Goal: Task Accomplishment & Management: Complete application form

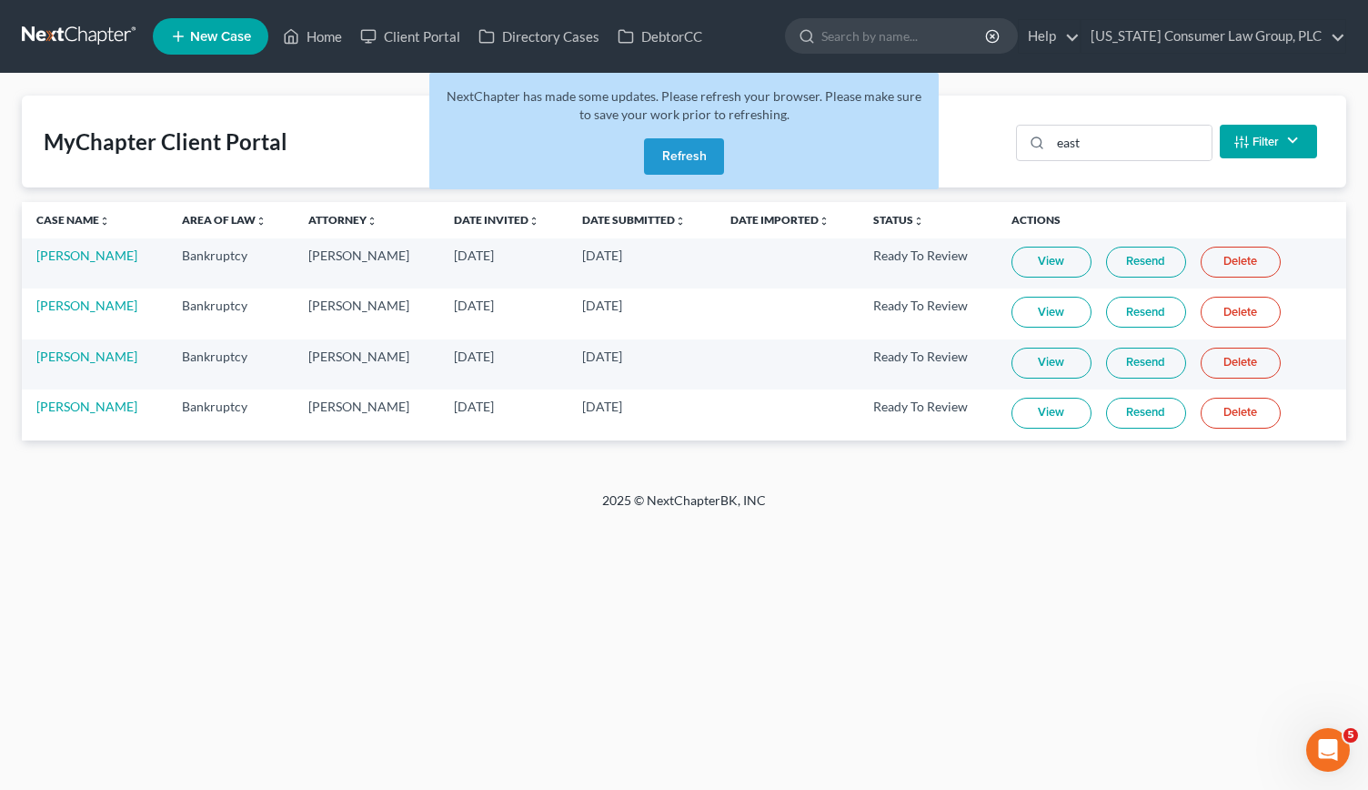
click at [678, 163] on button "Refresh" at bounding box center [684, 156] width 80 height 36
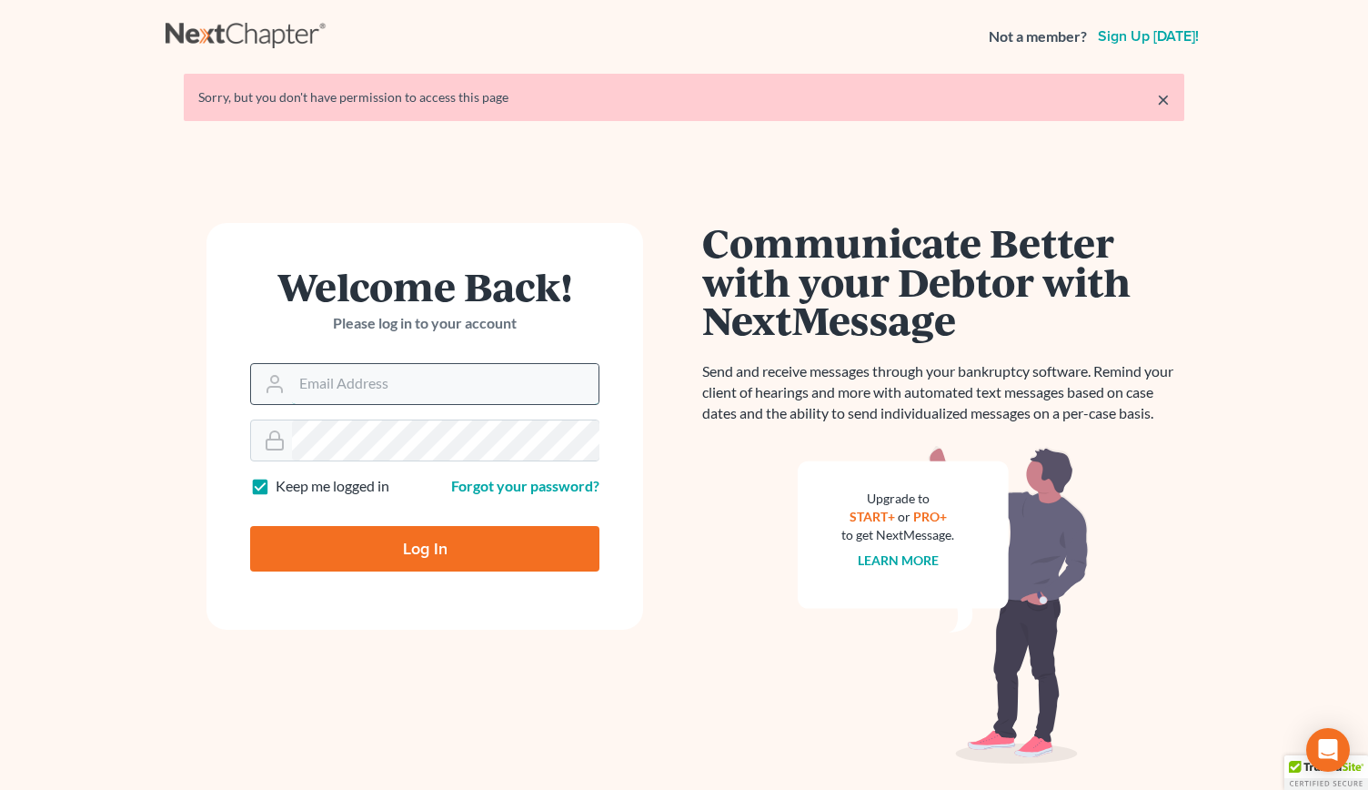
click at [338, 374] on input "Email Address" at bounding box center [445, 384] width 307 height 40
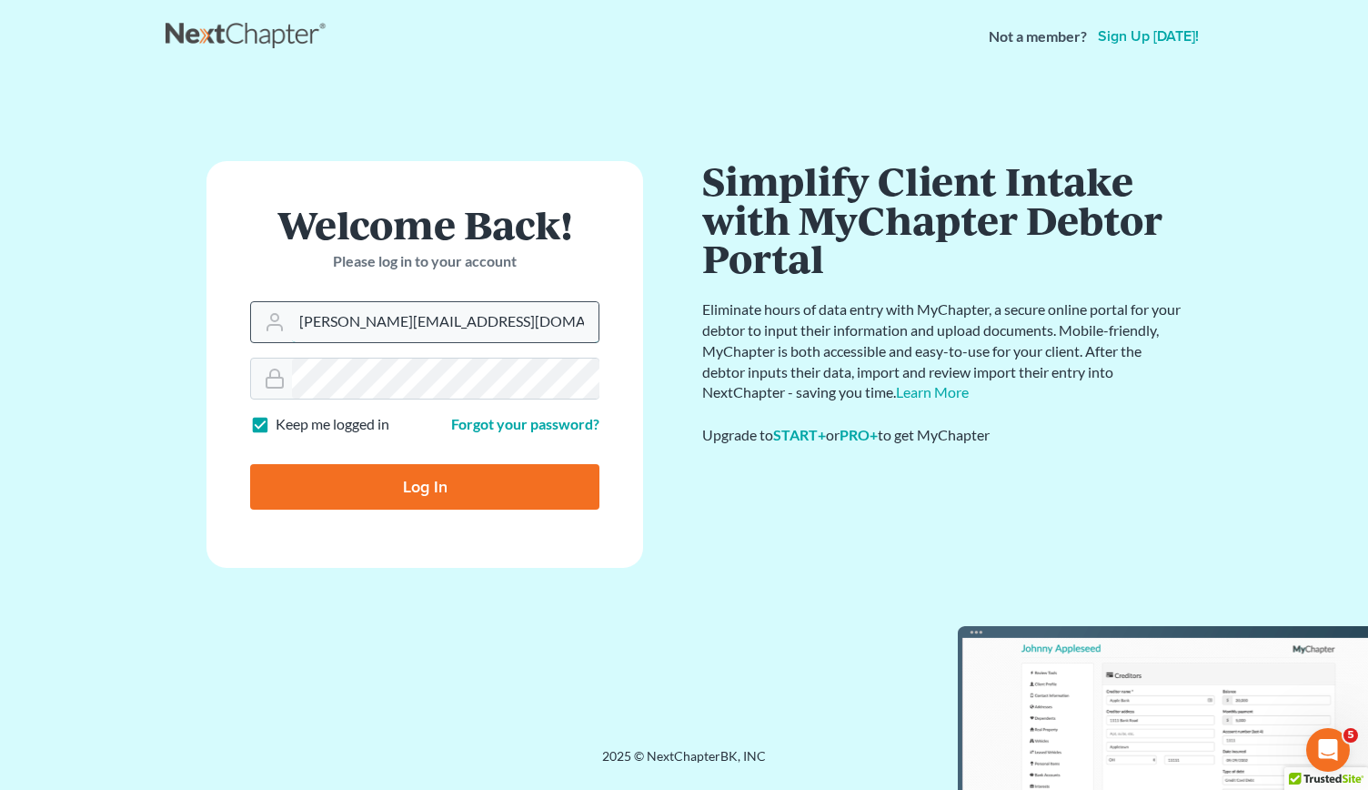
type input "[PERSON_NAME][EMAIL_ADDRESS][DOMAIN_NAME]"
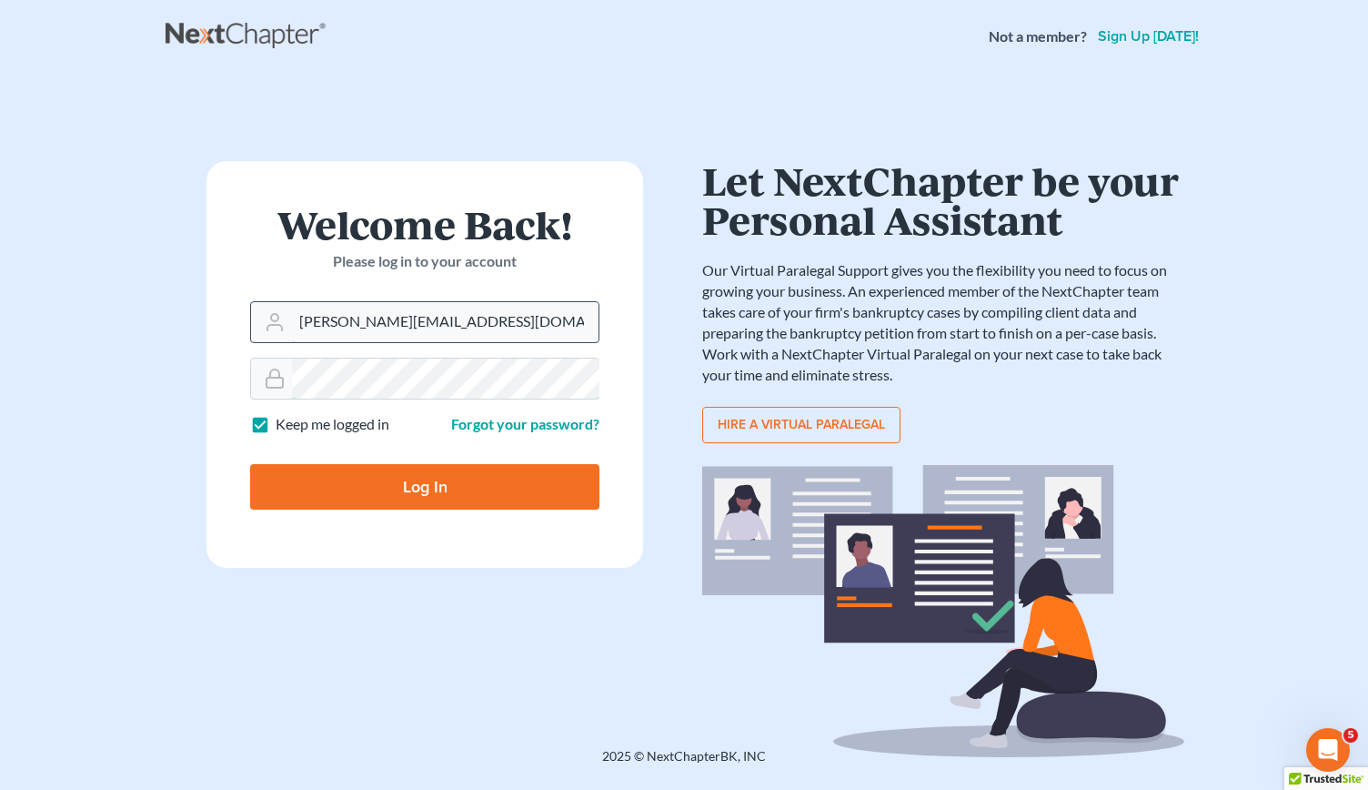
click at [250, 464] on input "Log In" at bounding box center [424, 486] width 349 height 45
type input "Thinking..."
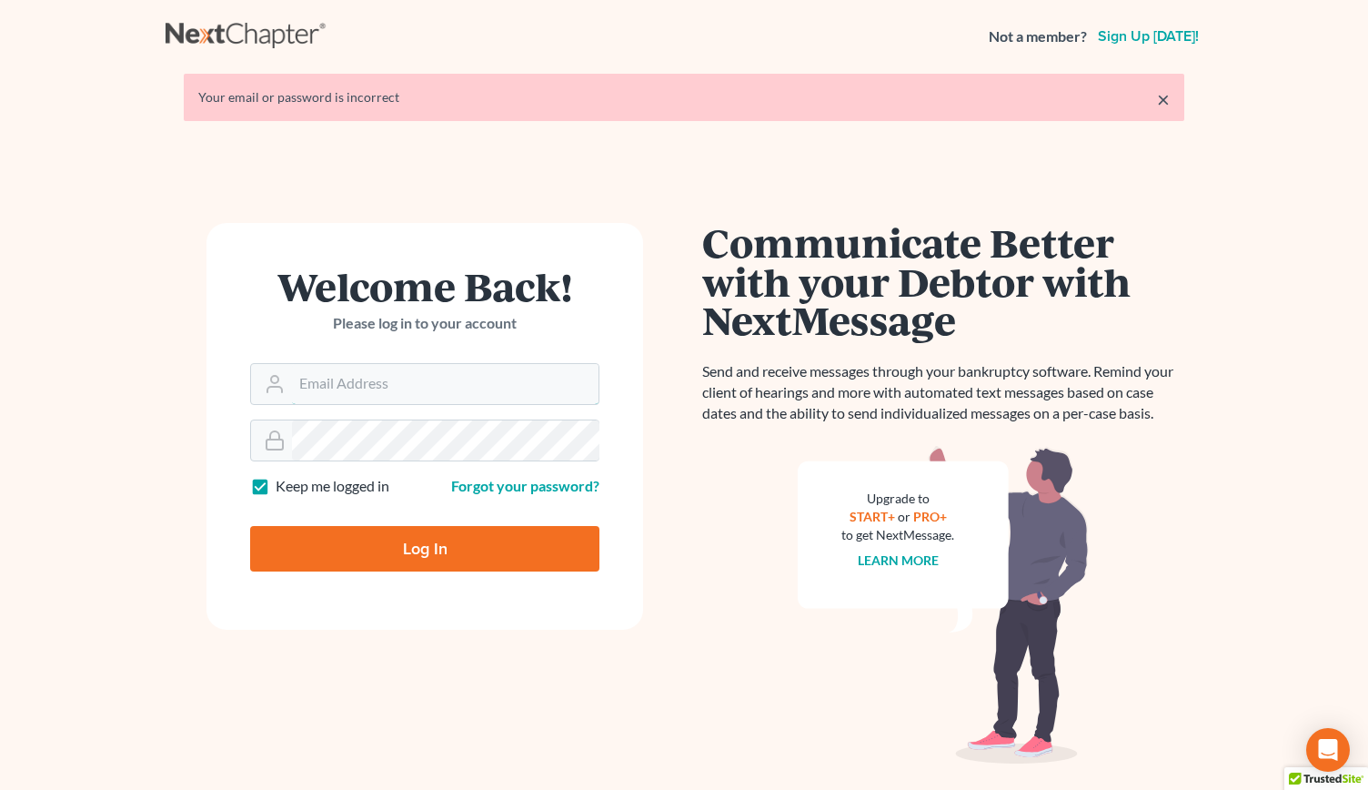
click at [338, 374] on input "Email Address" at bounding box center [445, 384] width 307 height 40
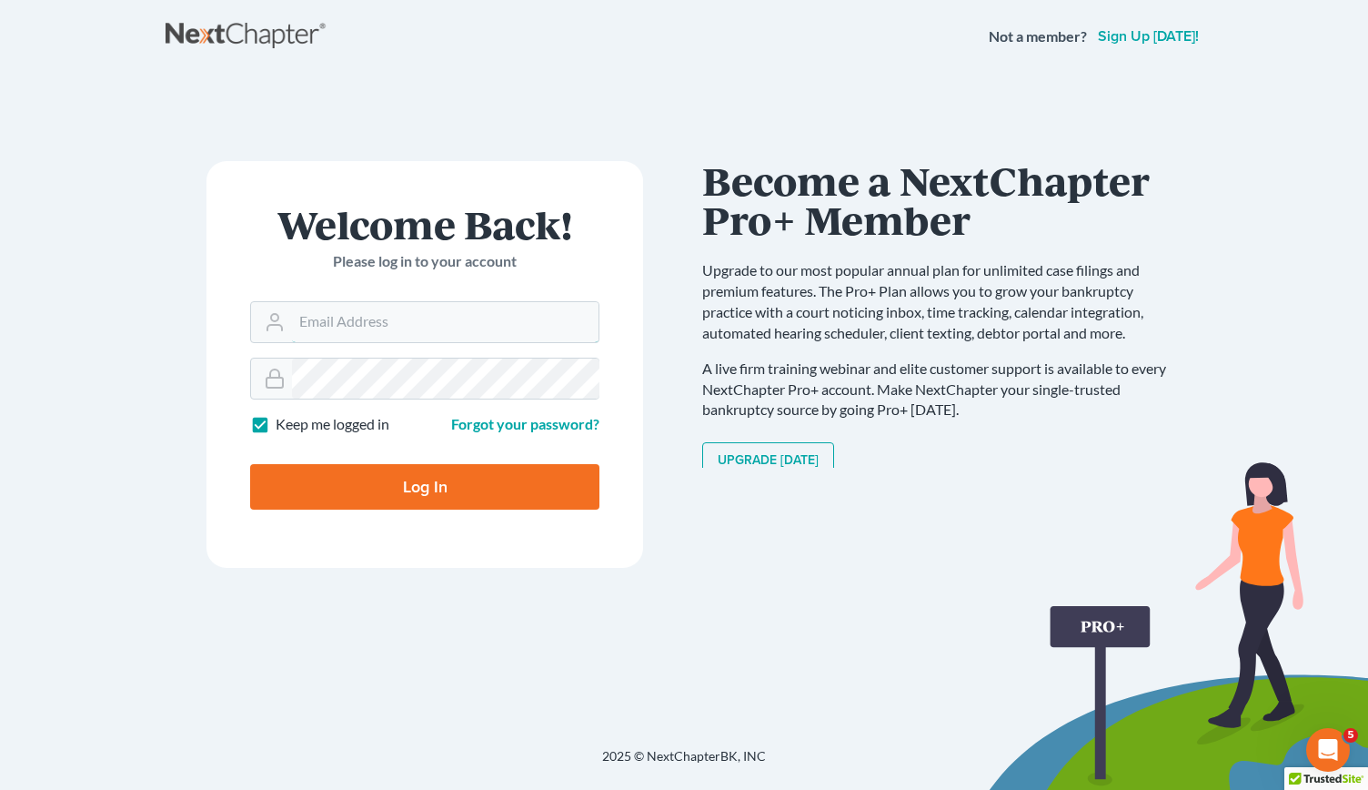
type input "[PERSON_NAME][EMAIL_ADDRESS][DOMAIN_NAME]"
type input "Thinking..."
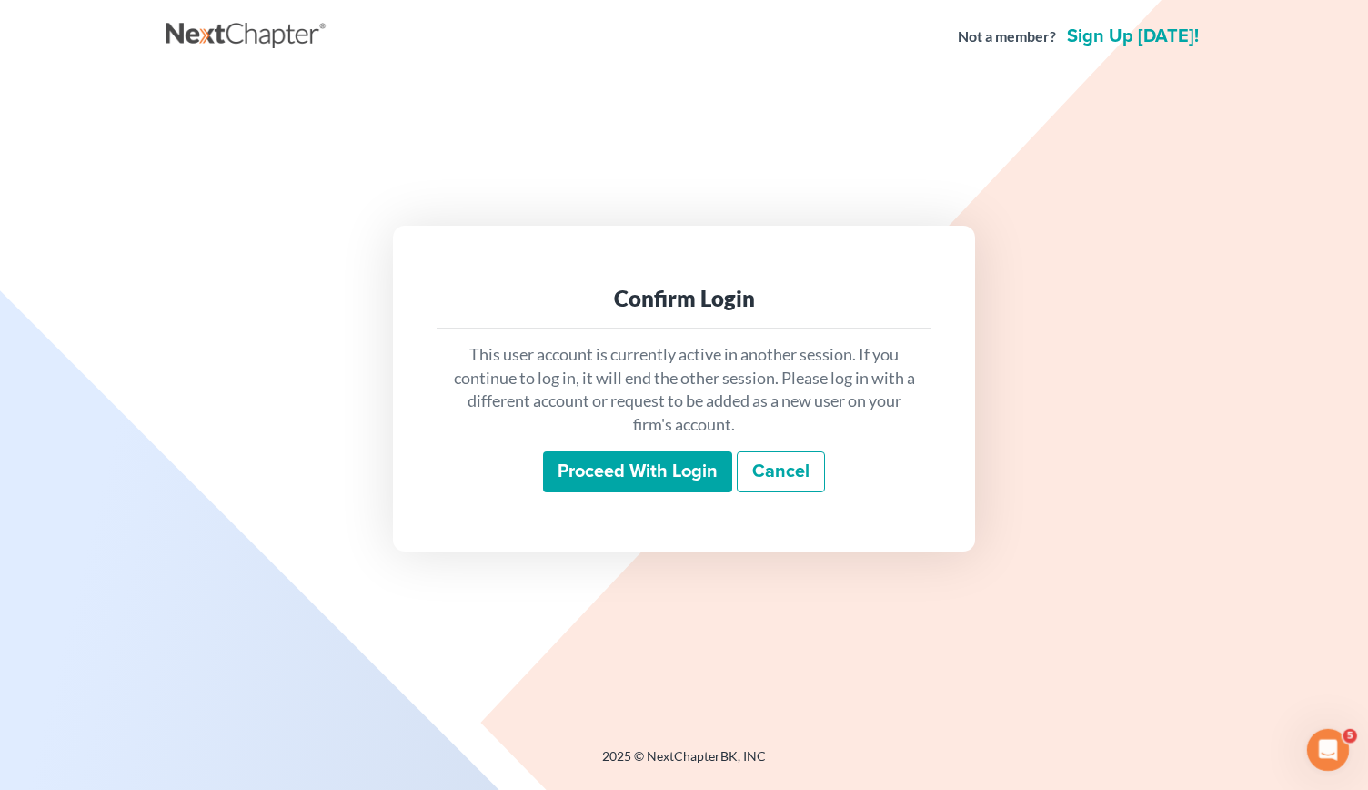
click at [698, 477] on input "Proceed with login" at bounding box center [637, 472] width 189 height 42
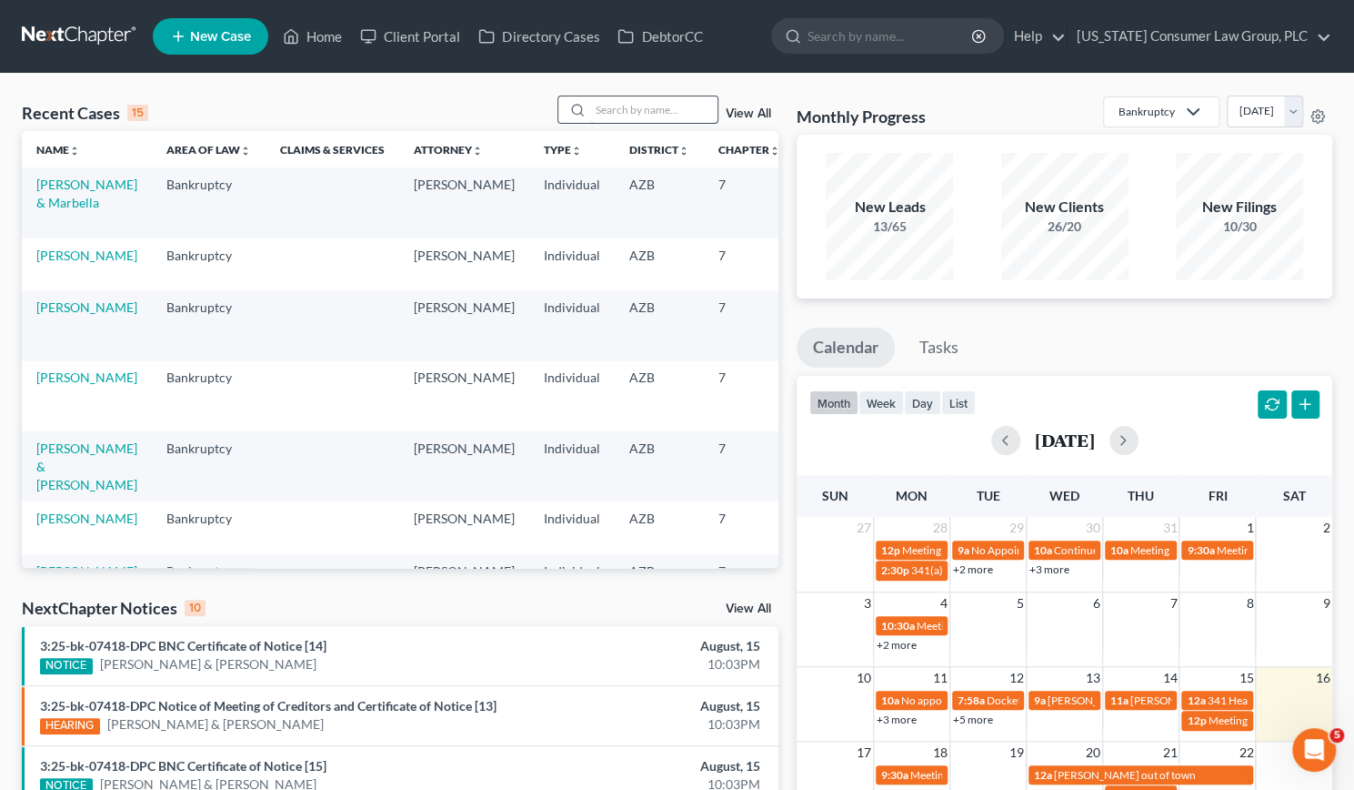
click at [623, 106] on input "search" at bounding box center [653, 109] width 127 height 26
type input "[PERSON_NAME]"
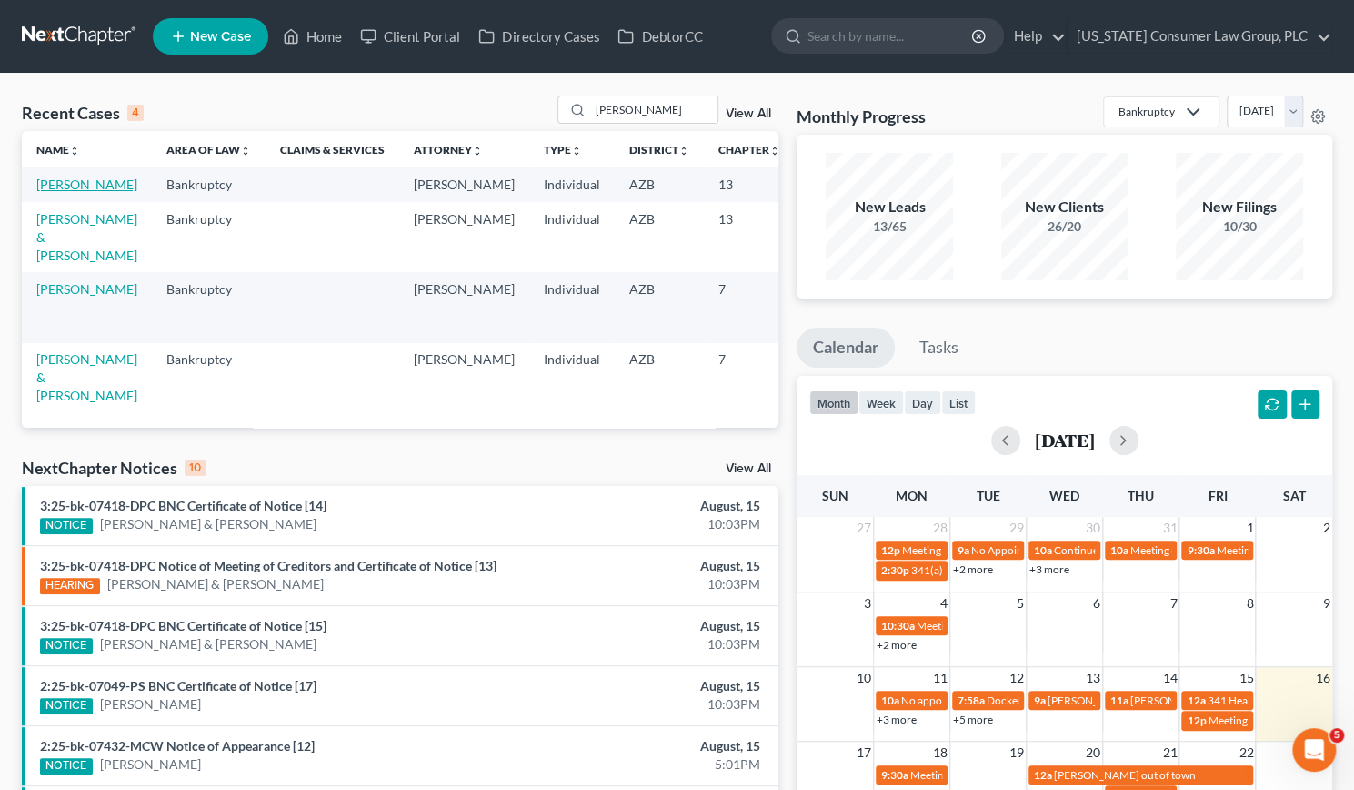
click at [49, 192] on link "Clark, Dennis" at bounding box center [86, 183] width 101 height 15
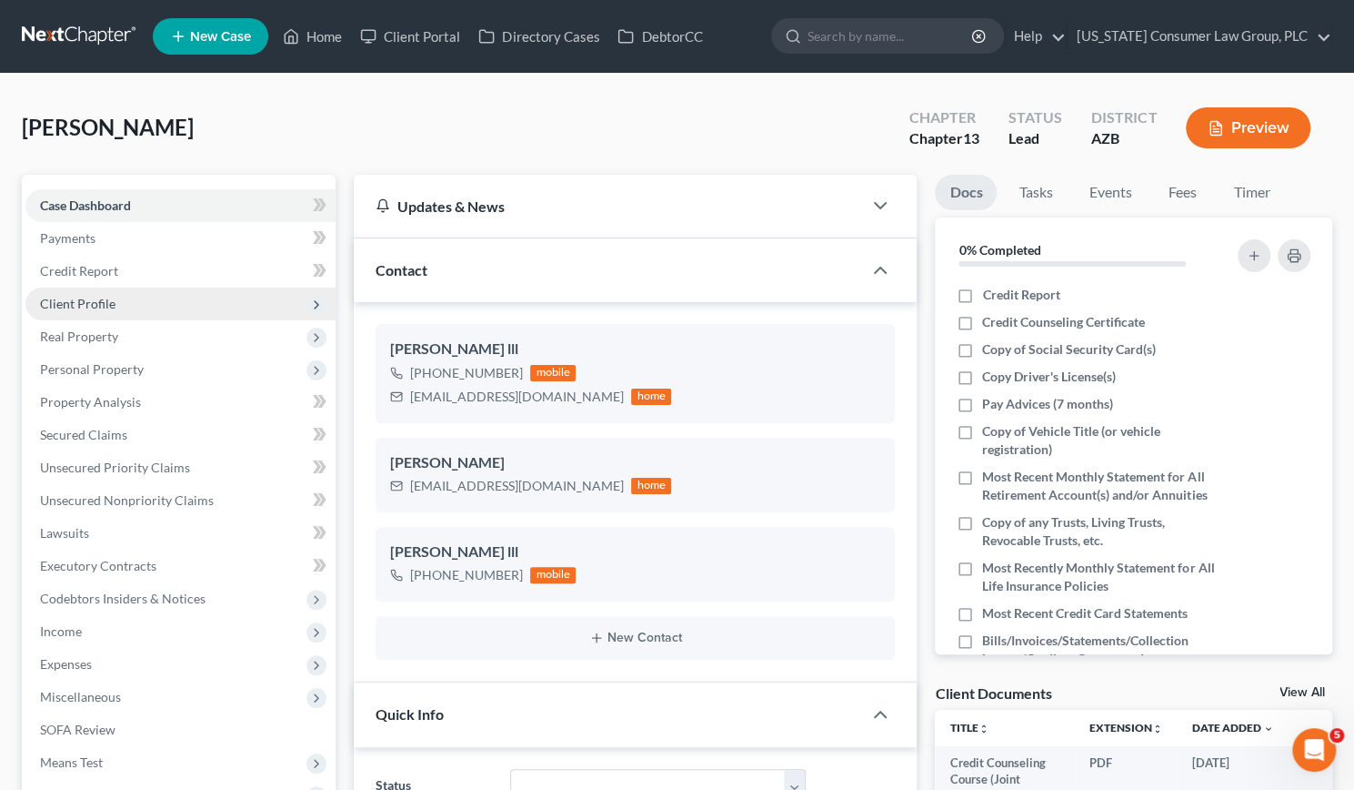
click at [80, 301] on span "Client Profile" at bounding box center [77, 303] width 75 height 15
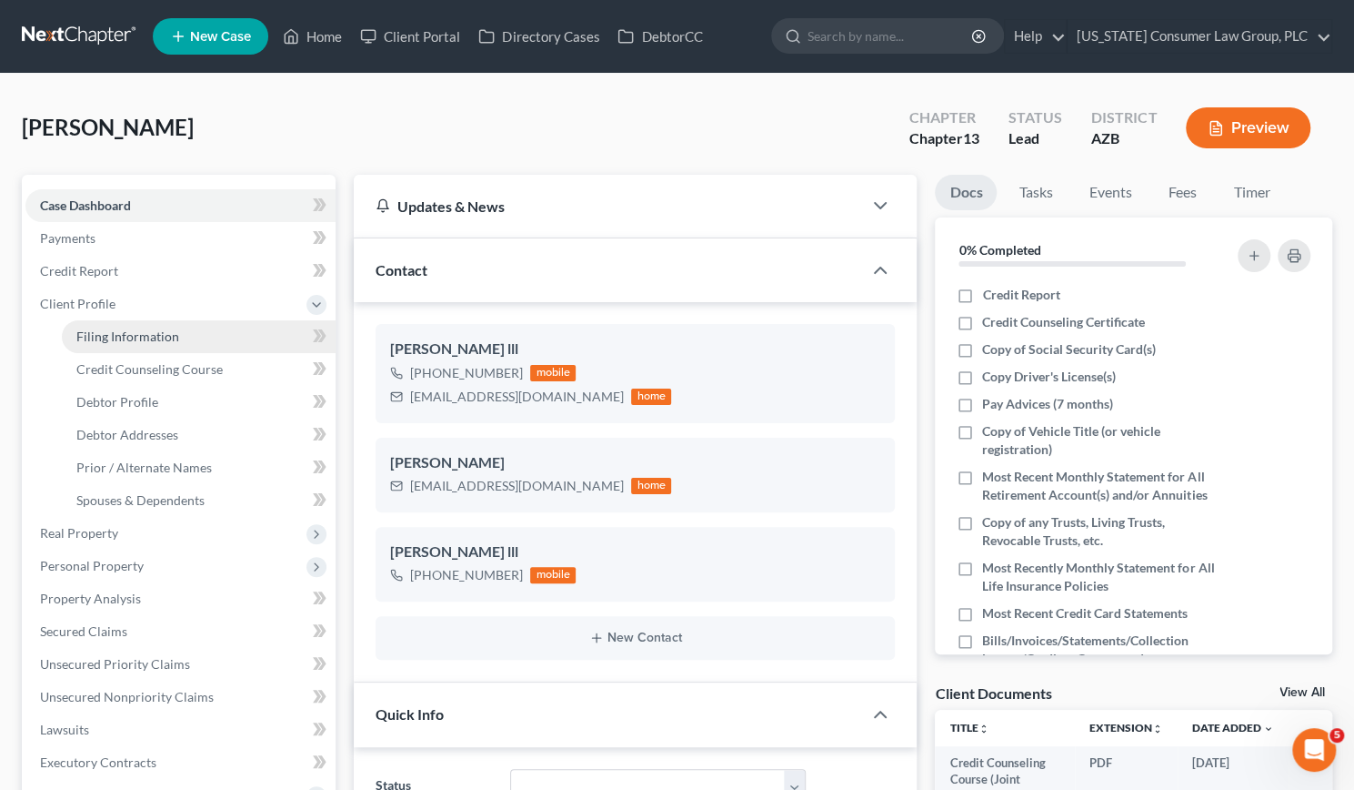
click at [96, 320] on link "Filing Information" at bounding box center [199, 336] width 274 height 33
select select "1"
select select "0"
select select "3"
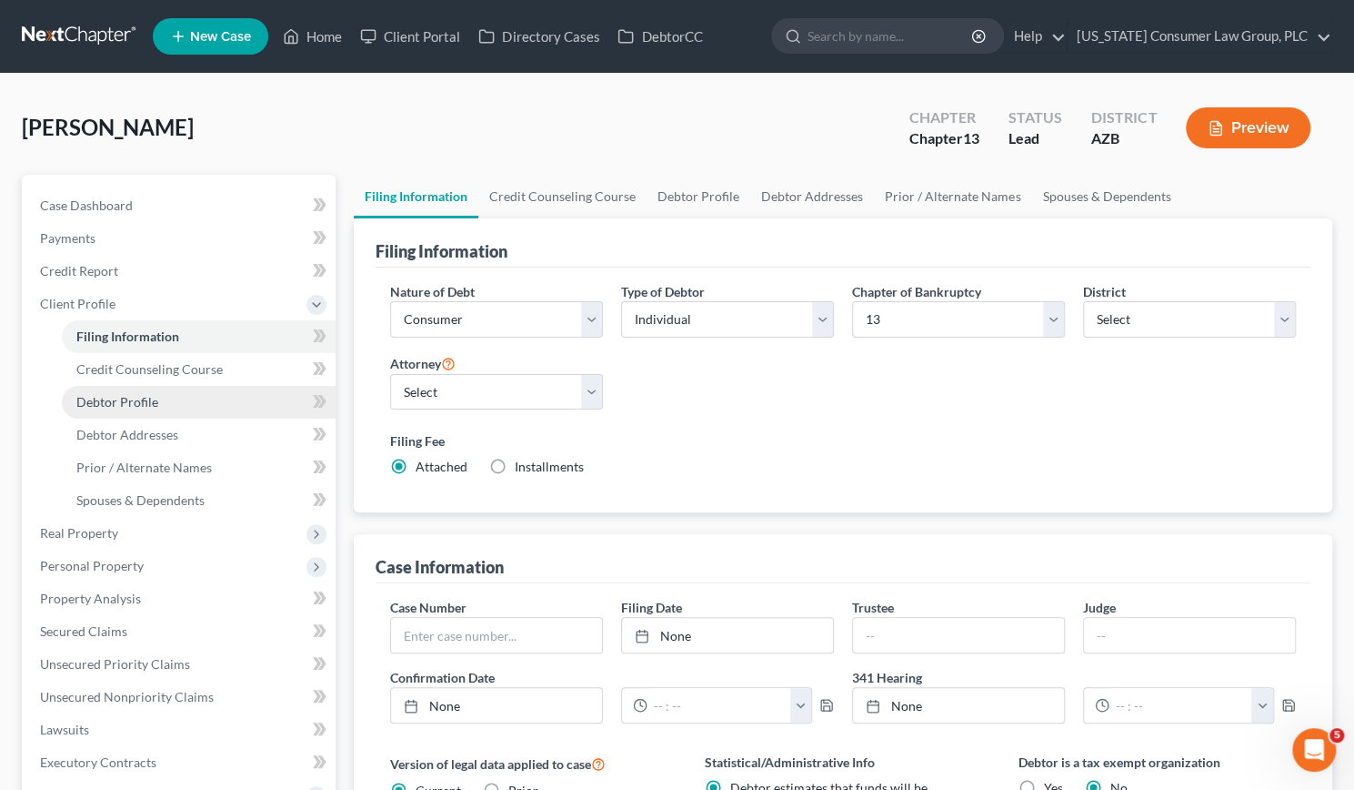
click at [112, 399] on span "Debtor Profile" at bounding box center [117, 401] width 82 height 15
select select "1"
select select "3"
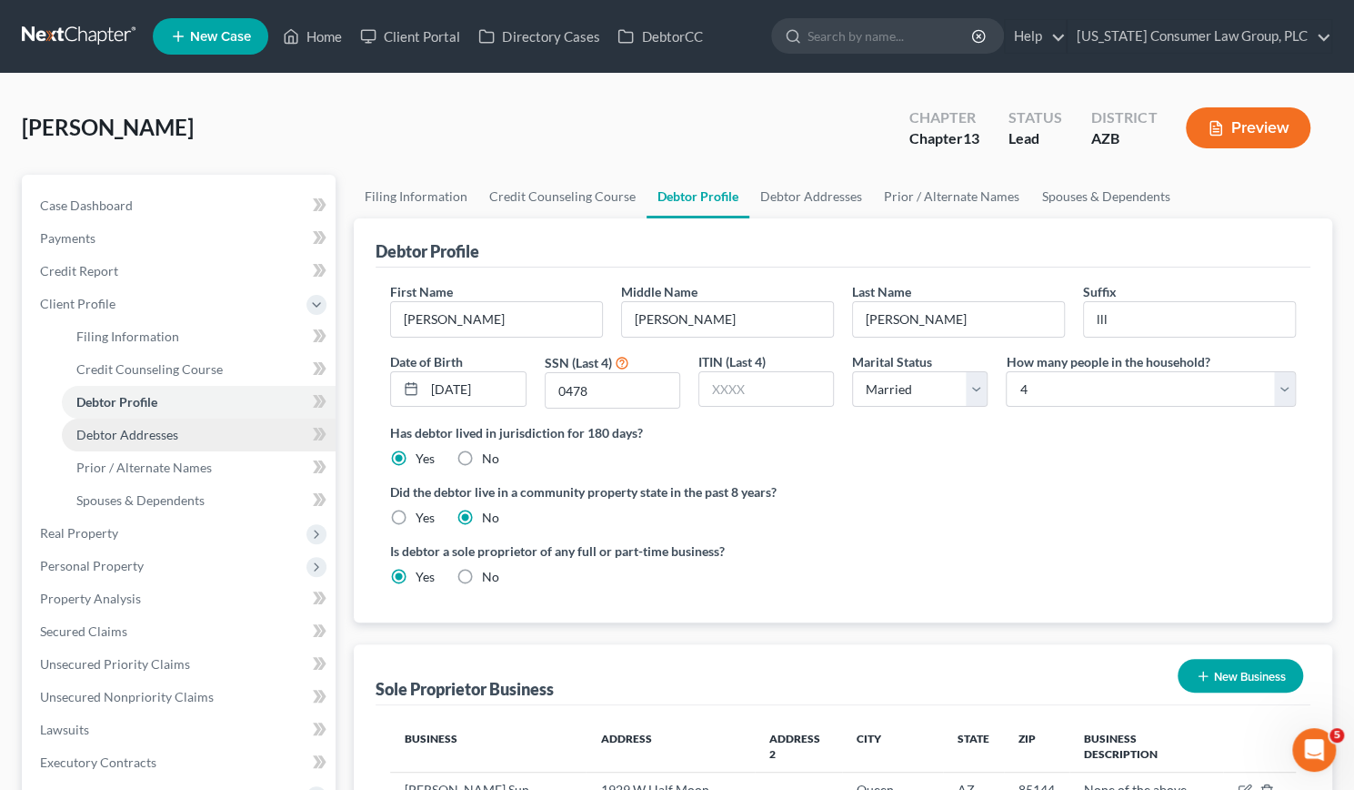
click at [111, 437] on span "Debtor Addresses" at bounding box center [127, 434] width 102 height 15
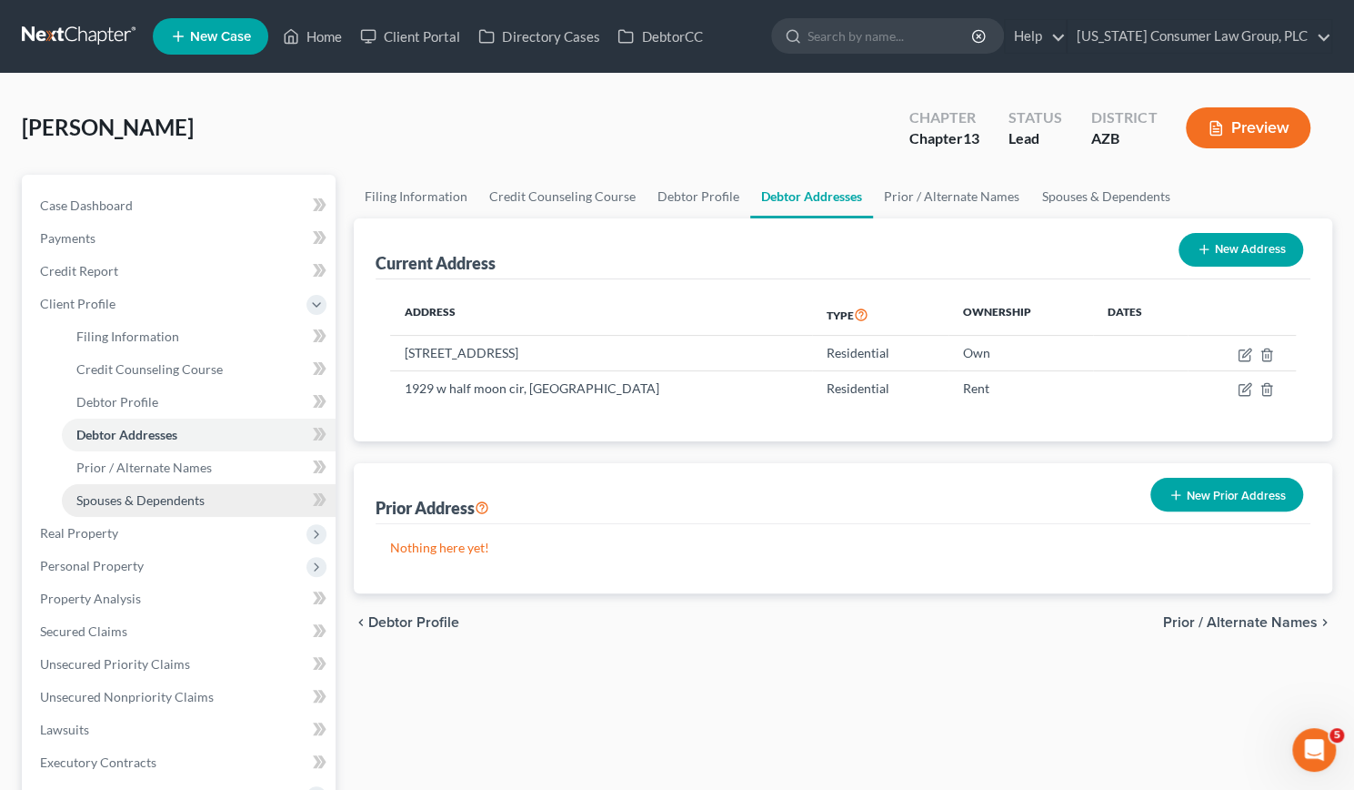
click at [115, 503] on span "Spouses & Dependents" at bounding box center [140, 499] width 128 height 15
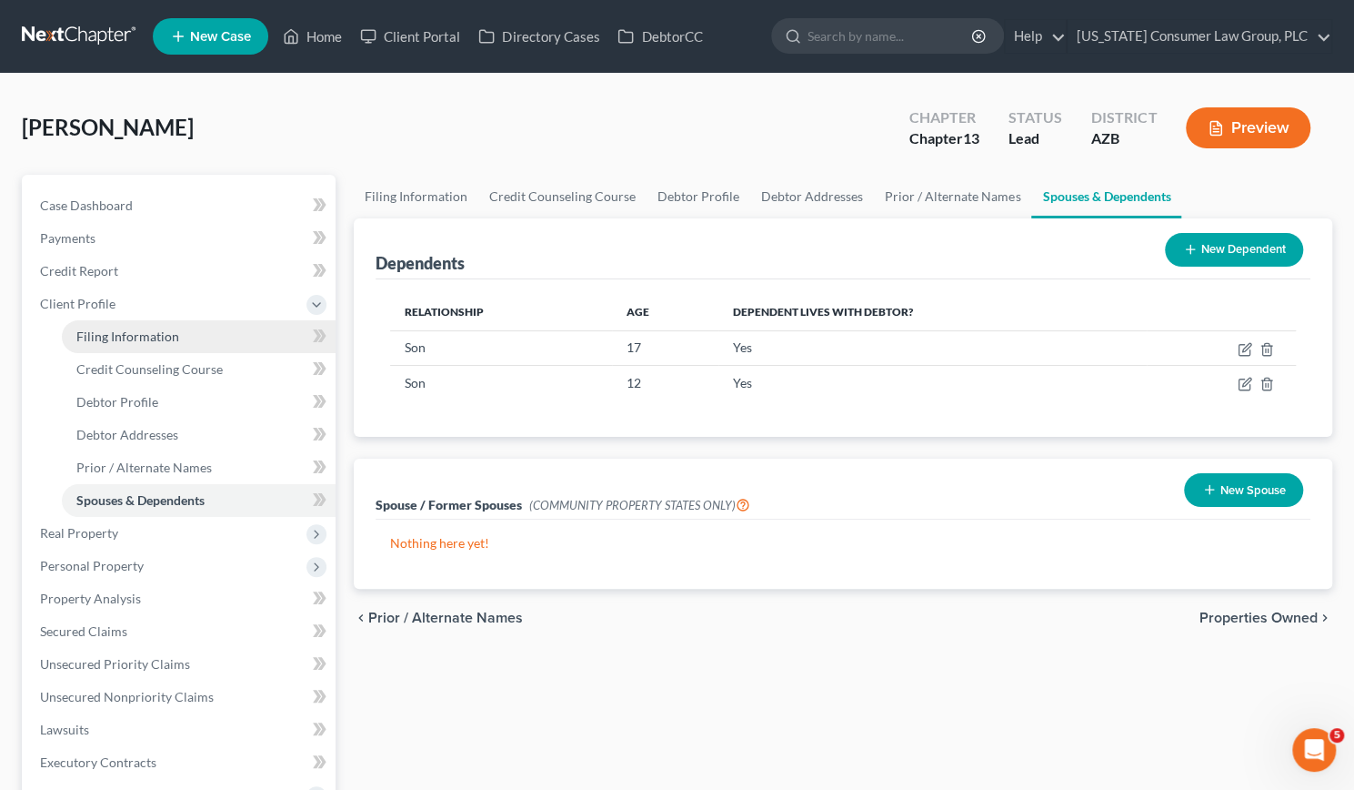
click at [115, 332] on span "Filing Information" at bounding box center [127, 335] width 103 height 15
select select "1"
select select "0"
select select "3"
select select "4"
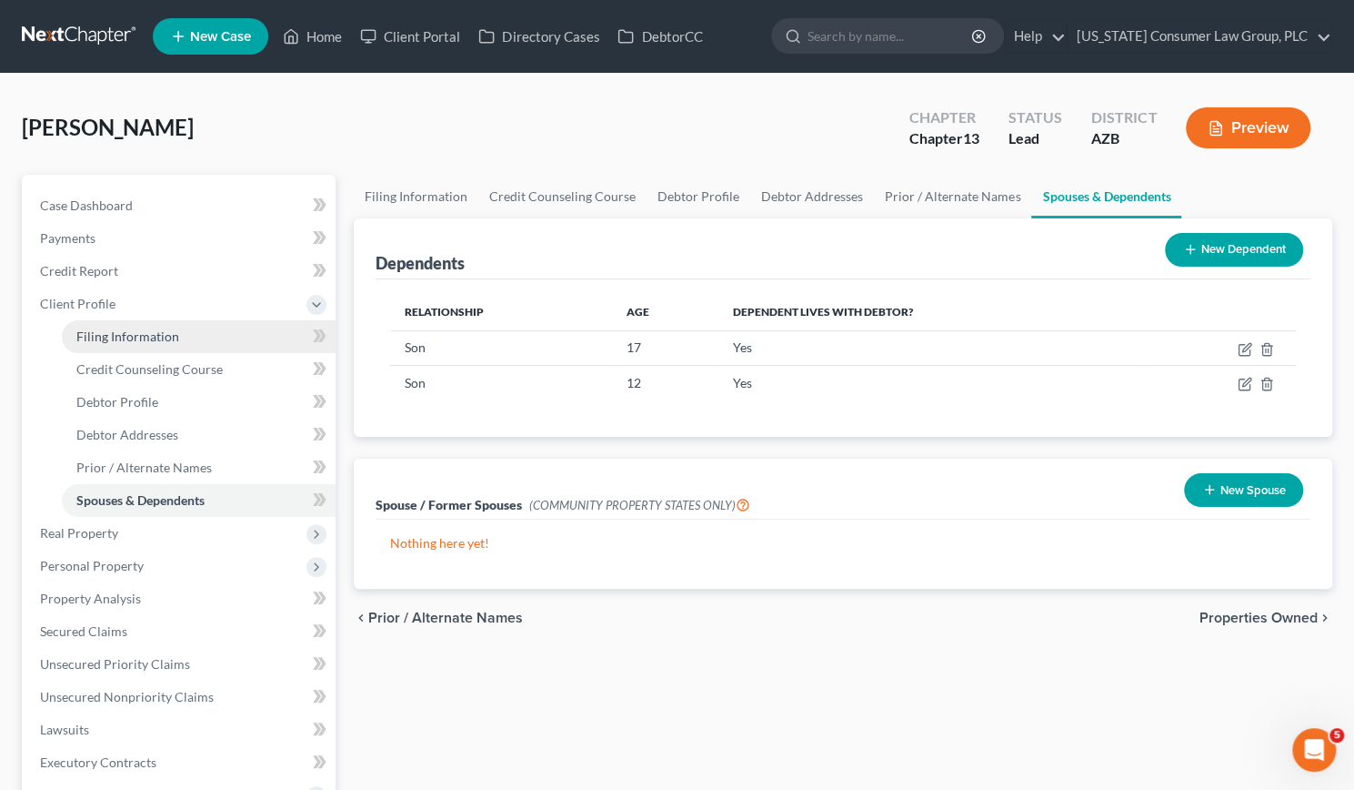
select select "0"
select select "3"
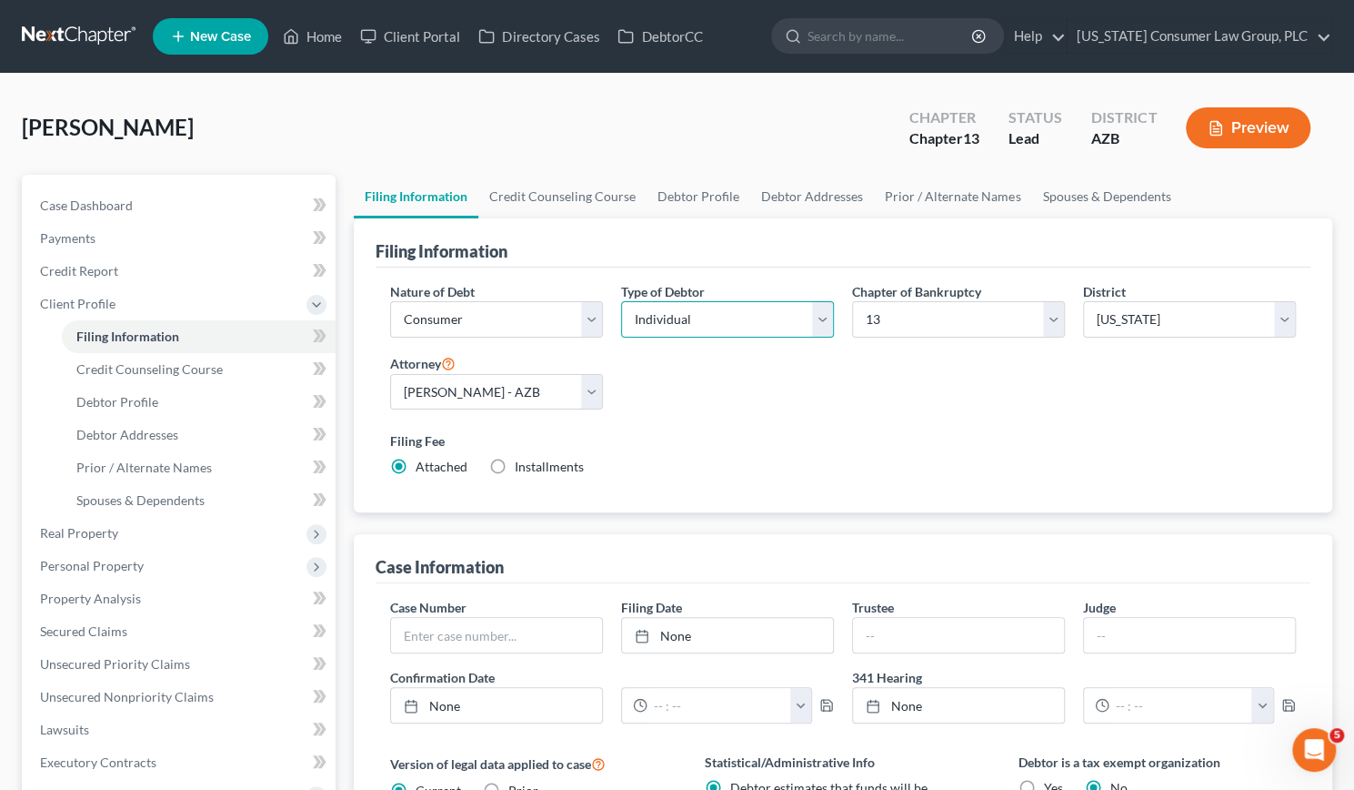
click at [824, 314] on select "Select Individual Joint" at bounding box center [727, 319] width 213 height 36
select select "1"
click at [621, 301] on select "Select Individual Joint" at bounding box center [727, 319] width 213 height 36
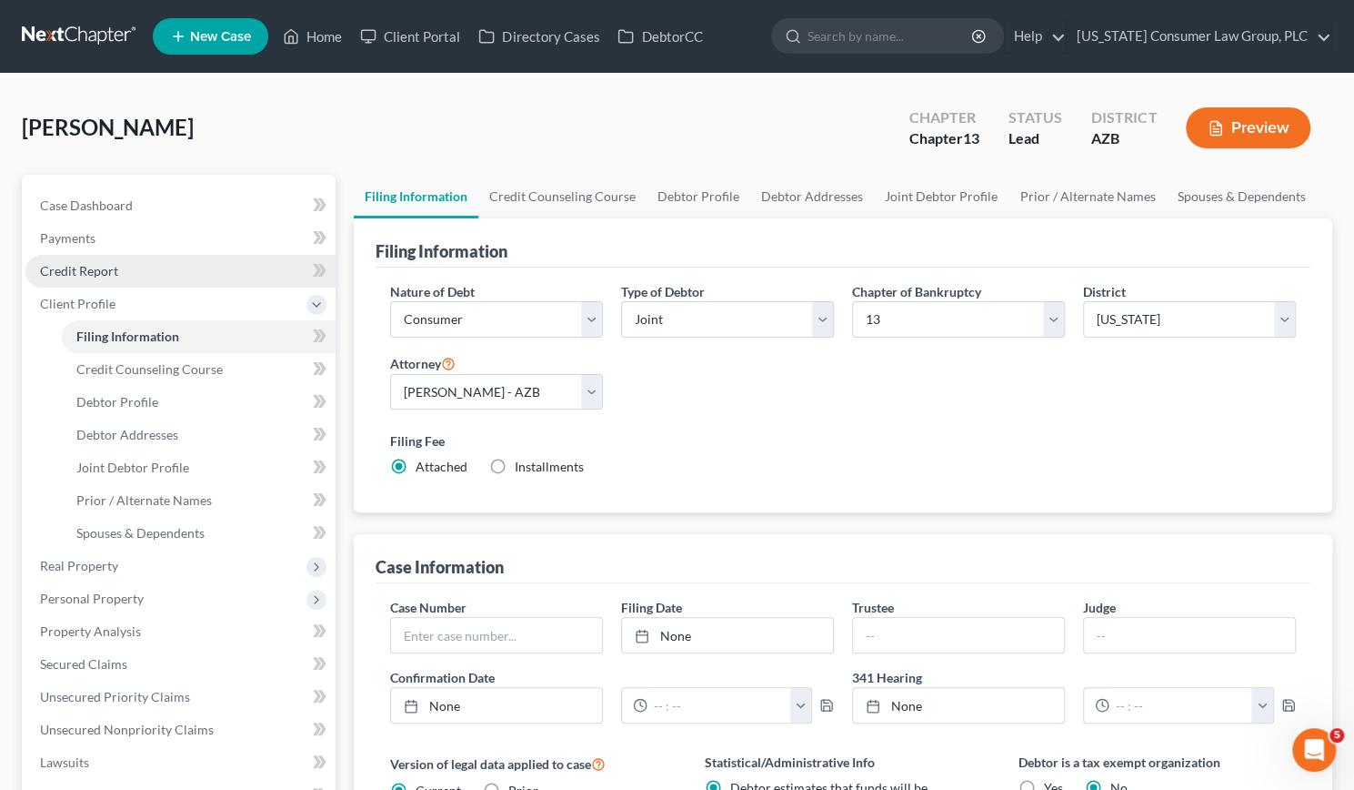
click at [130, 273] on link "Credit Report" at bounding box center [180, 271] width 310 height 33
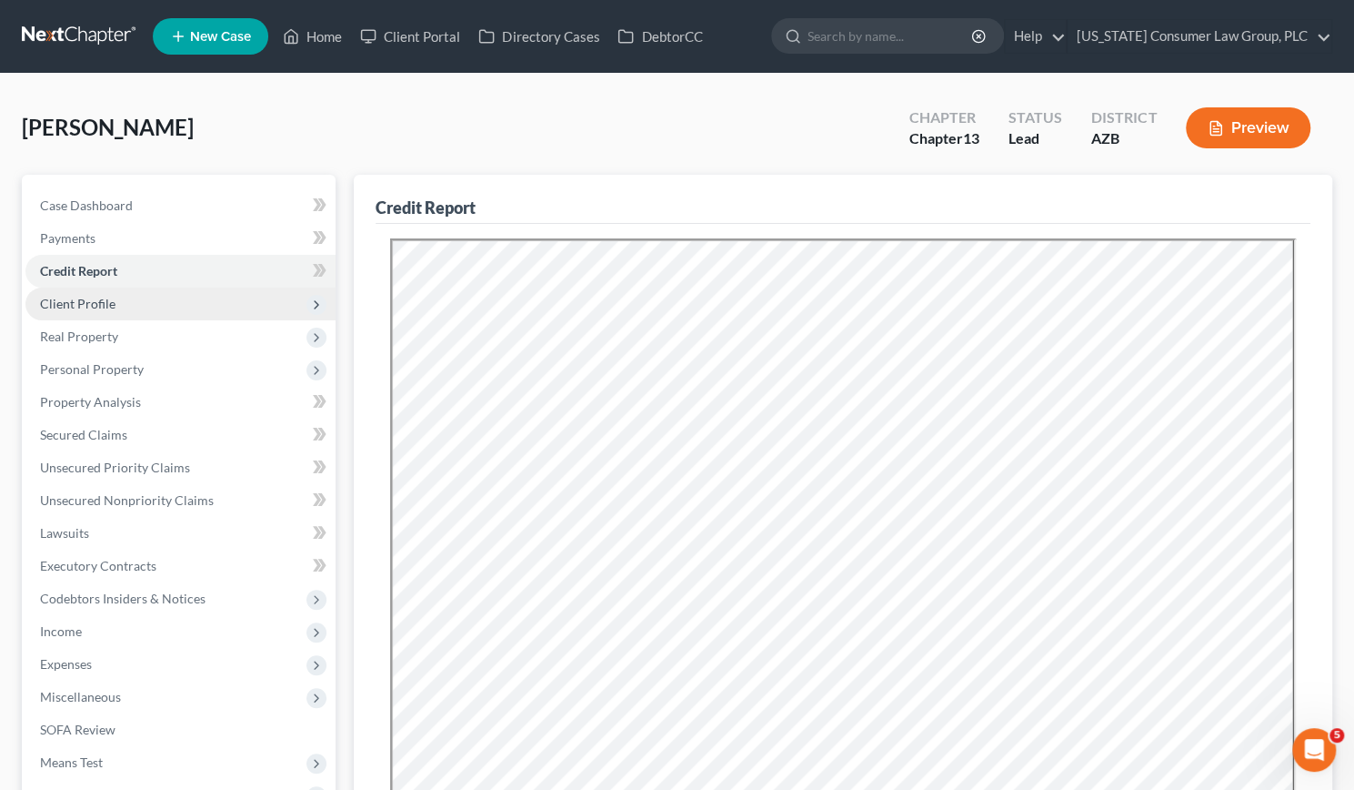
click at [82, 299] on span "Client Profile" at bounding box center [77, 303] width 75 height 15
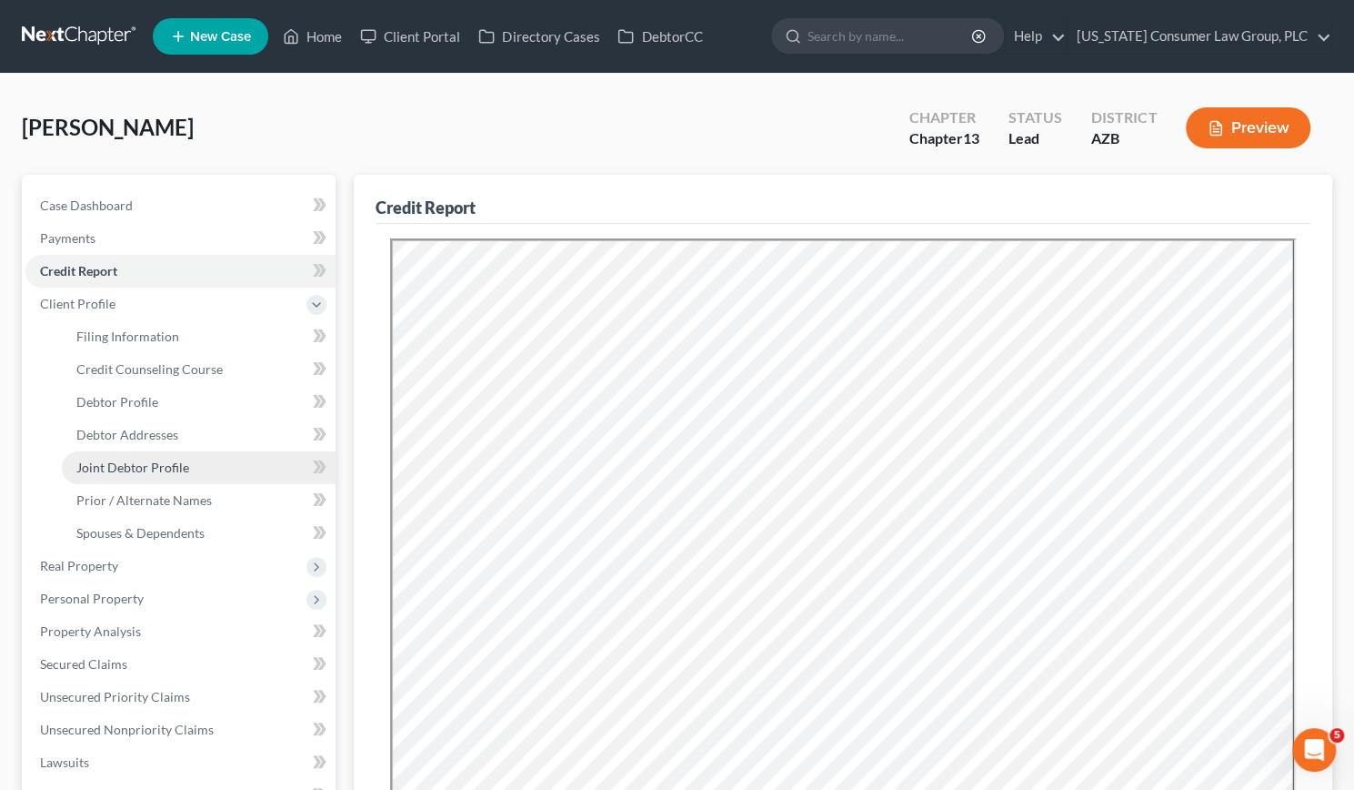
click at [129, 460] on span "Joint Debtor Profile" at bounding box center [132, 466] width 113 height 15
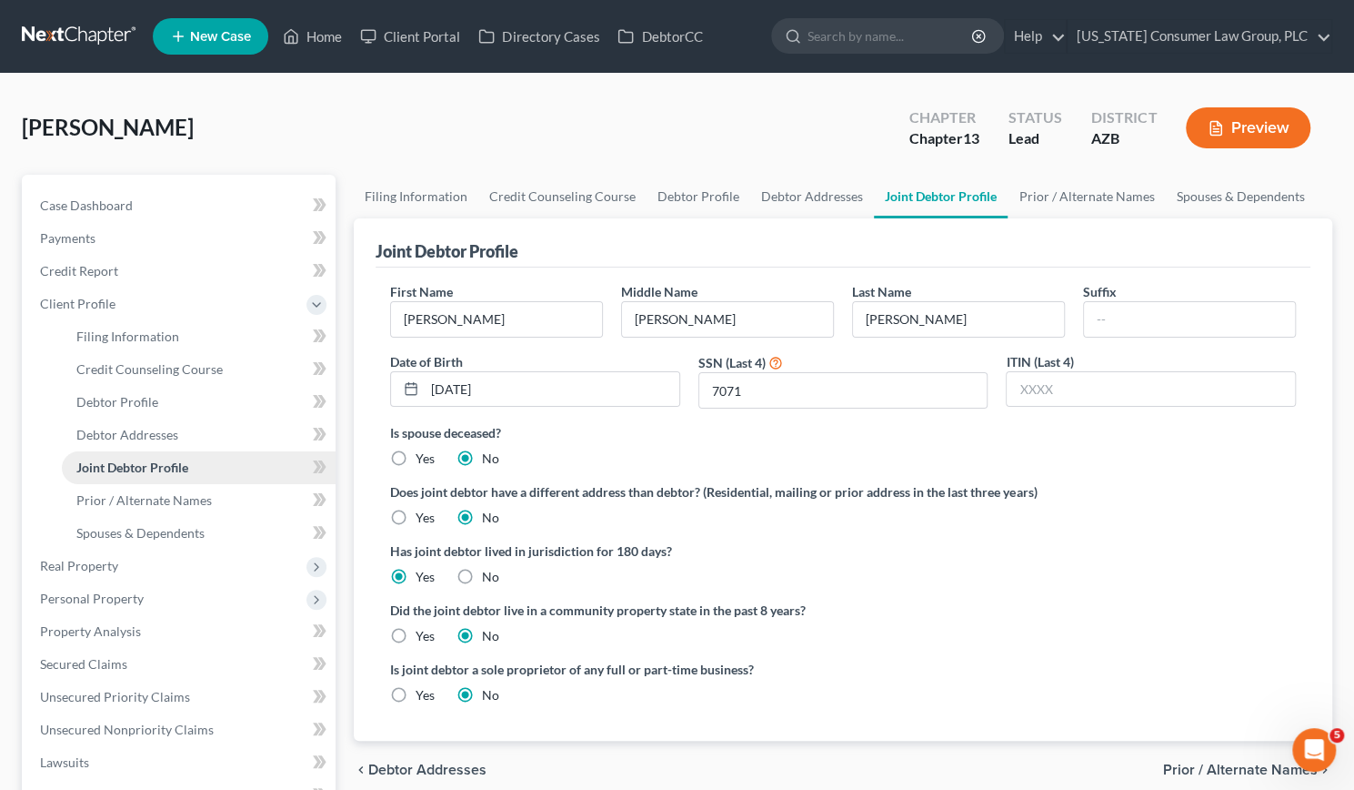
scroll to position [117, 0]
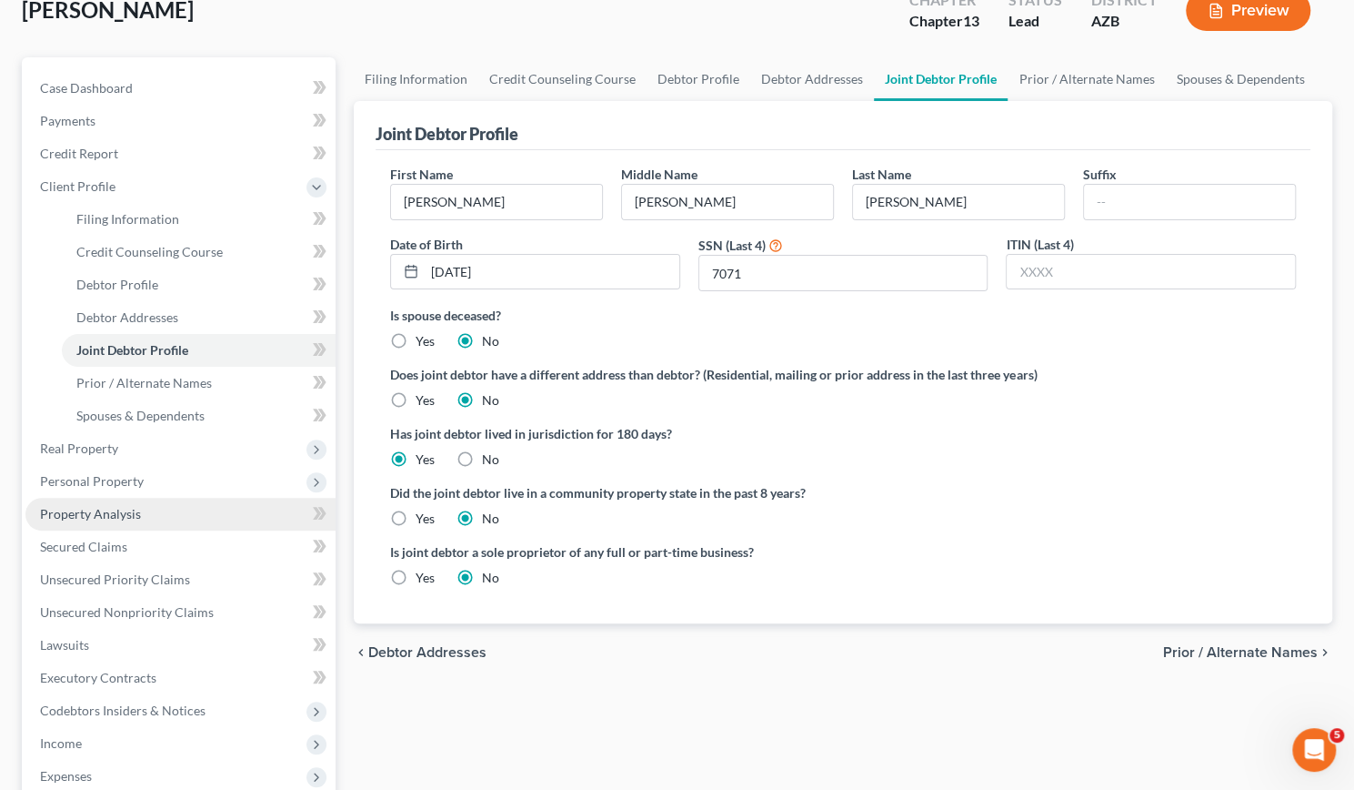
drag, startPoint x: 125, startPoint y: 458, endPoint x: 120, endPoint y: 503, distance: 44.8
click at [125, 458] on span "Real Property" at bounding box center [180, 448] width 310 height 33
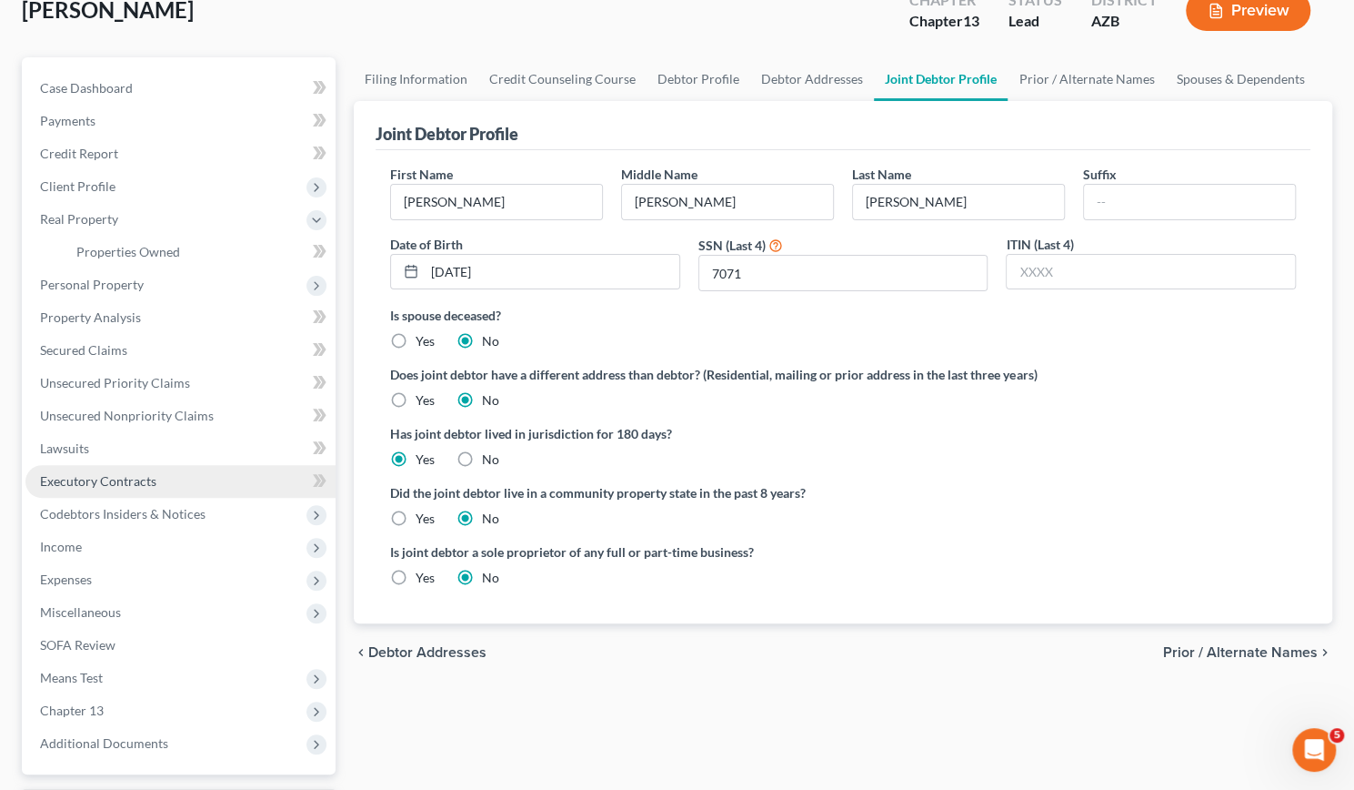
click at [86, 478] on span "Executory Contracts" at bounding box center [98, 480] width 116 height 15
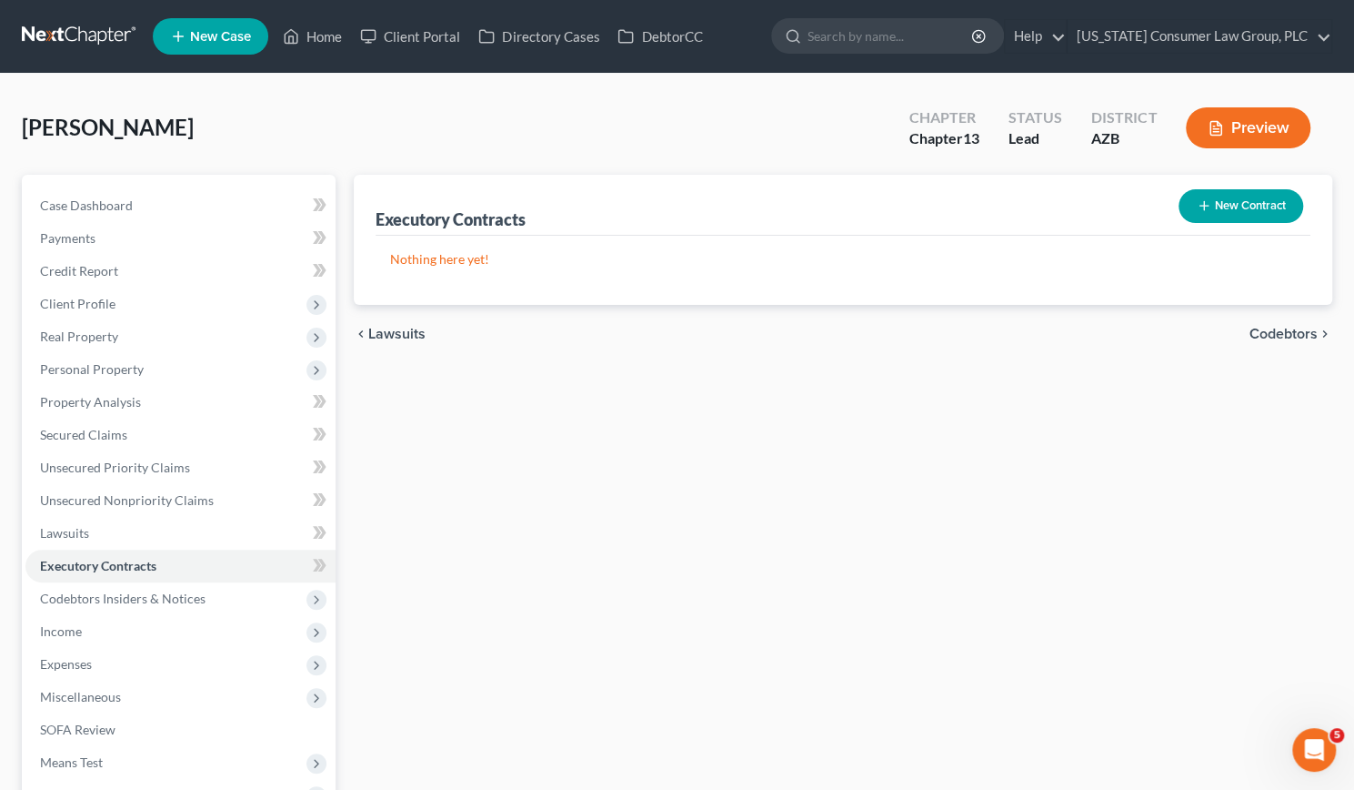
click at [1247, 196] on button "New Contract" at bounding box center [1241, 206] width 125 height 34
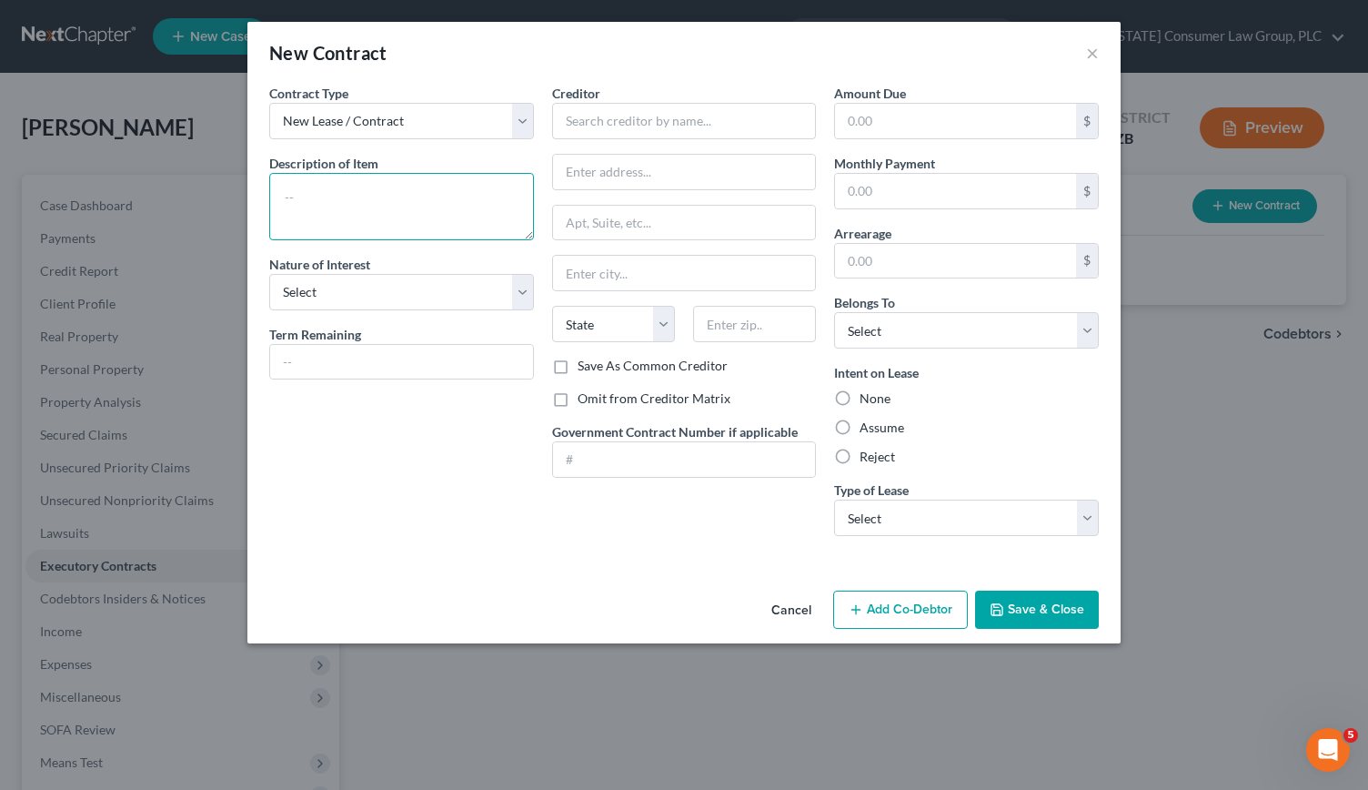
click at [349, 216] on textarea at bounding box center [401, 206] width 265 height 67
type textarea "Residential Lease"
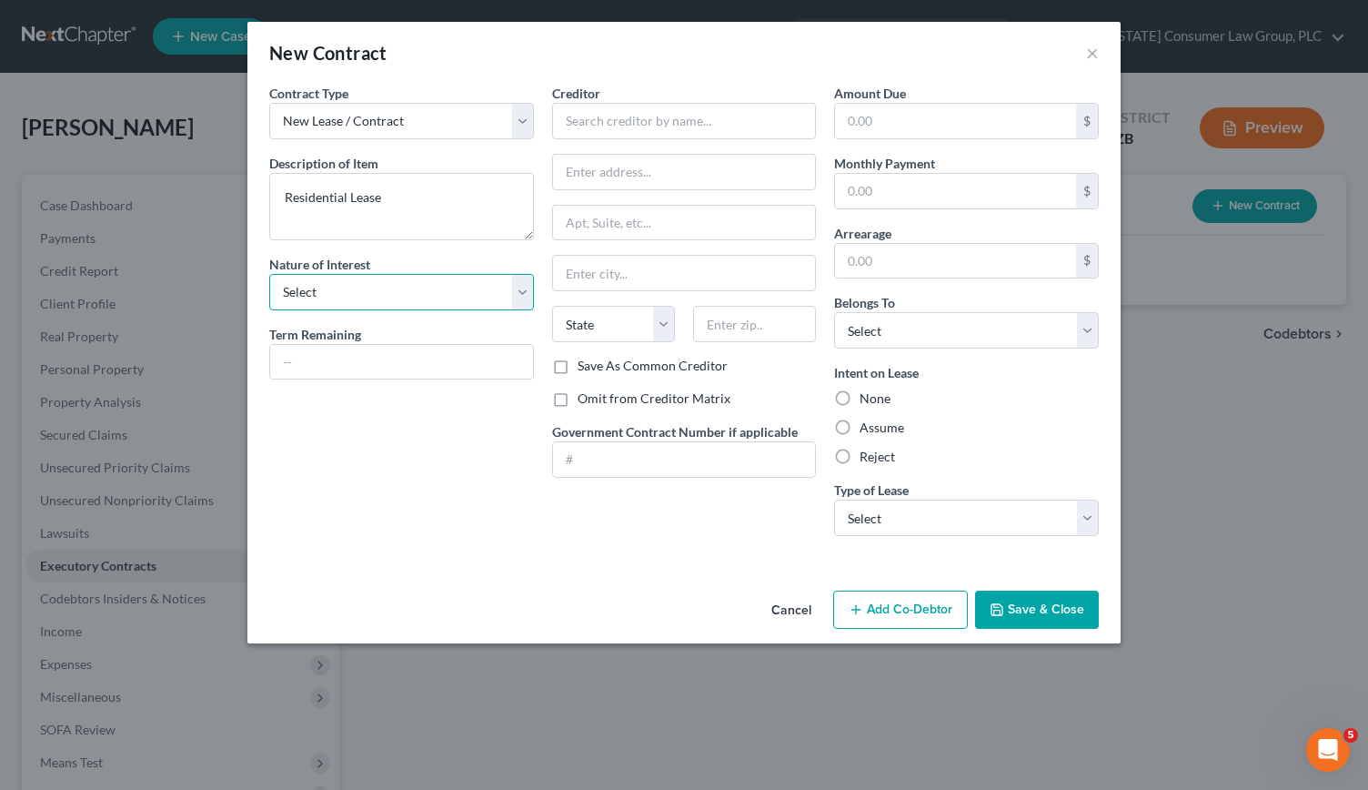
click at [524, 285] on select "Select Purchaser Agent Lessor Lessee" at bounding box center [401, 292] width 265 height 36
select select "3"
click at [269, 274] on select "Select Purchaser Agent Lessor Lessee" at bounding box center [401, 292] width 265 height 36
click at [466, 357] on input "text" at bounding box center [401, 362] width 263 height 35
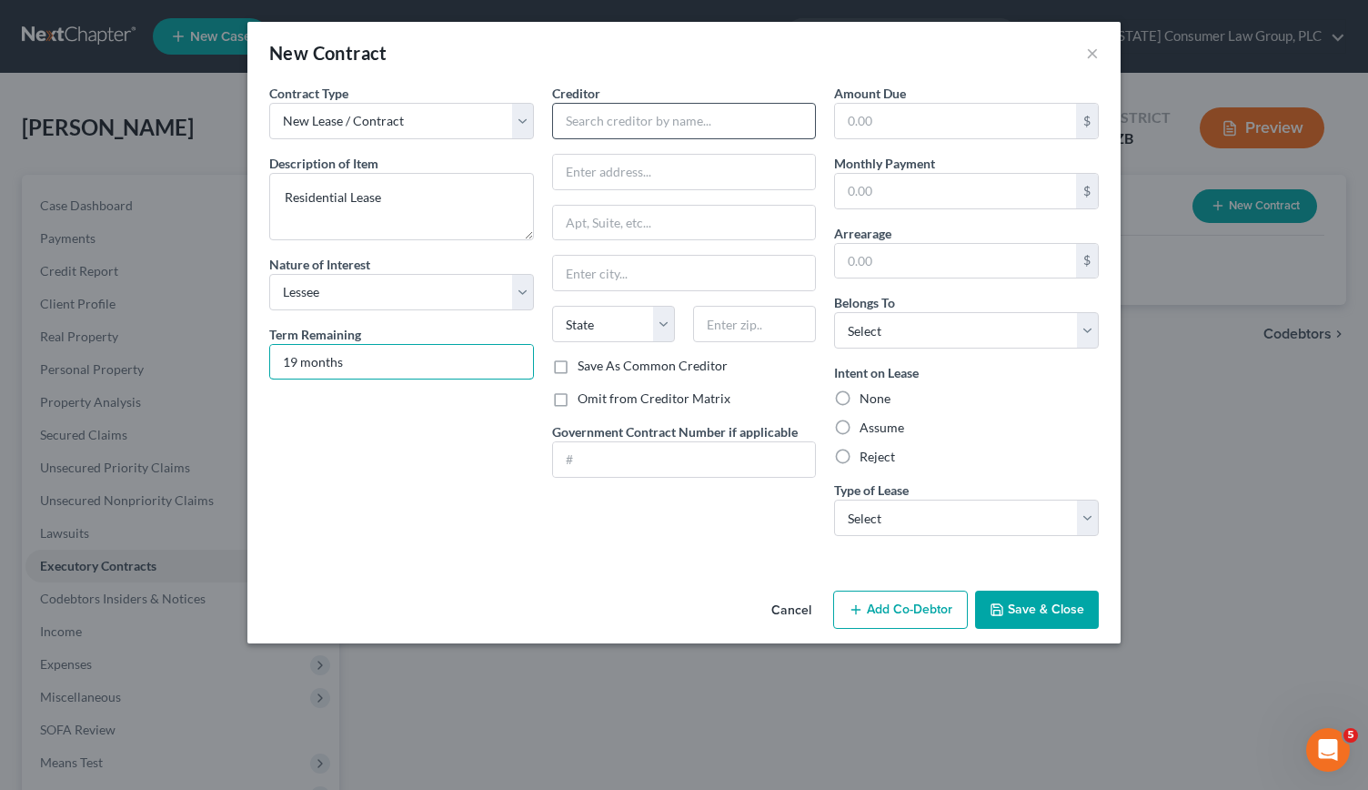
type input "19 months"
click at [609, 119] on input "text" at bounding box center [684, 121] width 265 height 36
type input "First Key Homes"
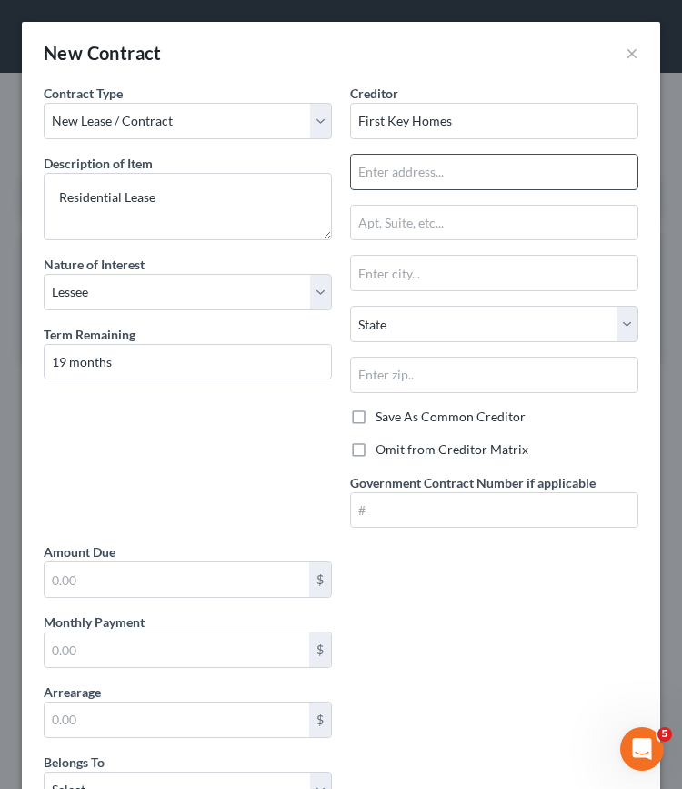
click at [464, 161] on input "text" at bounding box center [494, 172] width 287 height 35
type input "2"
type input "4602 E University Dr."
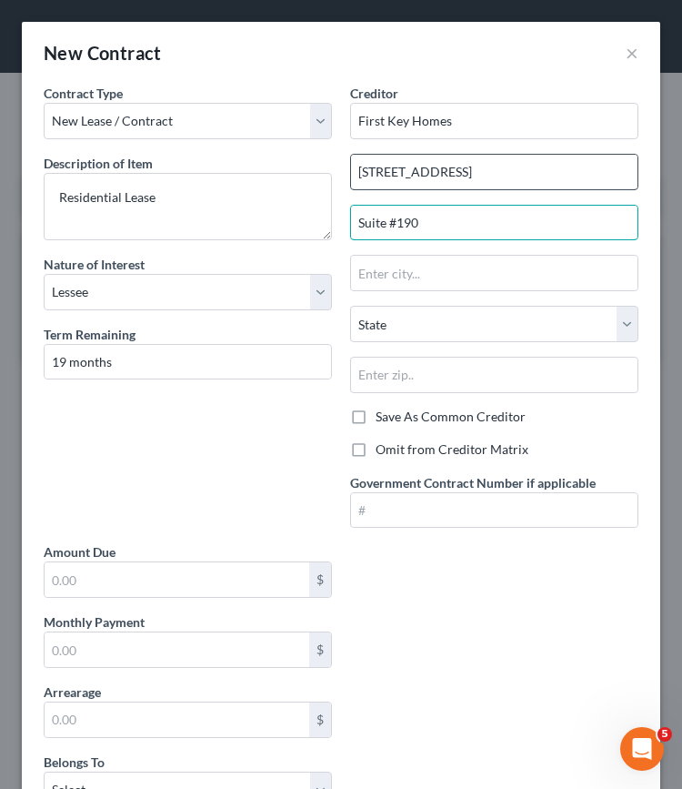
type input "Suite #190"
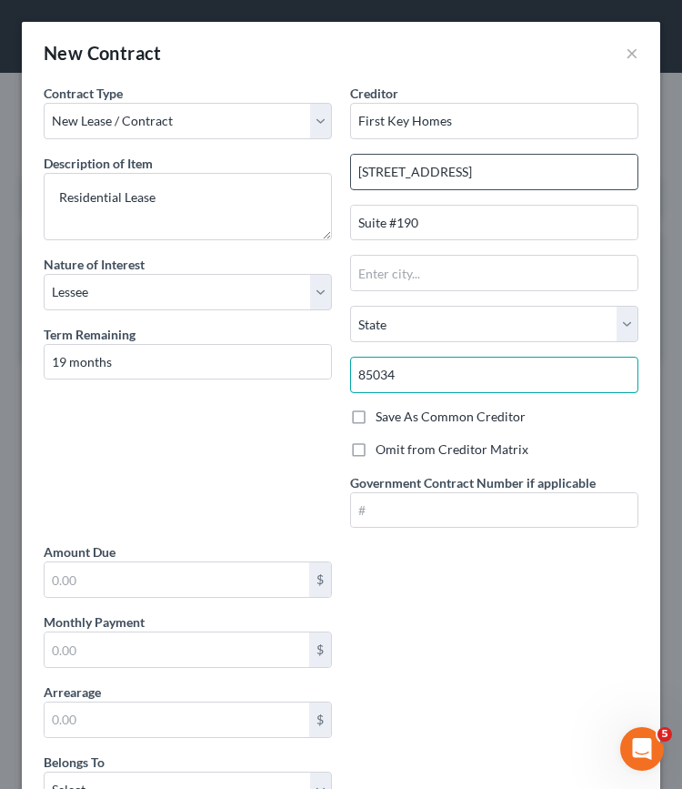
type input "85034"
type input "Phoenix"
select select "3"
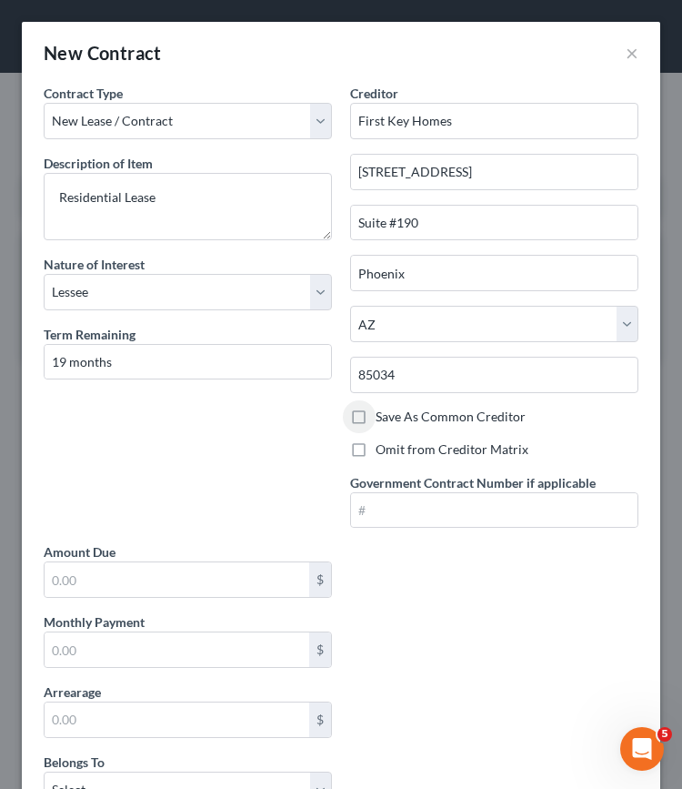
click at [376, 418] on label "Save As Common Creditor" at bounding box center [451, 417] width 150 height 18
click at [383, 418] on input "Save As Common Creditor" at bounding box center [389, 414] width 12 height 12
checkbox input "true"
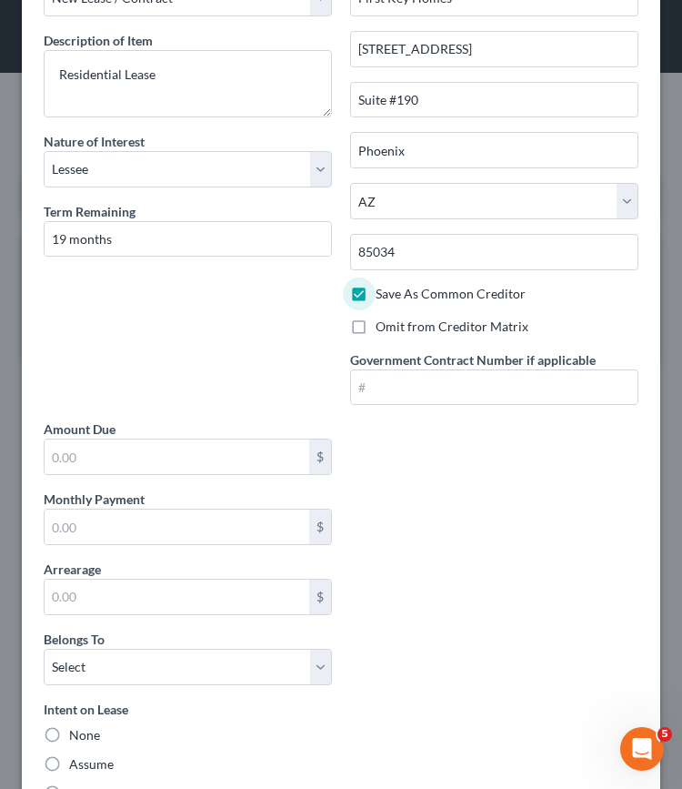
scroll to position [124, 0]
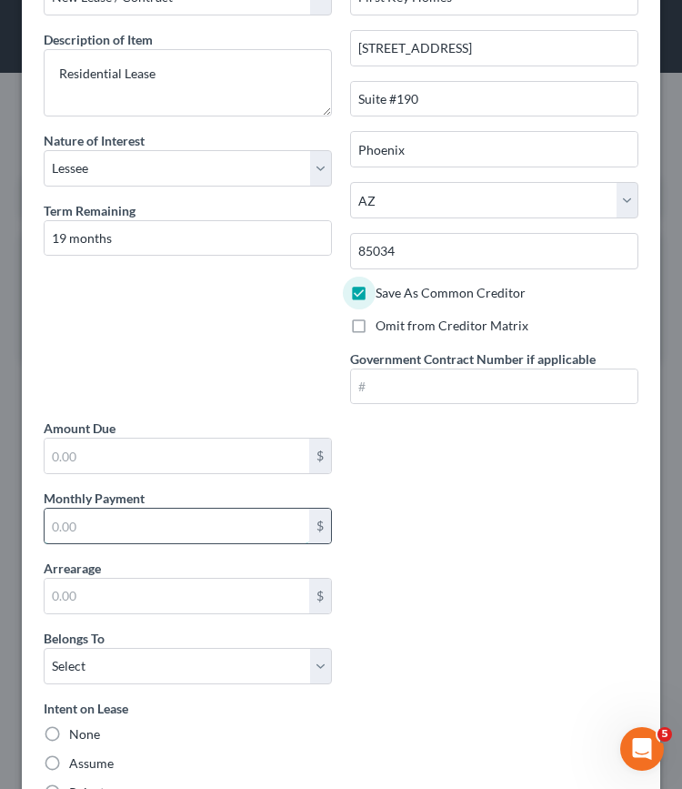
click at [111, 518] on input "text" at bounding box center [177, 525] width 265 height 35
type input "2,425"
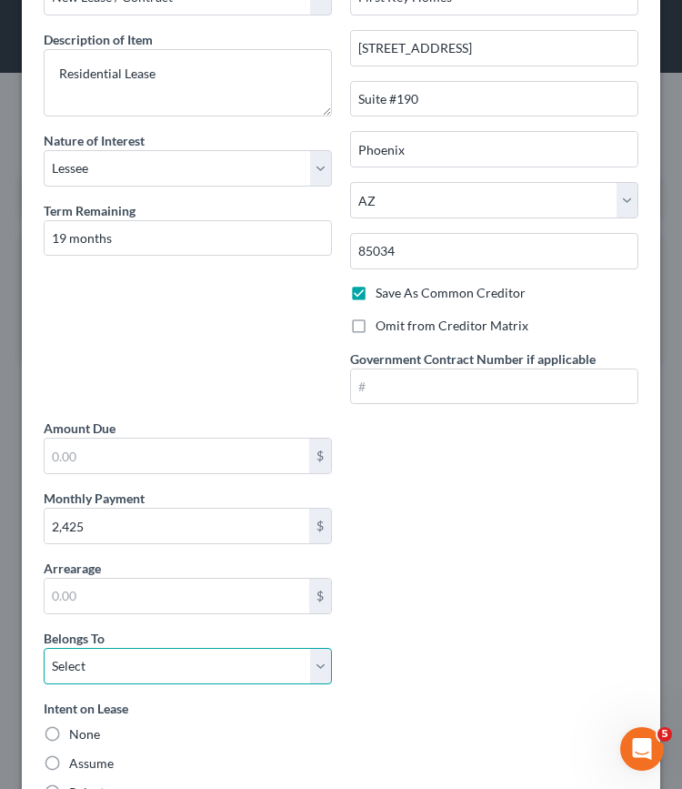
click at [89, 672] on select "Select Debtor 1 Only Debtor 2 Only Debtor 1 And Debtor 2 Only At Least One Of T…" at bounding box center [188, 666] width 288 height 36
select select "2"
click at [44, 648] on select "Select Debtor 1 Only Debtor 2 Only Debtor 1 And Debtor 2 Only At Least One Of T…" at bounding box center [188, 666] width 288 height 36
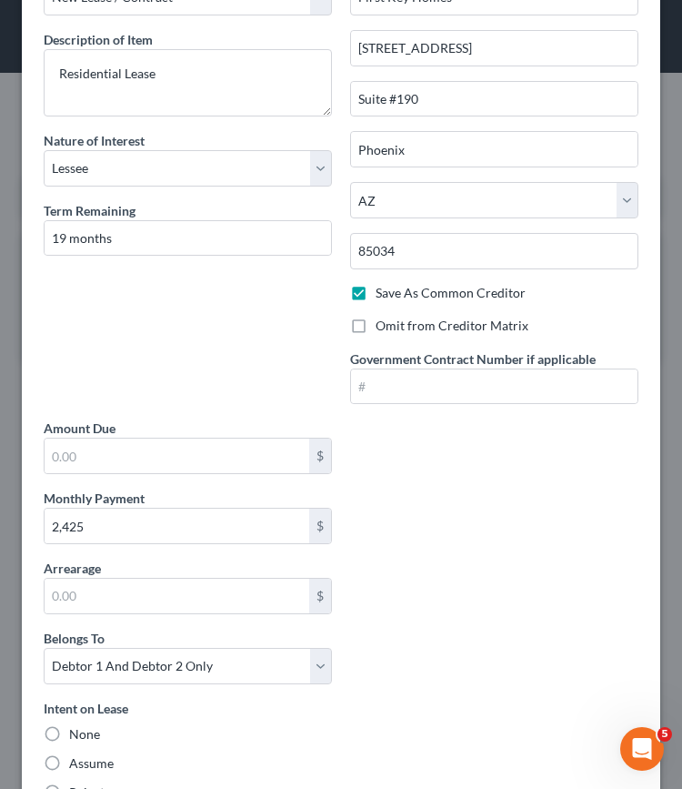
click at [69, 754] on label "Assume" at bounding box center [91, 763] width 45 height 18
click at [76, 754] on input "Assume" at bounding box center [82, 760] width 12 height 12
radio input "true"
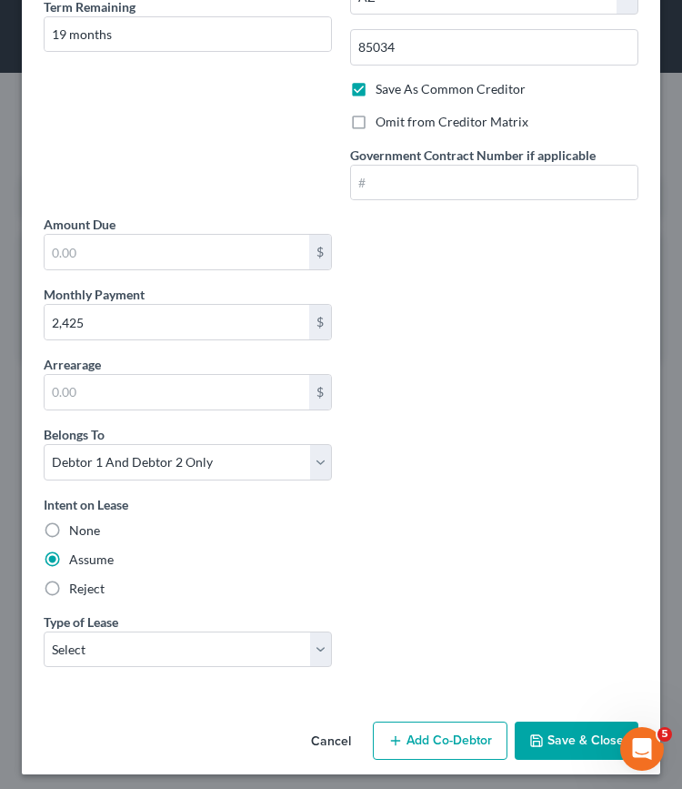
click at [538, 727] on button "Save & Close" at bounding box center [577, 740] width 124 height 38
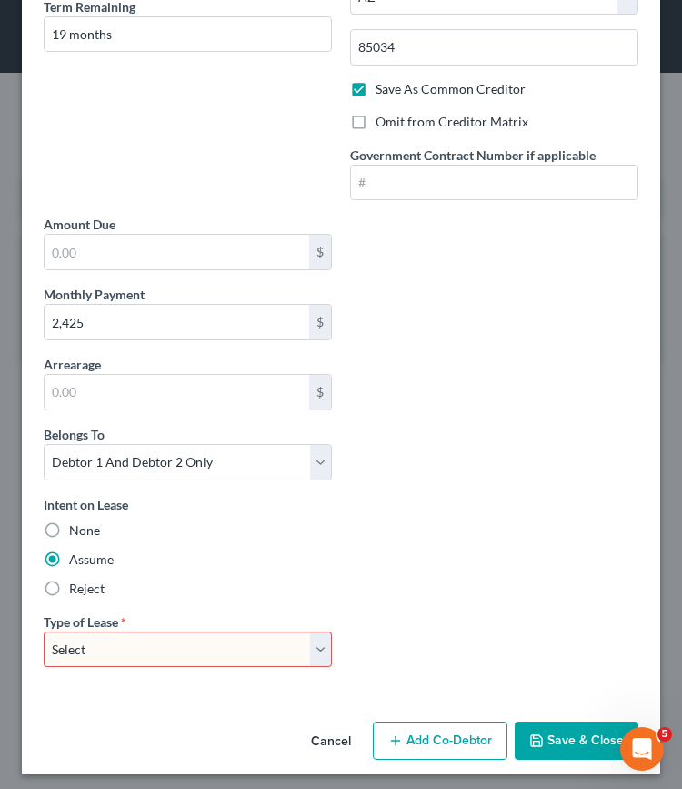
click at [317, 636] on select "Select Real Estate Car Other" at bounding box center [188, 649] width 288 height 36
select select "0"
click at [44, 631] on select "Select Real Estate Car Other" at bounding box center [188, 649] width 288 height 36
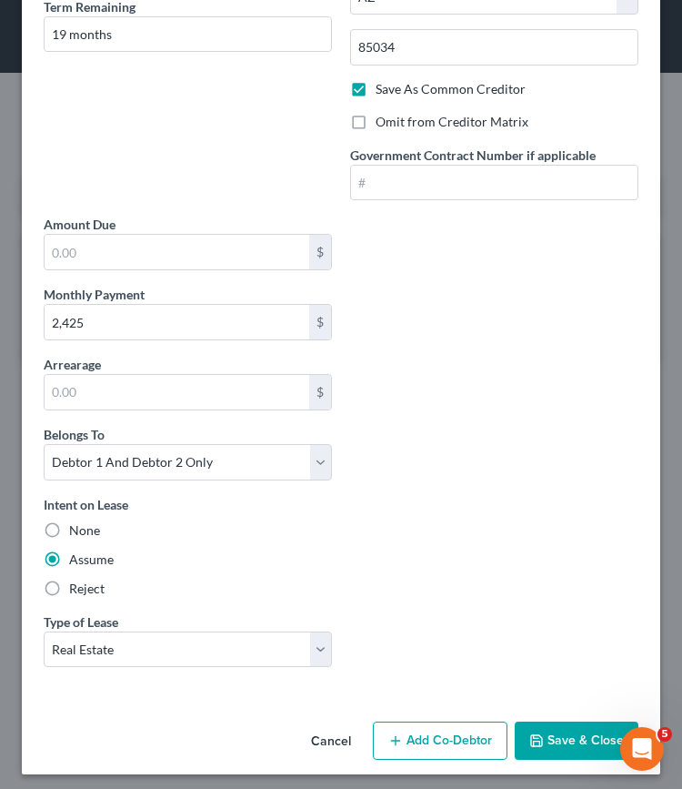
click at [567, 737] on button "Save & Close" at bounding box center [577, 740] width 124 height 38
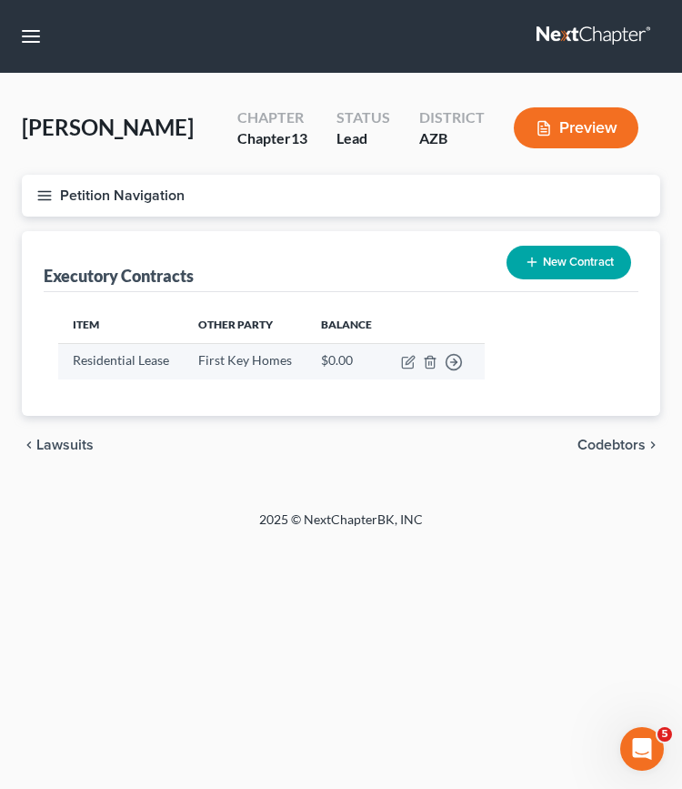
drag, startPoint x: 405, startPoint y: 361, endPoint x: 230, endPoint y: 363, distance: 174.7
click at [230, 363] on td "First Key Homes" at bounding box center [245, 360] width 123 height 35
click at [406, 363] on icon "button" at bounding box center [410, 360] width 8 height 8
select select "3"
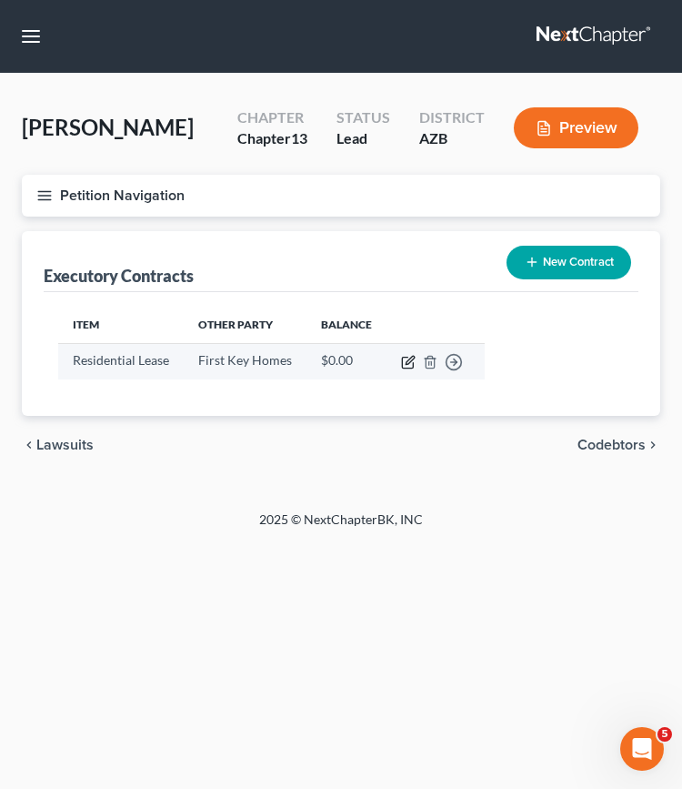
select select "2"
select select "0"
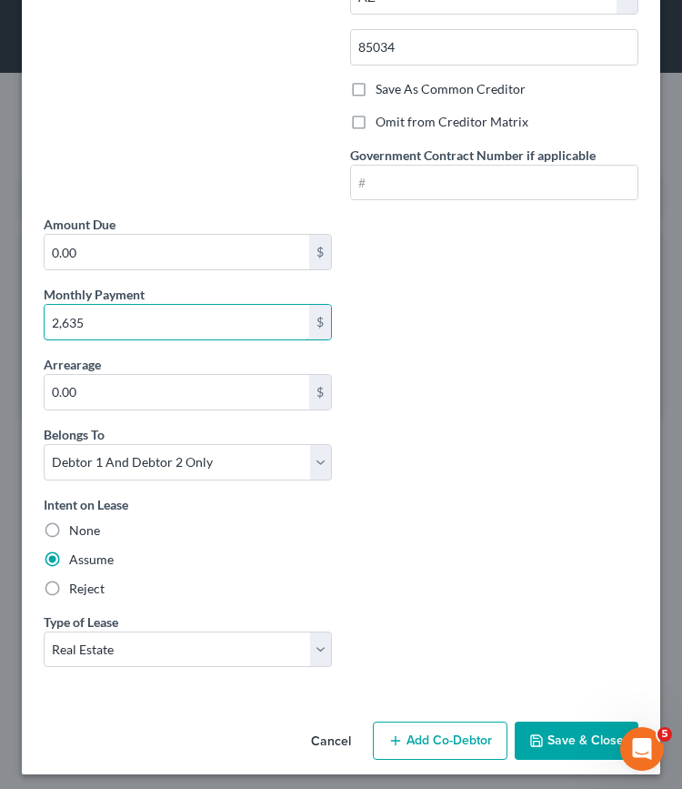
type input "2,635"
click at [545, 722] on button "Save & Close" at bounding box center [577, 740] width 124 height 38
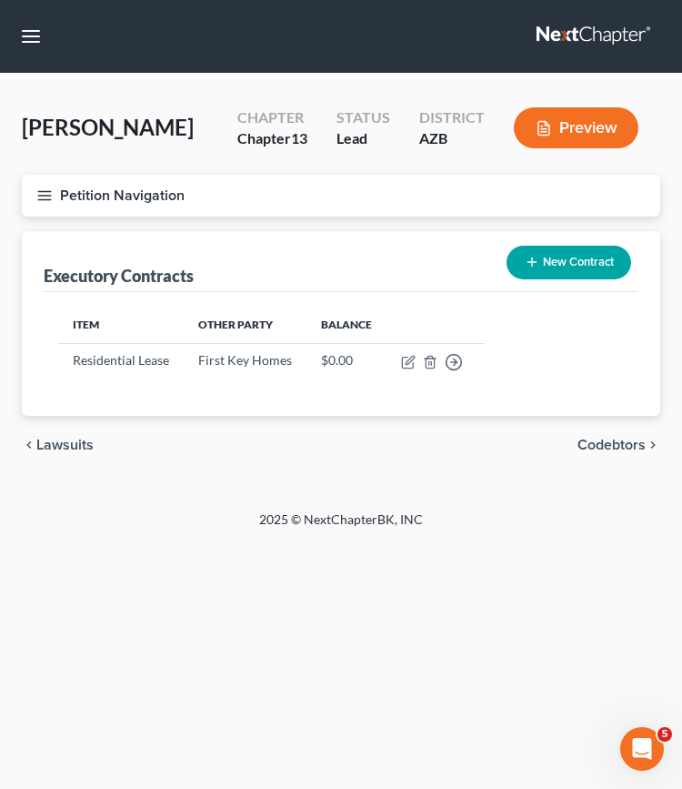
drag, startPoint x: 359, startPoint y: 376, endPoint x: 44, endPoint y: 196, distance: 363.4
click at [44, 196] on icon "button" at bounding box center [44, 195] width 16 height 16
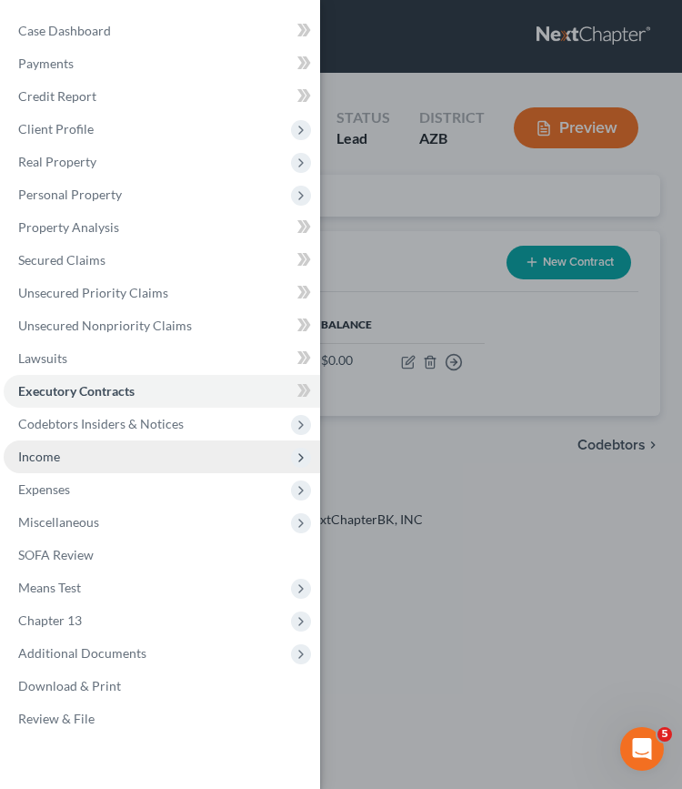
click at [106, 459] on span "Income" at bounding box center [162, 456] width 317 height 33
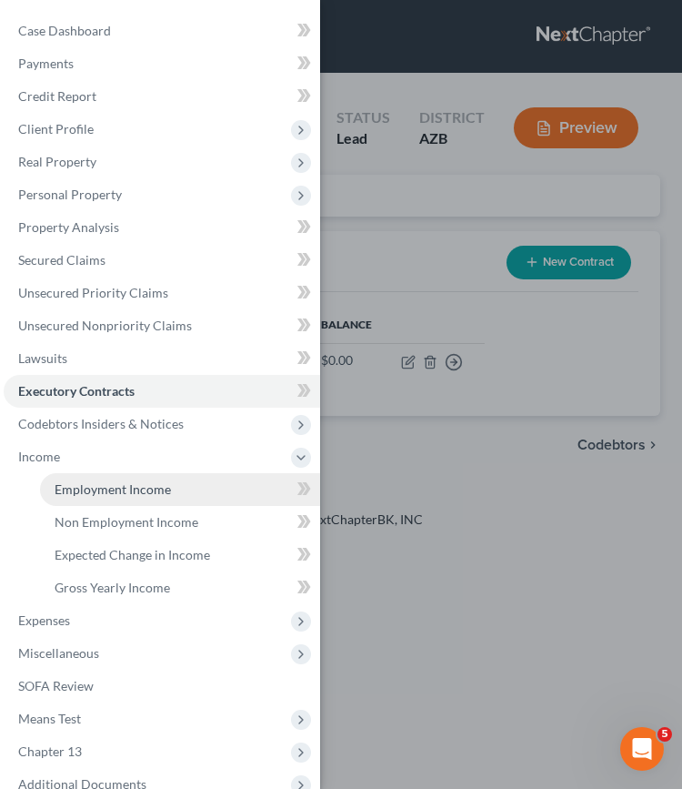
click at [108, 485] on span "Employment Income" at bounding box center [113, 488] width 116 height 15
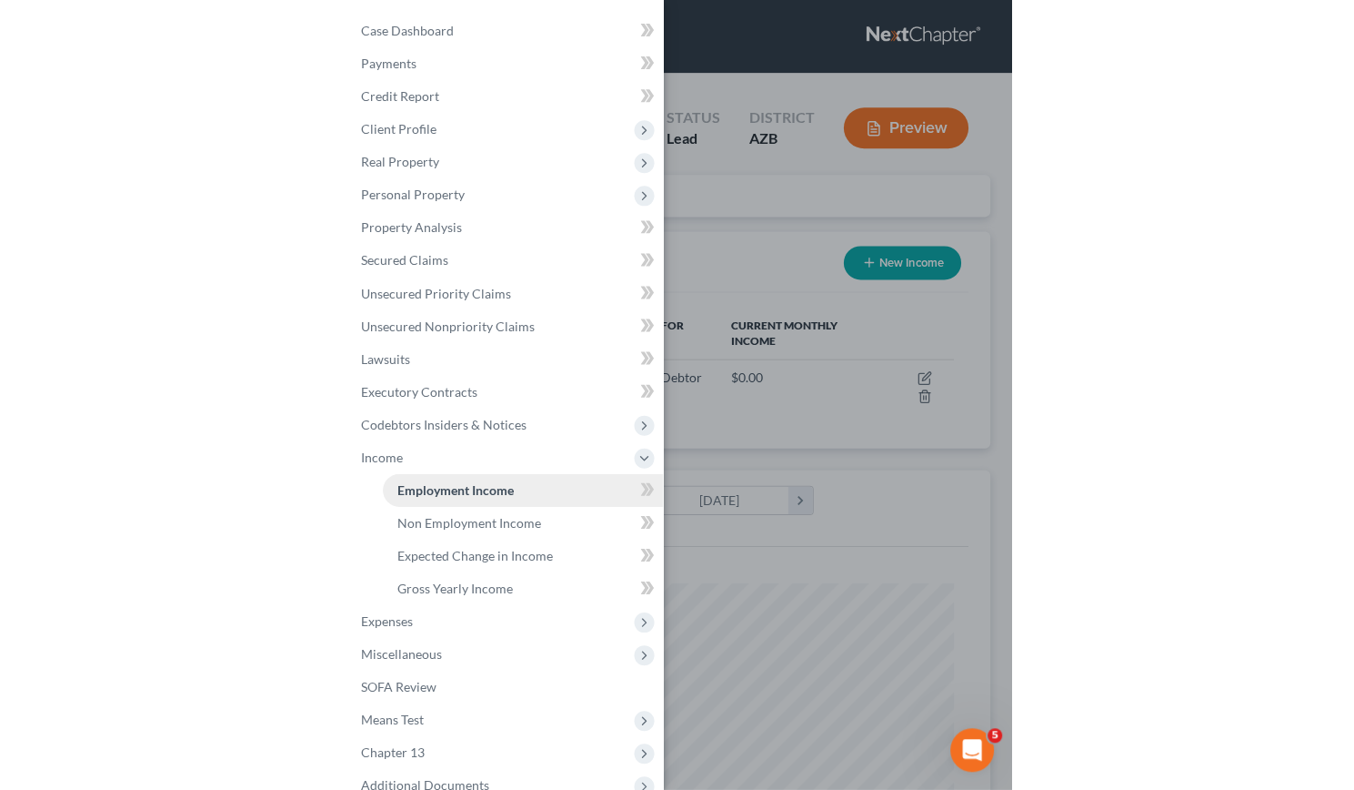
scroll to position [275, 588]
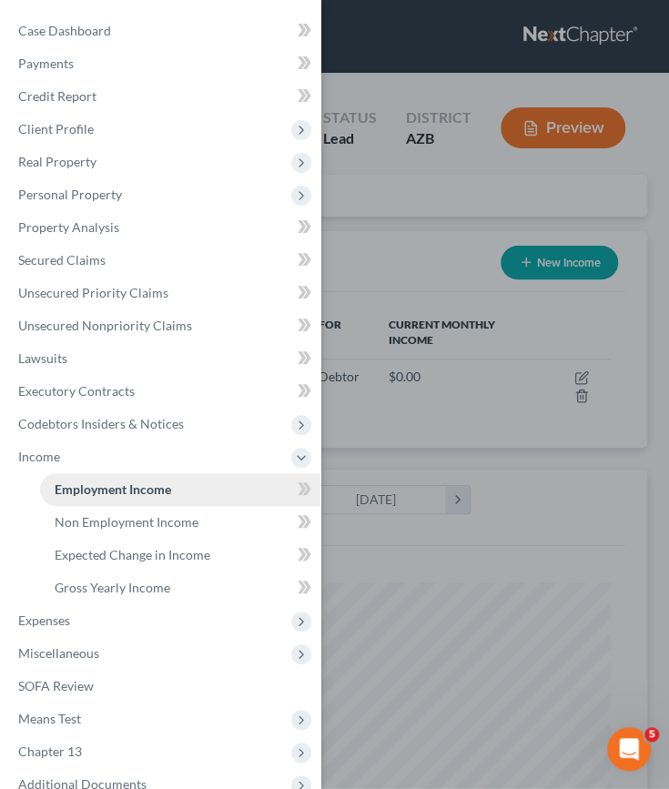
click at [96, 498] on link "Employment Income" at bounding box center [180, 489] width 280 height 33
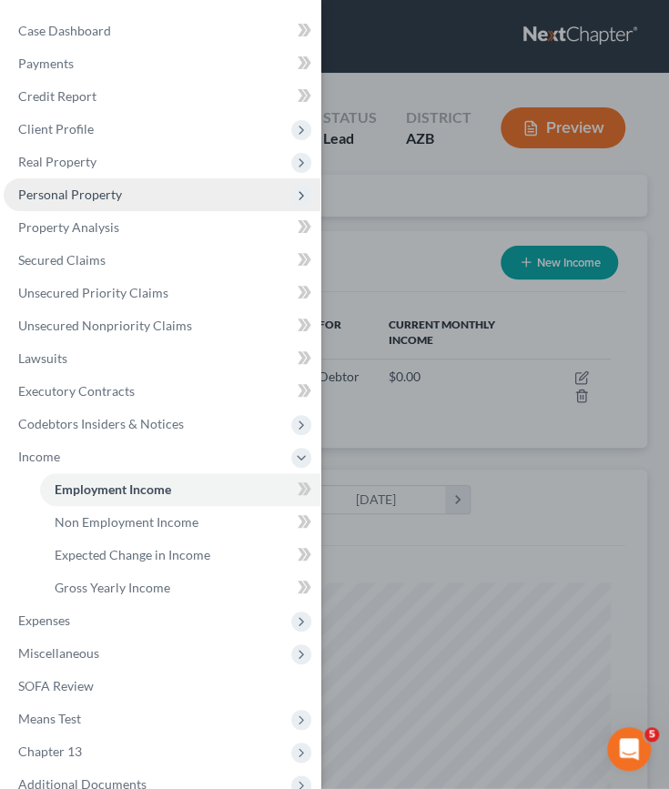
click at [98, 201] on span "Personal Property" at bounding box center [70, 193] width 104 height 15
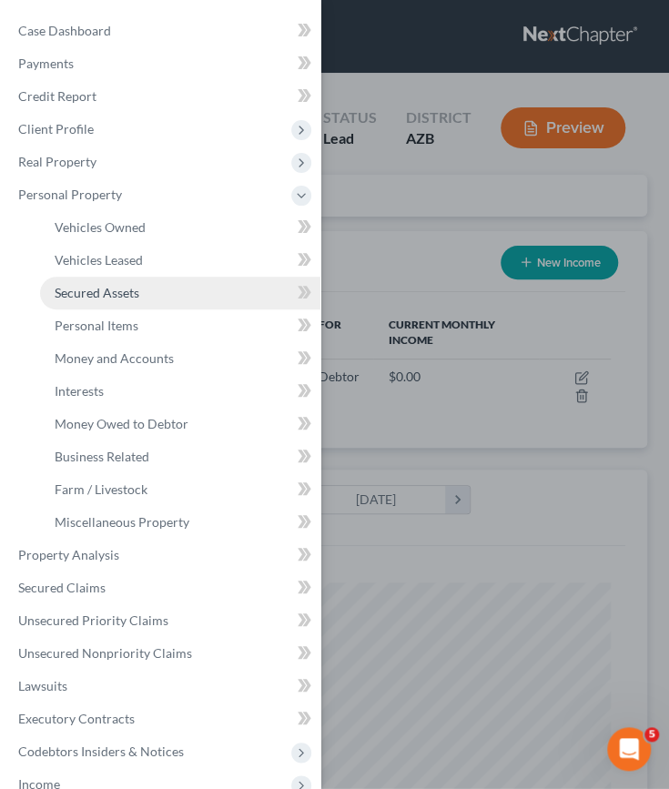
click at [111, 296] on span "Secured Assets" at bounding box center [97, 292] width 85 height 15
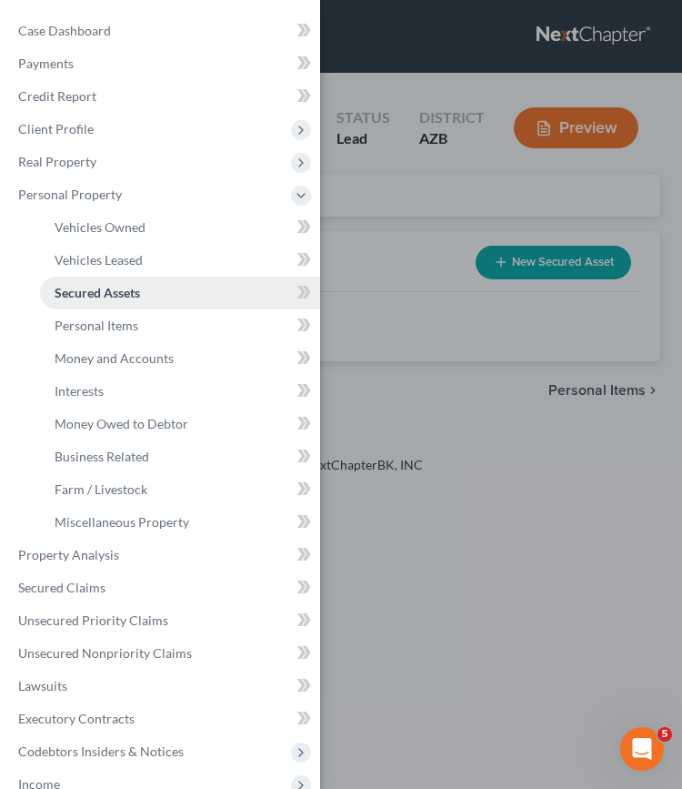
click at [253, 290] on link "Secured Assets" at bounding box center [180, 293] width 280 height 33
click at [460, 391] on div "Case Dashboard Payments Invoices Payments Payments Credit Report Client Profile" at bounding box center [341, 394] width 682 height 789
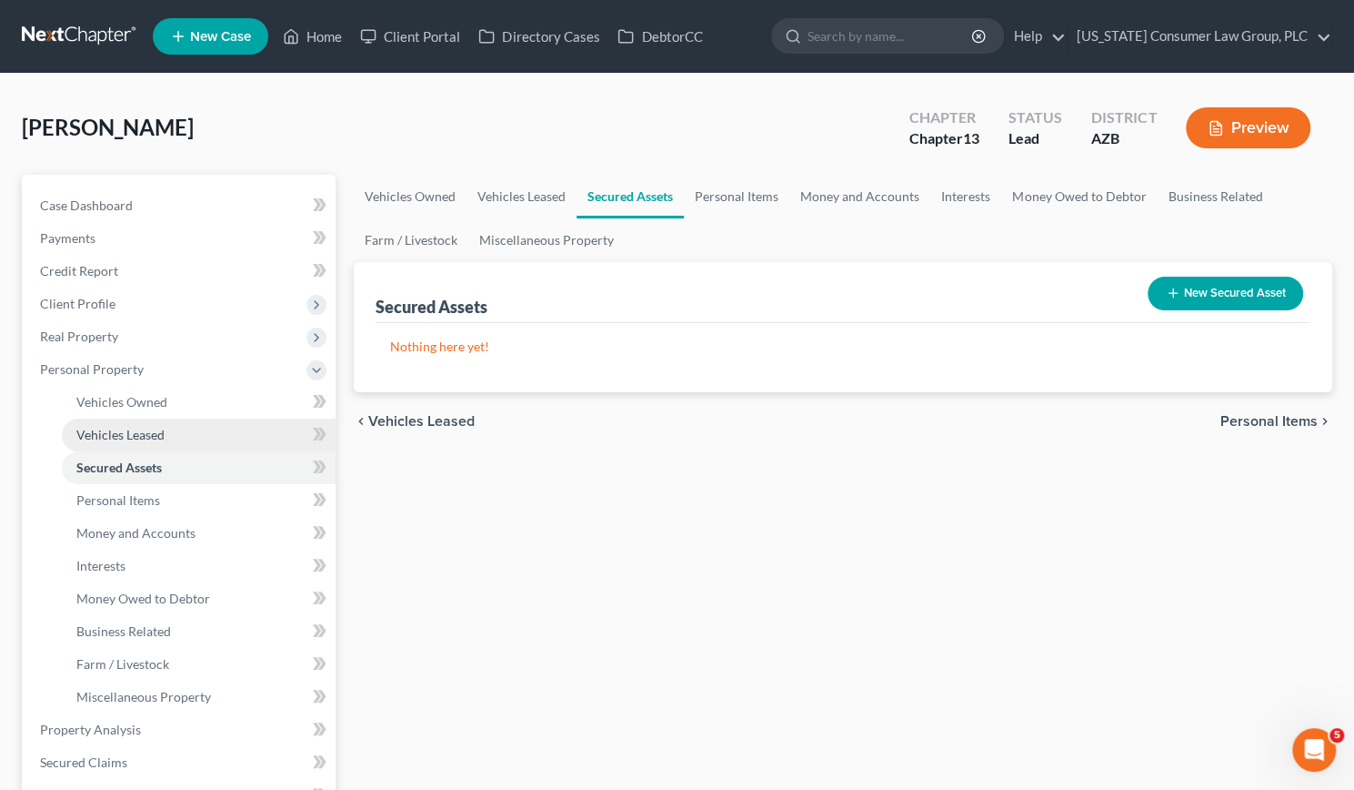
click at [96, 431] on span "Vehicles Leased" at bounding box center [120, 434] width 88 height 15
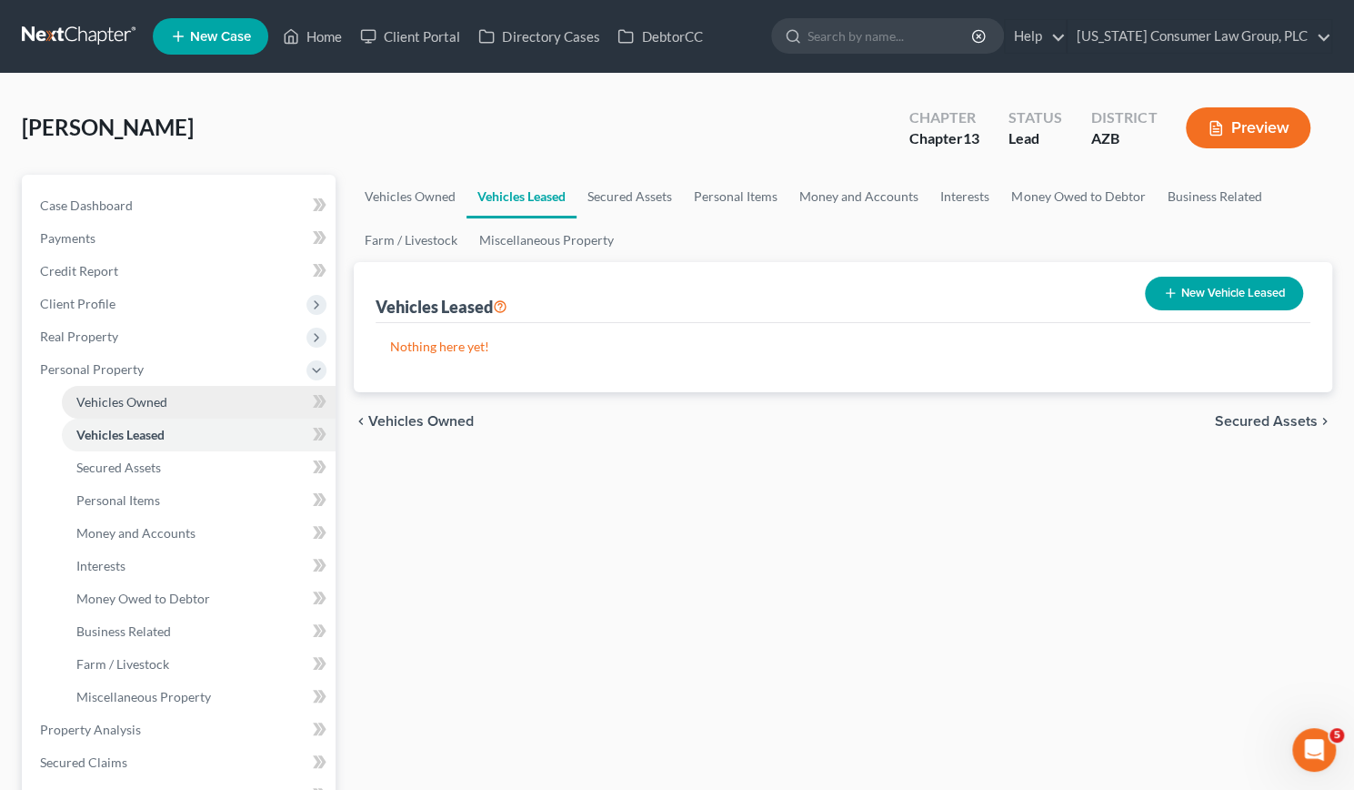
click at [107, 398] on span "Vehicles Owned" at bounding box center [121, 401] width 91 height 15
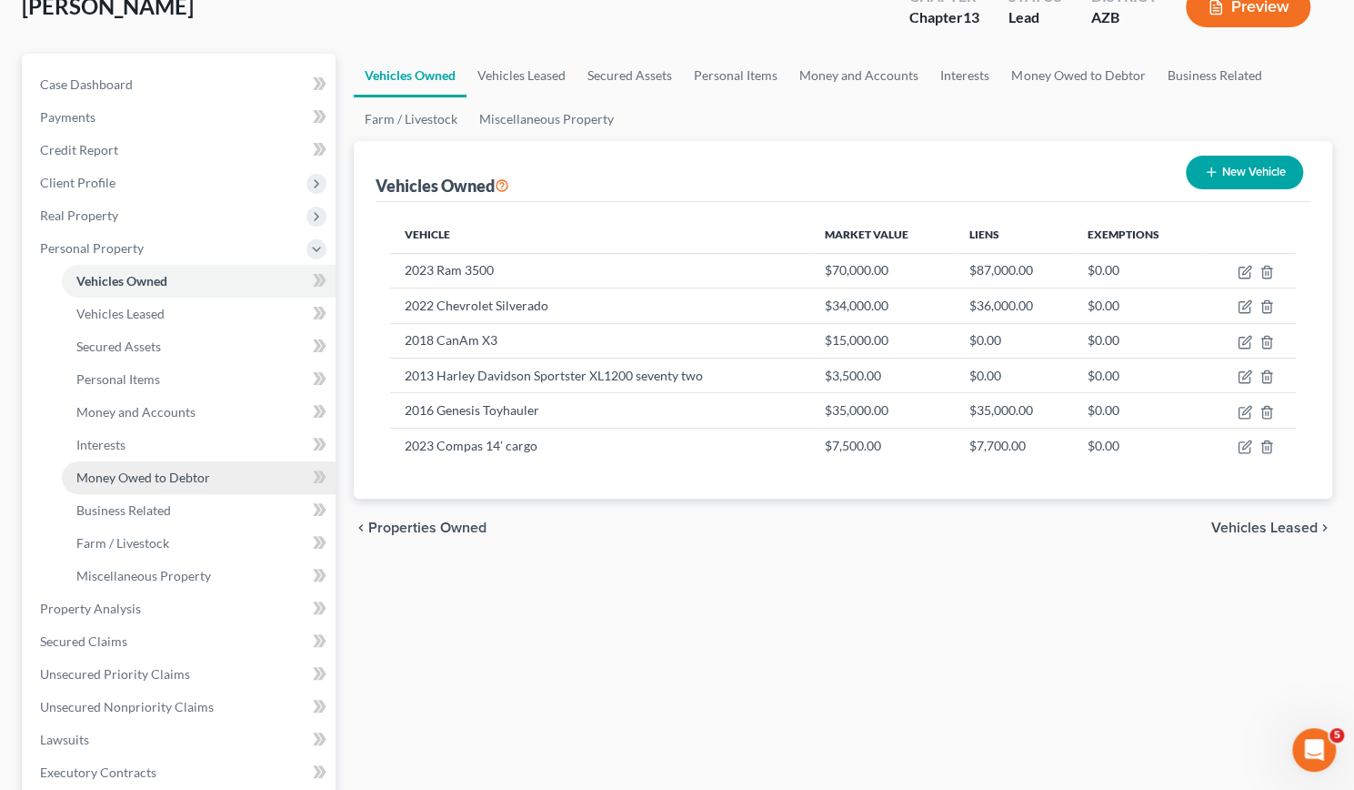
scroll to position [160, 0]
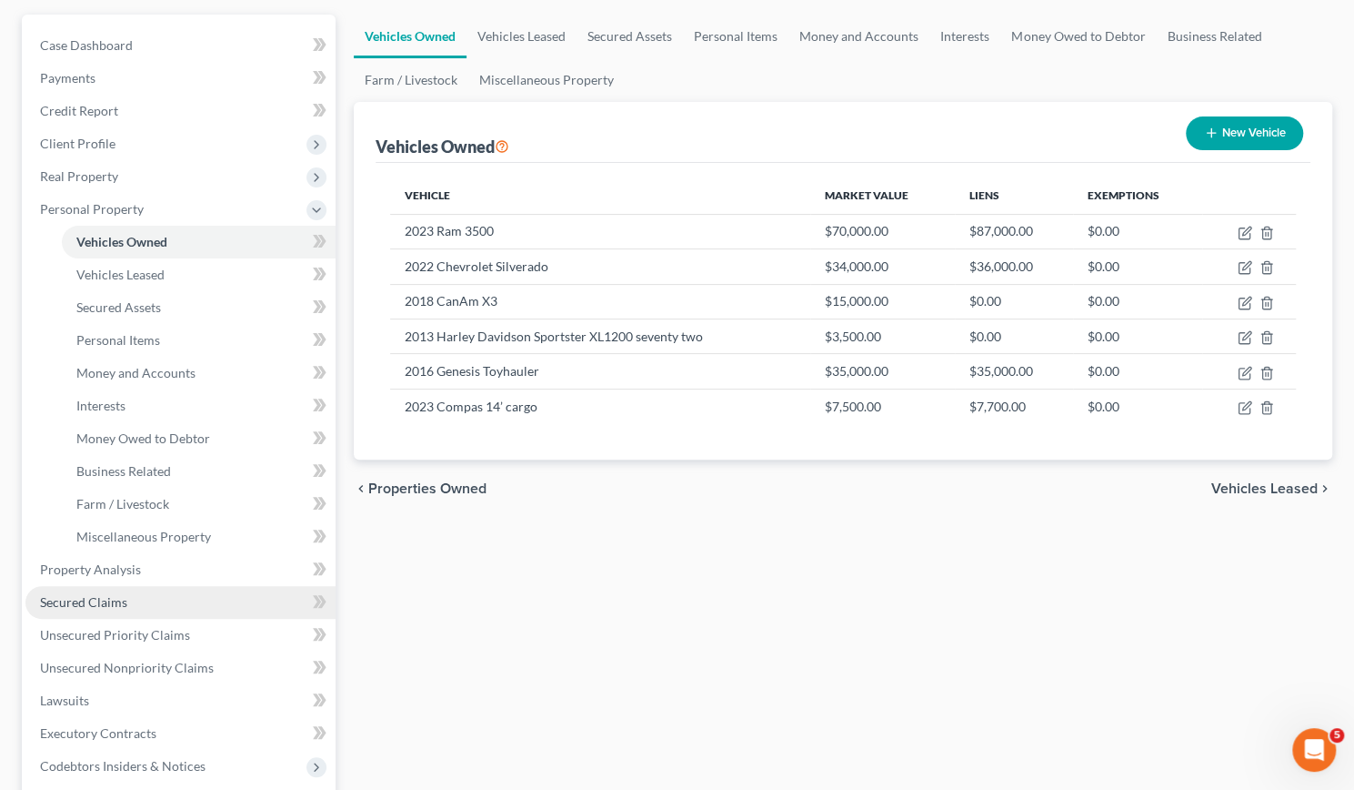
click at [112, 601] on span "Secured Claims" at bounding box center [83, 601] width 87 height 15
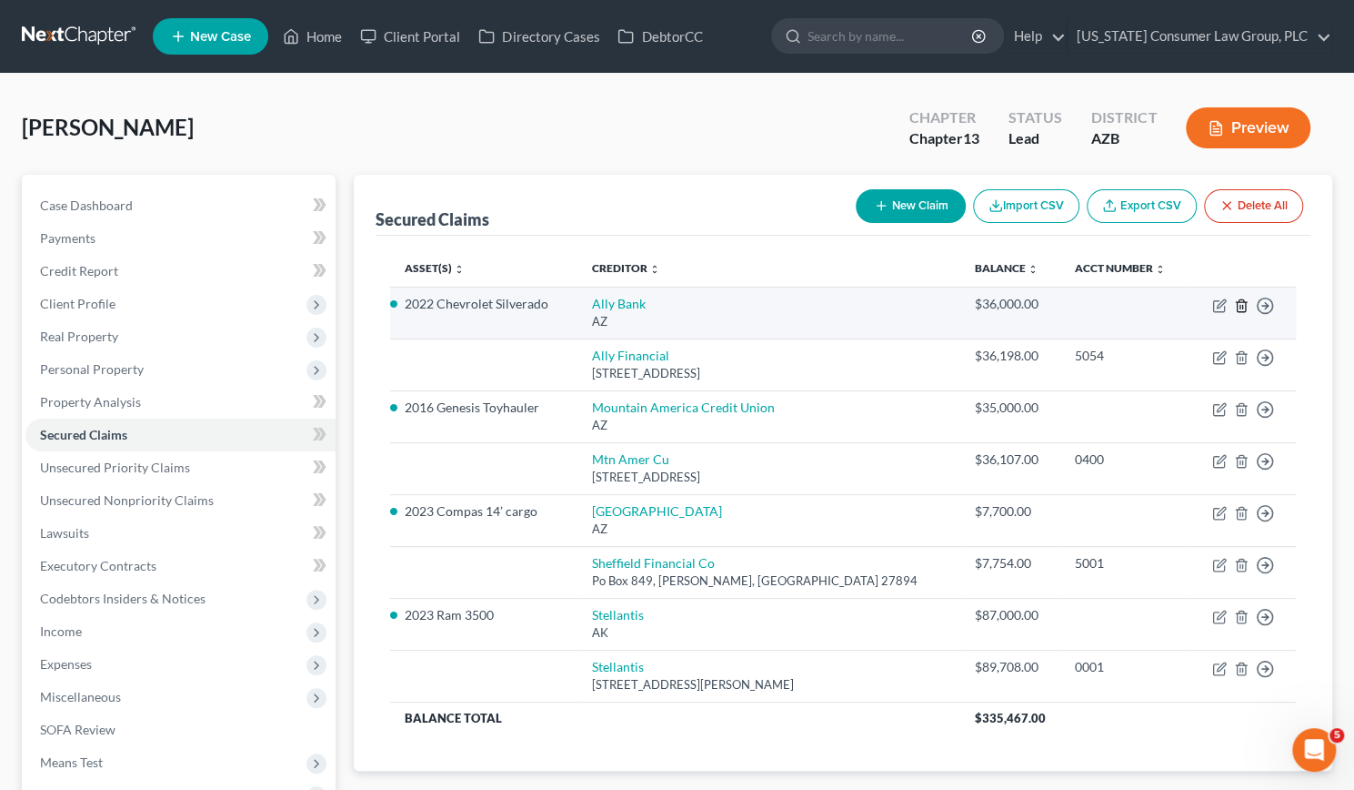
click at [1243, 308] on icon "button" at bounding box center [1241, 305] width 15 height 15
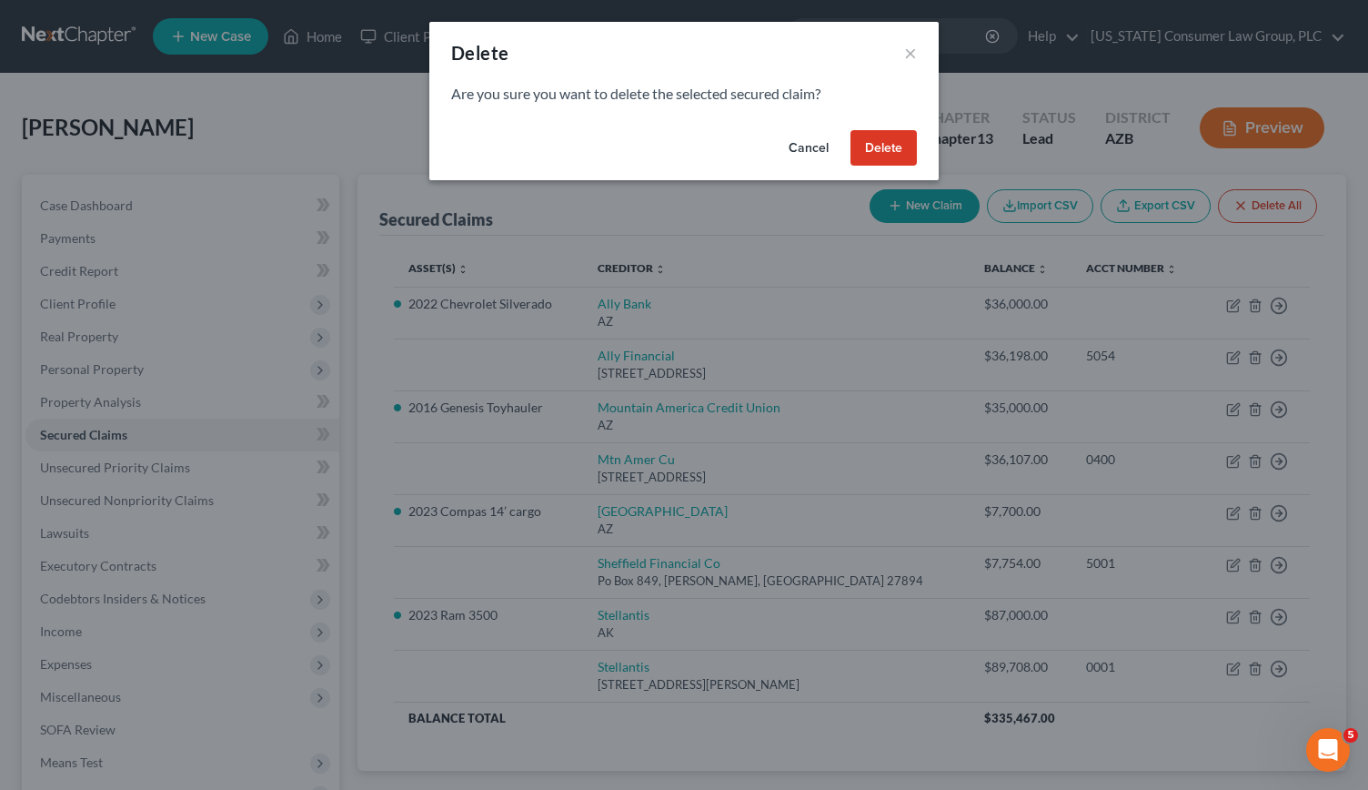
click at [879, 157] on button "Delete" at bounding box center [883, 148] width 66 height 36
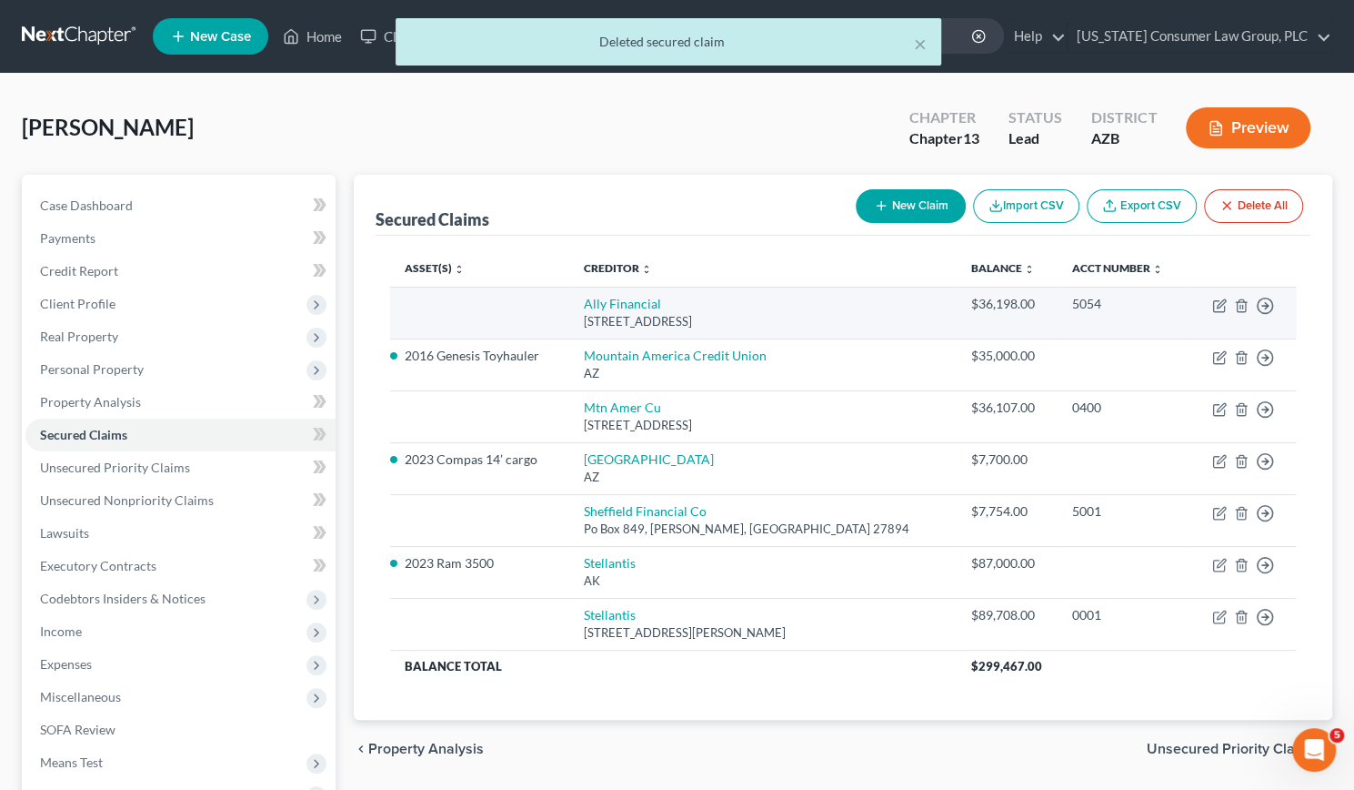
click at [1168, 309] on td "5054" at bounding box center [1123, 313] width 131 height 52
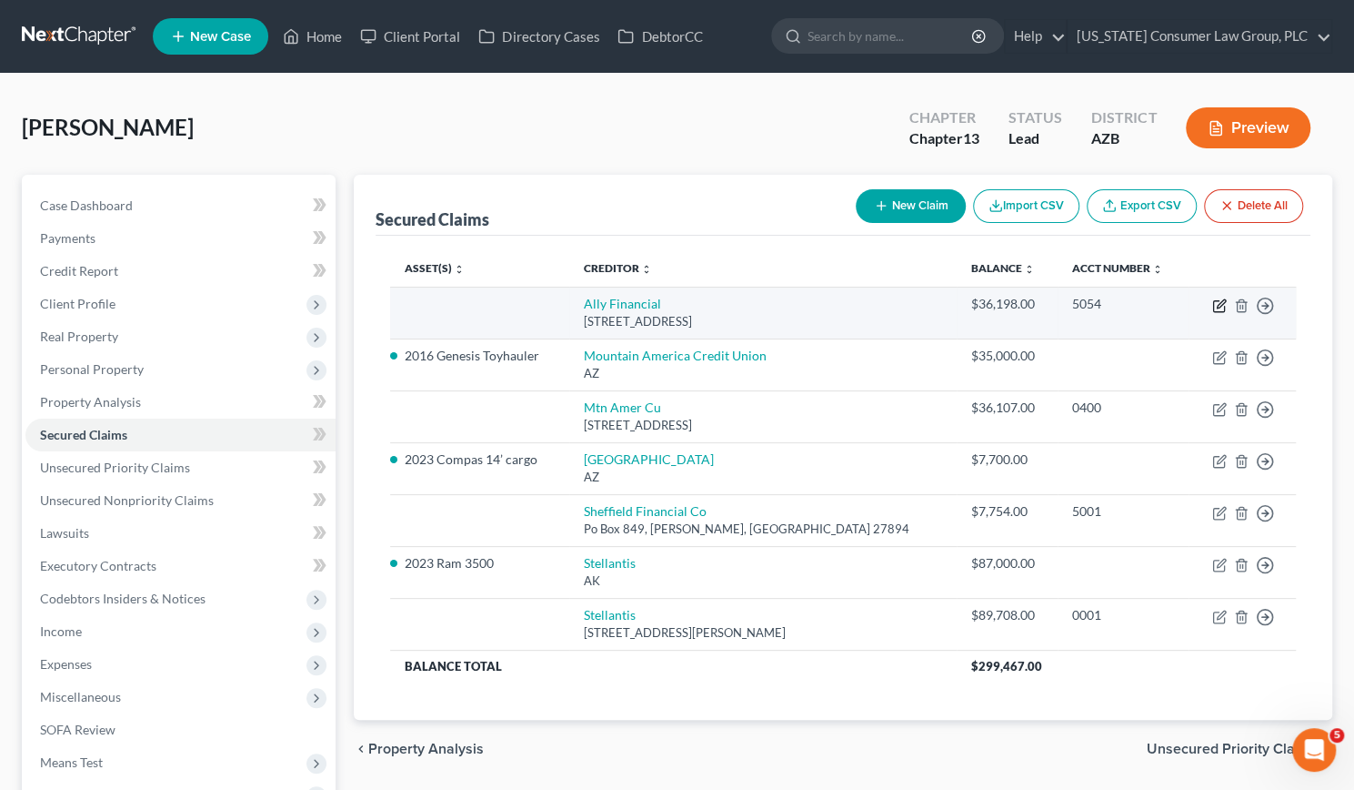
click at [1215, 307] on icon "button" at bounding box center [1220, 305] width 15 height 15
select select "23"
select select "2"
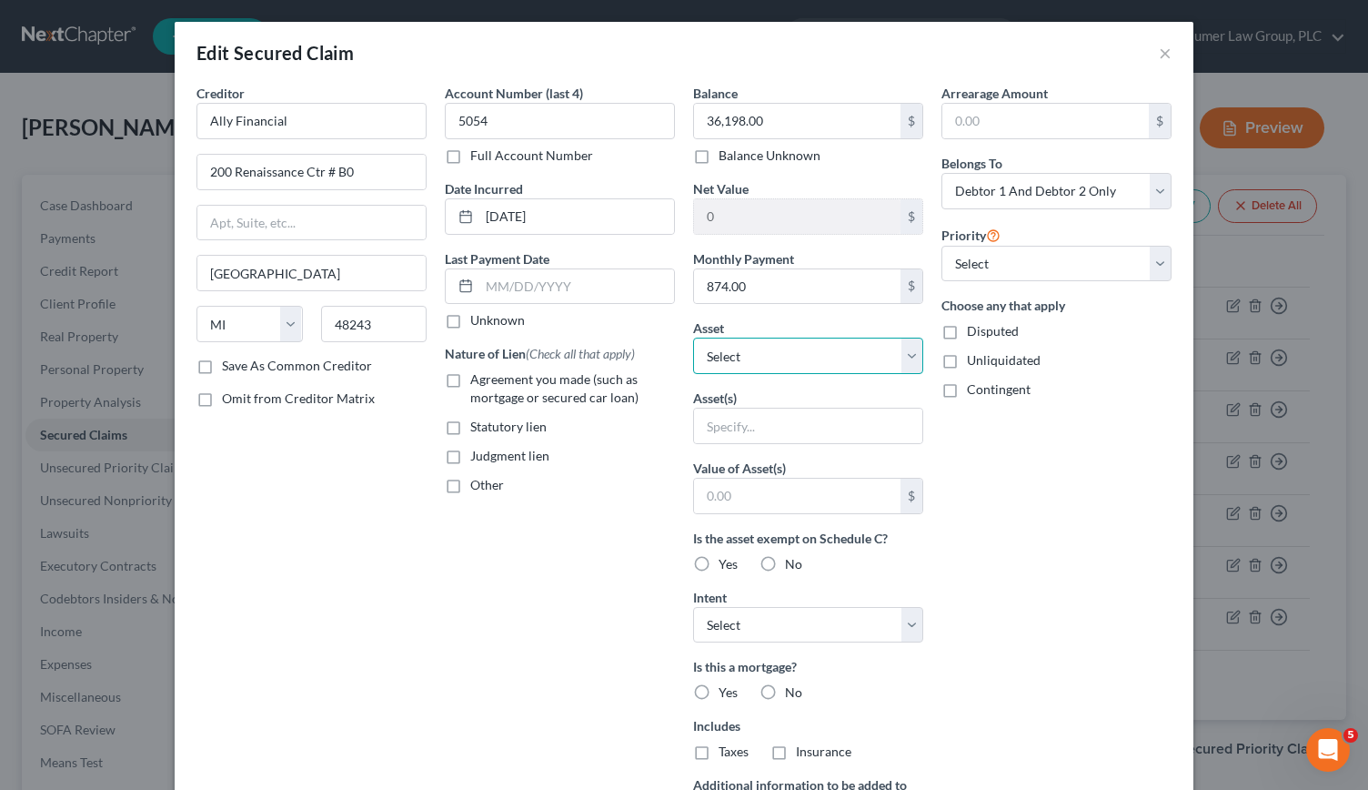
click at [911, 354] on select "Select Other Multiple Assets 1929 W. Half Moon Circle - $0.0 2023 Ram 3500 - $7…" at bounding box center [808, 355] width 230 height 36
select select "4"
click at [693, 337] on select "Select Other Multiple Assets 1929 W. Half Moon Circle - $0.0 2023 Ram 3500 - $7…" at bounding box center [808, 355] width 230 height 36
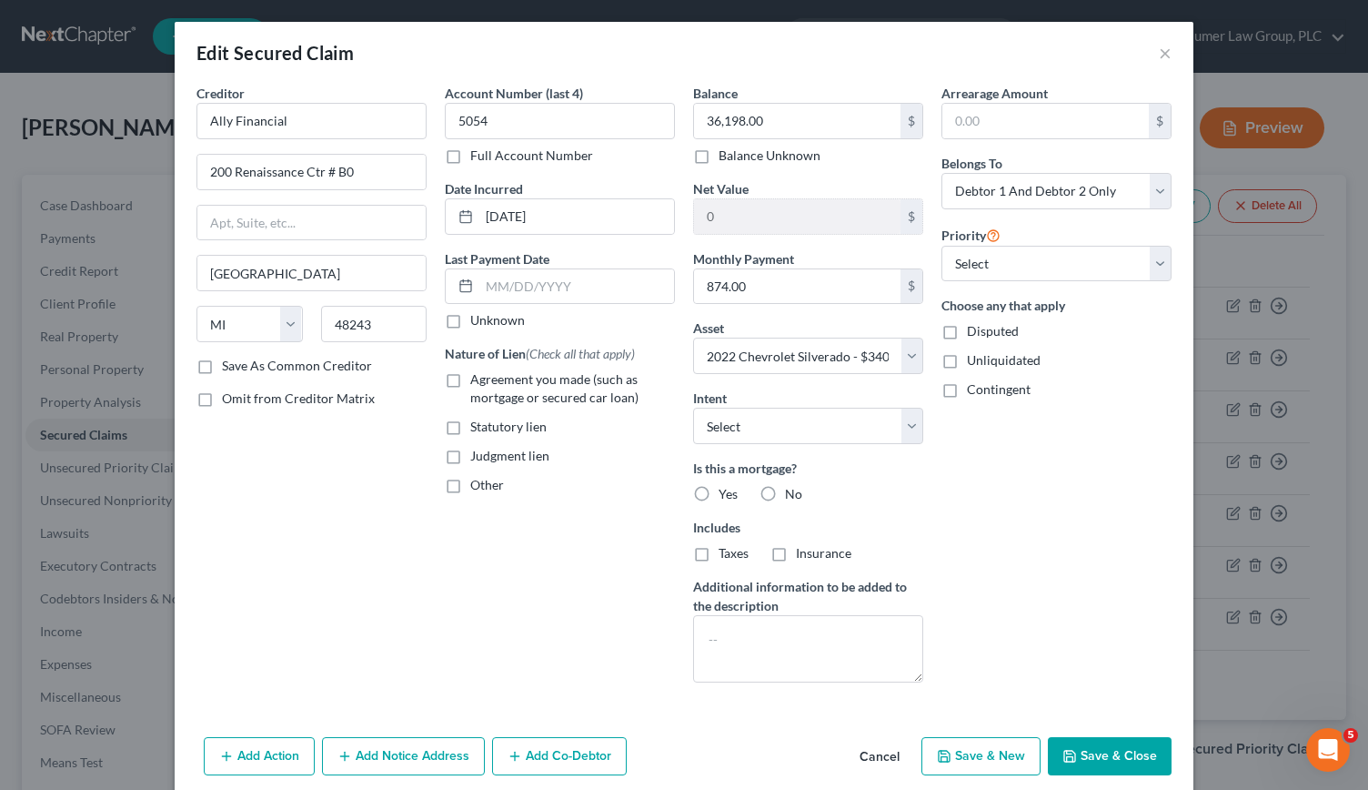
click at [785, 490] on label "No" at bounding box center [793, 494] width 17 height 18
click at [792, 490] on input "No" at bounding box center [798, 491] width 12 height 12
radio input "true"
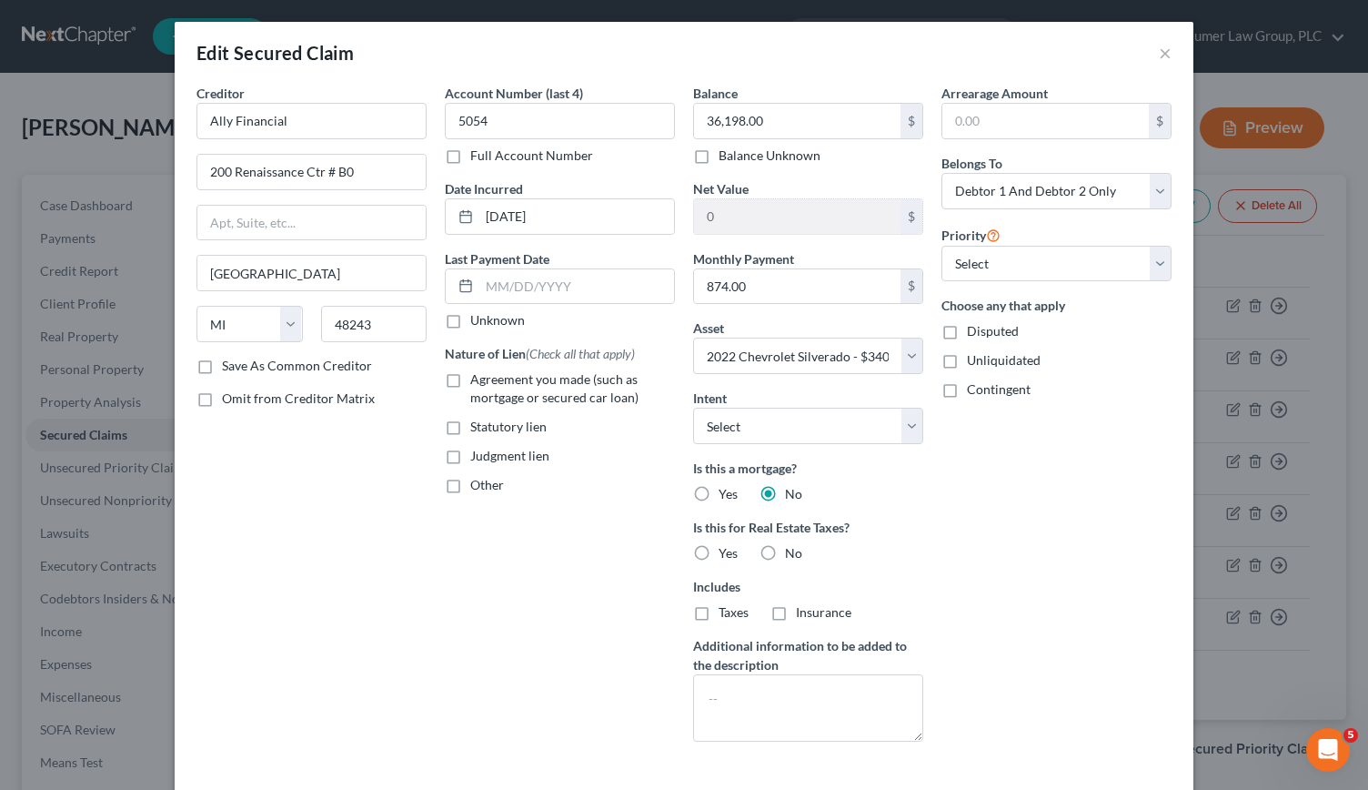
click at [470, 377] on label "Agreement you made (such as mortgage or secured car loan)" at bounding box center [572, 388] width 205 height 36
click at [478, 377] on input "Agreement you made (such as mortgage or secured car loan)" at bounding box center [484, 376] width 12 height 12
checkbox input "true"
click at [508, 276] on input "text" at bounding box center [576, 286] width 195 height 35
type input "0"
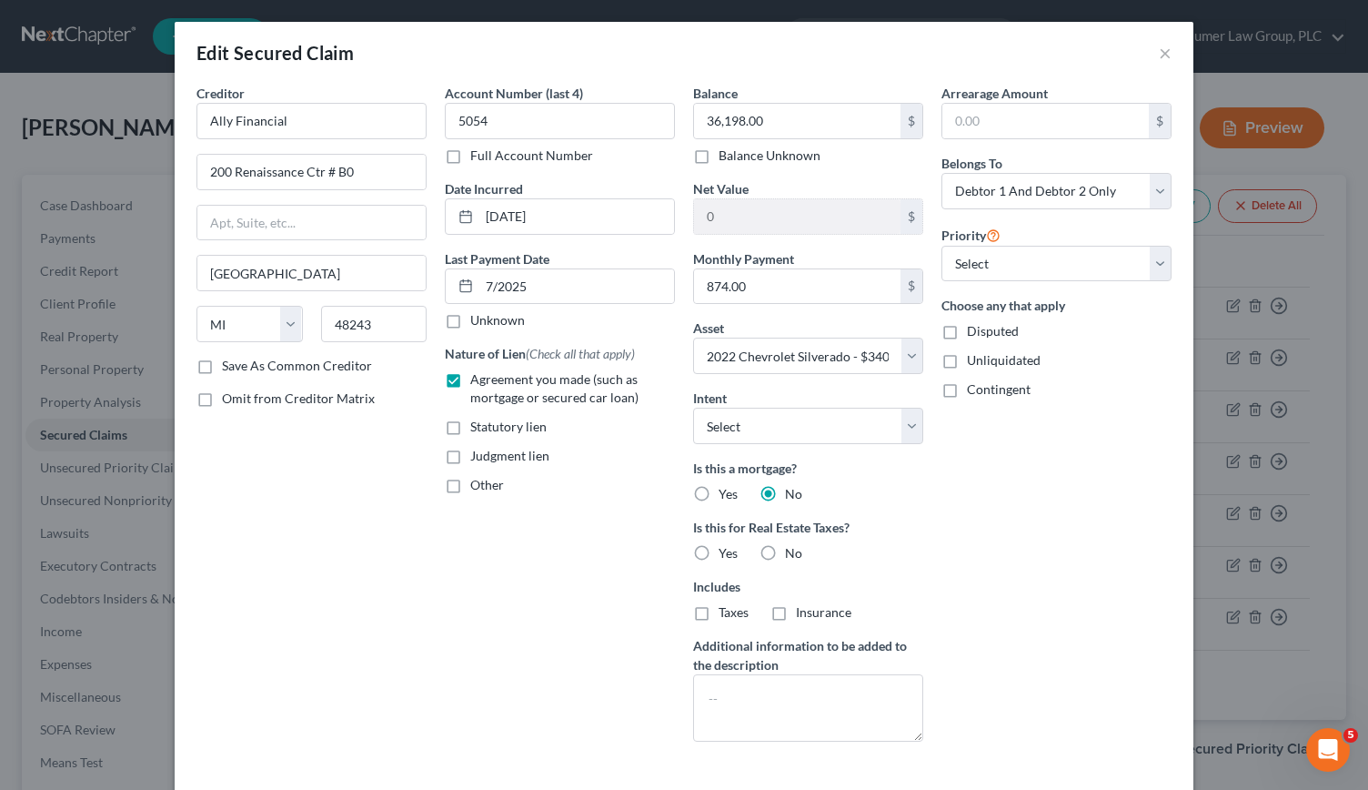
click at [540, 326] on div "Unknown" at bounding box center [560, 320] width 230 height 18
click at [540, 285] on input "7/2025" at bounding box center [576, 286] width 195 height 35
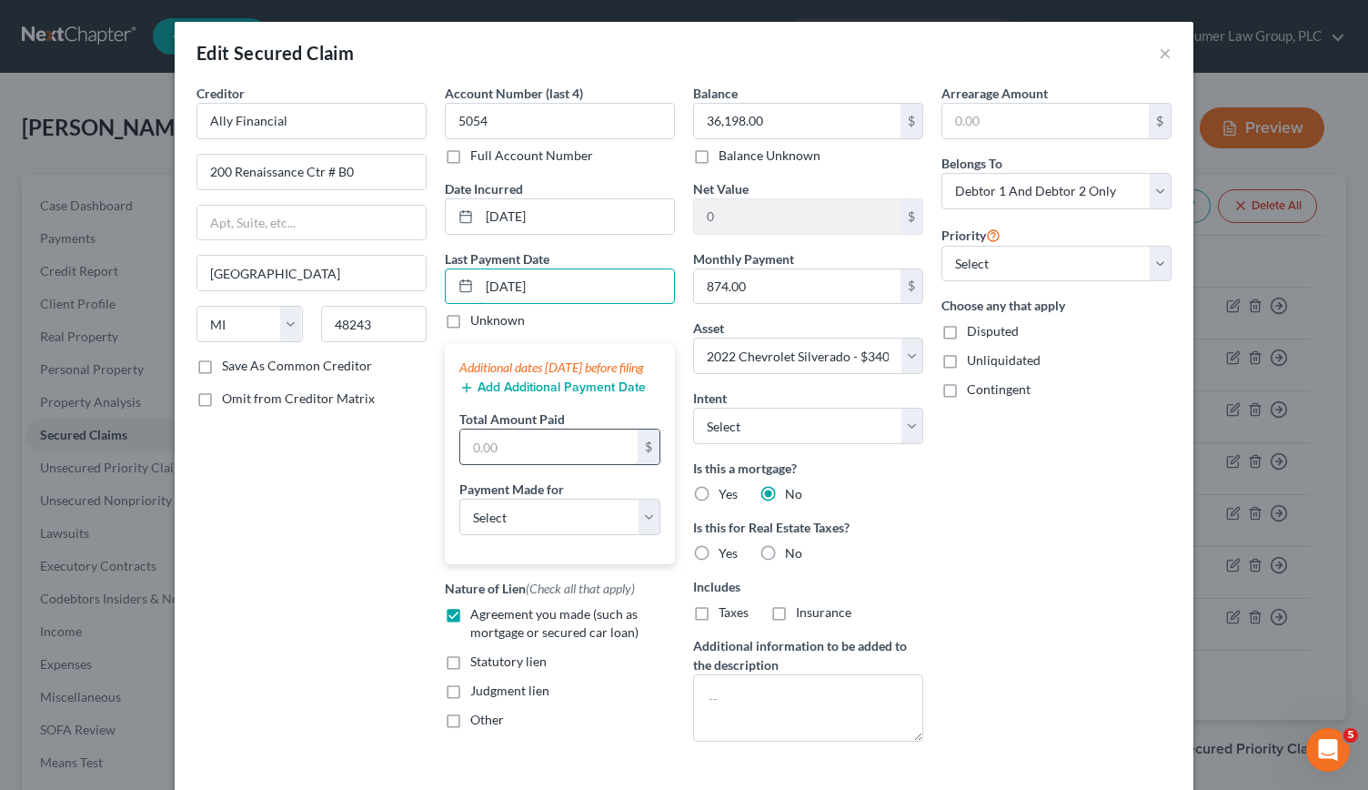
type input "7/1/2025"
click at [528, 458] on input "text" at bounding box center [548, 446] width 177 height 35
type input "2,622"
click at [649, 535] on select "Select Car Credit Card Loan Repayment Mortgage Other Suppliers Or Vendors" at bounding box center [559, 516] width 201 height 36
select select "0"
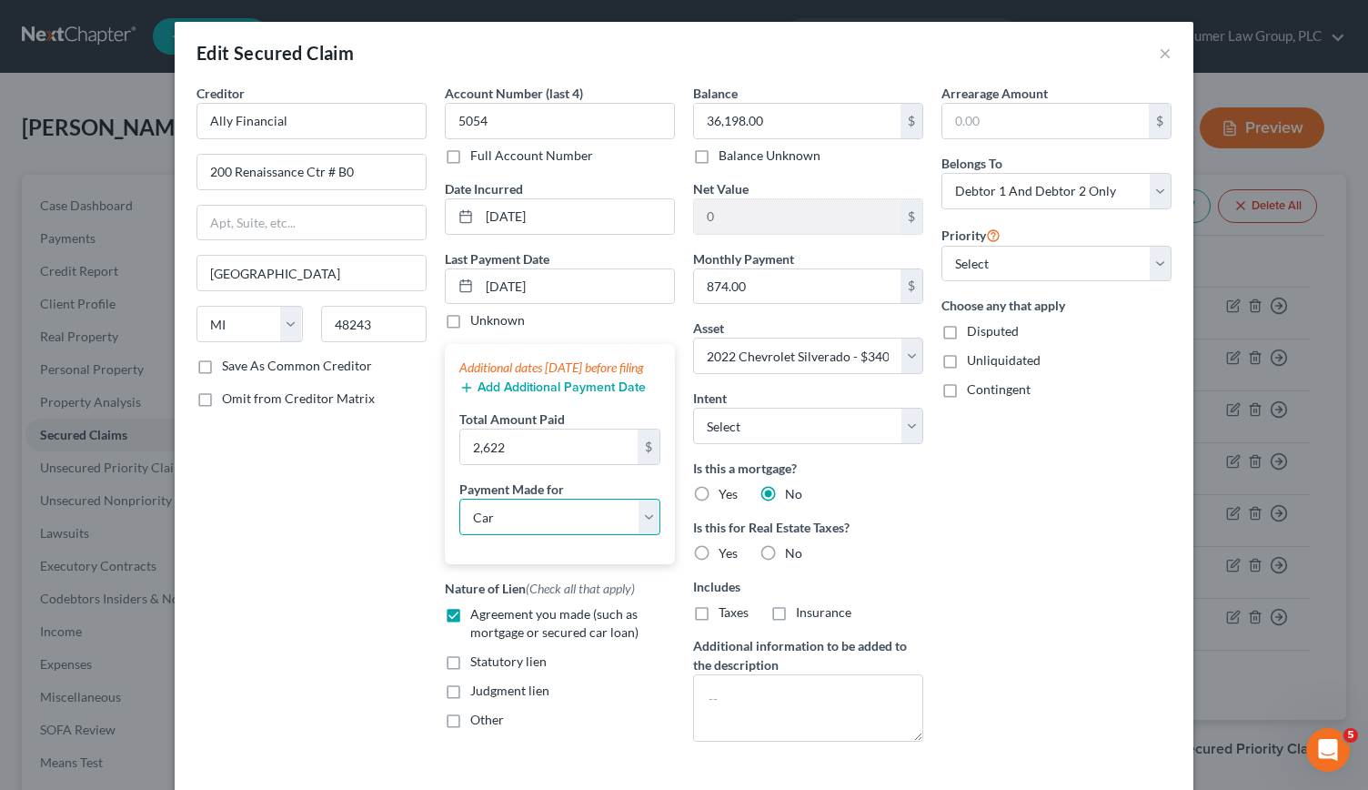
click at [459, 514] on select "Select Car Credit Card Loan Repayment Mortgage Other Suppliers Or Vendors" at bounding box center [559, 516] width 201 height 36
click at [1155, 270] on select "Select 1st 2nd 3rd 4th 5th 6th 7th 8th 9th 10th 11th 12th 13th 14th 15th 16th 1…" at bounding box center [1056, 264] width 230 height 36
select select "0"
click at [941, 246] on select "Select 1st 2nd 3rd 4th 5th 6th 7th 8th 9th 10th 11th 12th 13th 14th 15th 16th 1…" at bounding box center [1056, 264] width 230 height 36
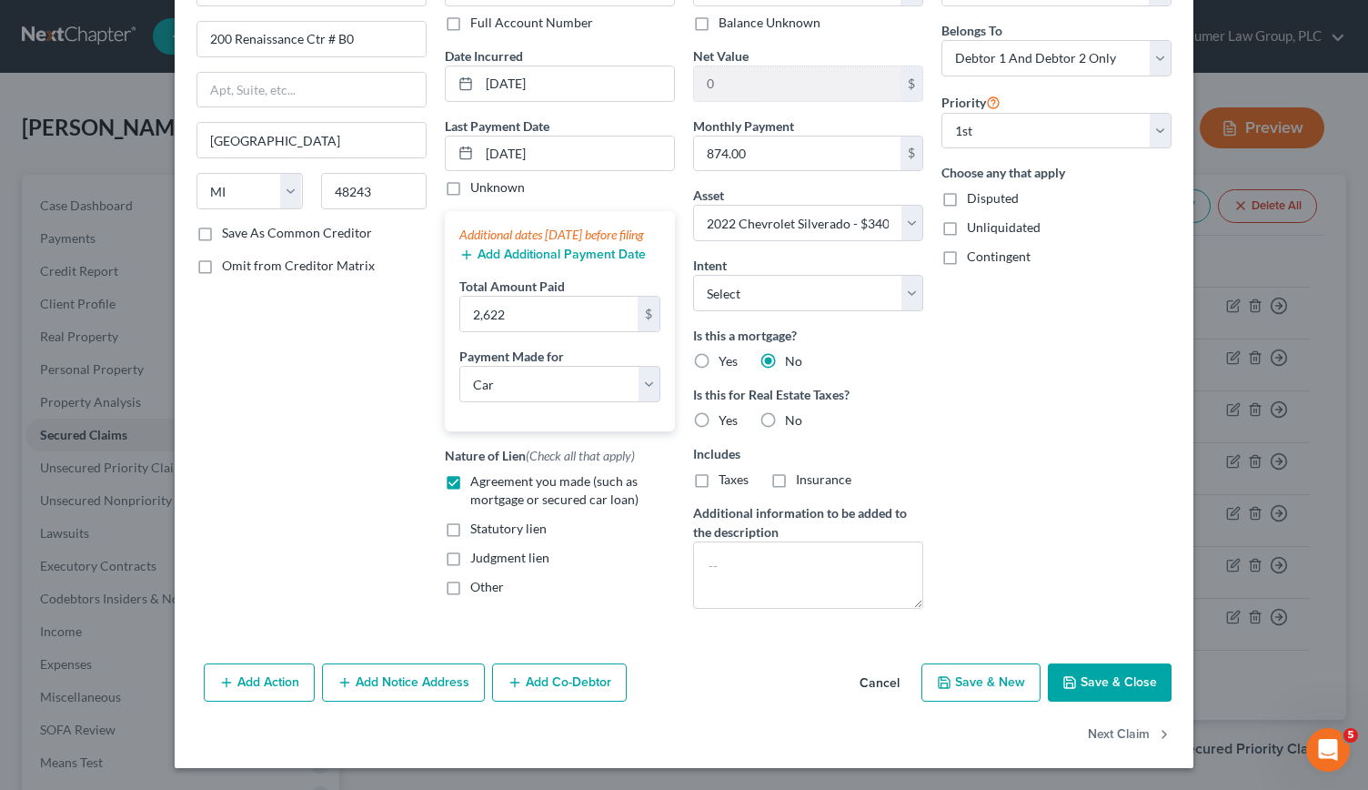
click at [1090, 684] on button "Save & Close" at bounding box center [1110, 682] width 124 height 38
select select
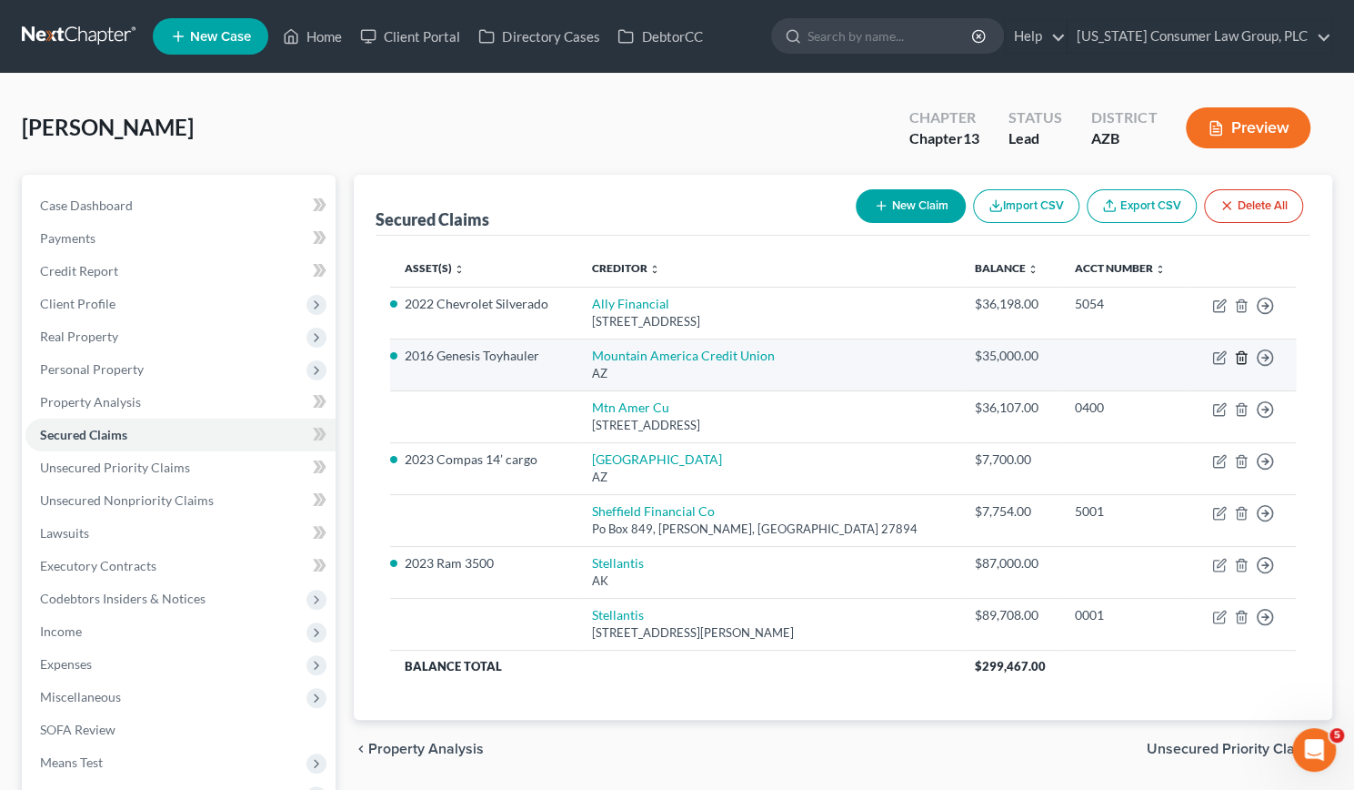
click at [1241, 353] on icon "button" at bounding box center [1241, 357] width 15 height 15
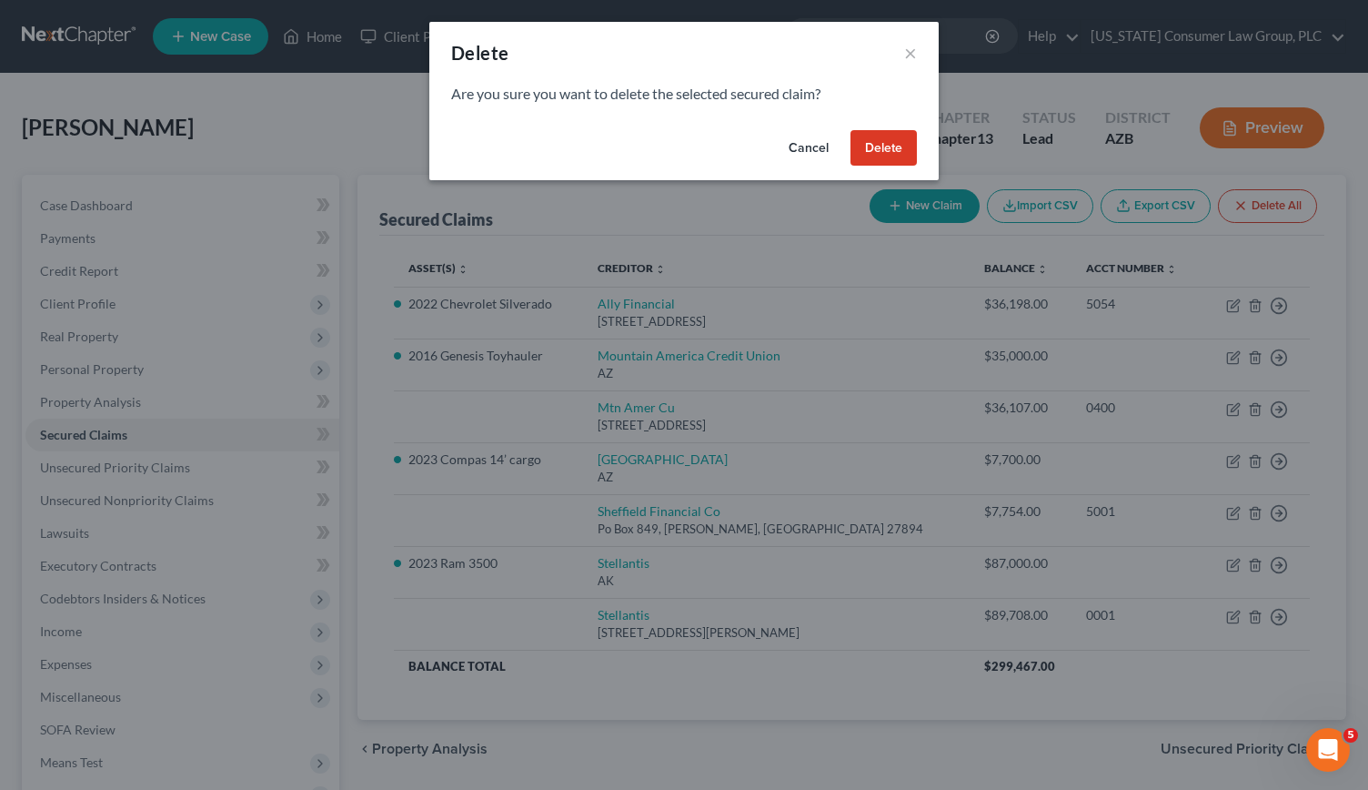
click at [888, 149] on button "Delete" at bounding box center [883, 148] width 66 height 36
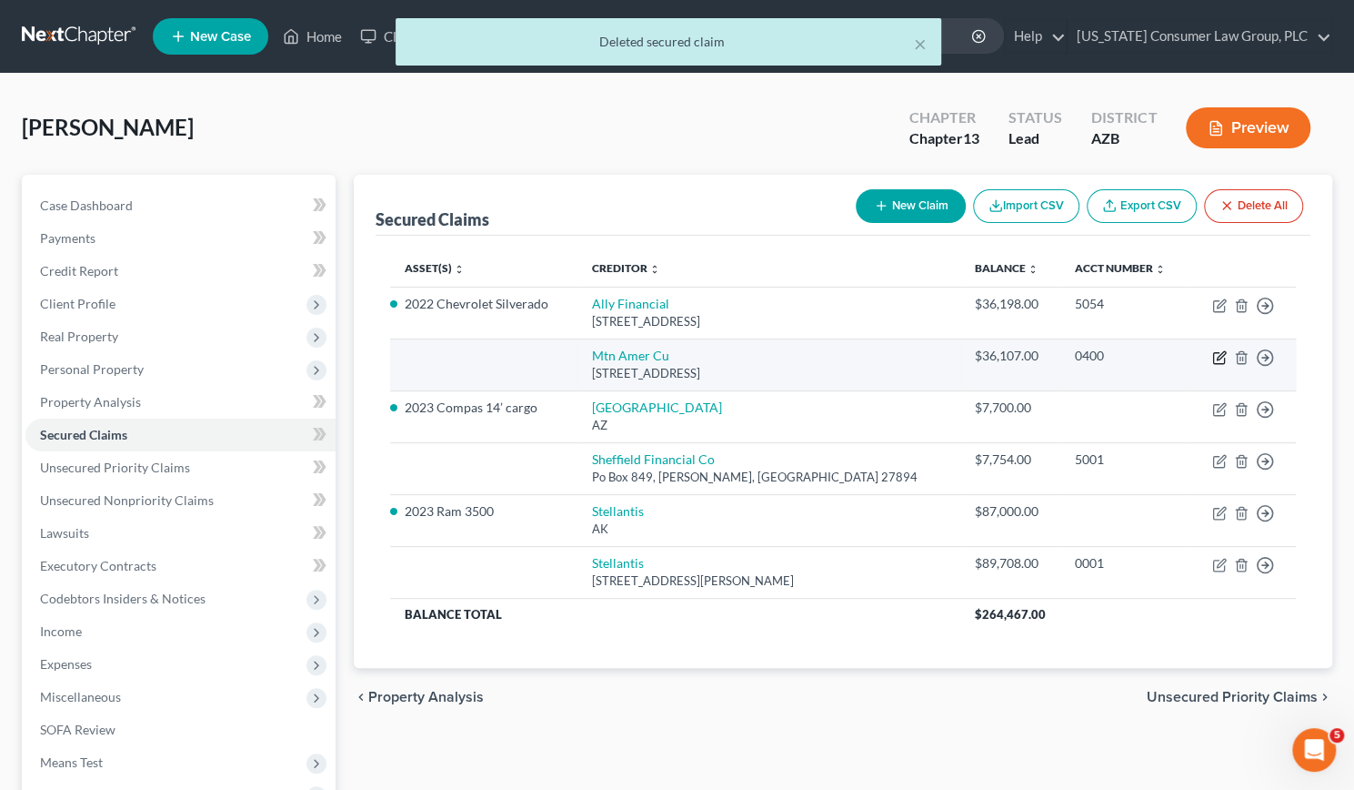
click at [1217, 354] on icon "button" at bounding box center [1220, 357] width 15 height 15
select select "46"
select select "0"
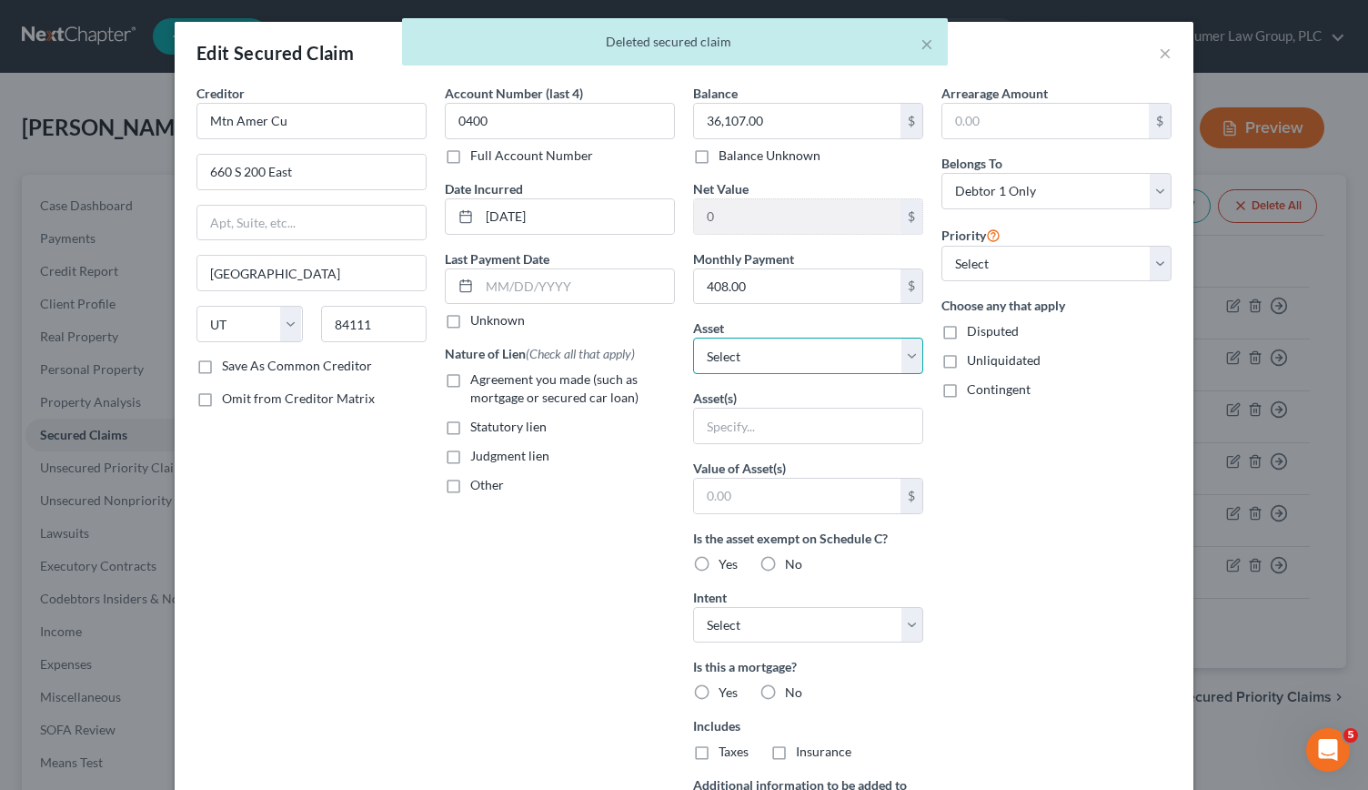
click at [894, 356] on select "Select Other Multiple Assets 1929 W. Half Moon Circle - $0.0 2023 Ram 3500 - $7…" at bounding box center [808, 355] width 230 height 36
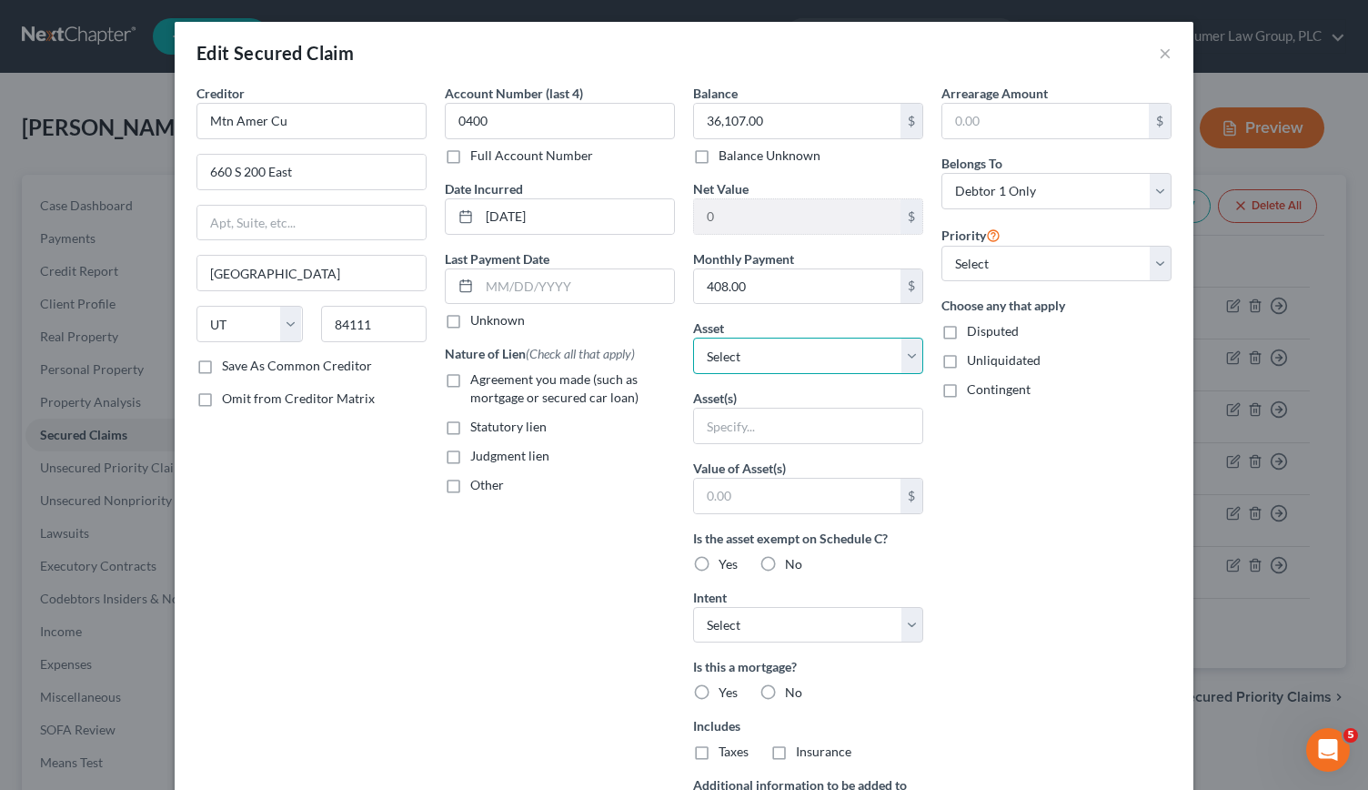
select select "7"
click at [693, 337] on select "Select Other Multiple Assets 1929 W. Half Moon Circle - $0.0 2023 Ram 3500 - $7…" at bounding box center [808, 355] width 230 height 36
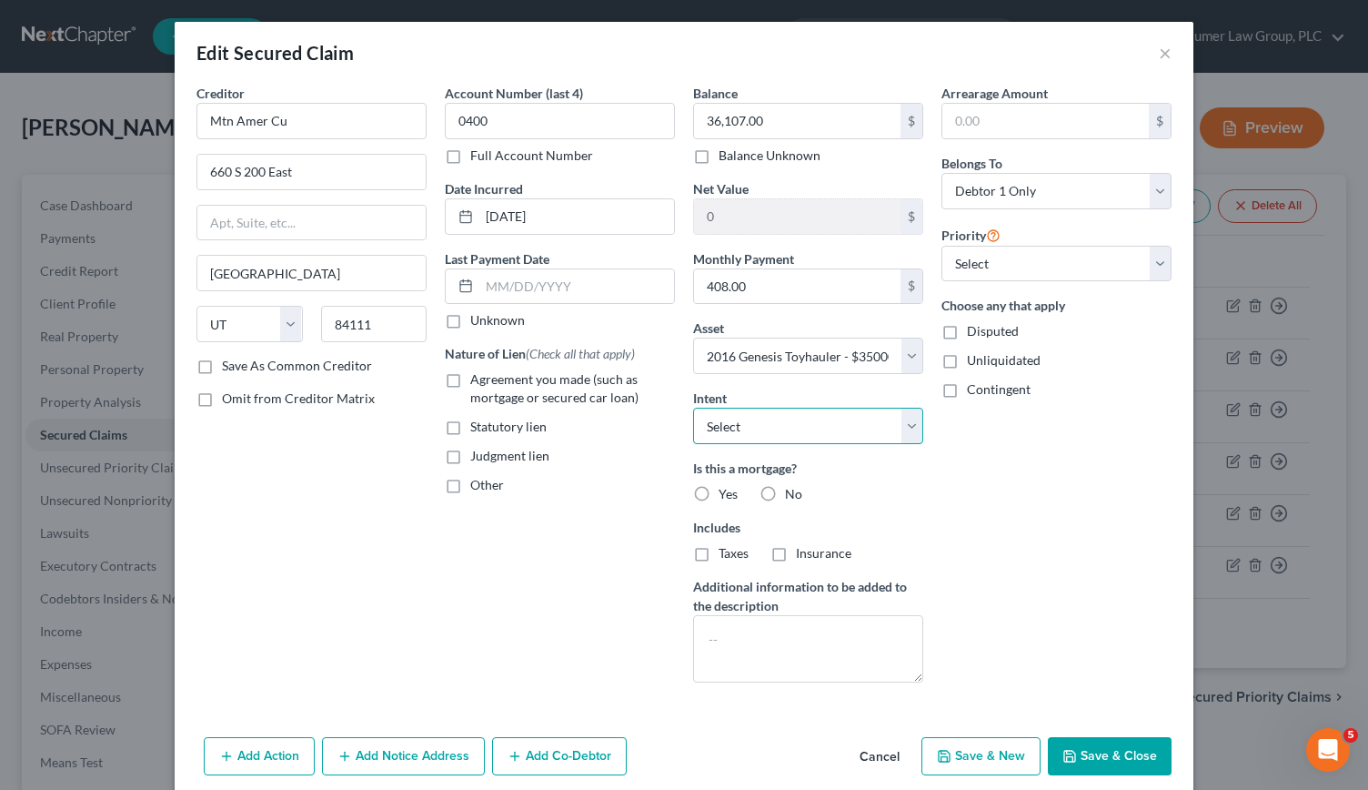
click at [897, 431] on select "Select Surrender Redeem Reaffirm Avoid Other" at bounding box center [808, 426] width 230 height 36
click at [1040, 469] on div "Arrearage Amount $ Belongs To * Select Debtor 1 Only Debtor 2 Only Debtor 1 And…" at bounding box center [1056, 390] width 248 height 613
click at [1155, 253] on select "Select 1st 2nd 3rd 4th 5th 6th 7th 8th 9th 10th 11th 12th 13th 14th 15th 16th 1…" at bounding box center [1056, 264] width 230 height 36
select select "0"
click at [941, 246] on select "Select 1st 2nd 3rd 4th 5th 6th 7th 8th 9th 10th 11th 12th 13th 14th 15th 16th 1…" at bounding box center [1056, 264] width 230 height 36
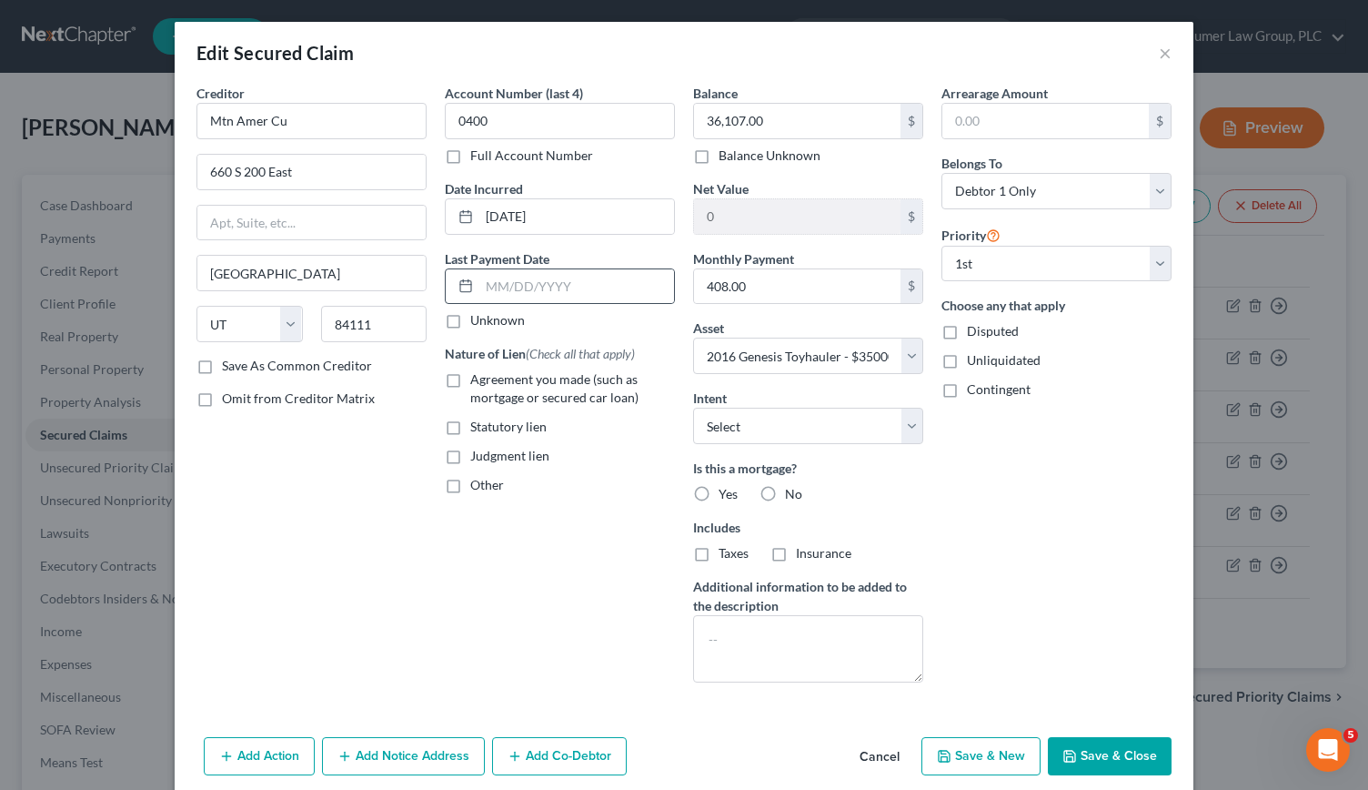
click at [460, 281] on rect at bounding box center [465, 286] width 11 height 11
click at [500, 281] on input "text" at bounding box center [576, 286] width 195 height 35
type input "07/01/2025"
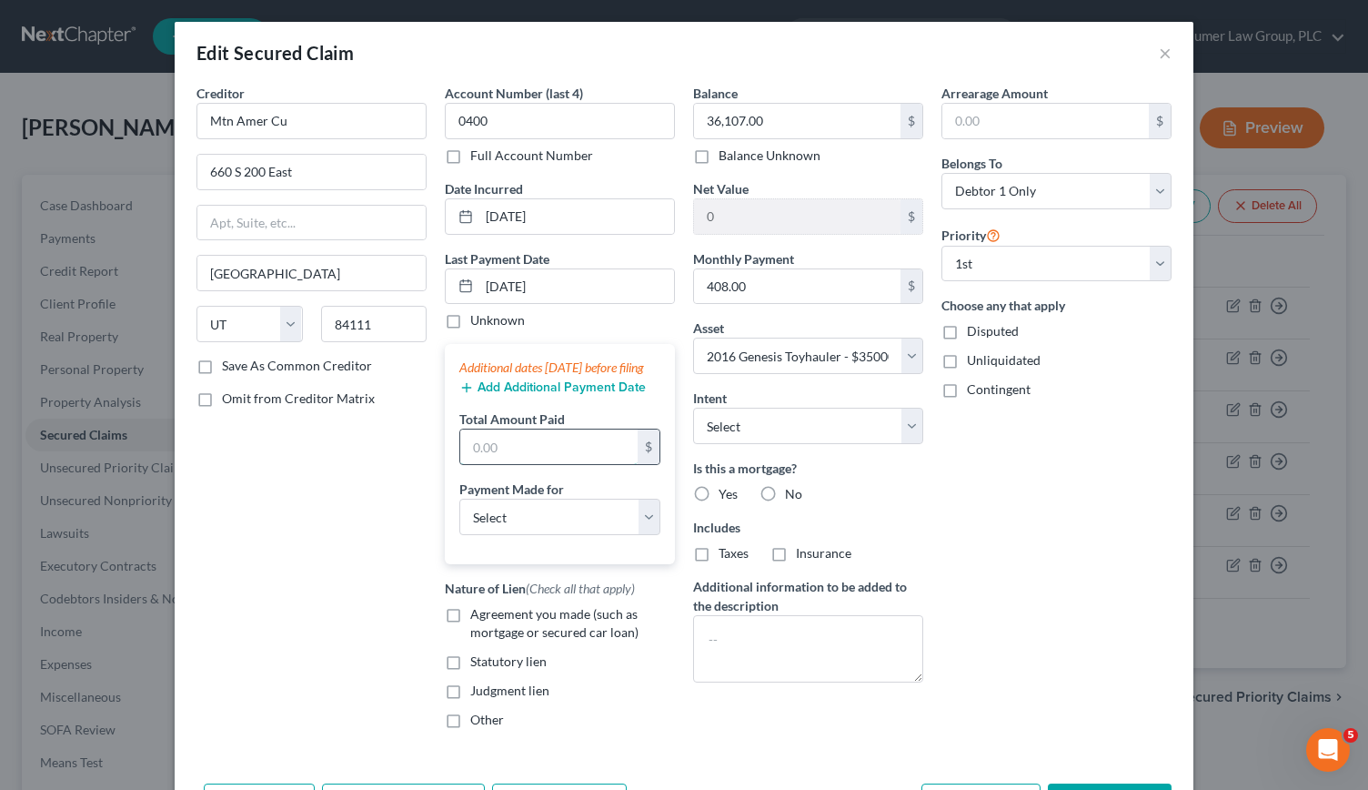
click at [526, 464] on input "text" at bounding box center [548, 446] width 177 height 35
type input "1,224"
click at [640, 528] on select "Select Car Credit Card Loan Repayment Mortgage Other Suppliers Or Vendors" at bounding box center [559, 516] width 201 height 36
select select "4"
click at [459, 514] on select "Select Car Credit Card Loan Repayment Mortgage Other Suppliers Or Vendors" at bounding box center [559, 516] width 201 height 36
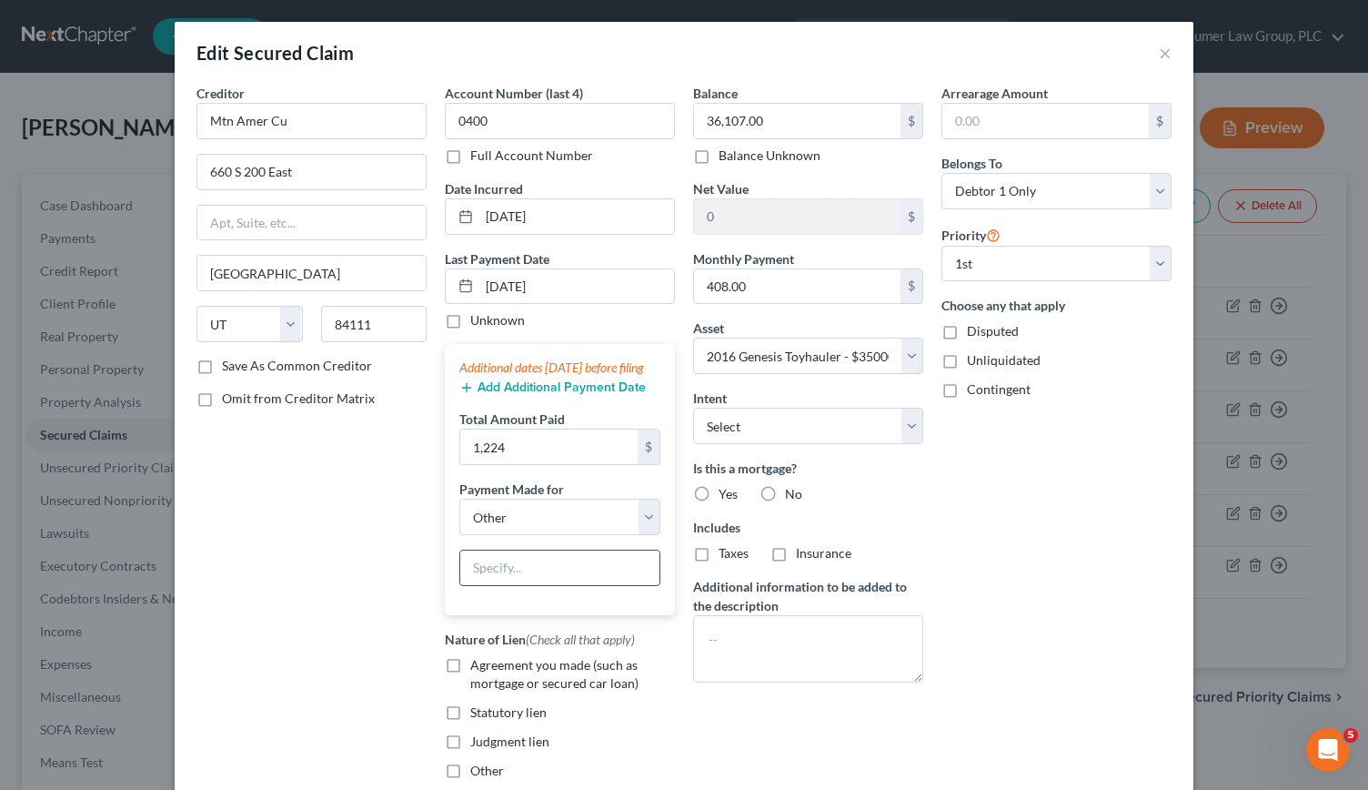
click at [503, 574] on input "text" at bounding box center [559, 567] width 199 height 35
type input "Recreational Vehicle"
click at [470, 686] on label "Agreement you made (such as mortgage or secured car loan)" at bounding box center [572, 674] width 205 height 36
click at [478, 668] on input "Agreement you made (such as mortgage or secured car loan)" at bounding box center [484, 662] width 12 height 12
checkbox input "true"
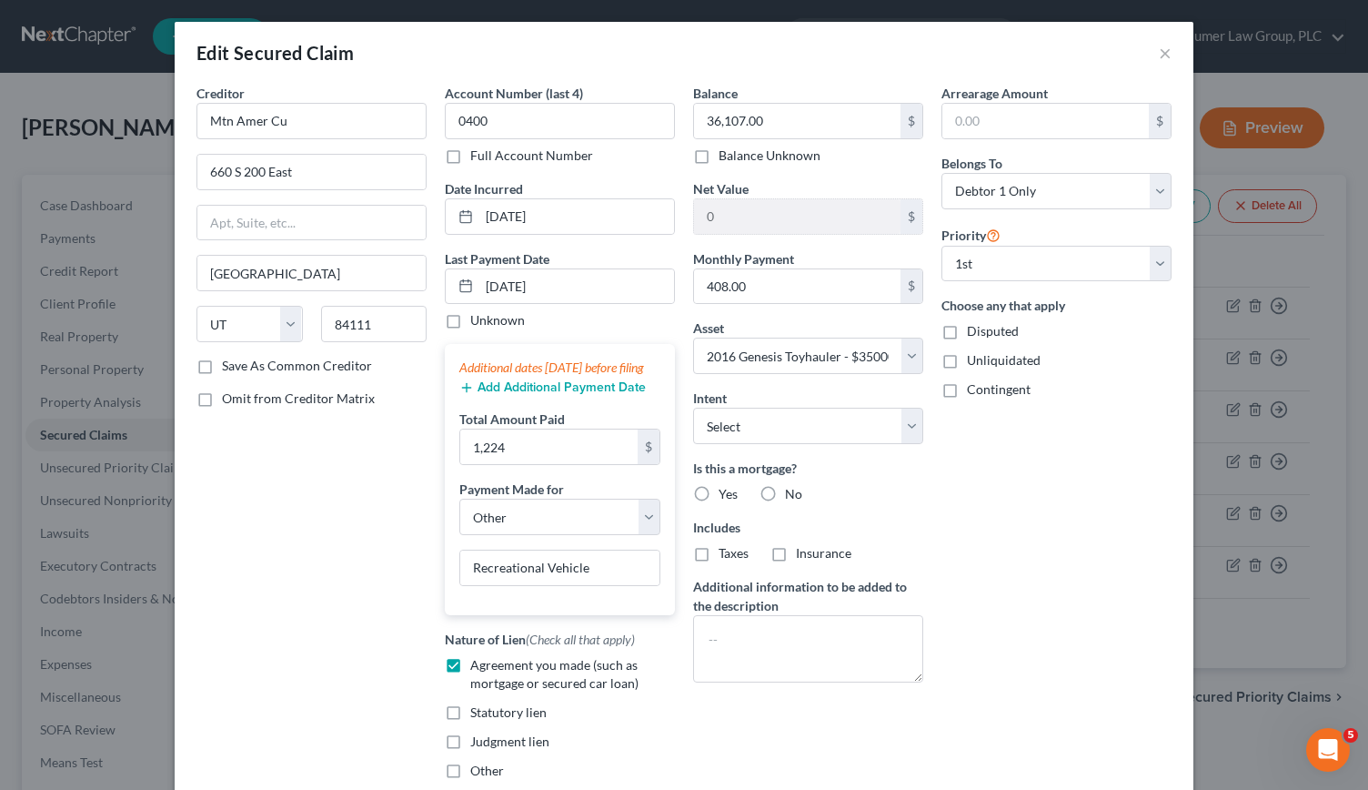
click at [785, 485] on label "No" at bounding box center [793, 494] width 17 height 18
click at [792, 485] on input "No" at bounding box center [798, 491] width 12 height 12
radio input "true"
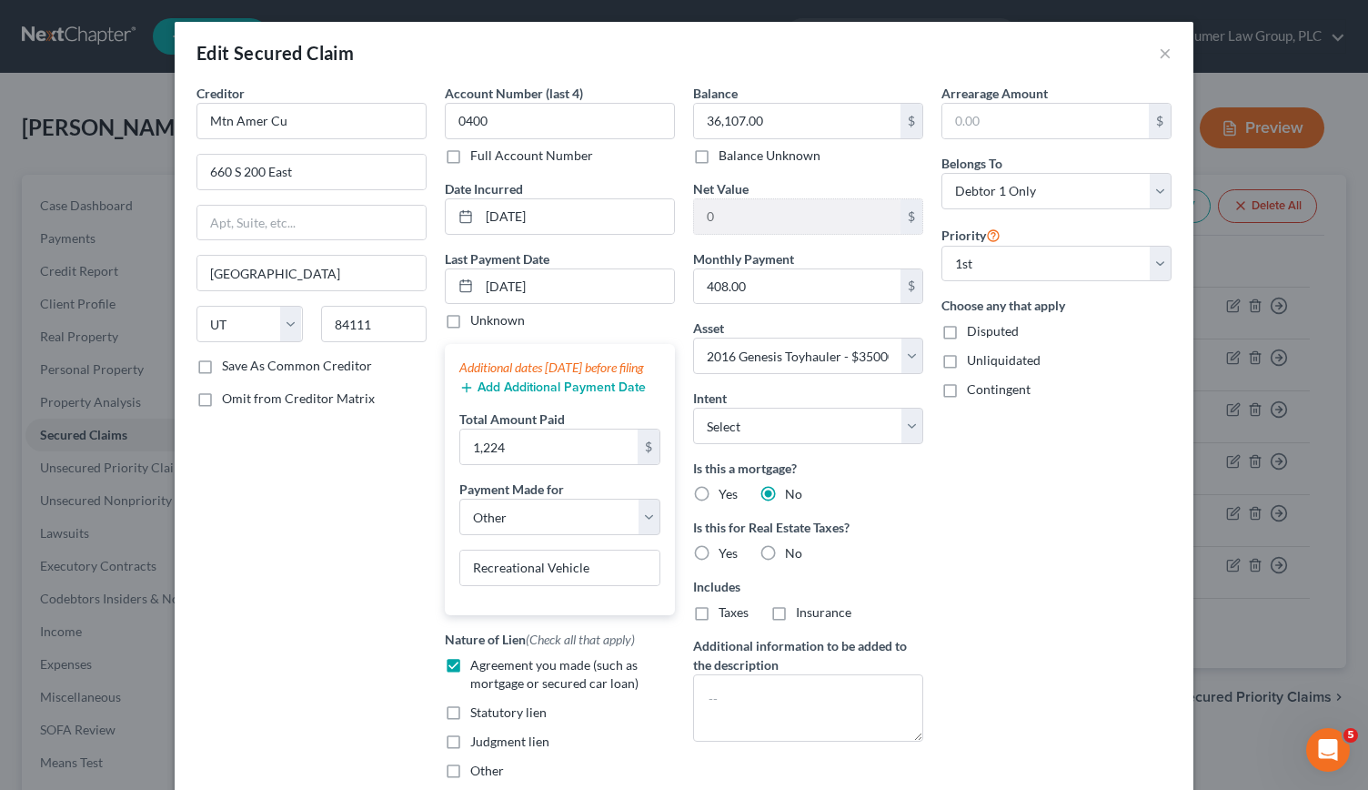
scroll to position [186, 0]
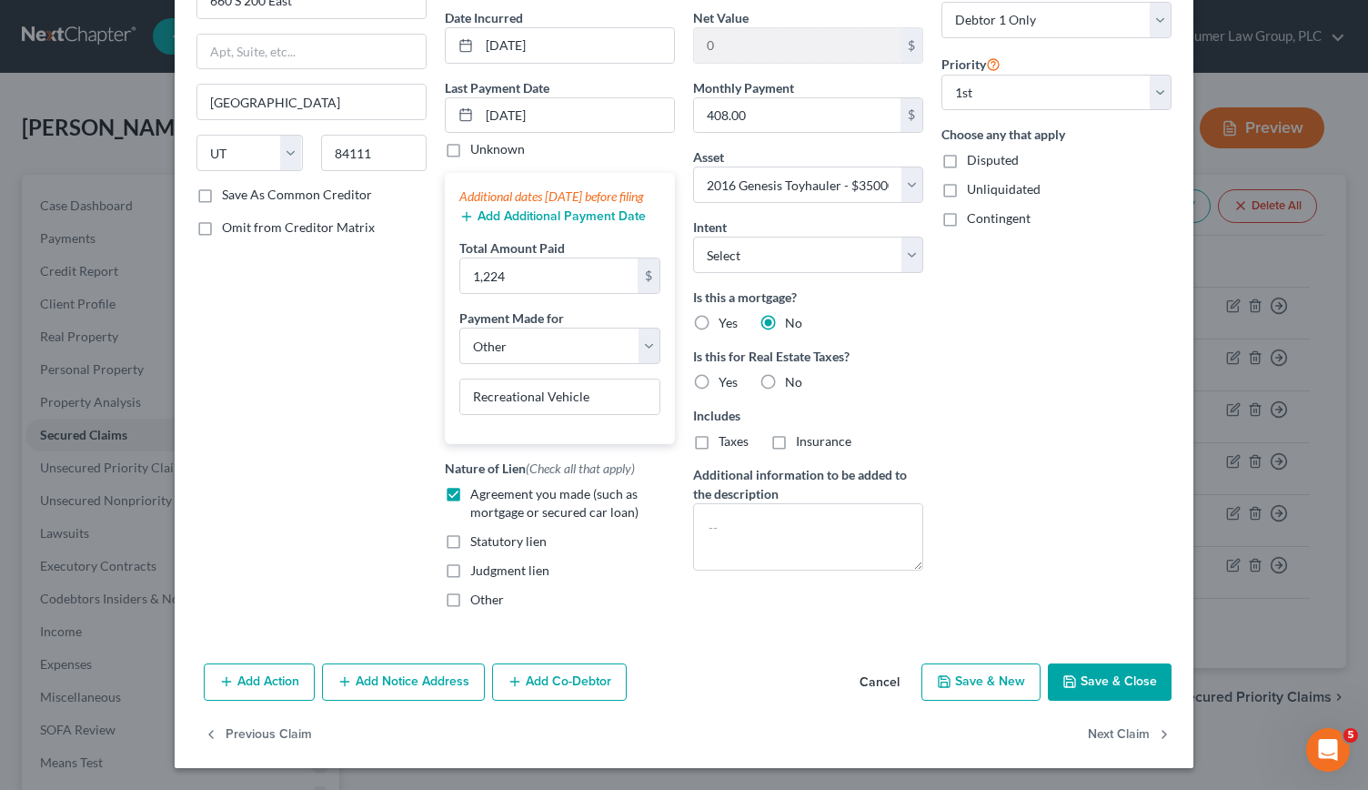
click at [1087, 672] on button "Save & Close" at bounding box center [1110, 682] width 124 height 38
select select
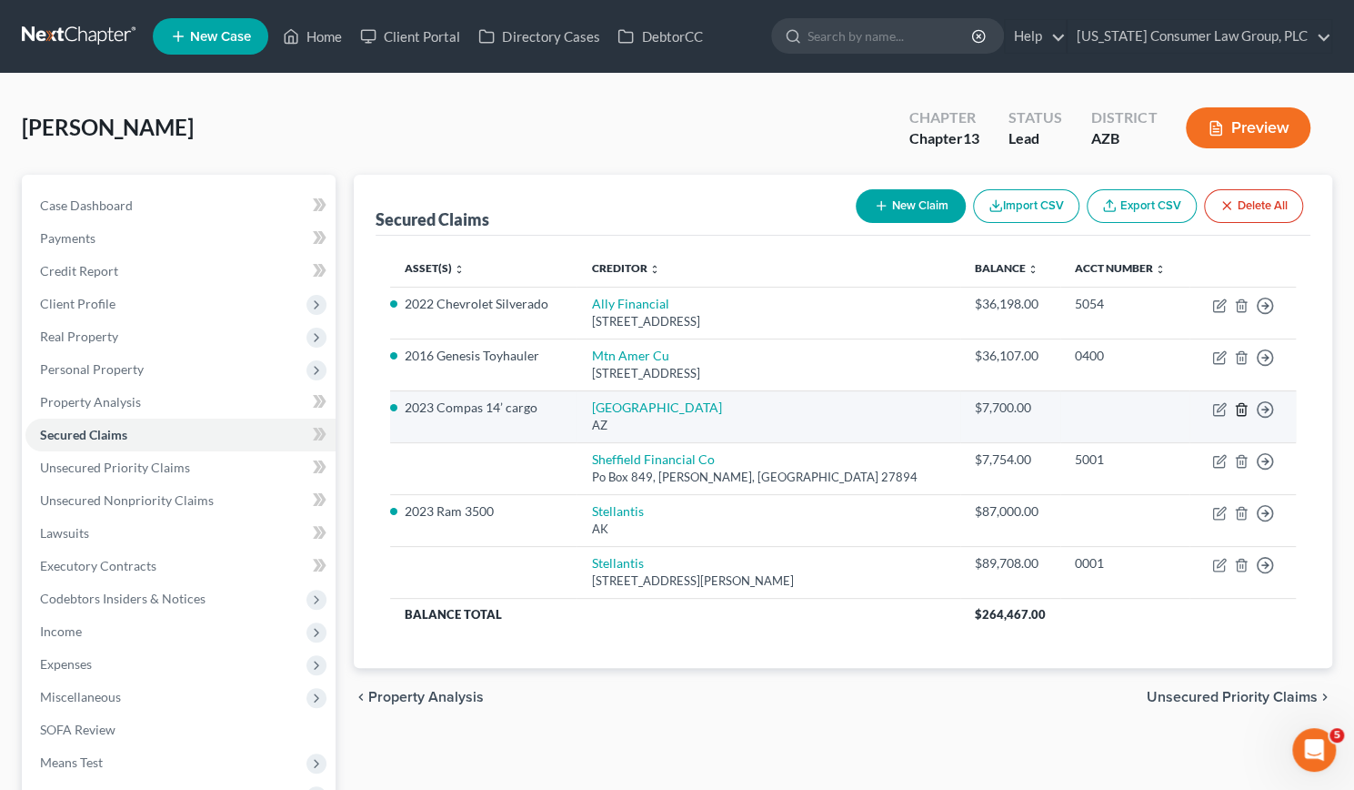
click at [1241, 408] on line "button" at bounding box center [1241, 410] width 0 height 4
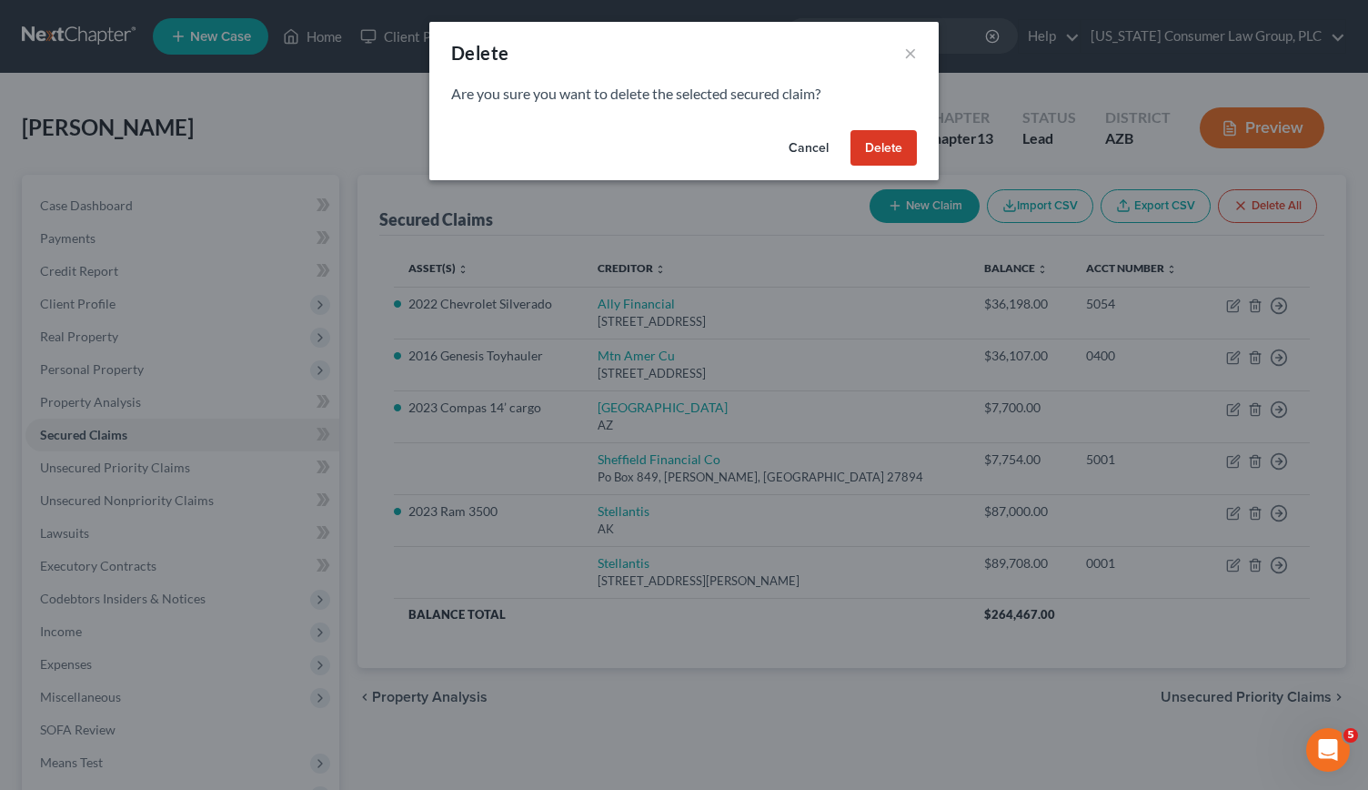
click at [901, 141] on button "Delete" at bounding box center [883, 148] width 66 height 36
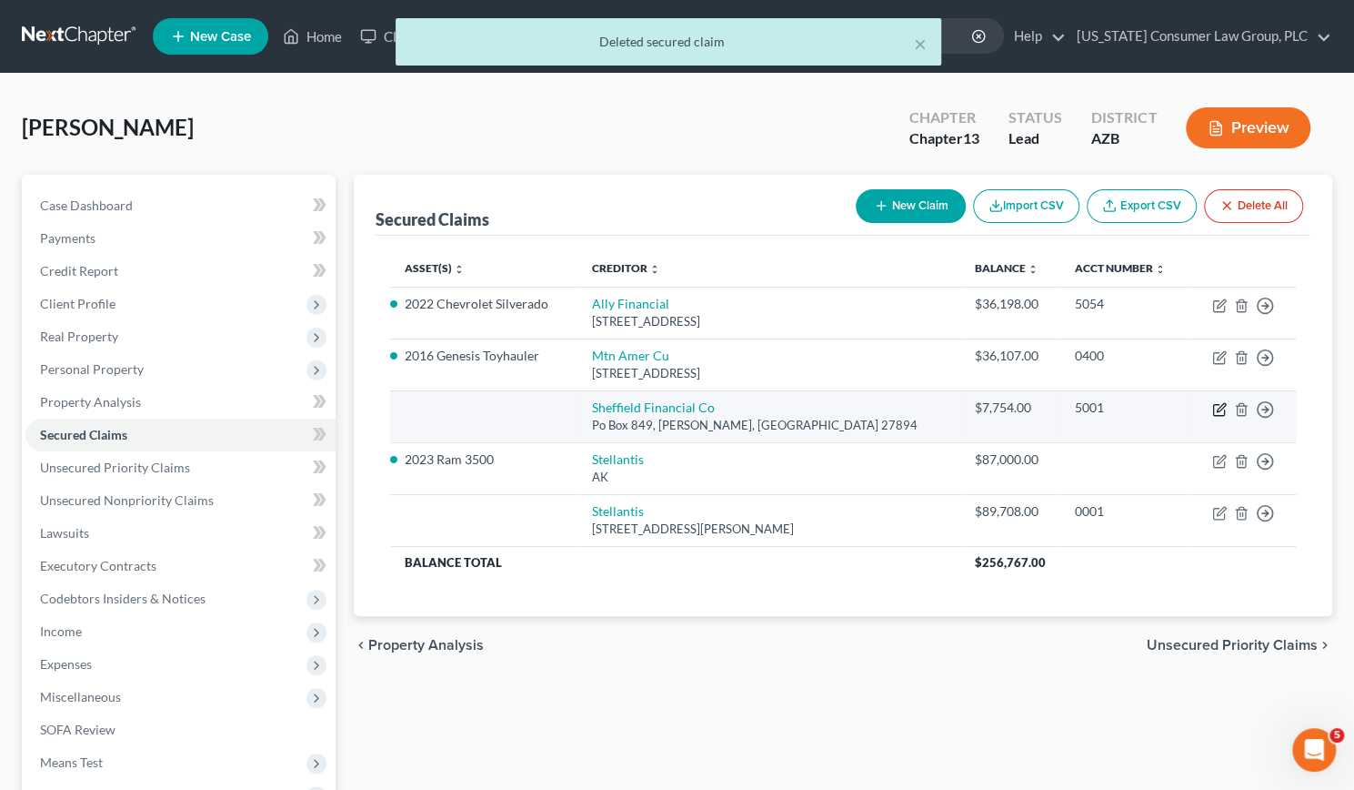
click at [1223, 408] on icon "button" at bounding box center [1220, 409] width 15 height 15
select select "28"
select select "0"
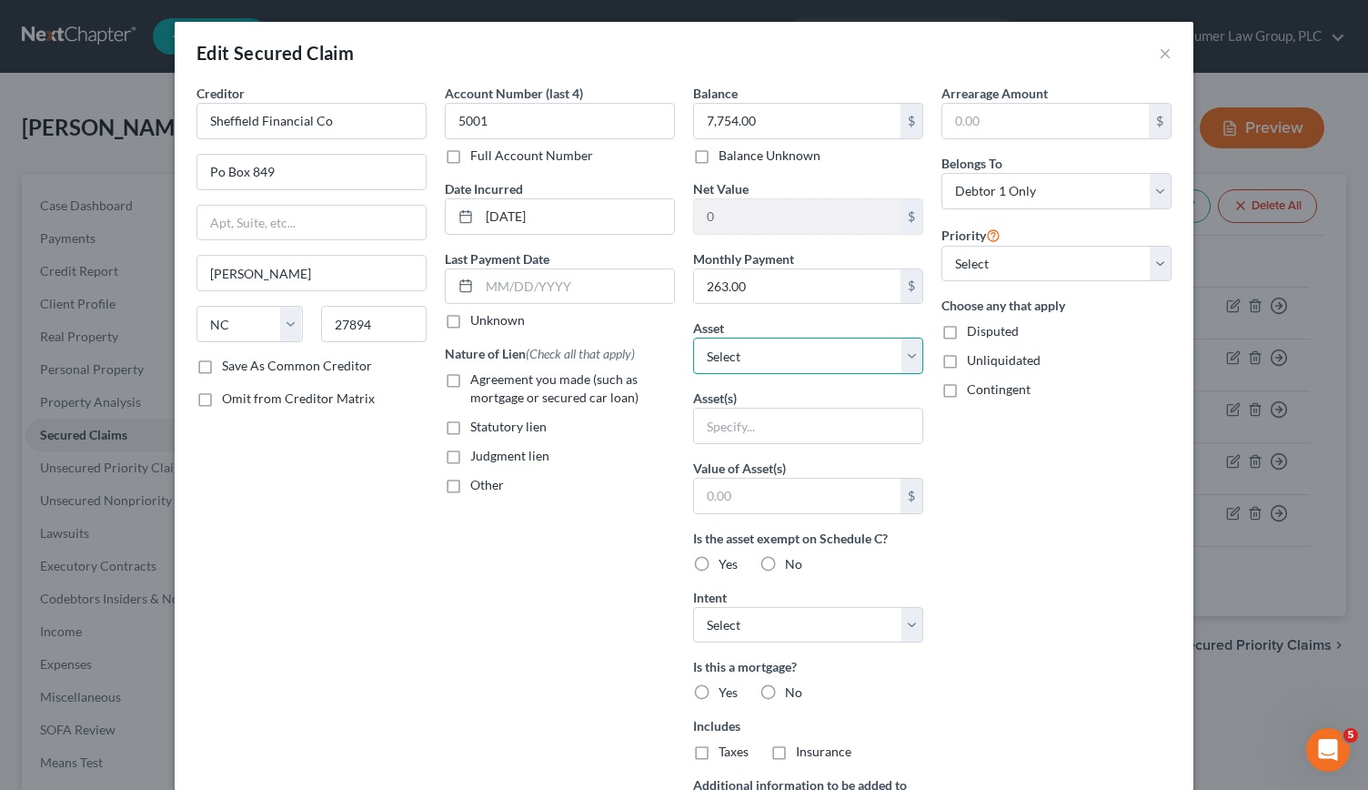
click at [902, 354] on select "Select Other Multiple Assets 1929 W. Half Moon Circle - $0.0 2023 Ram 3500 - $7…" at bounding box center [808, 355] width 230 height 36
select select "8"
click at [693, 337] on select "Select Other Multiple Assets 1929 W. Half Moon Circle - $0.0 2023 Ram 3500 - $7…" at bounding box center [808, 355] width 230 height 36
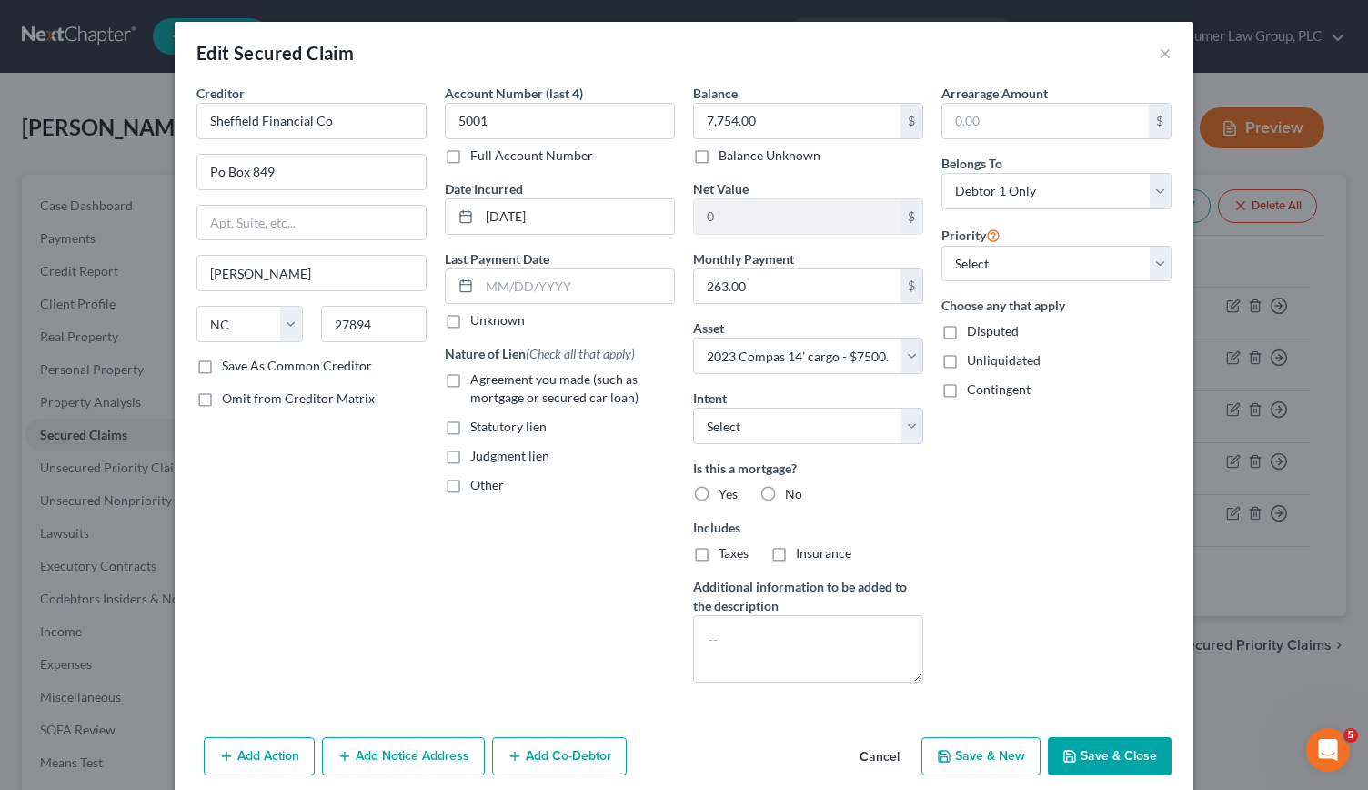
click at [785, 488] on label "No" at bounding box center [793, 494] width 17 height 18
click at [792, 488] on input "No" at bounding box center [798, 491] width 12 height 12
radio input "true"
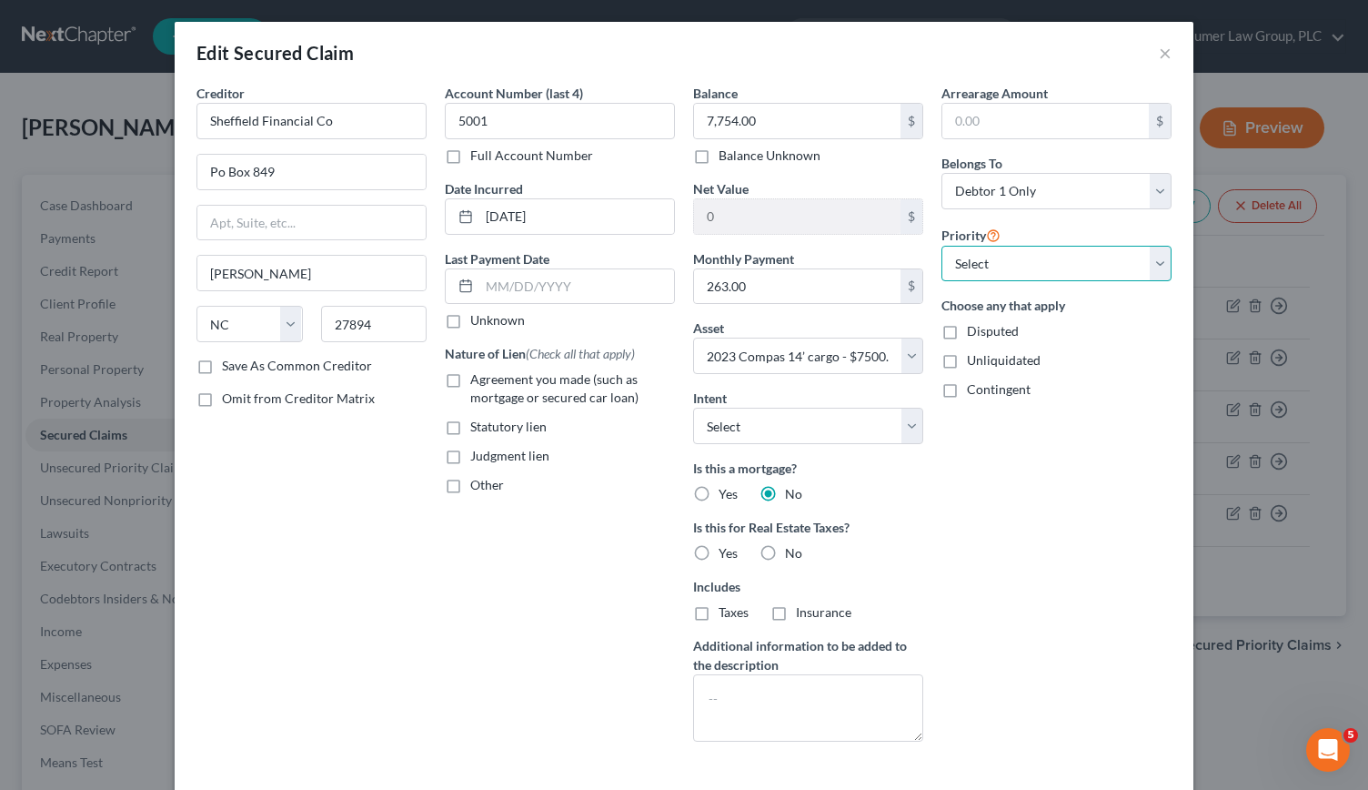
click at [1161, 252] on select "Select 1st 2nd 3rd 4th 5th 6th 7th 8th 9th 10th 11th 12th 13th 14th 15th 16th 1…" at bounding box center [1056, 264] width 230 height 36
select select "0"
click at [941, 246] on select "Select 1st 2nd 3rd 4th 5th 6th 7th 8th 9th 10th 11th 12th 13th 14th 15th 16th 1…" at bounding box center [1056, 264] width 230 height 36
click at [470, 376] on label "Agreement you made (such as mortgage or secured car loan)" at bounding box center [572, 388] width 205 height 36
click at [478, 376] on input "Agreement you made (such as mortgage or secured car loan)" at bounding box center [484, 376] width 12 height 12
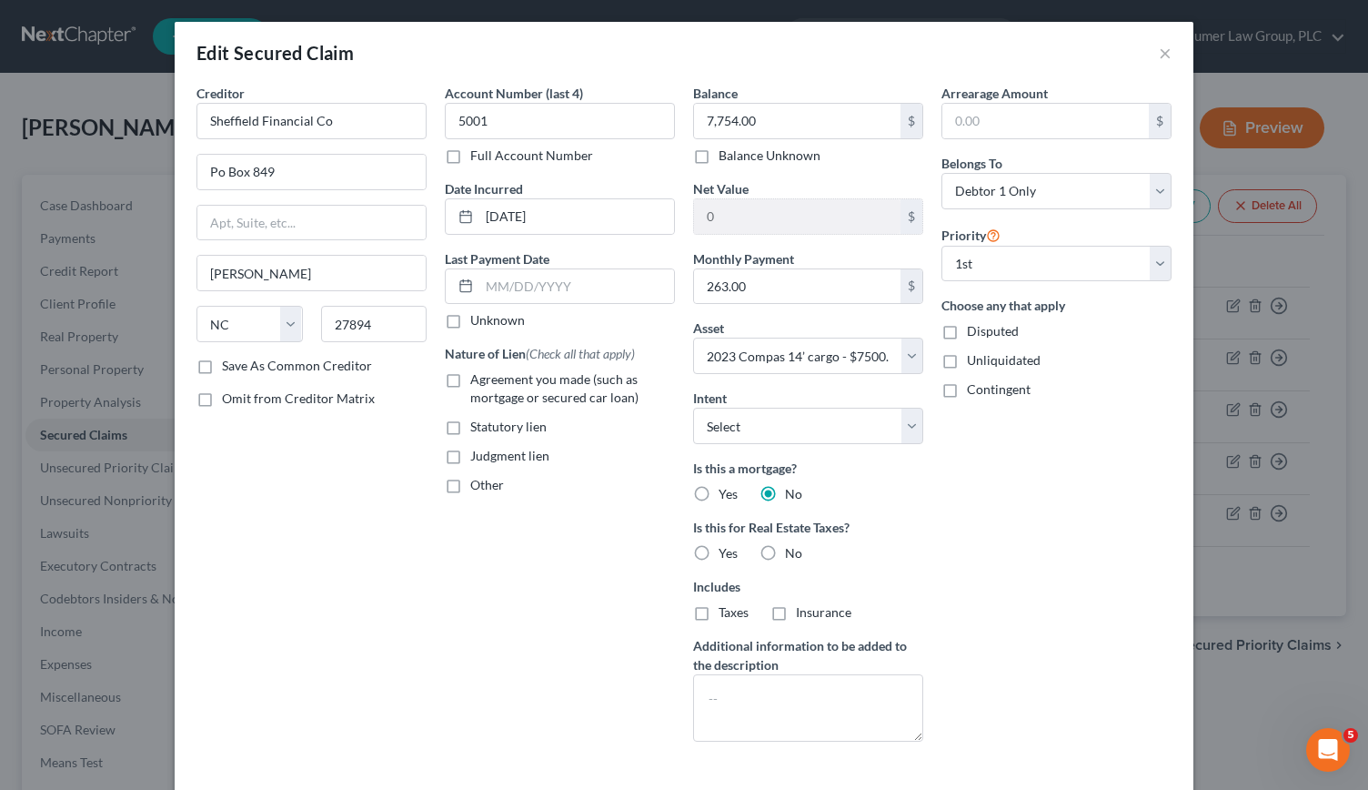
checkbox input "true"
click at [460, 285] on line at bounding box center [465, 285] width 11 height 0
click at [507, 289] on input "text" at bounding box center [576, 286] width 195 height 35
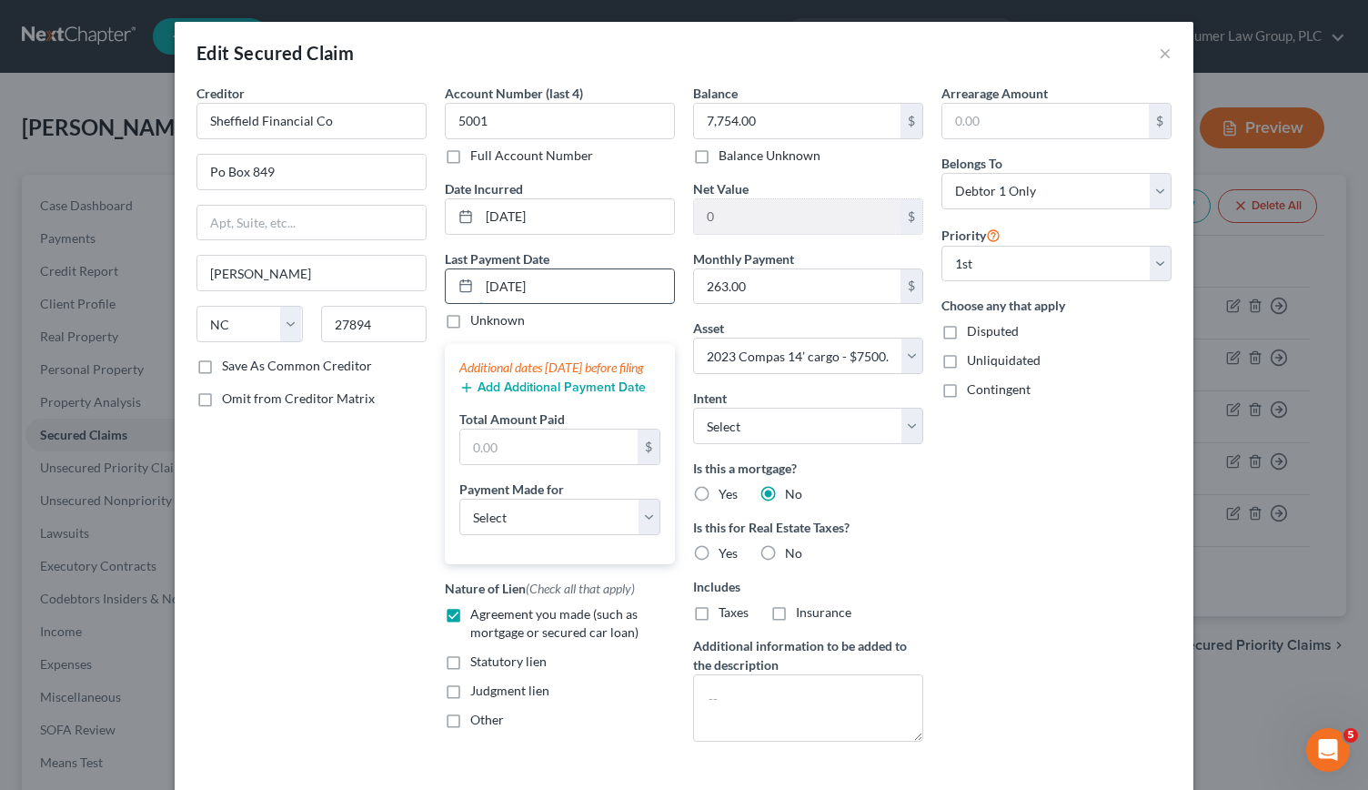
type input "07/01/2025"
click at [480, 464] on input "text" at bounding box center [548, 446] width 177 height 35
type input "789"
click at [639, 528] on select "Select Car Credit Card Loan Repayment Mortgage Other Suppliers Or Vendors" at bounding box center [559, 516] width 201 height 36
select select "4"
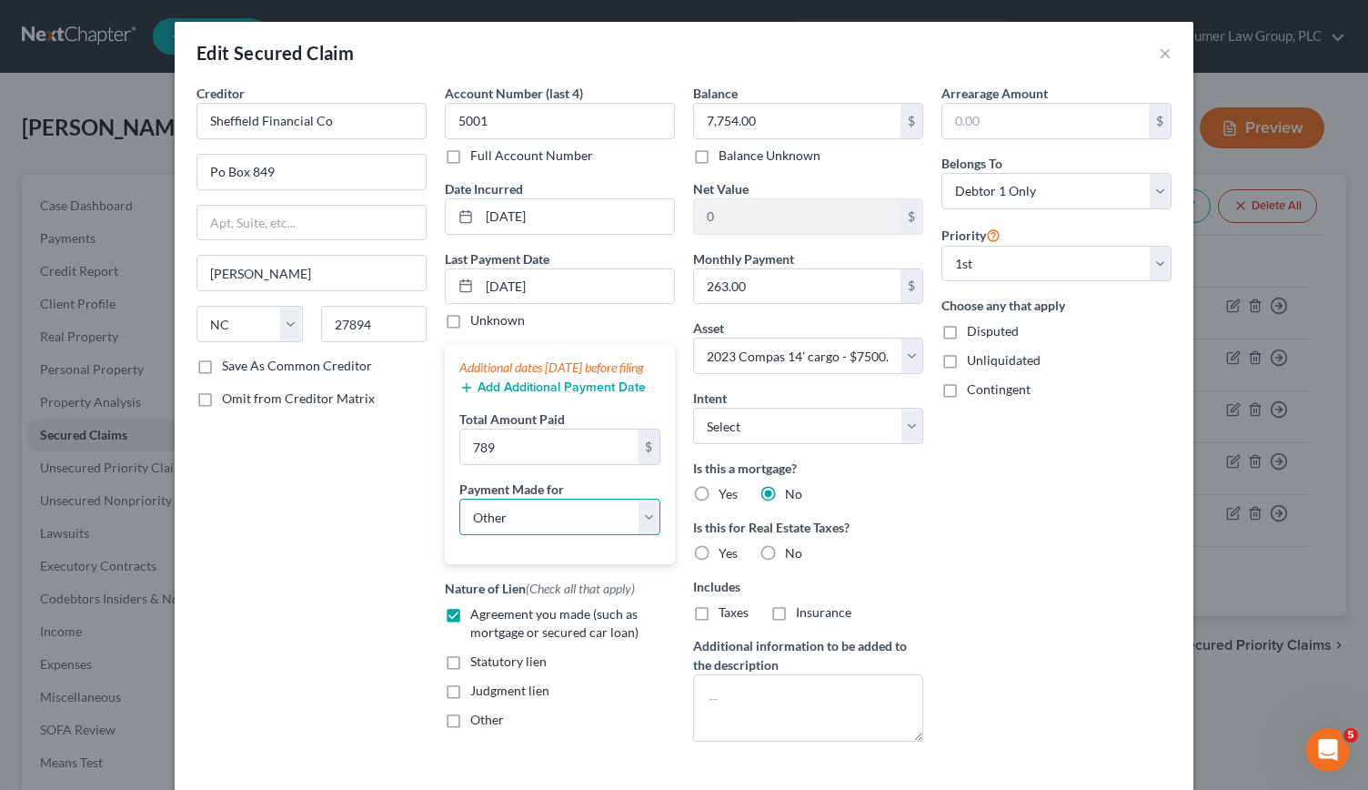
click at [459, 514] on select "Select Car Credit Card Loan Repayment Mortgage Other Suppliers Or Vendors" at bounding box center [559, 516] width 201 height 36
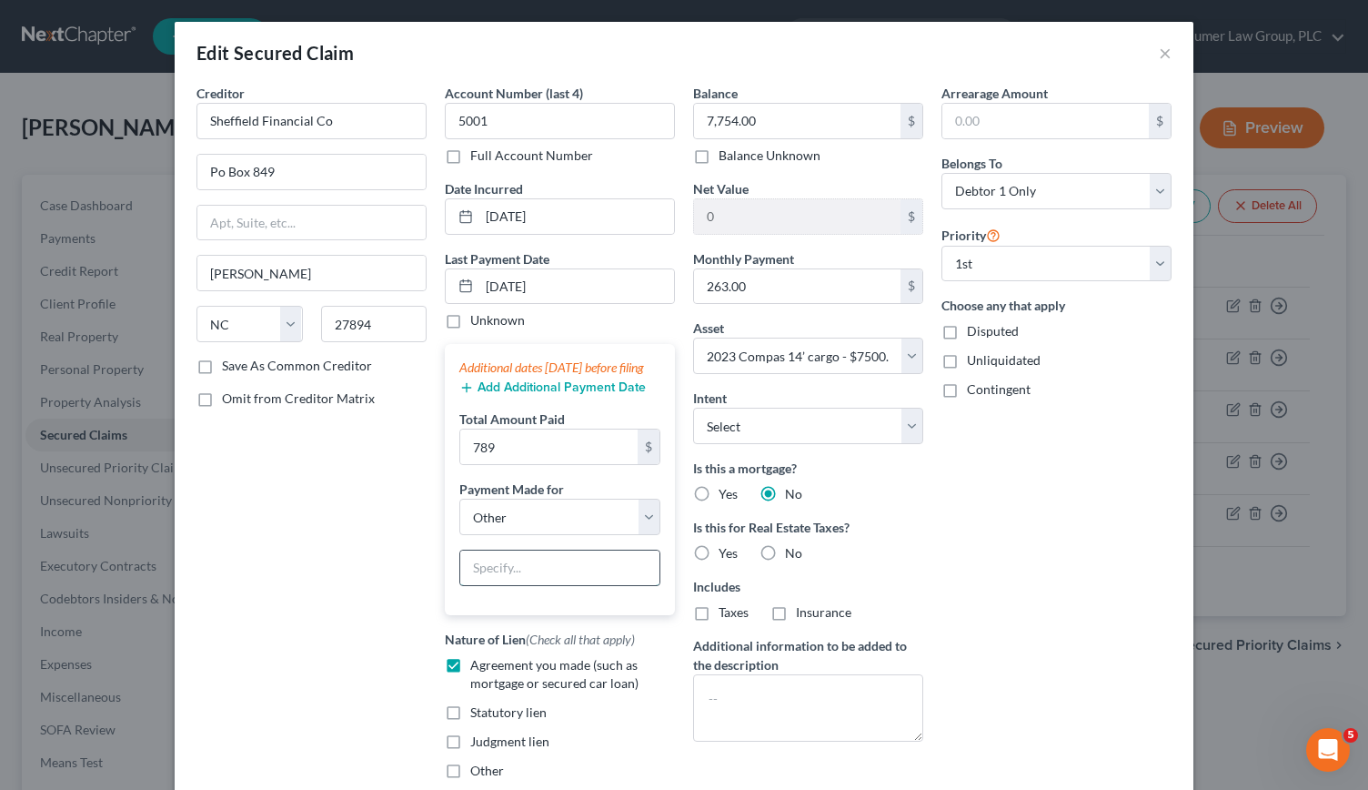
click at [519, 585] on input "text" at bounding box center [559, 567] width 199 height 35
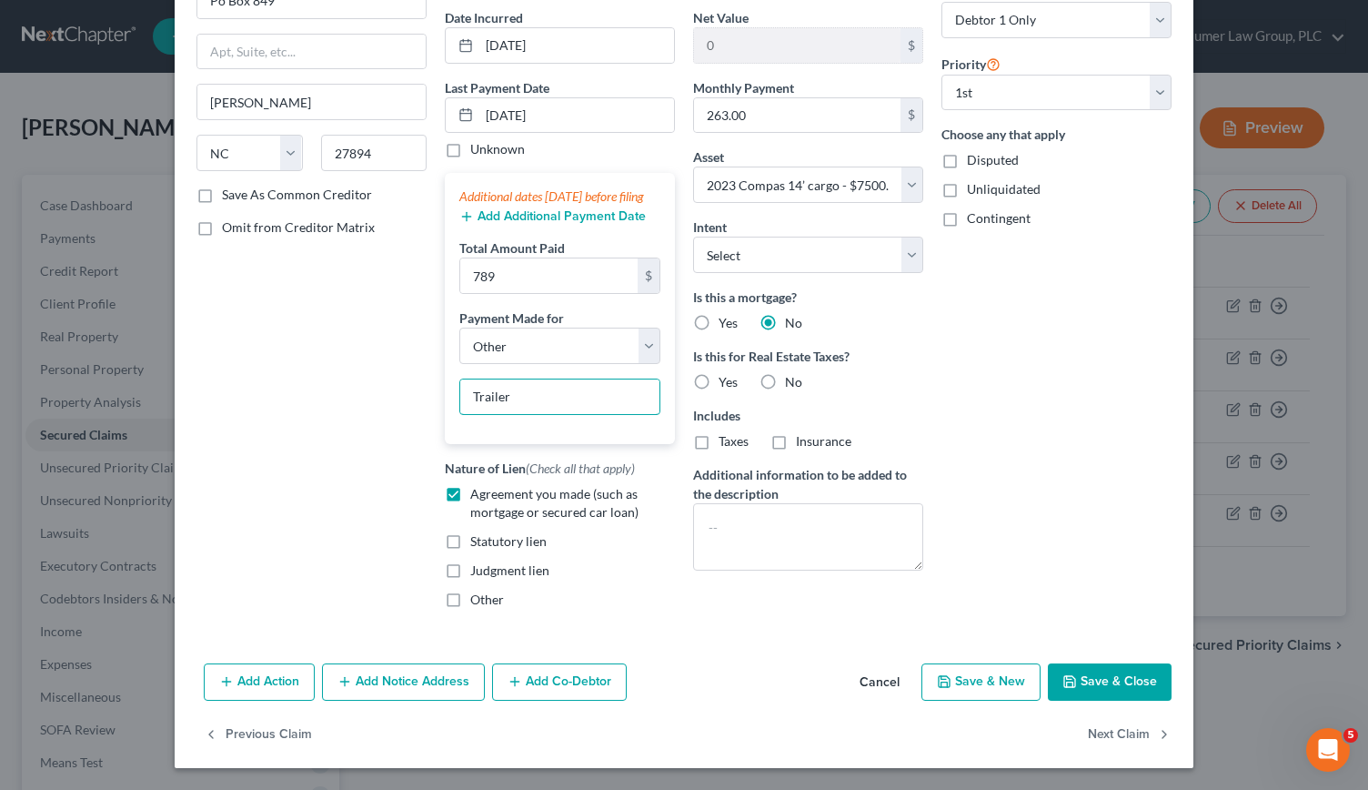
type input "Trailer"
click at [1101, 686] on button "Save & Close" at bounding box center [1110, 682] width 124 height 38
select select
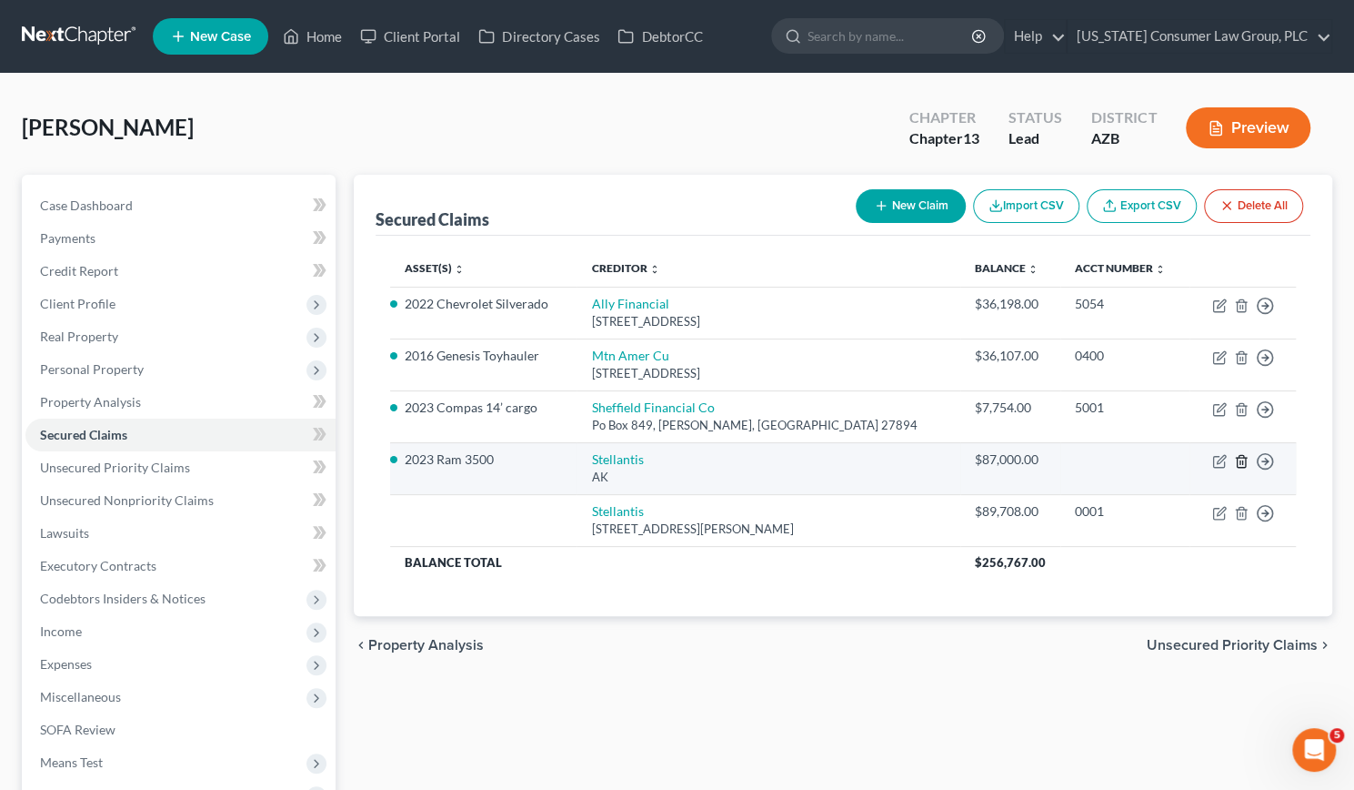
click at [1239, 460] on icon "button" at bounding box center [1241, 461] width 15 height 15
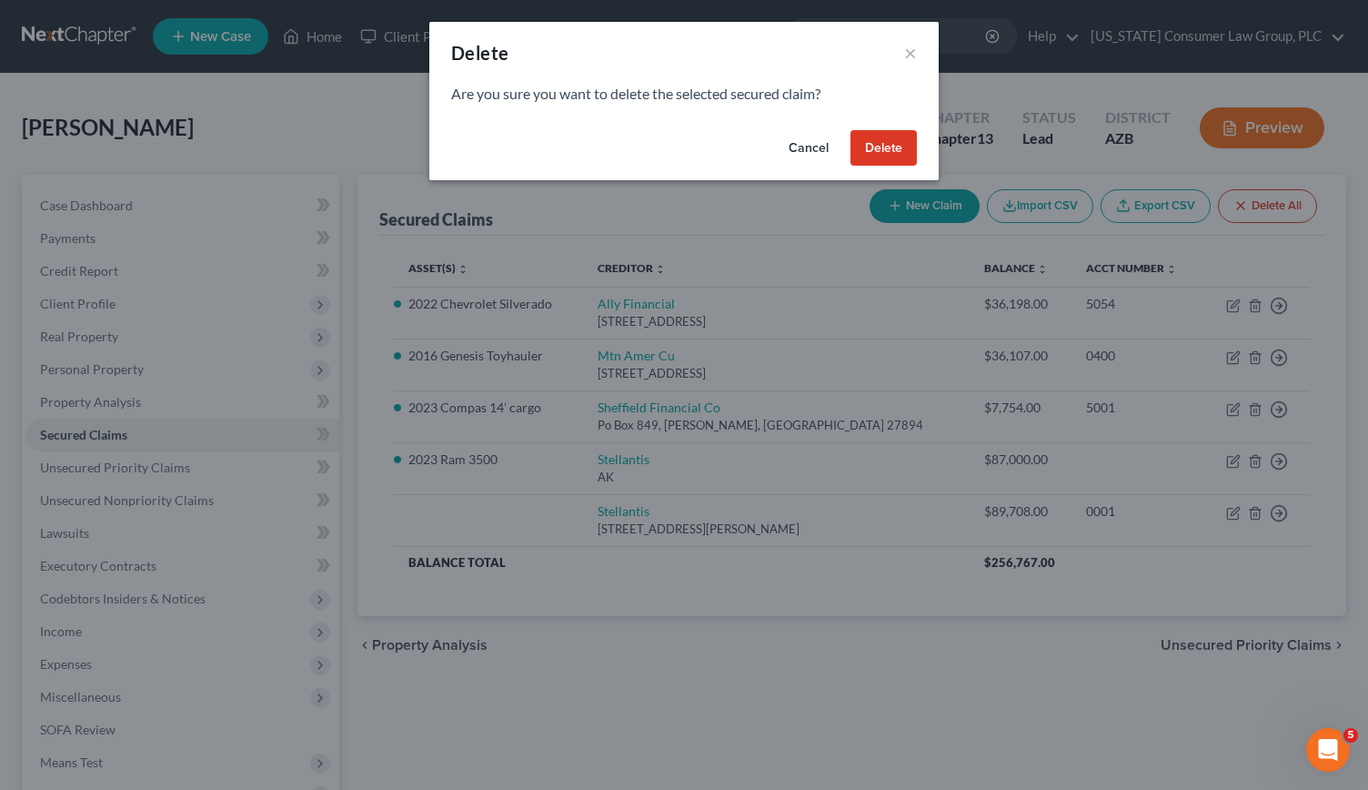
click at [891, 156] on button "Delete" at bounding box center [883, 148] width 66 height 36
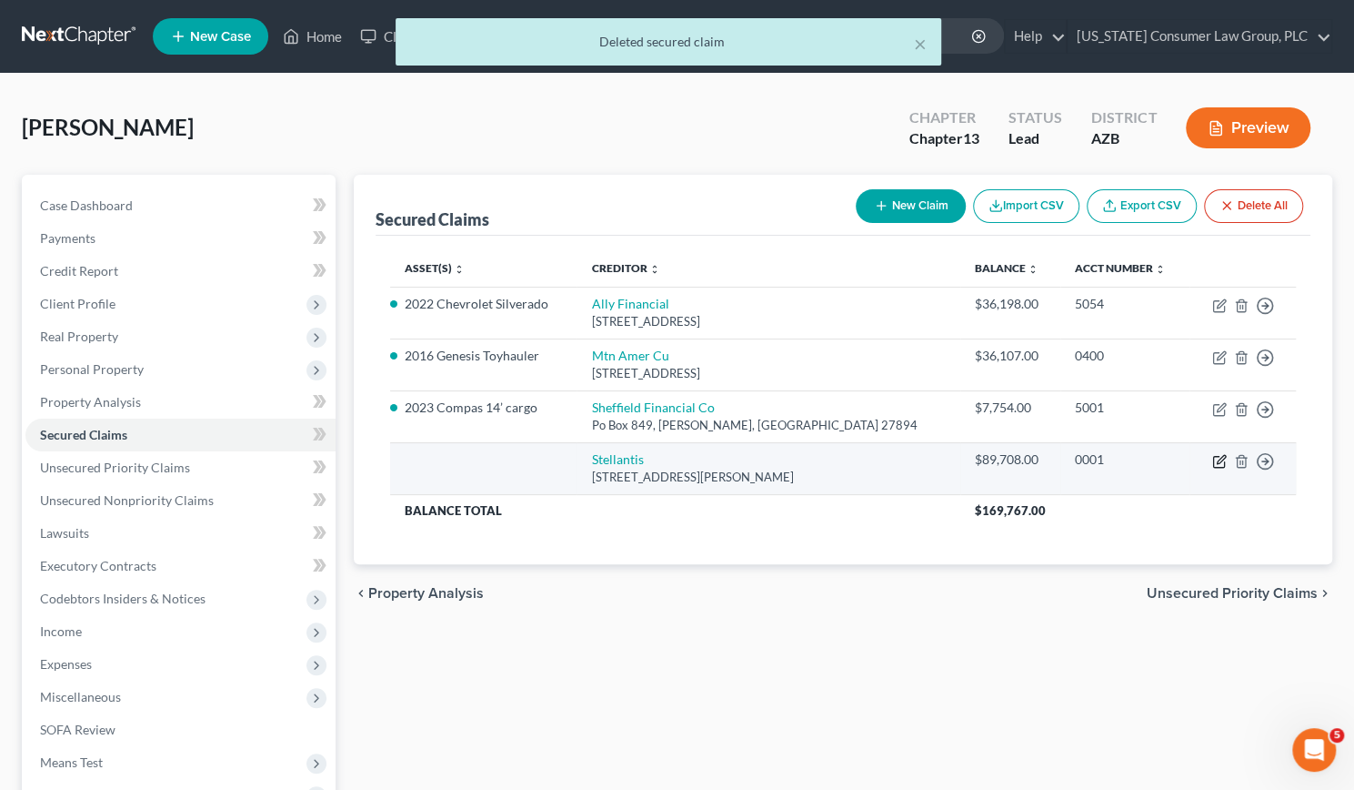
click at [1218, 459] on icon "button" at bounding box center [1220, 461] width 15 height 15
select select "10"
select select "2"
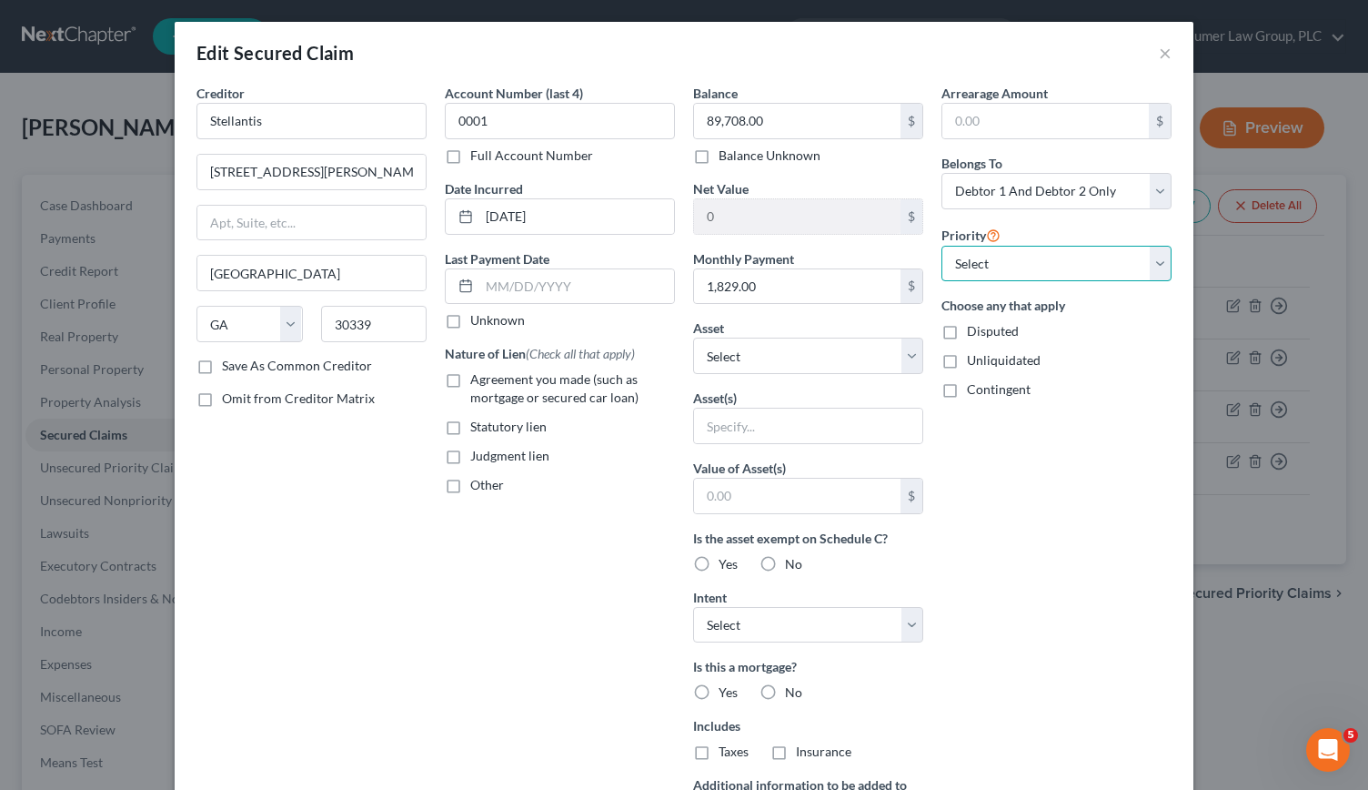
click at [1150, 268] on select "Select 1st 2nd 3rd 4th 5th 6th 7th 8th 9th 10th 11th 12th 13th 14th 15th 16th 1…" at bounding box center [1056, 264] width 230 height 36
select select "0"
click at [941, 246] on select "Select 1st 2nd 3rd 4th 5th 6th 7th 8th 9th 10th 11th 12th 13th 14th 15th 16th 1…" at bounding box center [1056, 264] width 230 height 36
click at [900, 356] on select "Select Other Multiple Assets 1929 W. Half Moon Circle - $0.0 2023 Ram 3500 - $7…" at bounding box center [808, 355] width 230 height 36
select select "3"
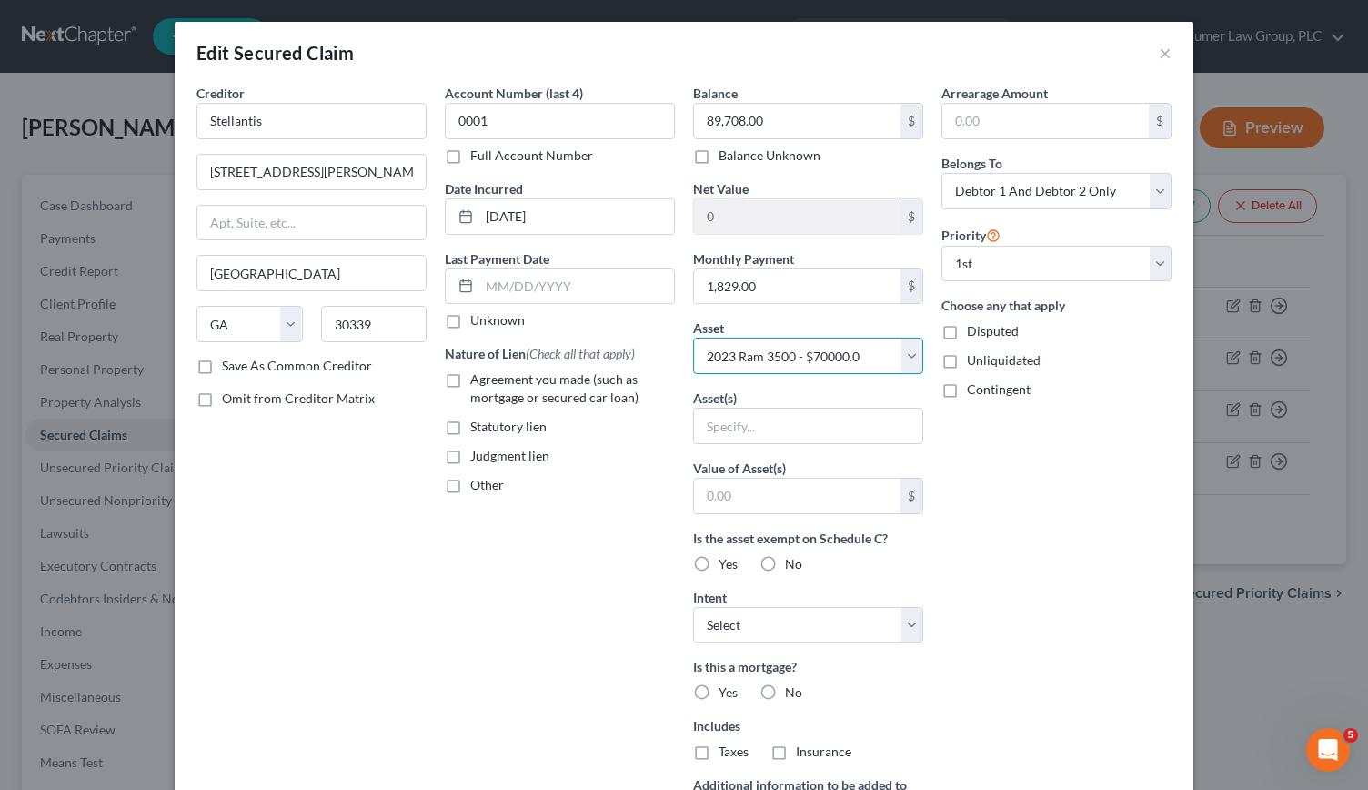
click at [693, 337] on select "Select Other Multiple Assets 1929 W. Half Moon Circle - $0.0 2023 Ram 3500 - $7…" at bounding box center [808, 355] width 230 height 36
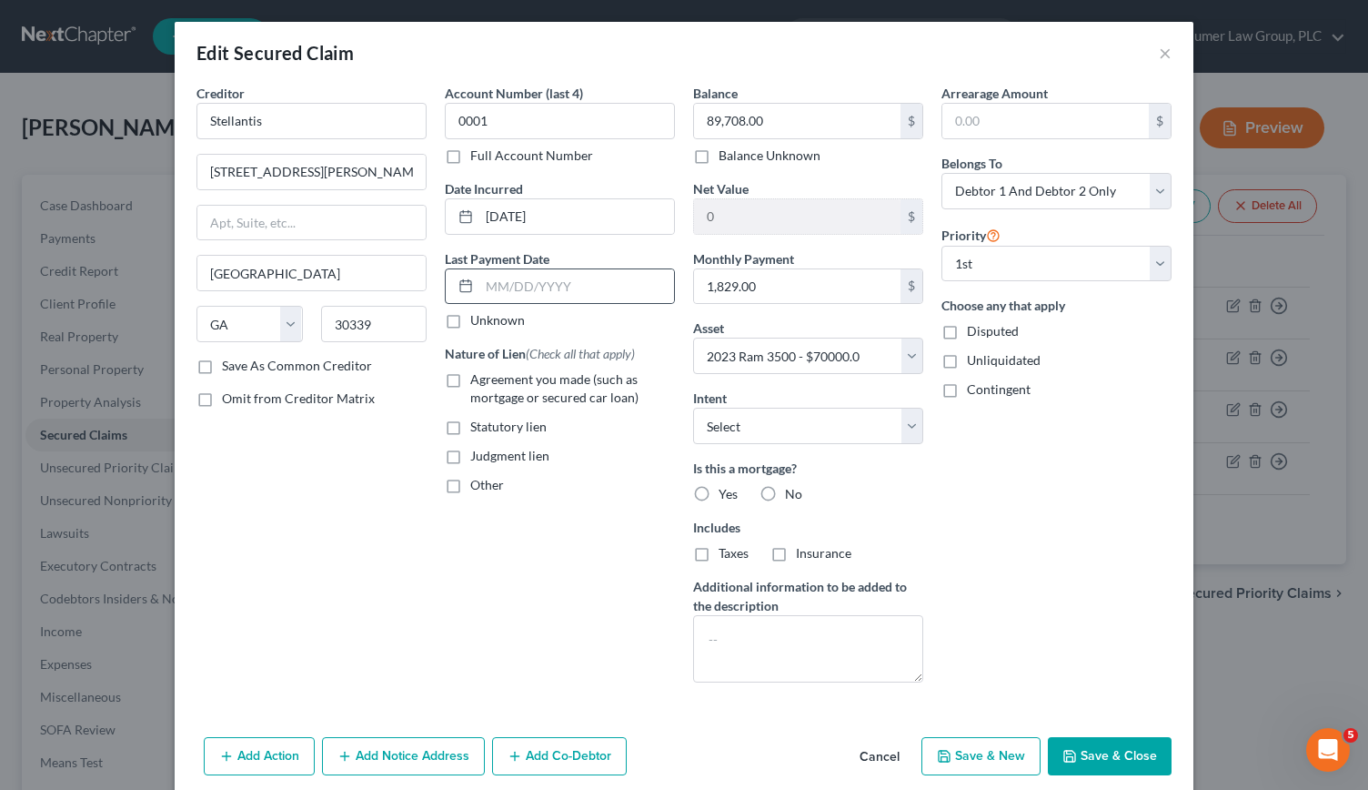
click at [458, 280] on icon at bounding box center [465, 285] width 15 height 15
click at [460, 285] on line at bounding box center [465, 285] width 11 height 0
click at [496, 283] on input "text" at bounding box center [576, 286] width 195 height 35
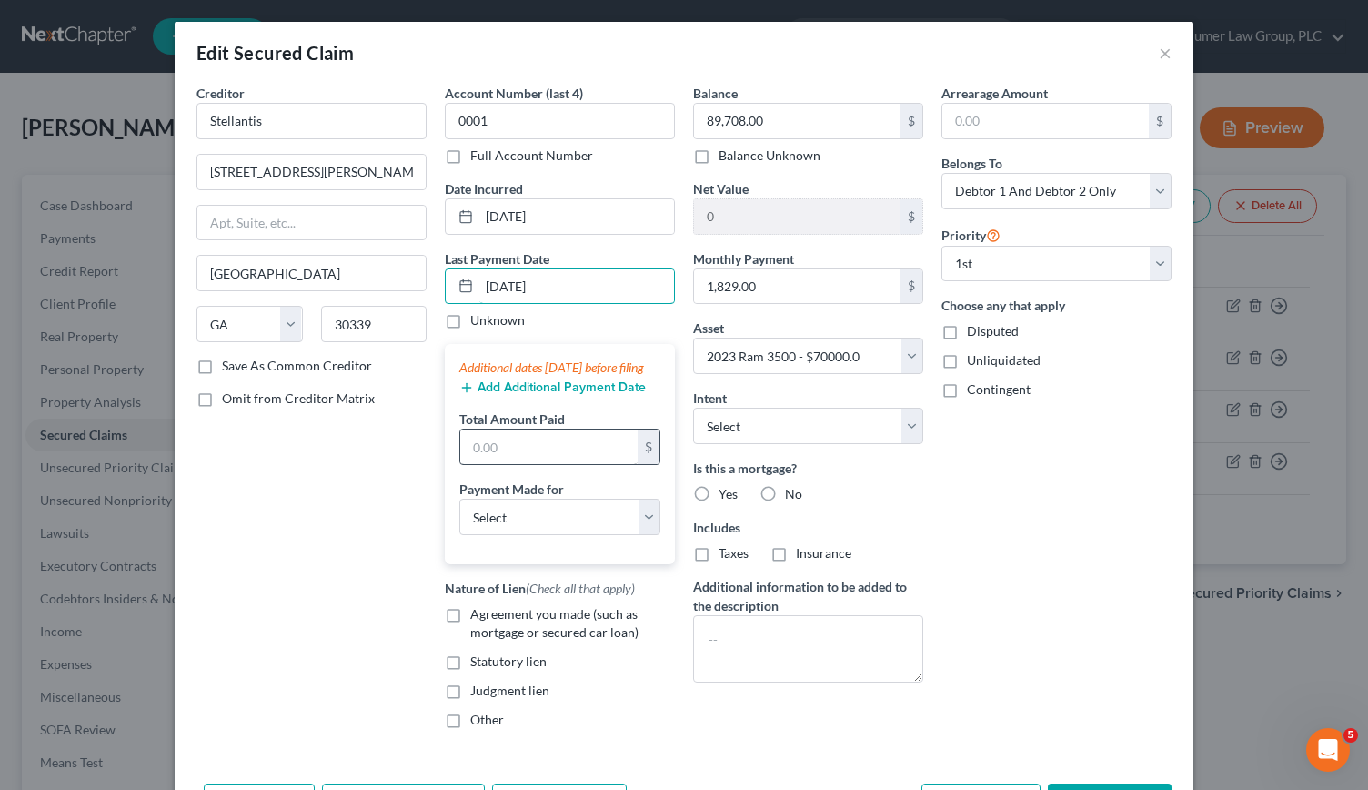
type input "07/01/2025"
click at [484, 461] on input "text" at bounding box center [548, 446] width 177 height 35
type input "5,487"
click at [647, 528] on select "Select Car Credit Card Loan Repayment Mortgage Other Suppliers Or Vendors" at bounding box center [559, 516] width 201 height 36
select select "0"
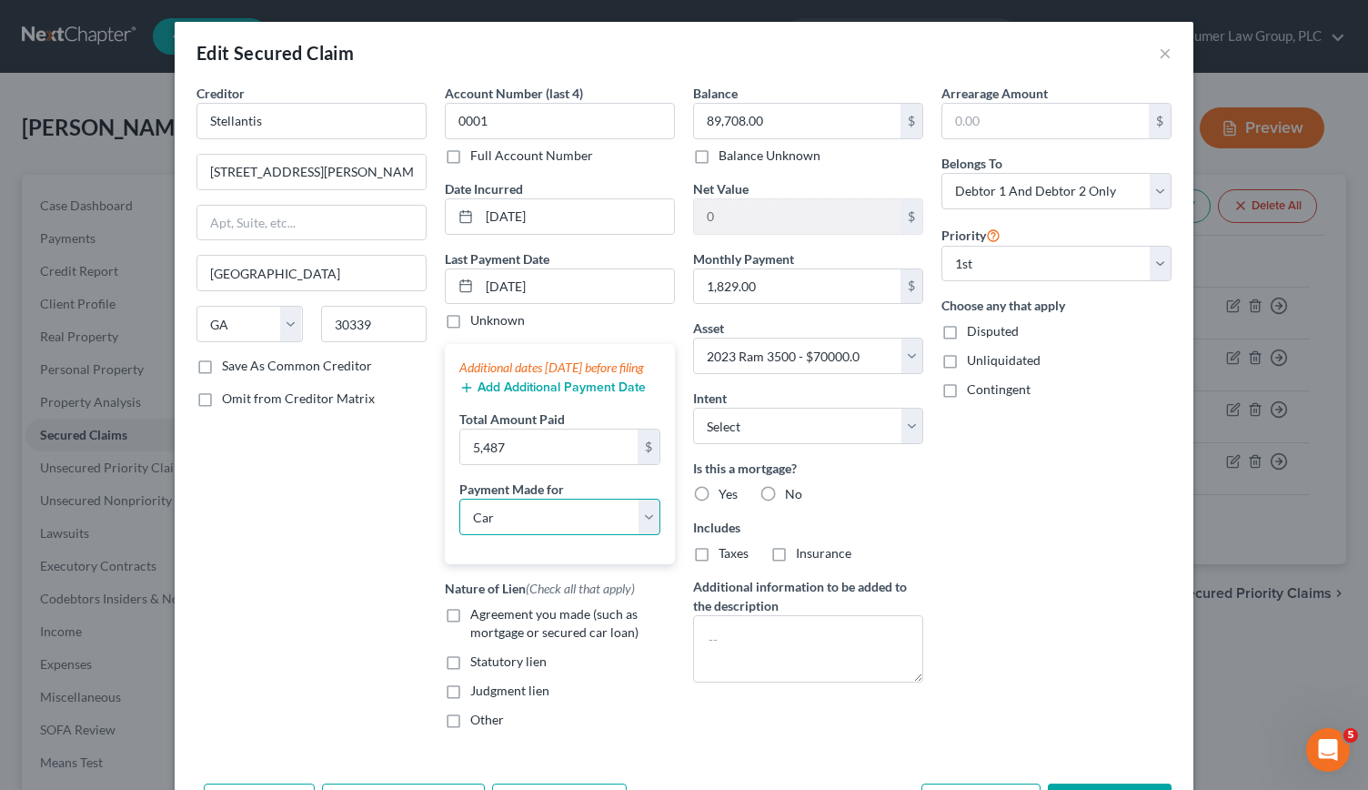
click at [459, 514] on select "Select Car Credit Card Loan Repayment Mortgage Other Suppliers Or Vendors" at bounding box center [559, 516] width 201 height 36
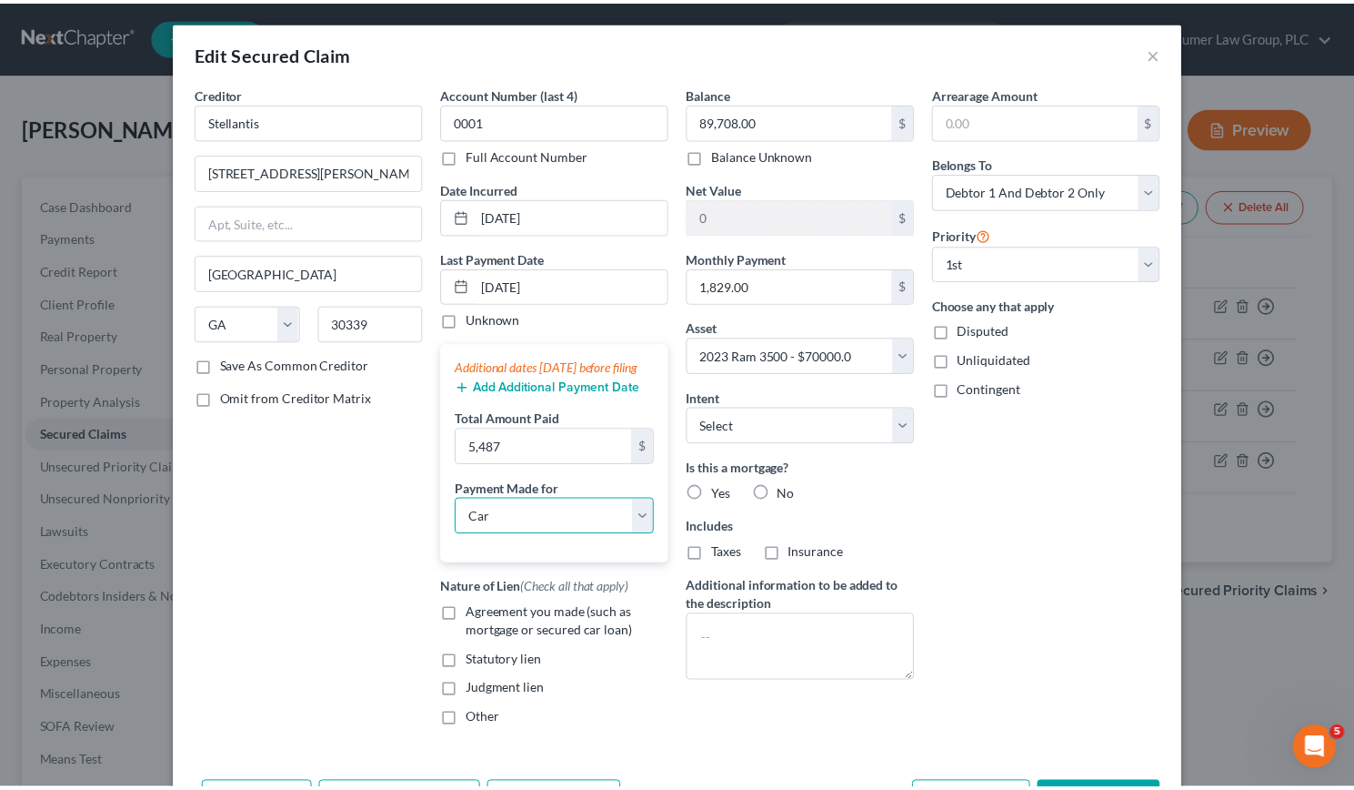
scroll to position [135, 0]
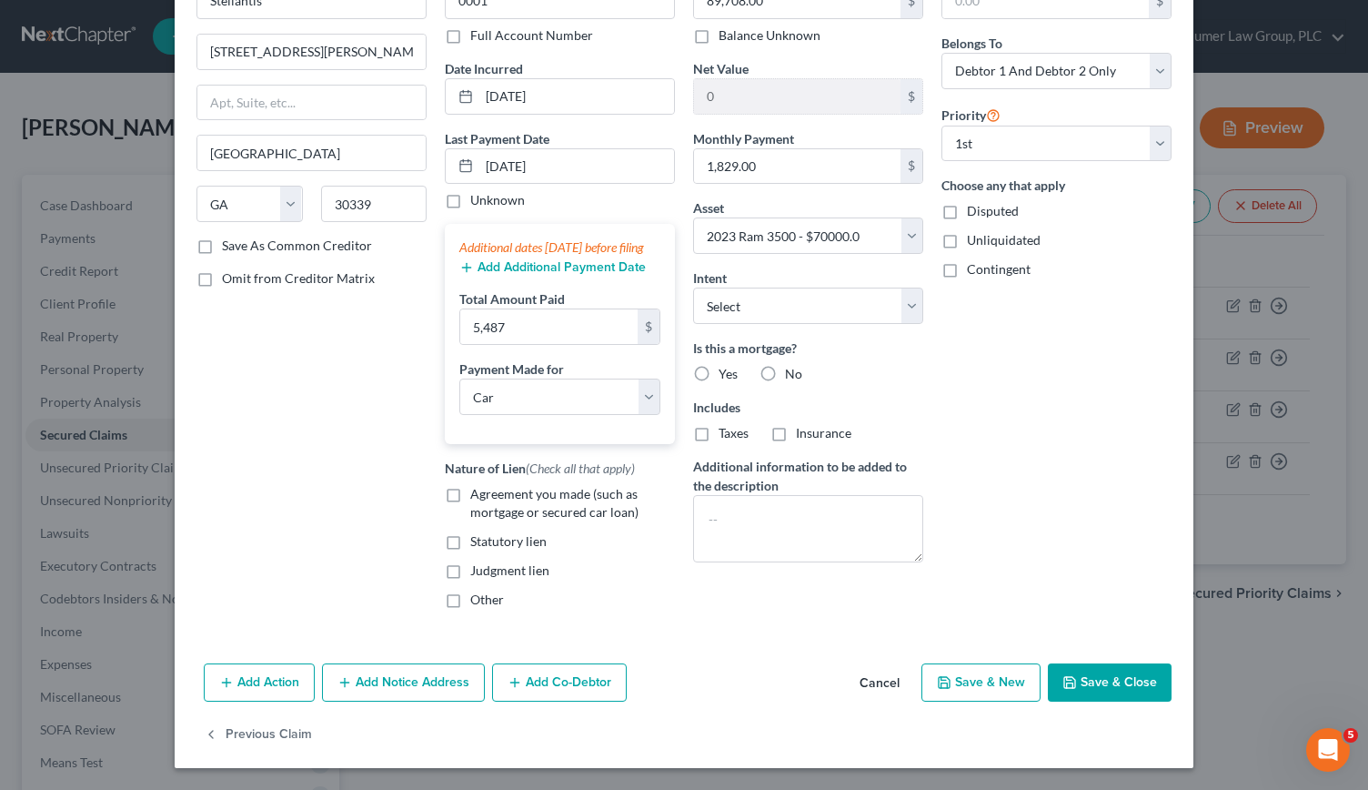
click at [1094, 670] on button "Save & Close" at bounding box center [1110, 682] width 124 height 38
select select
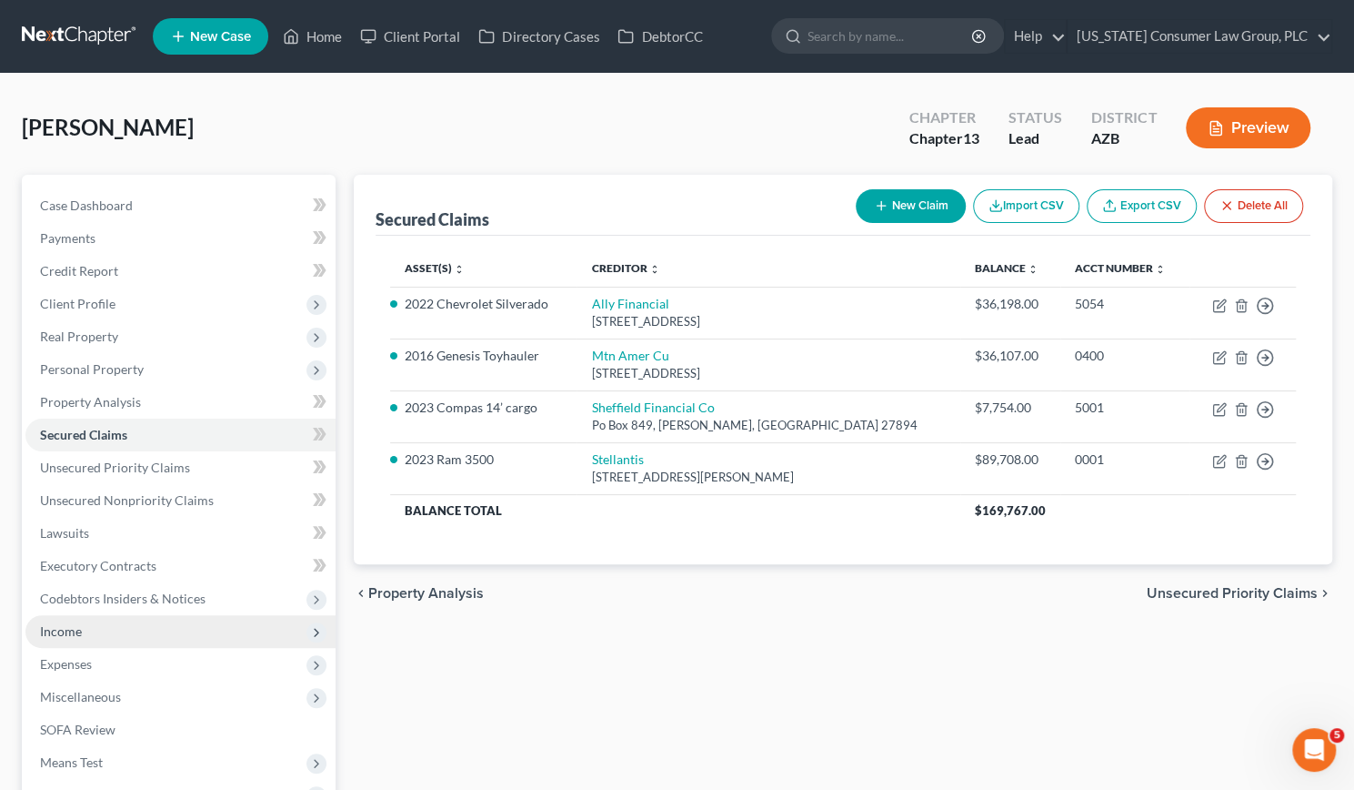
click at [116, 621] on span "Income" at bounding box center [180, 631] width 310 height 33
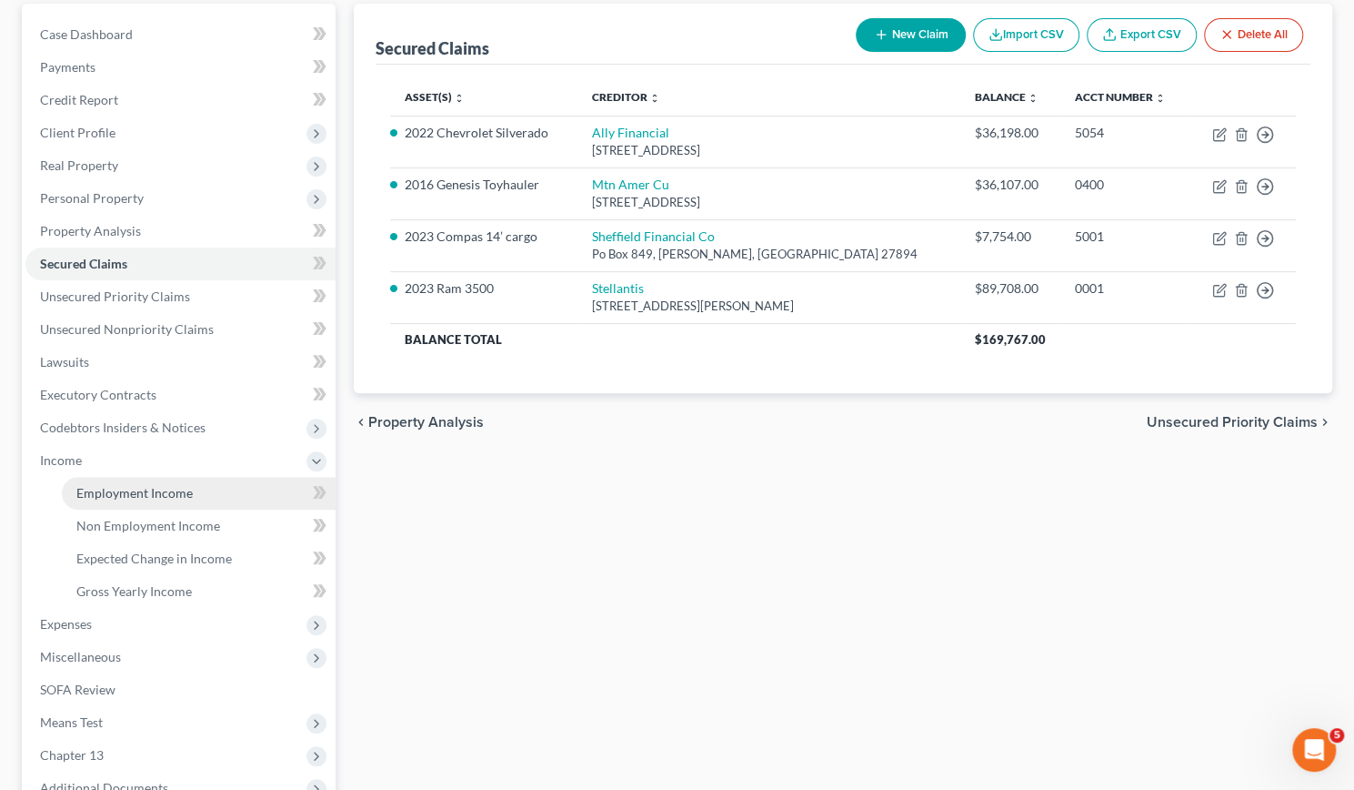
click at [146, 489] on span "Employment Income" at bounding box center [134, 492] width 116 height 15
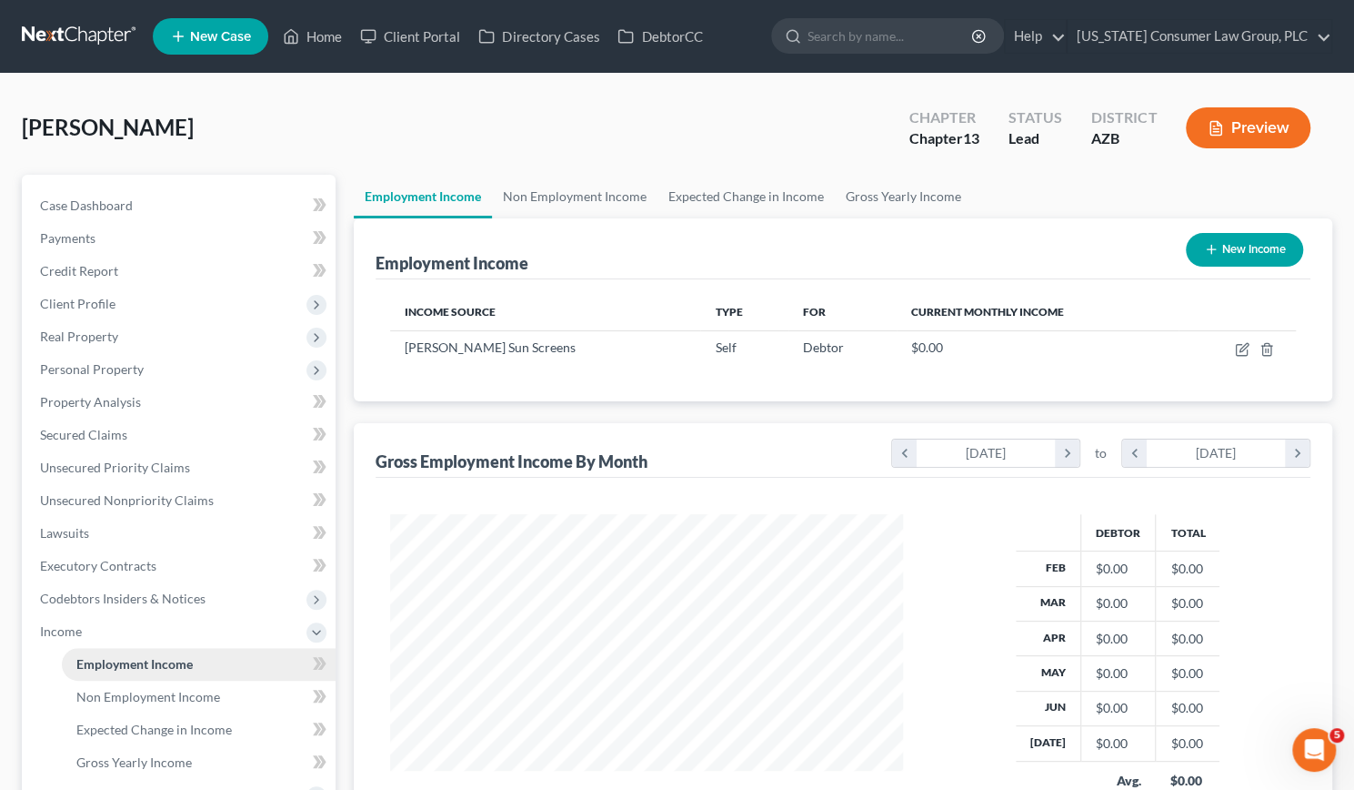
scroll to position [324, 549]
click at [536, 209] on link "Non Employment Income" at bounding box center [575, 197] width 166 height 44
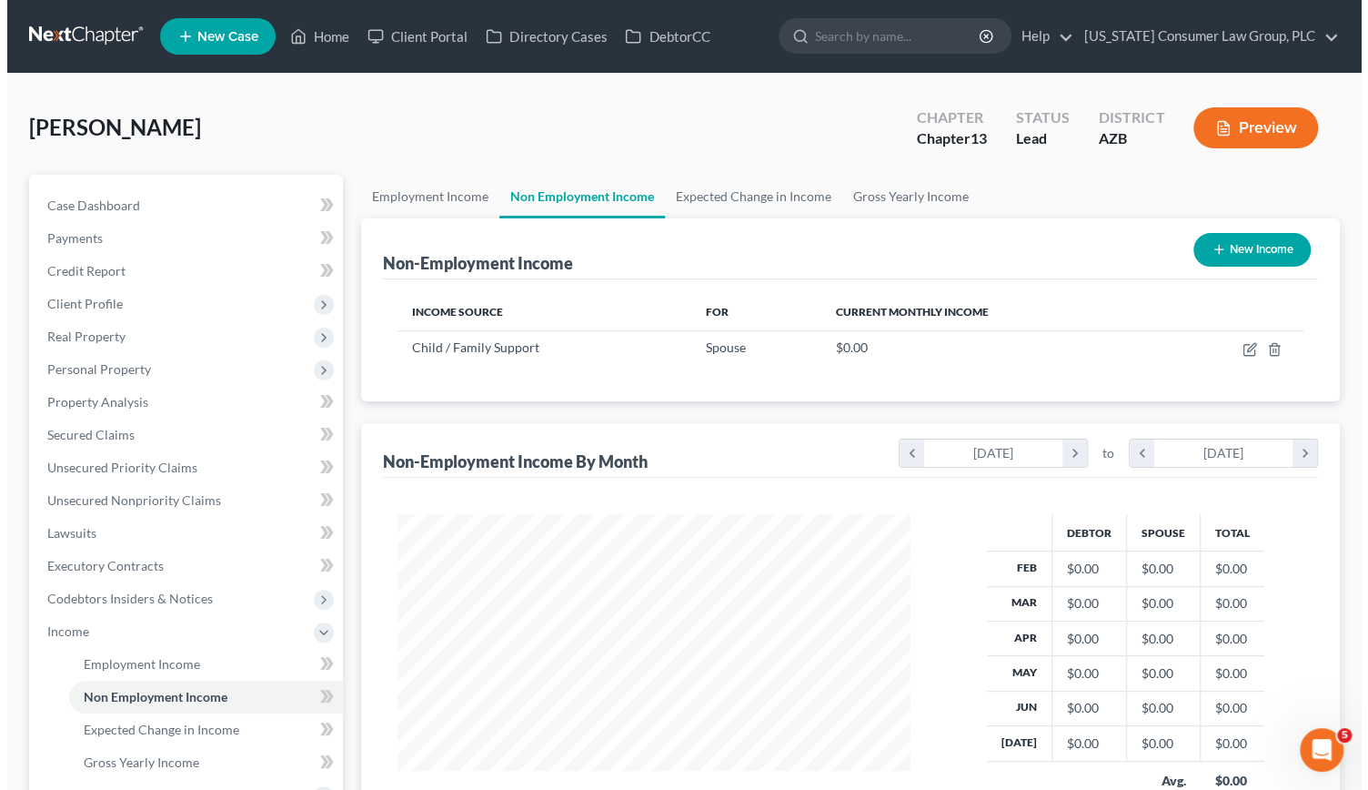
scroll to position [324, 549]
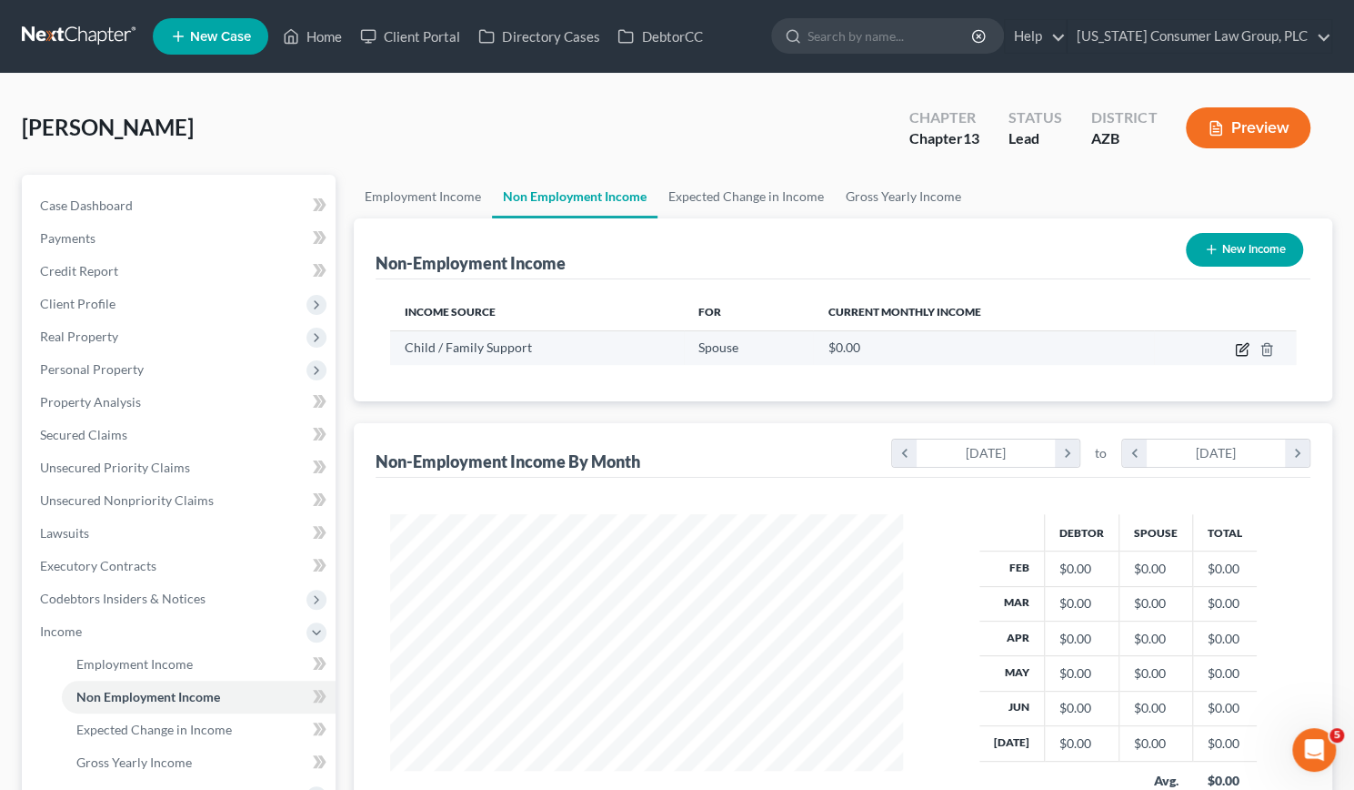
click at [1241, 345] on icon "button" at bounding box center [1242, 349] width 15 height 15
select select "7"
select select "1"
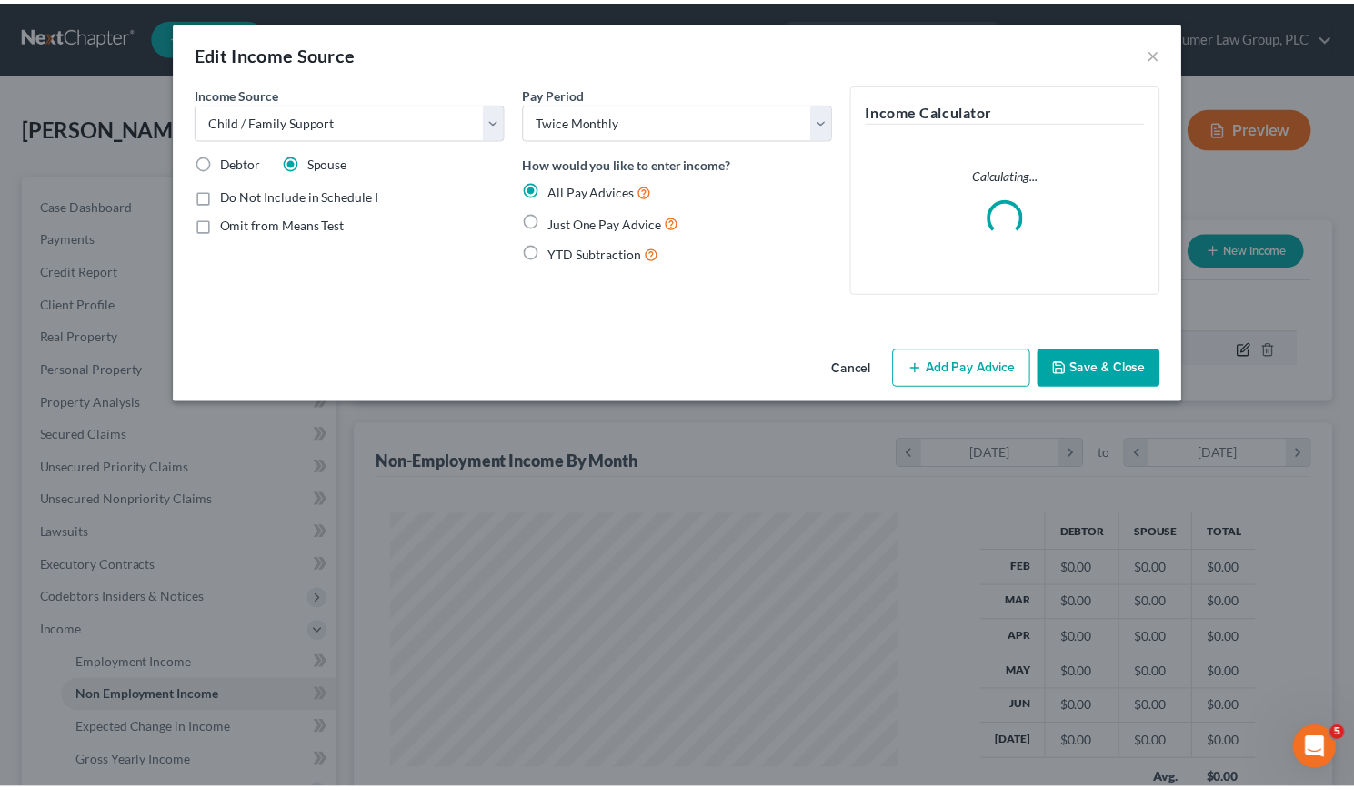
scroll to position [324, 555]
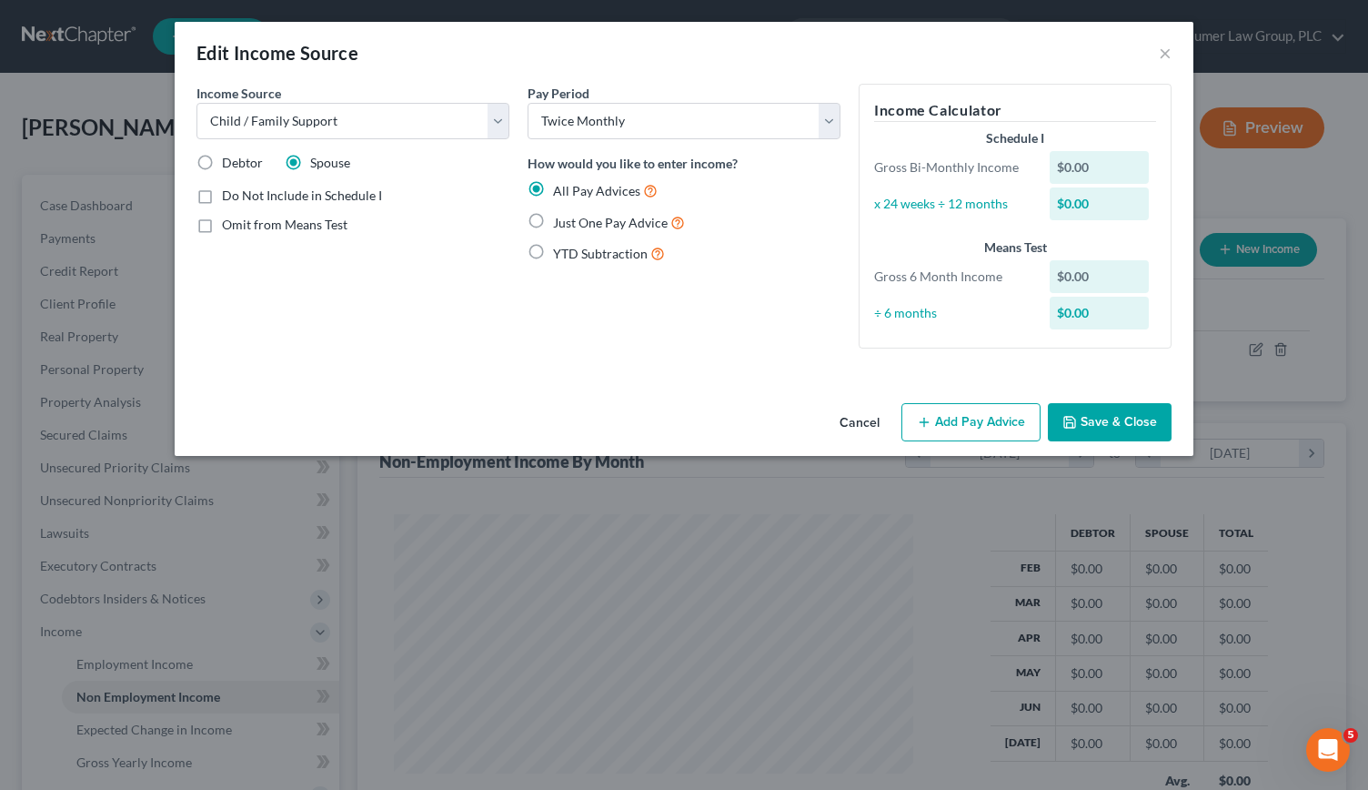
click at [956, 421] on button "Add Pay Advice" at bounding box center [970, 422] width 139 height 38
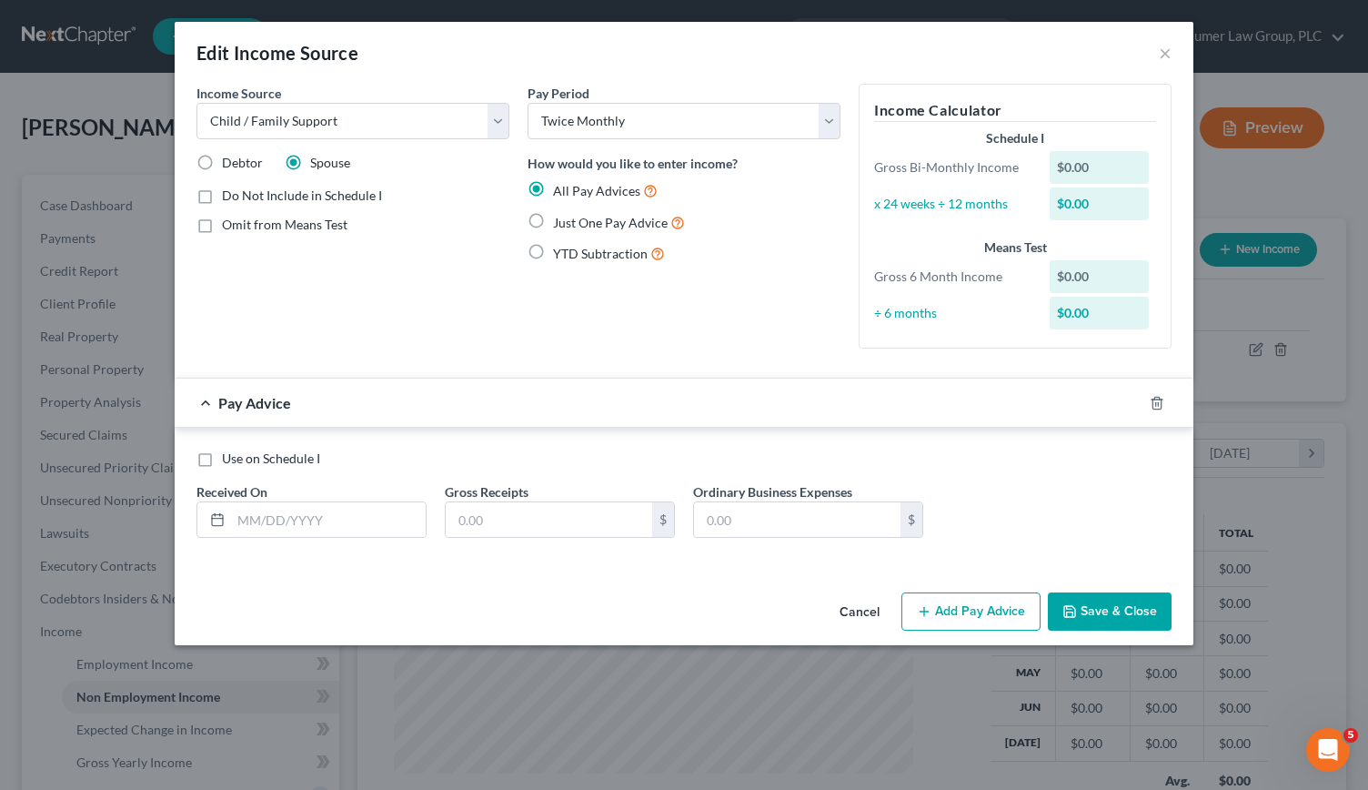
click at [553, 221] on label "Just One Pay Advice" at bounding box center [619, 222] width 132 height 21
click at [560, 221] on input "Just One Pay Advice" at bounding box center [566, 218] width 12 height 12
radio input "true"
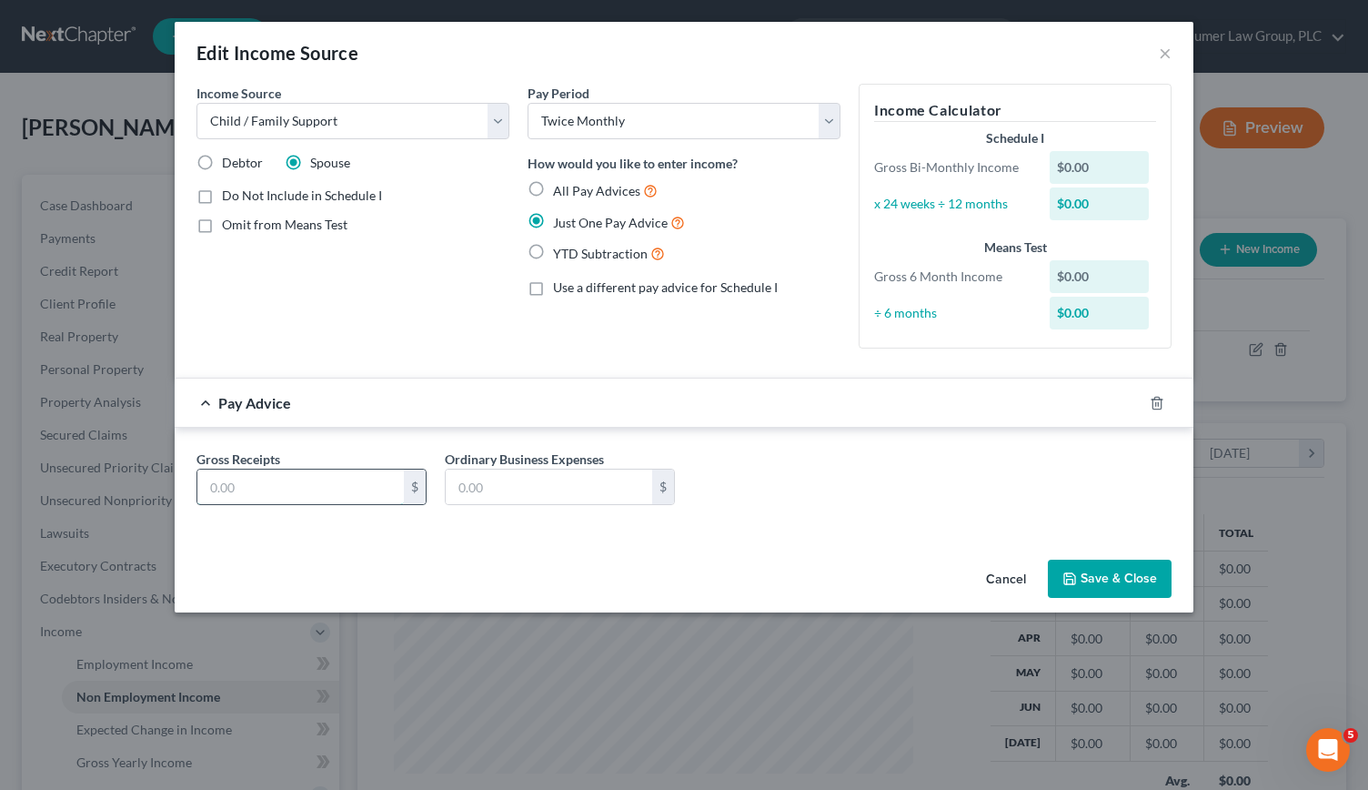
click at [348, 482] on input "text" at bounding box center [300, 486] width 206 height 35
type input "698"
click at [1122, 578] on button "Save & Close" at bounding box center [1110, 578] width 124 height 38
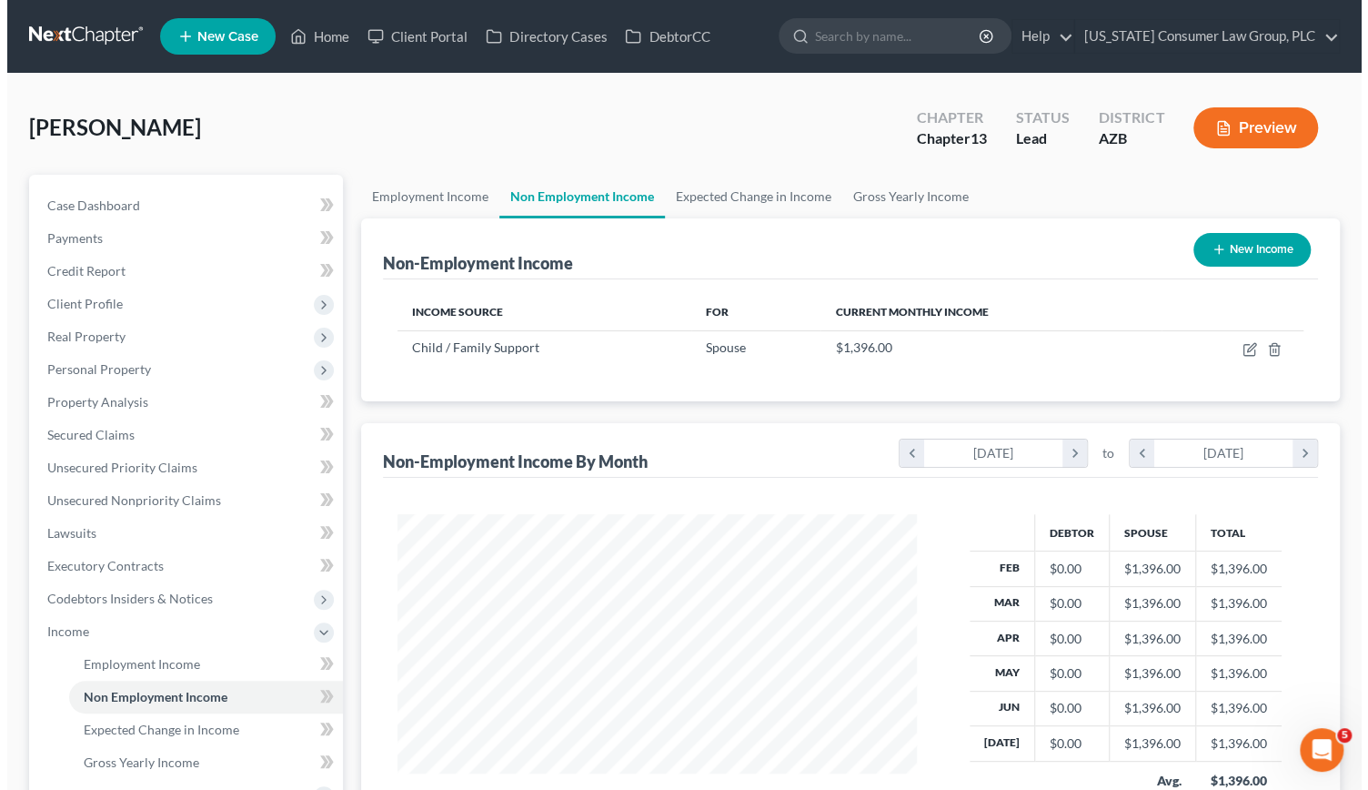
scroll to position [909293, 909068]
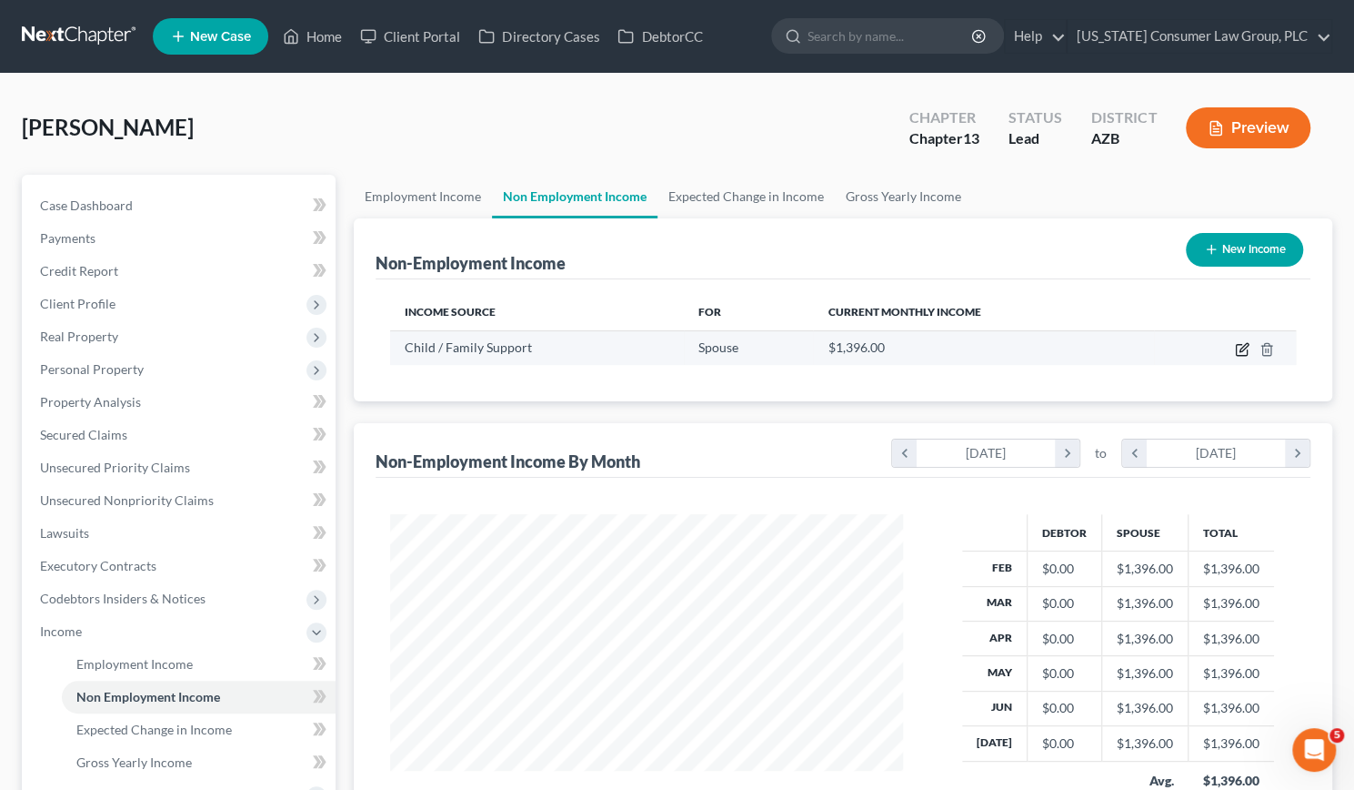
click at [1235, 347] on icon "button" at bounding box center [1242, 349] width 15 height 15
select select "7"
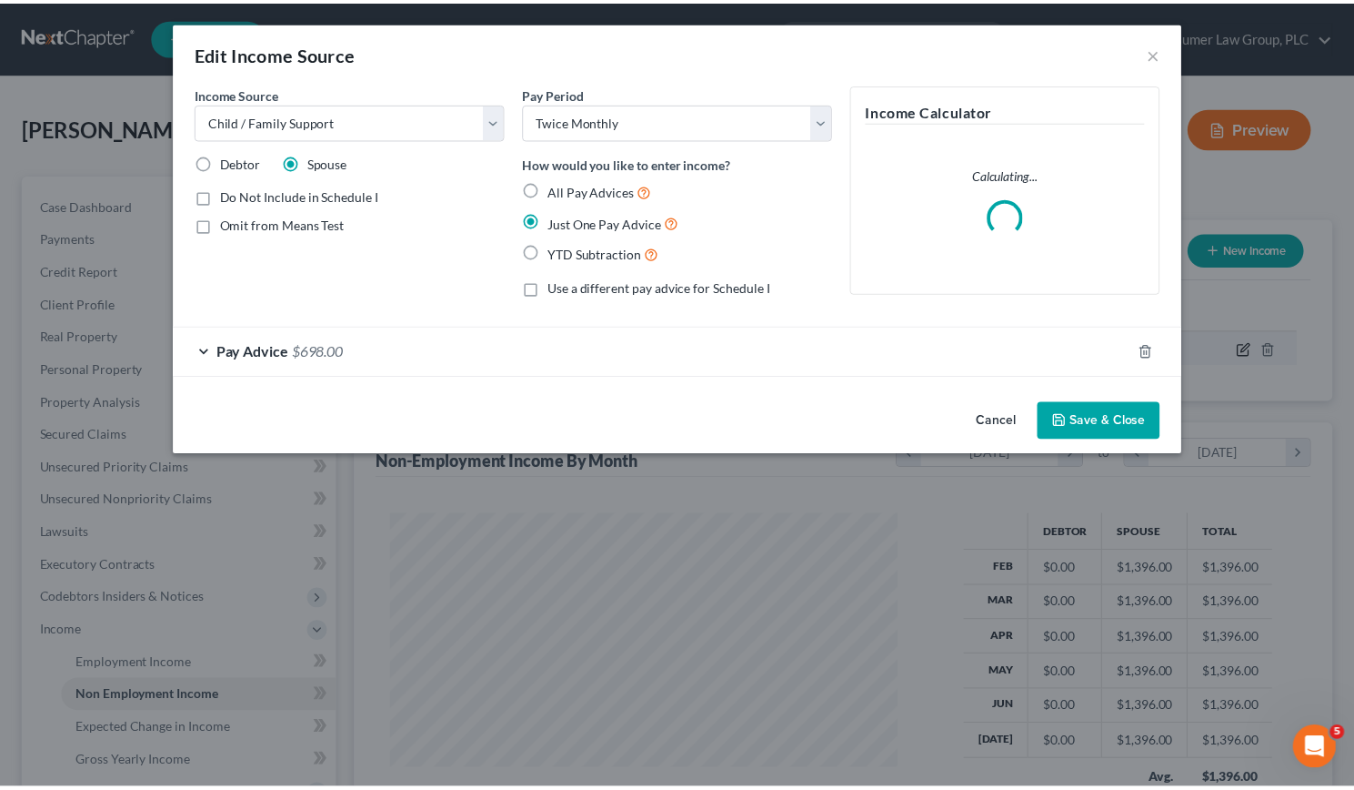
scroll to position [324, 555]
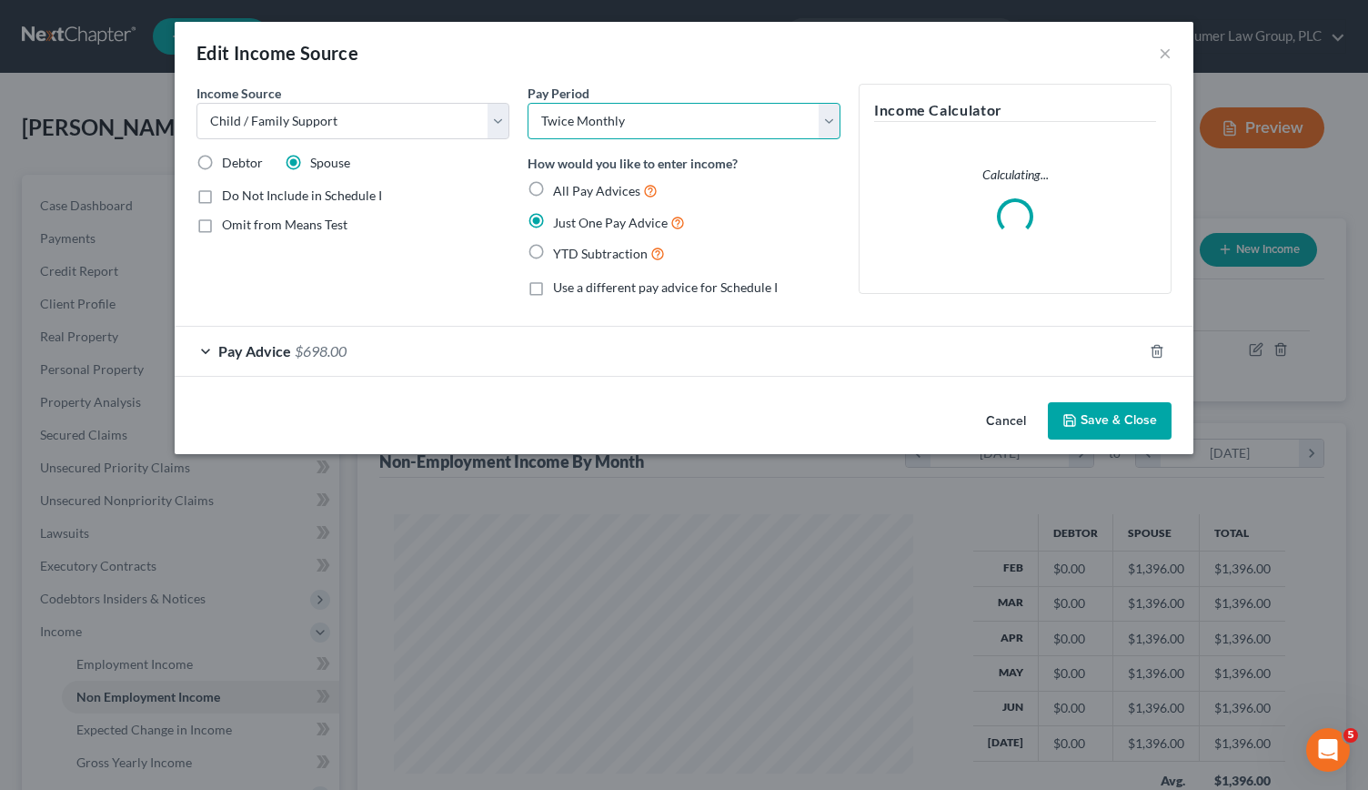
click at [819, 116] on select "Select Monthly Twice Monthly Every Other Week Weekly" at bounding box center [684, 121] width 313 height 36
select select "0"
click at [528, 103] on select "Select Monthly Twice Monthly Every Other Week Weekly" at bounding box center [684, 121] width 313 height 36
click at [1103, 415] on button "Save & Close" at bounding box center [1110, 421] width 124 height 38
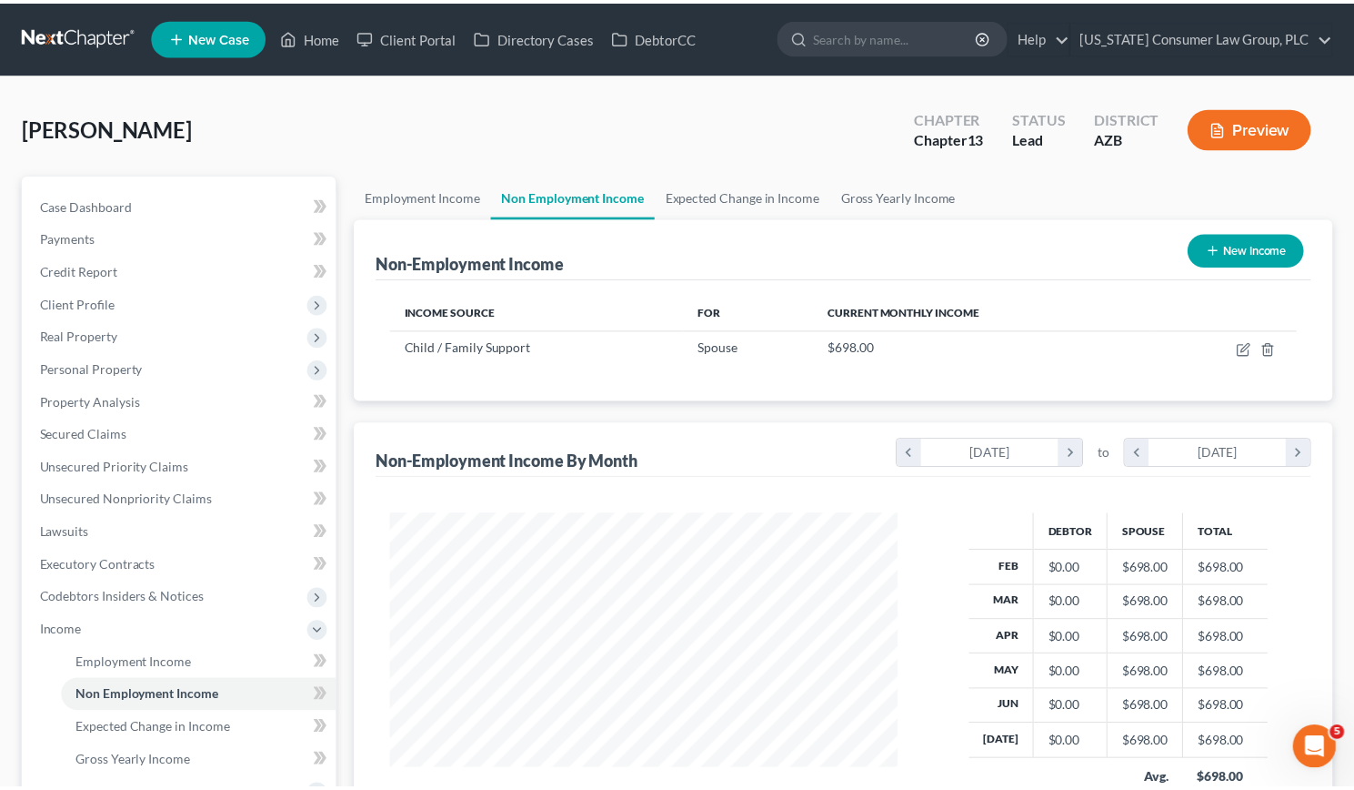
scroll to position [909293, 909068]
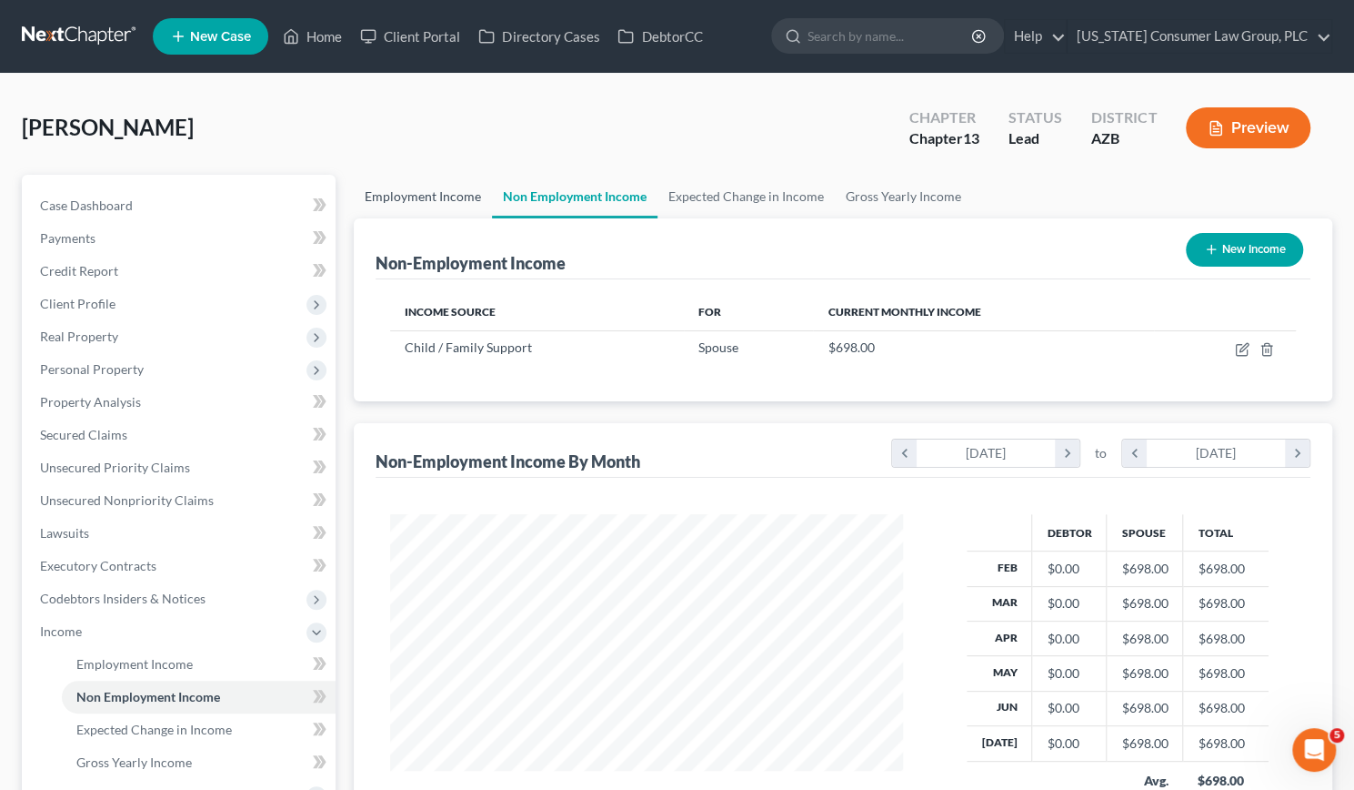
click at [420, 206] on link "Employment Income" at bounding box center [423, 197] width 138 height 44
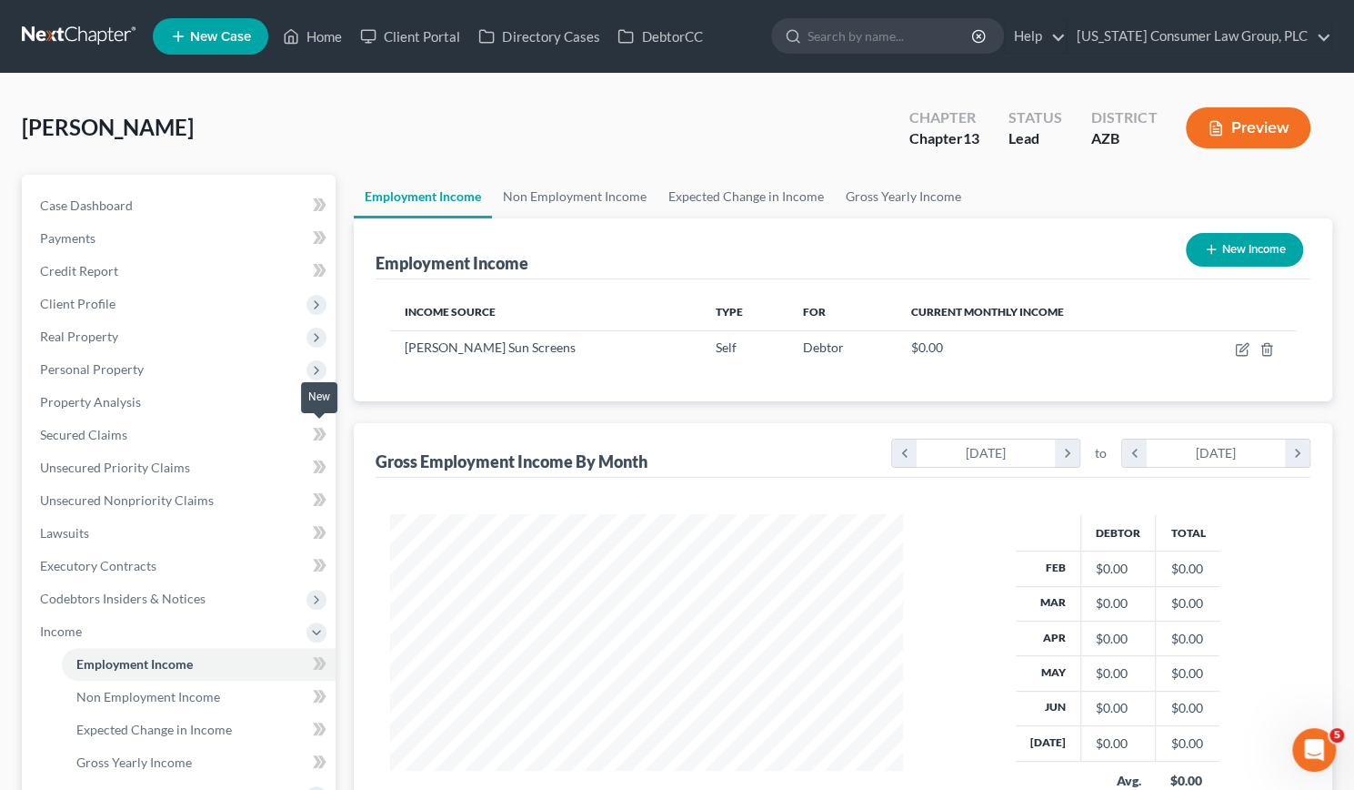
scroll to position [371, 0]
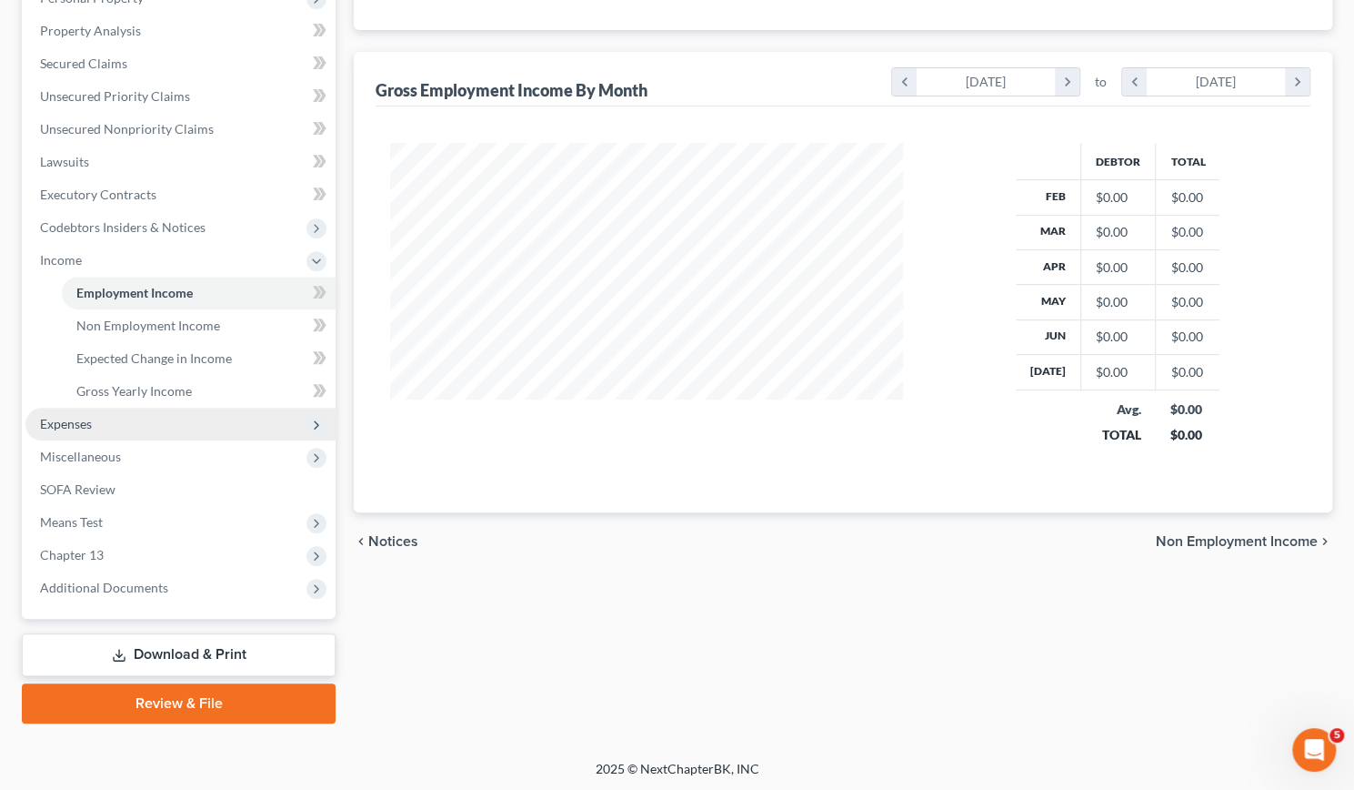
click at [106, 422] on span "Expenses" at bounding box center [180, 424] width 310 height 33
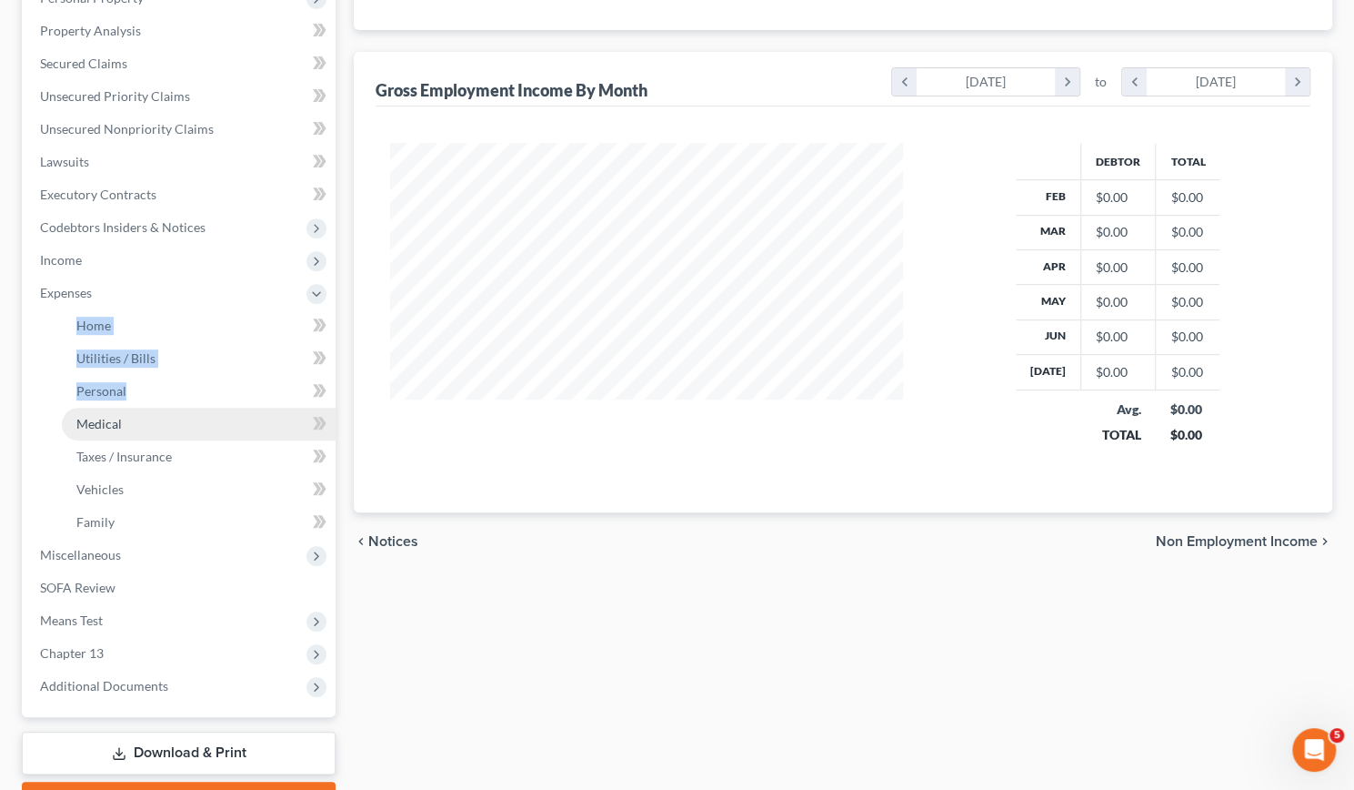
click at [106, 422] on li "Expenses Home Utilities / Bills Personal Medical" at bounding box center [180, 408] width 310 height 262
click at [91, 323] on span "Home" at bounding box center [93, 324] width 35 height 15
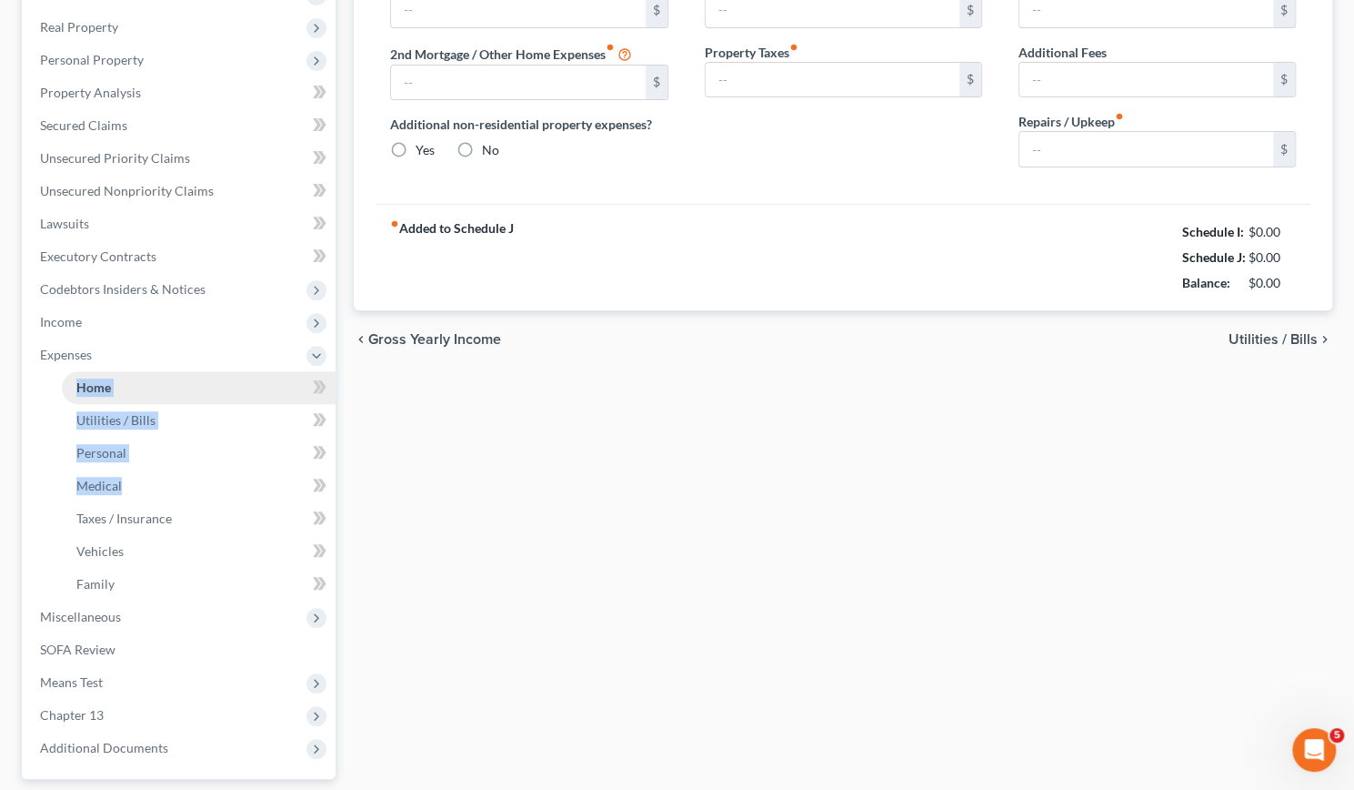
type input "2,650.00"
type input "0.00"
radio input "true"
type input "25.00"
type input "0.00"
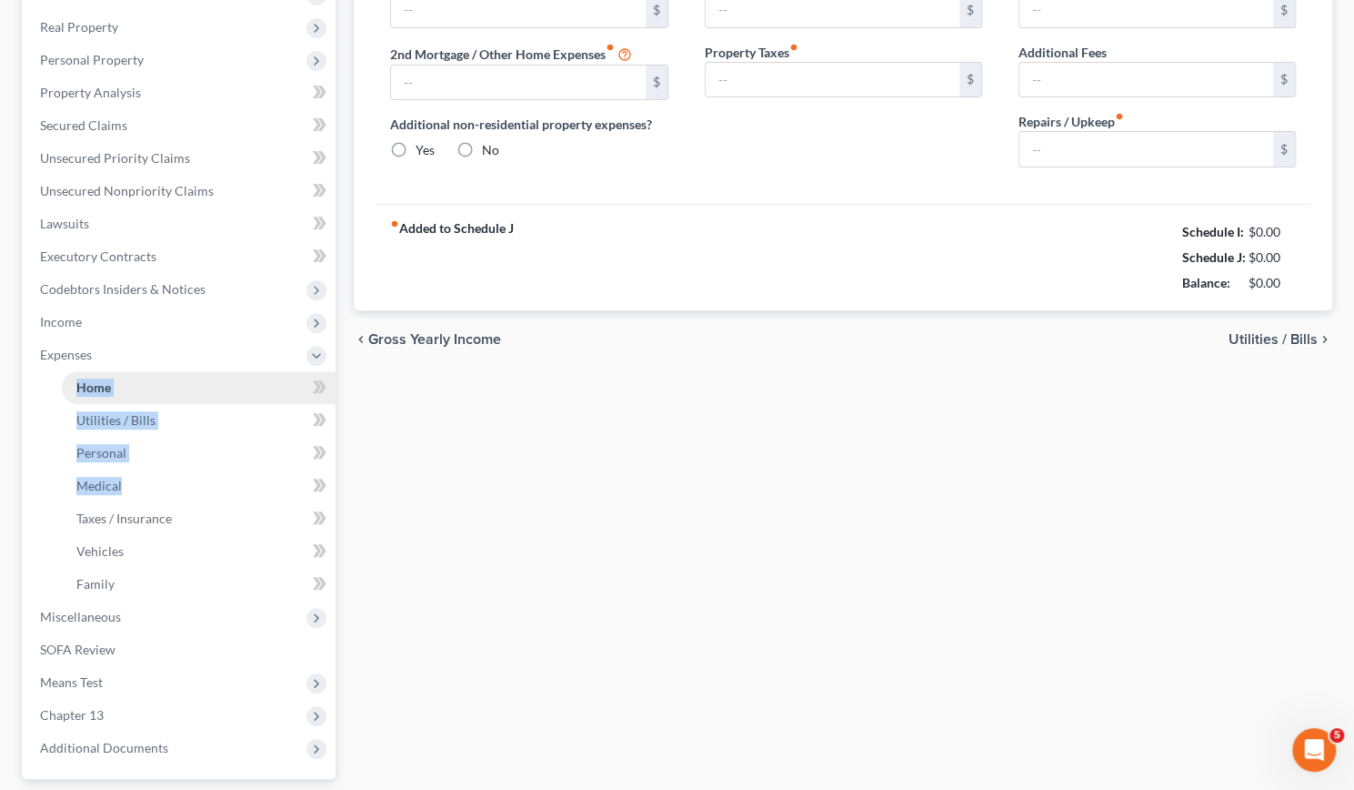
type input "0.00"
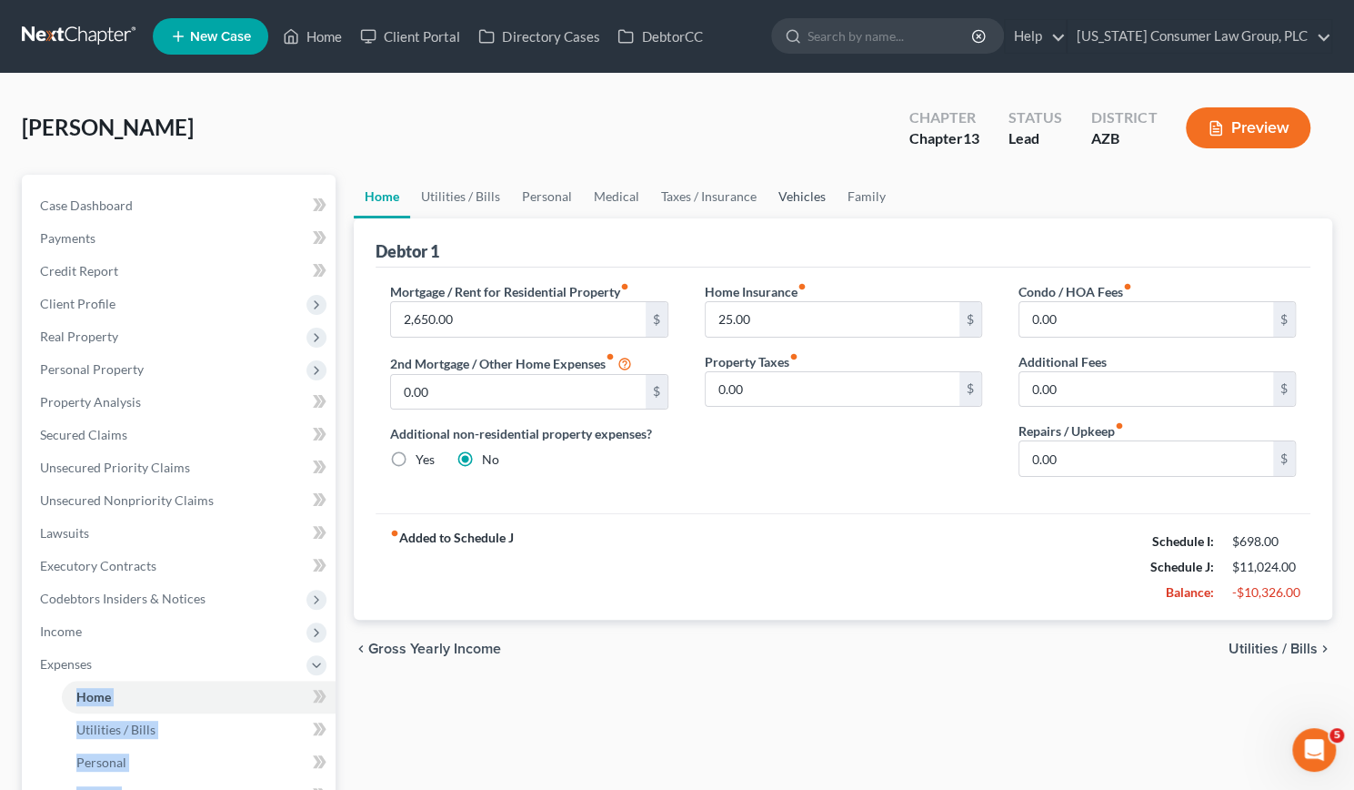
click at [808, 196] on link "Vehicles" at bounding box center [802, 197] width 69 height 44
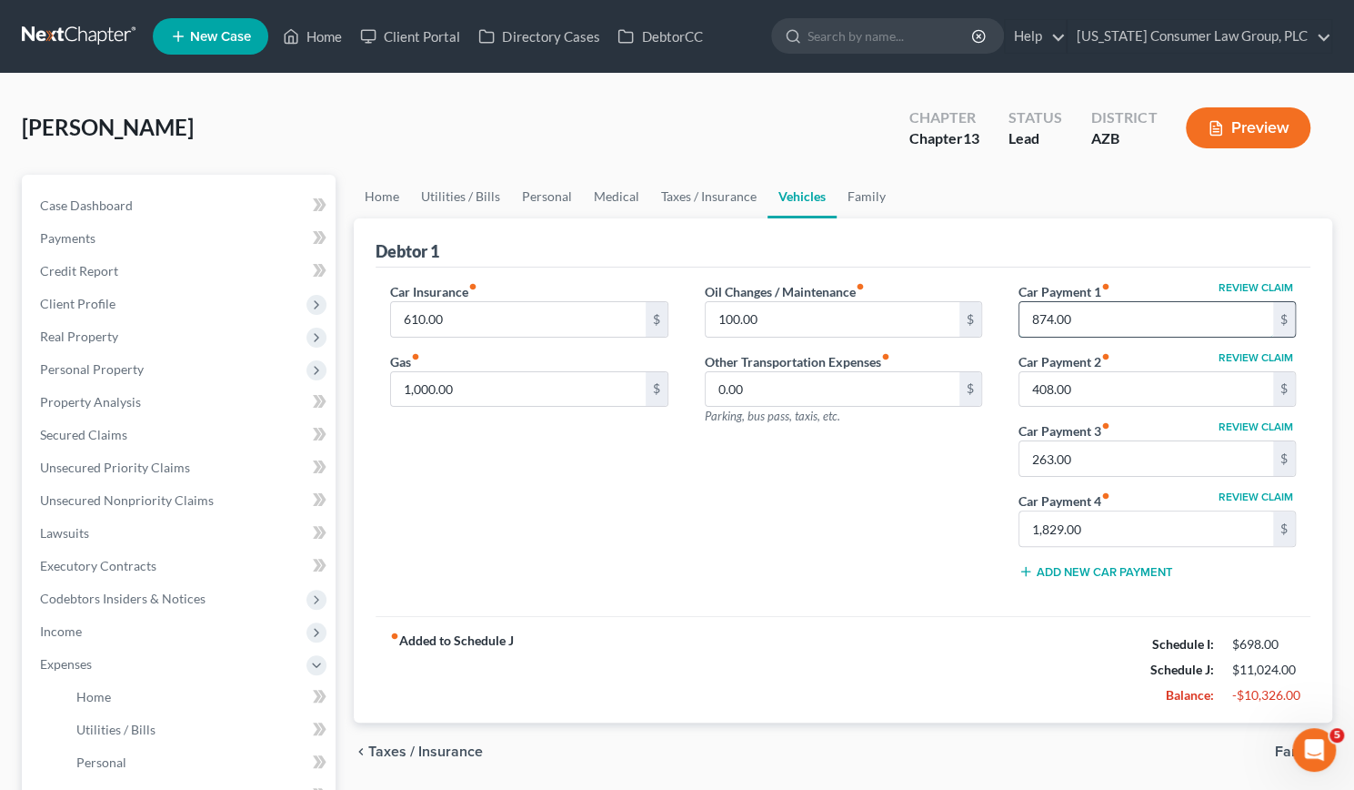
click at [1097, 327] on input "874.00" at bounding box center [1147, 319] width 254 height 35
click at [373, 206] on link "Home" at bounding box center [382, 197] width 56 height 44
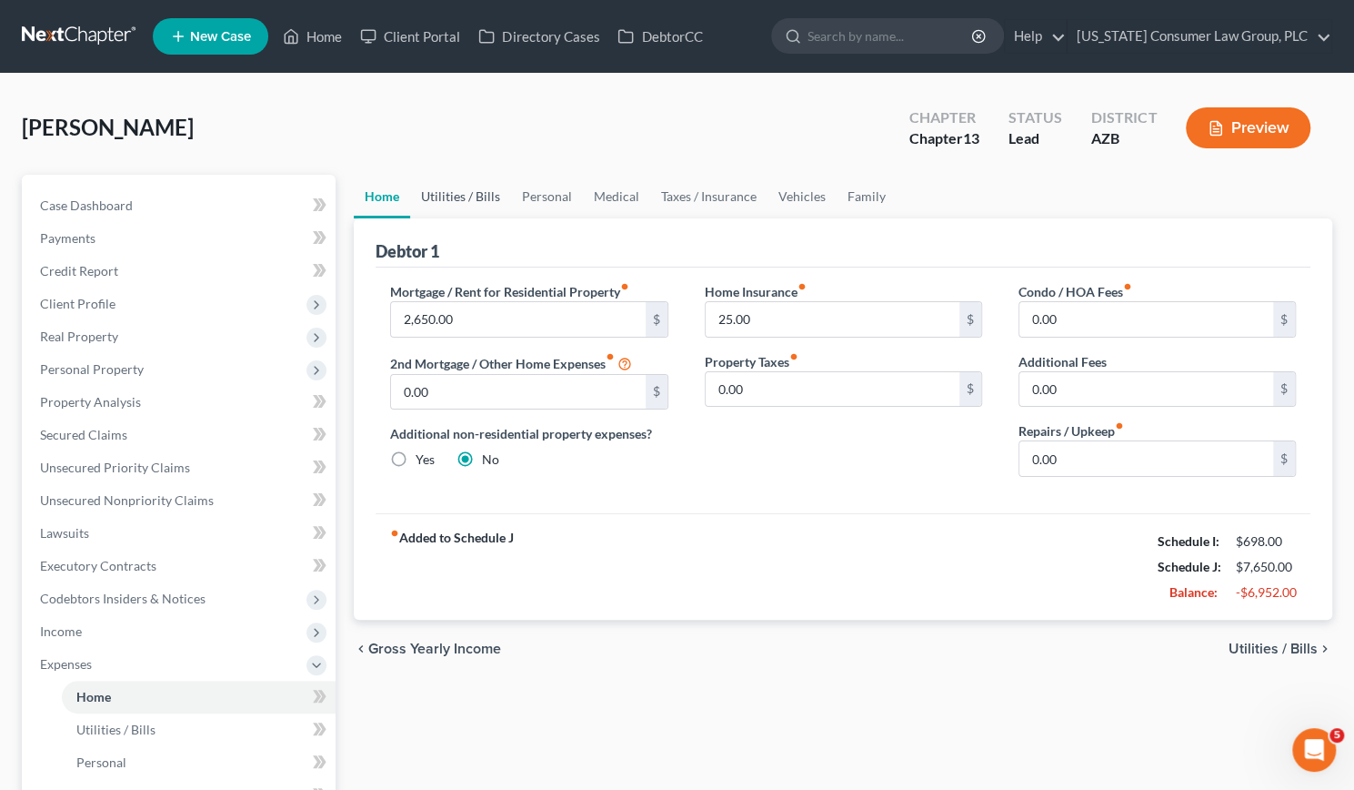
click at [474, 194] on link "Utilities / Bills" at bounding box center [460, 197] width 101 height 44
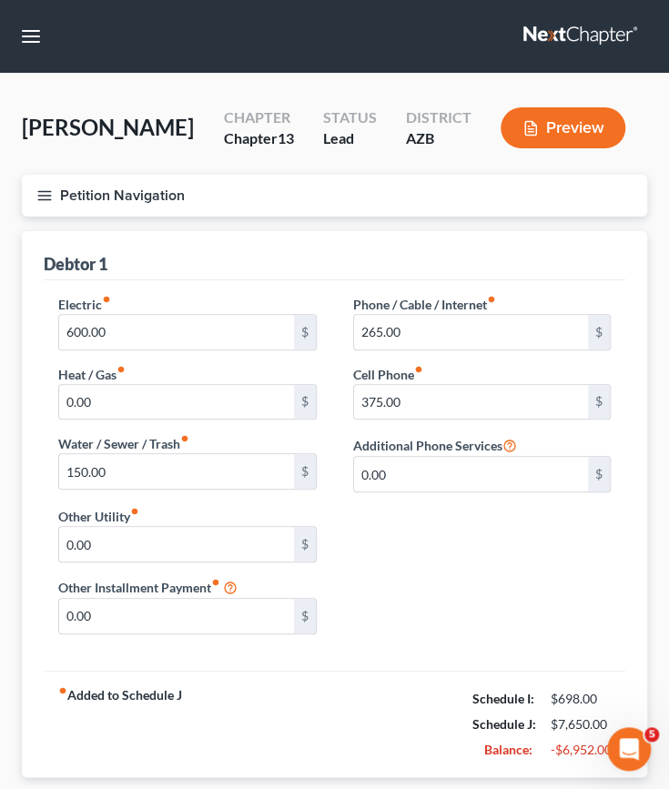
click at [43, 199] on icon "button" at bounding box center [44, 195] width 16 height 16
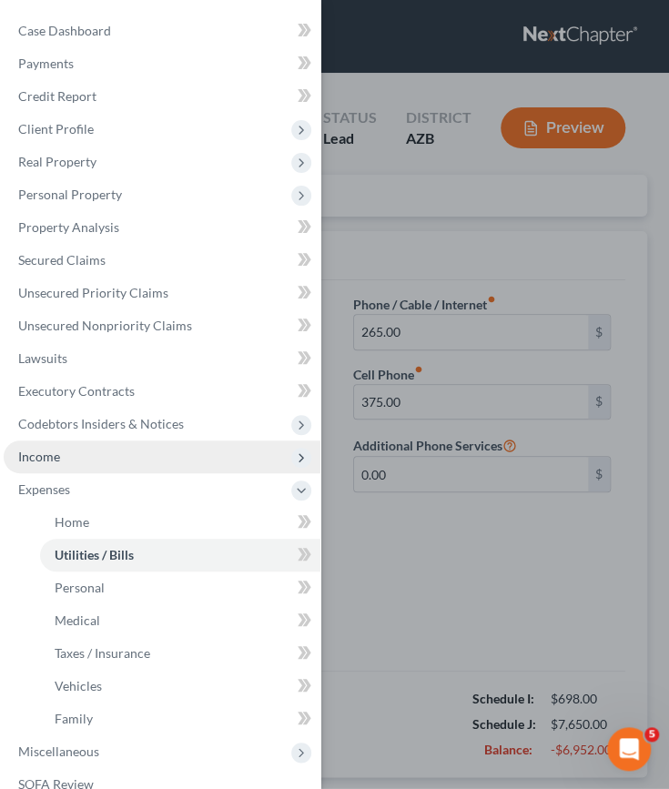
click at [39, 454] on span "Income" at bounding box center [39, 455] width 42 height 15
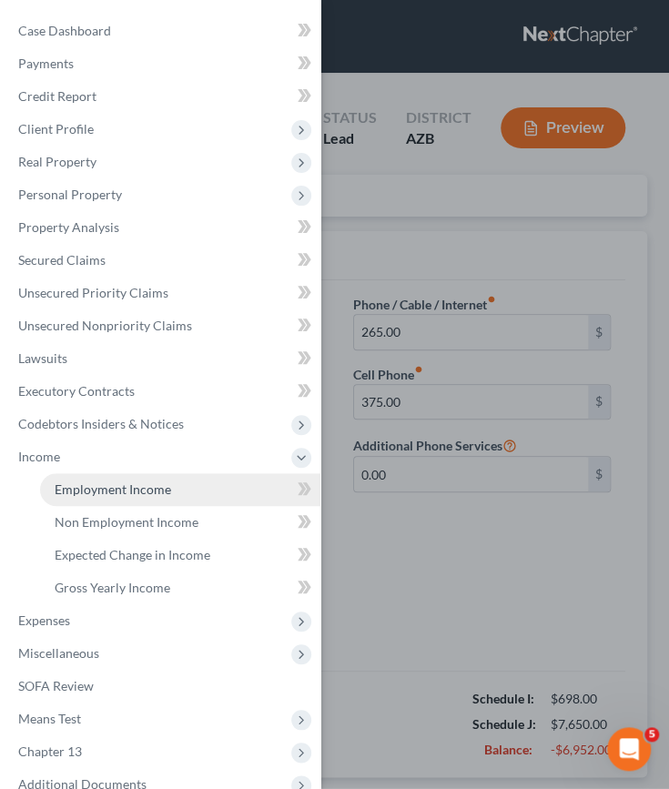
click at [85, 496] on span "Employment Income" at bounding box center [113, 488] width 116 height 15
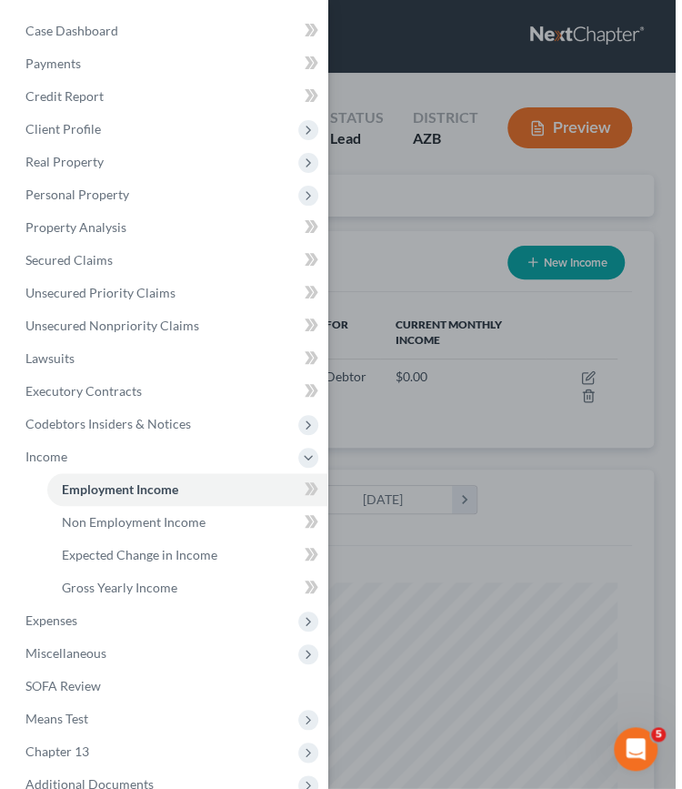
scroll to position [275, 588]
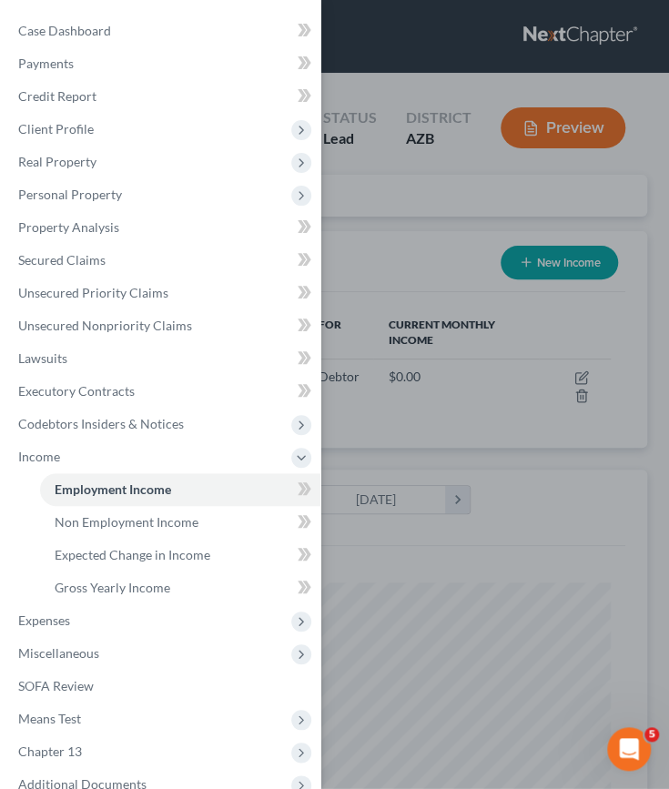
click at [381, 408] on div "Case Dashboard Payments Invoices Payments Payments Credit Report Client Profile" at bounding box center [334, 394] width 669 height 789
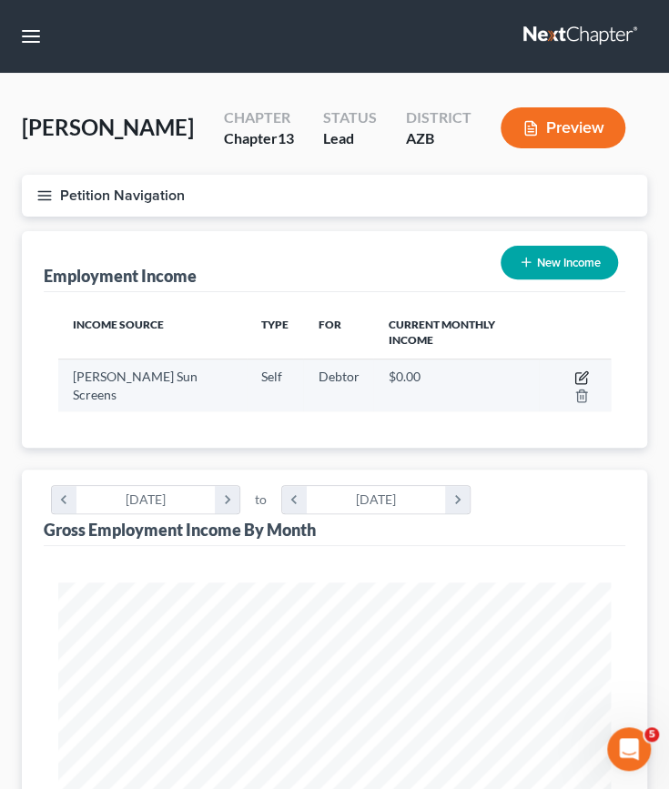
click at [579, 371] on icon "button" at bounding box center [583, 375] width 8 height 8
select select "1"
select select "3"
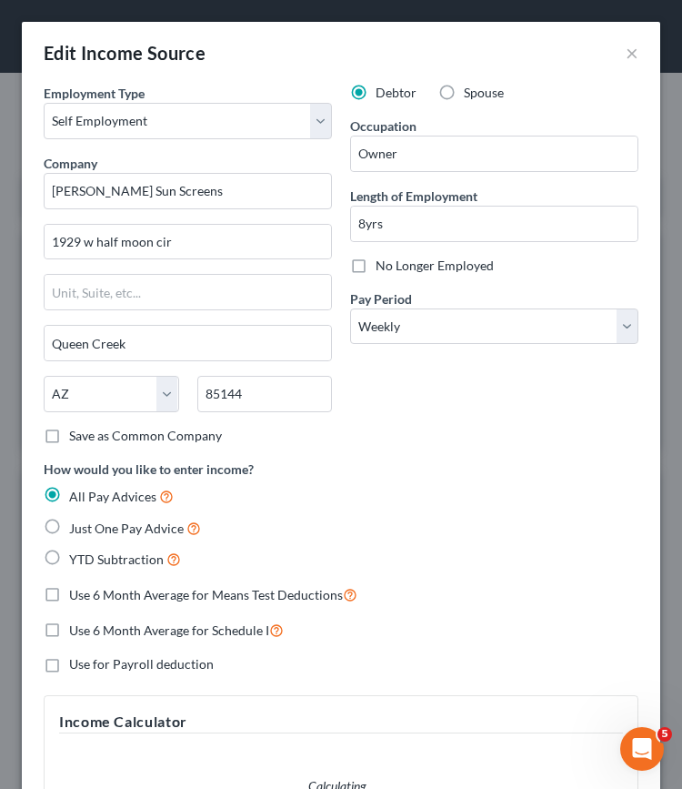
scroll to position [282, 602]
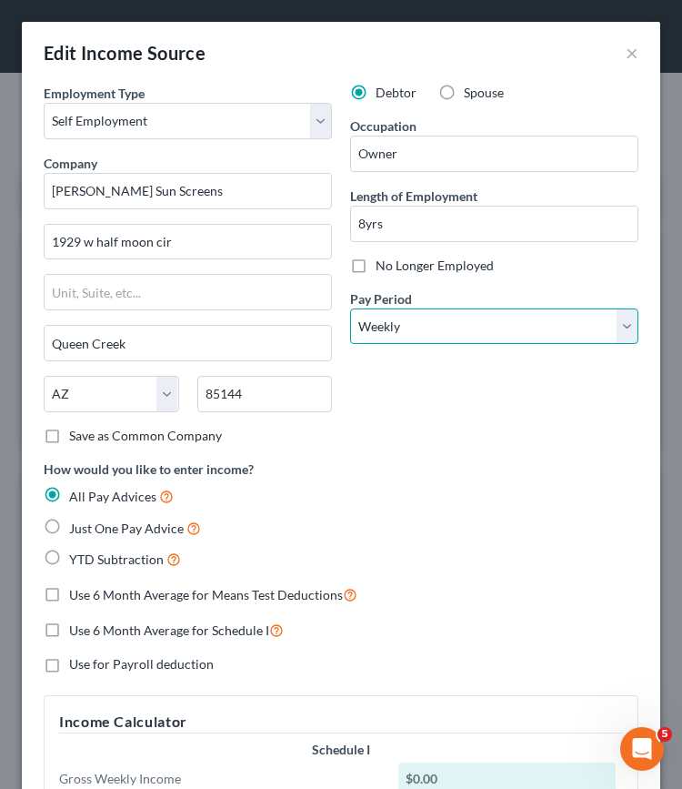
click at [617, 321] on select "Select Monthly Twice Monthly Every Other Week Weekly" at bounding box center [494, 326] width 288 height 36
select select "0"
click at [350, 308] on select "Select Monthly Twice Monthly Every Other Week Weekly" at bounding box center [494, 326] width 288 height 36
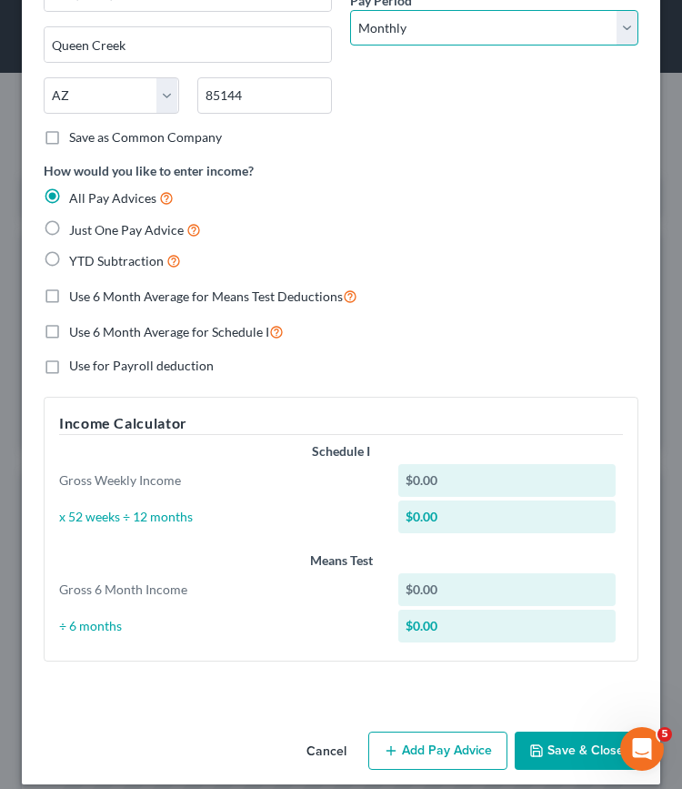
scroll to position [310, 0]
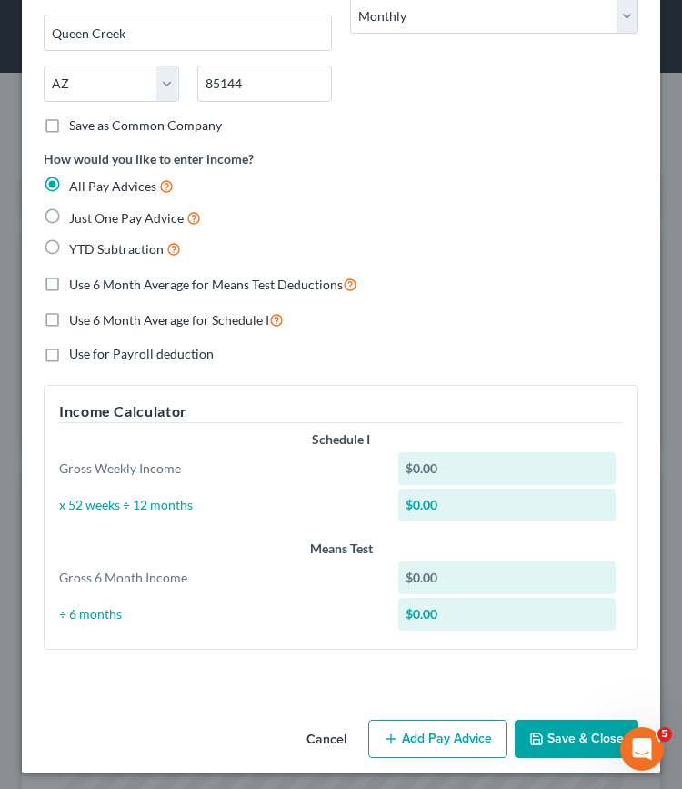
click at [439, 741] on button "Add Pay Advice" at bounding box center [437, 739] width 139 height 38
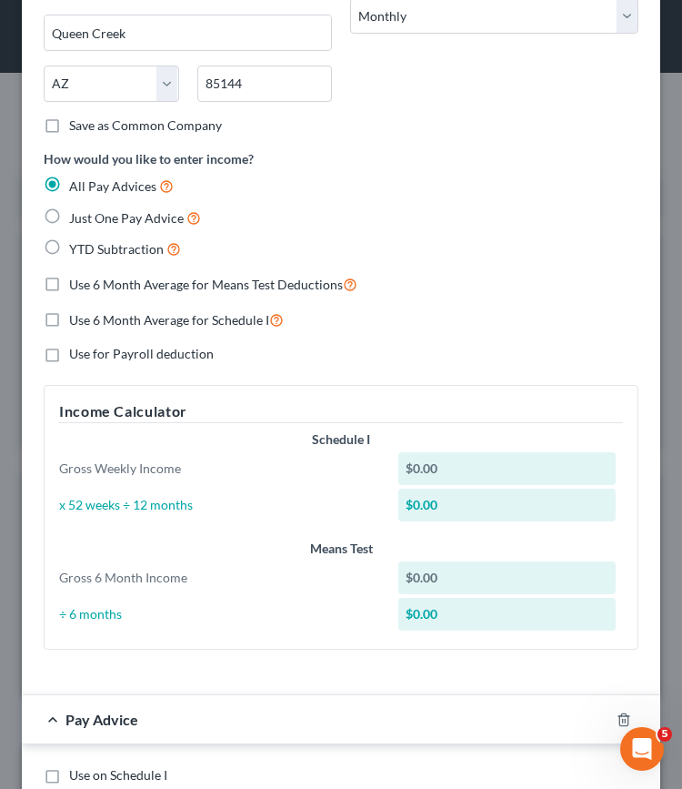
scroll to position [498, 0]
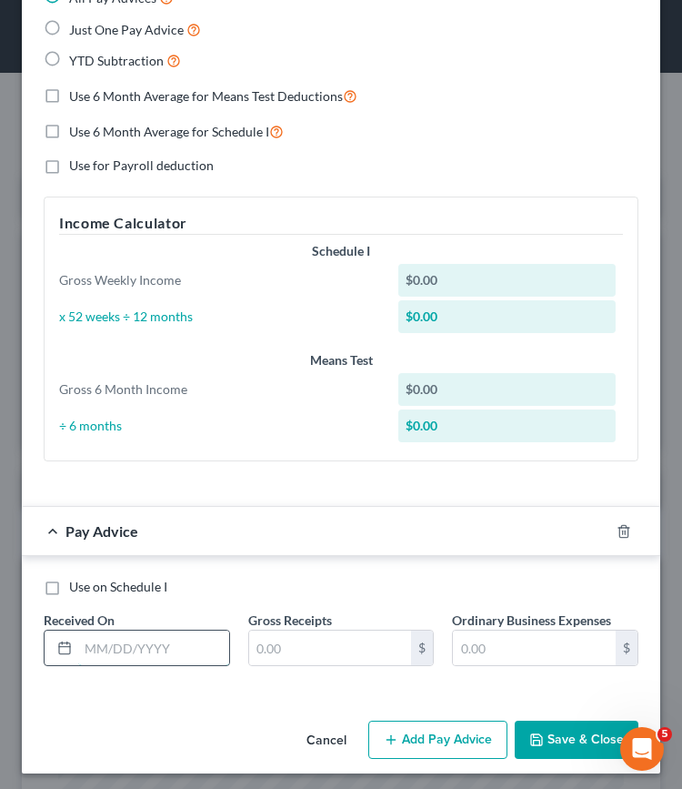
click at [122, 632] on input "text" at bounding box center [153, 647] width 151 height 35
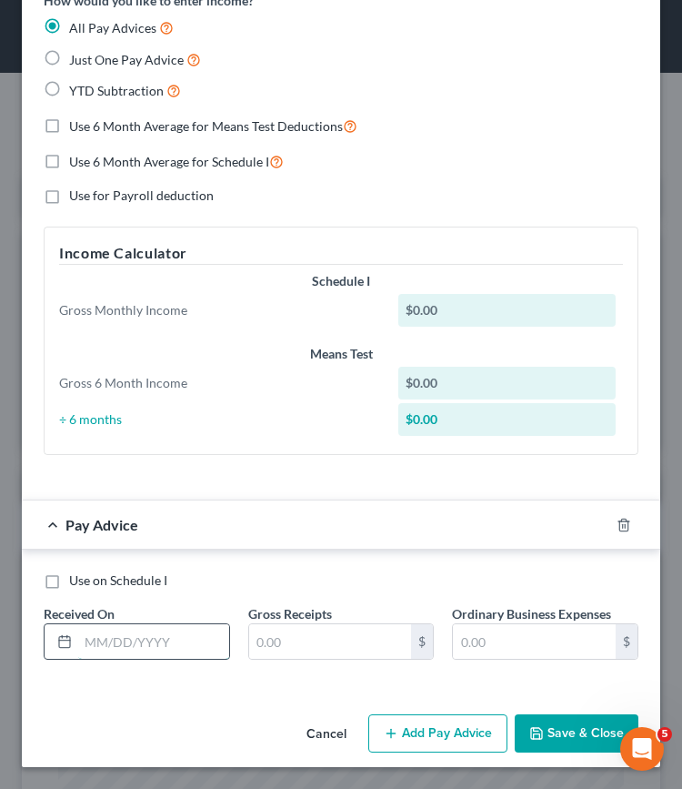
scroll to position [462, 0]
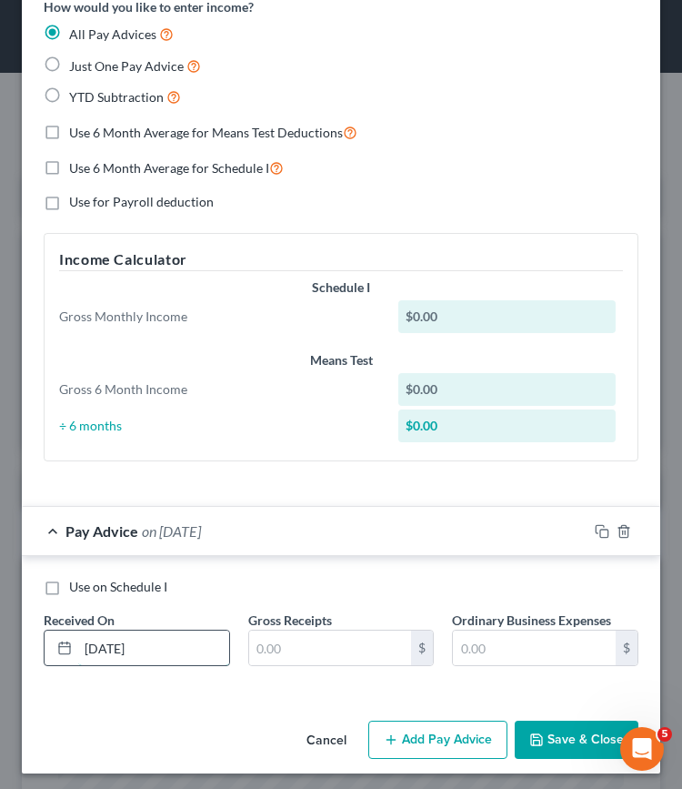
type input "02/01/2025"
type input "16,525"
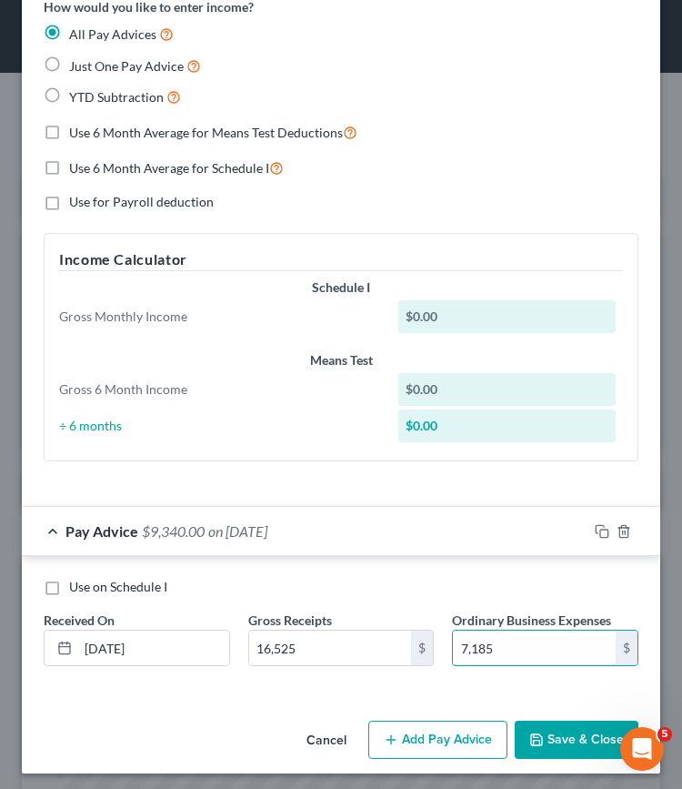
type input "7,185"
click at [404, 725] on button "Add Pay Advice" at bounding box center [437, 739] width 139 height 38
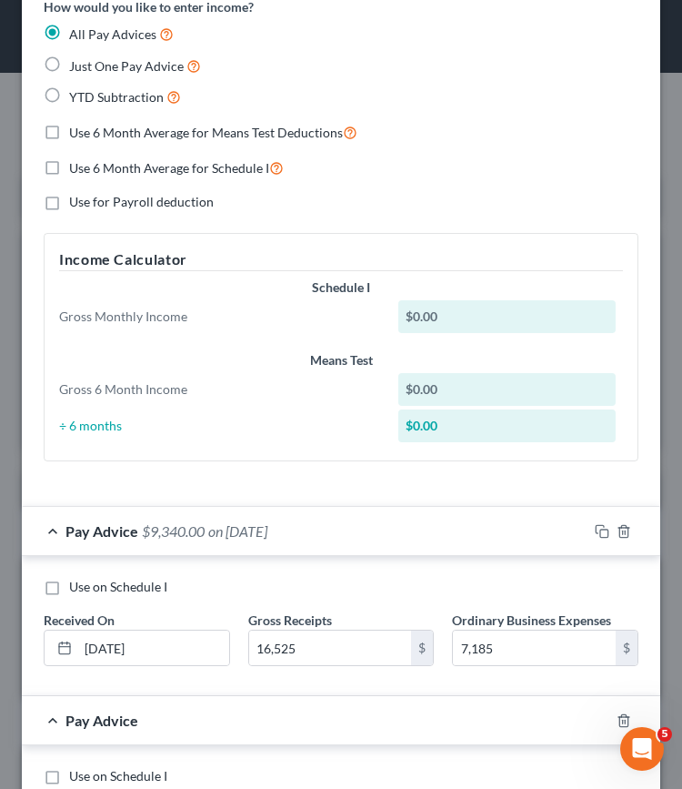
scroll to position [649, 0]
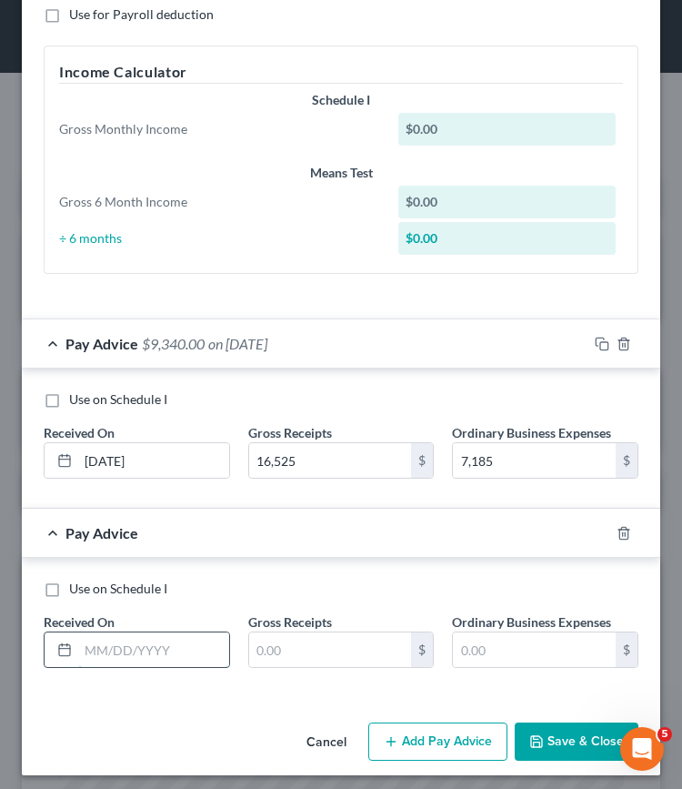
click at [132, 640] on input "text" at bounding box center [153, 649] width 151 height 35
type input "03/01/2025"
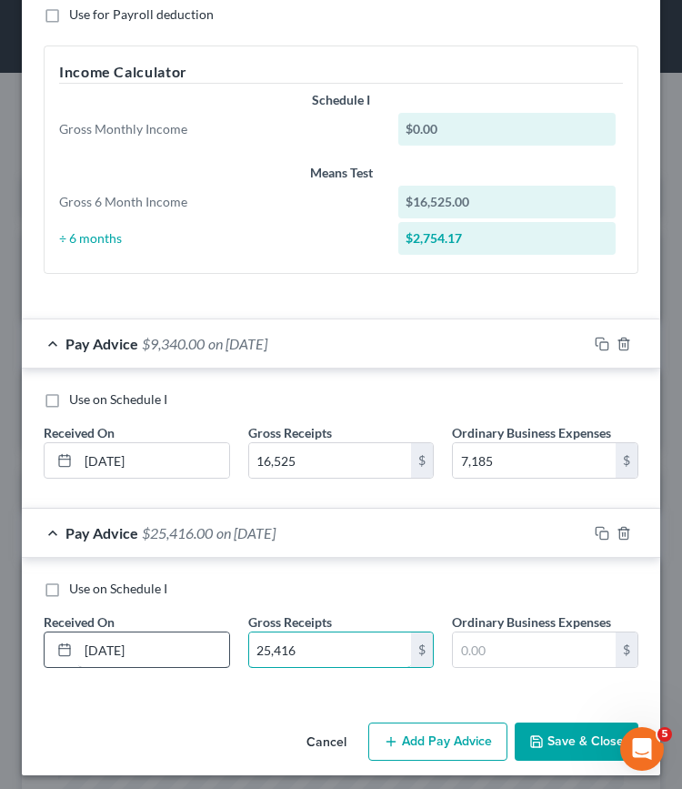
type input "25,416"
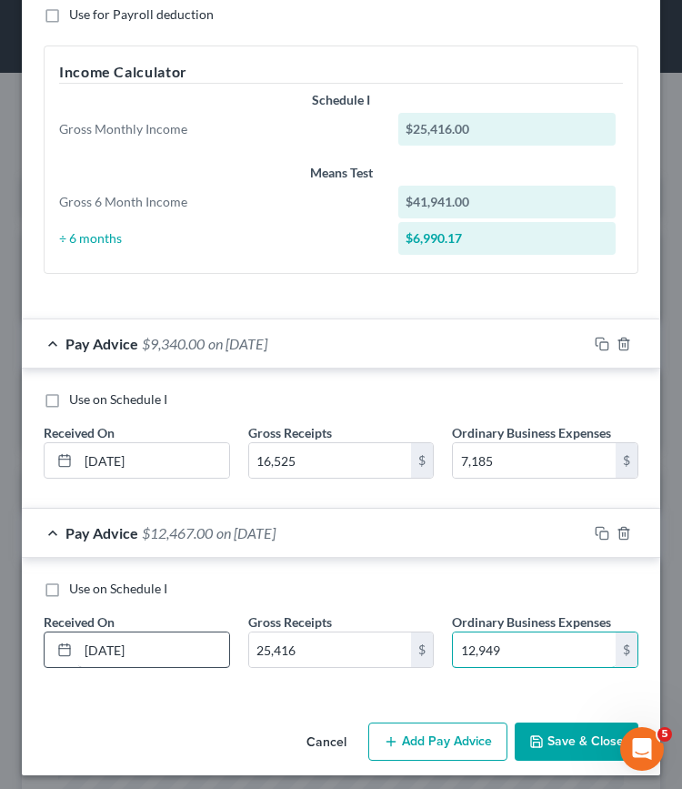
type input "12,949"
click at [435, 734] on button "Add Pay Advice" at bounding box center [437, 741] width 139 height 38
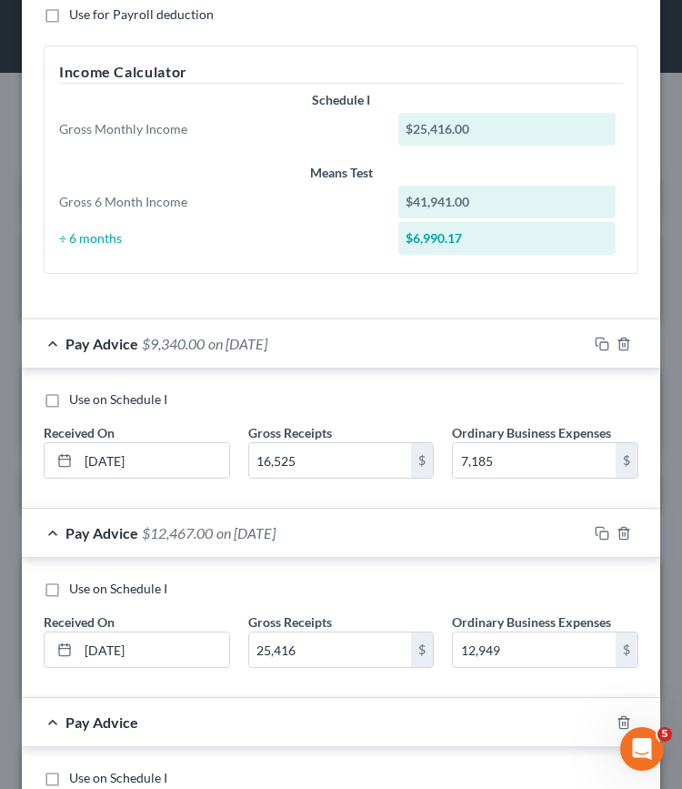
scroll to position [838, 0]
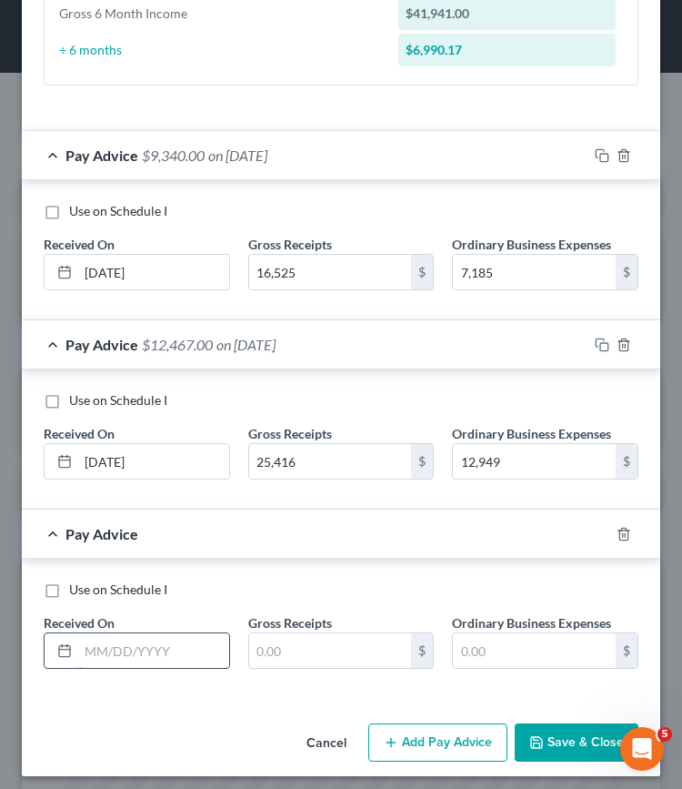
click at [125, 638] on input "text" at bounding box center [153, 650] width 151 height 35
type input "04/01/2025"
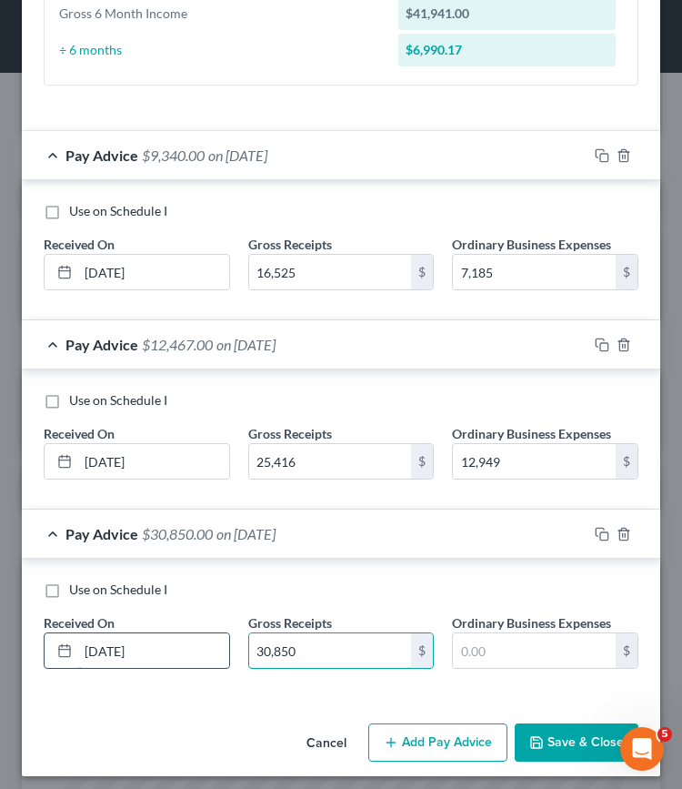
type input "30,850"
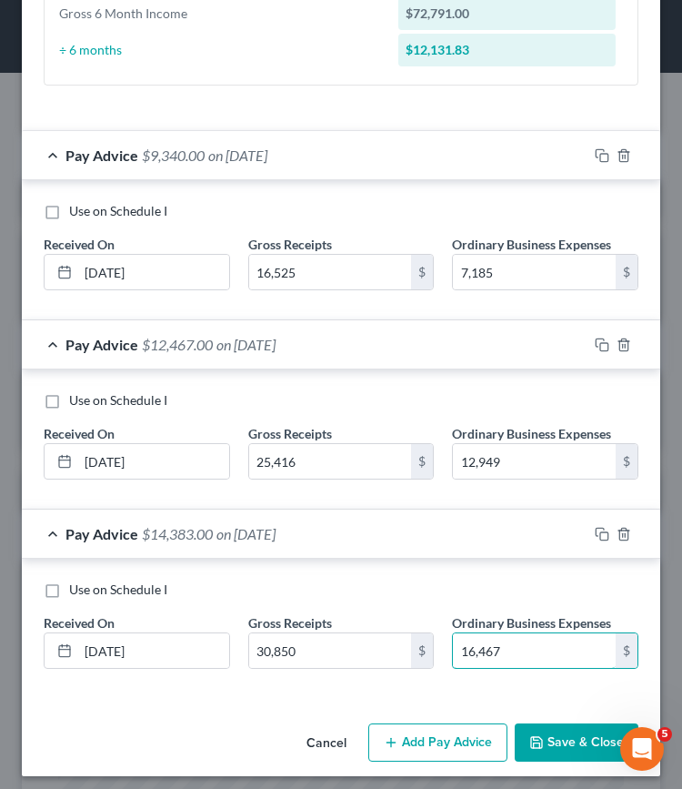
type input "16,467"
click at [421, 735] on button "Add Pay Advice" at bounding box center [437, 742] width 139 height 38
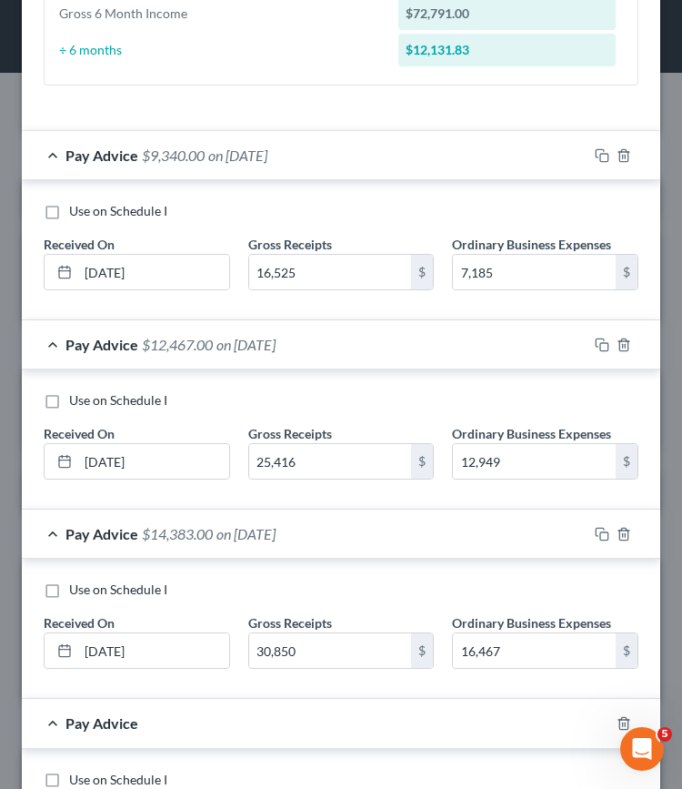
scroll to position [1026, 0]
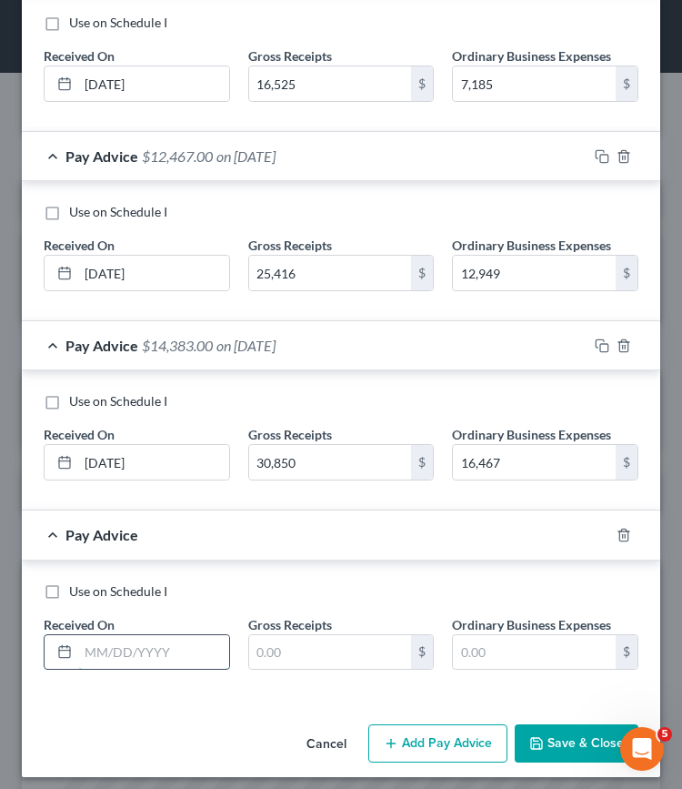
click at [114, 641] on input "text" at bounding box center [153, 652] width 151 height 35
type input "05/01/2025"
type input "27,095"
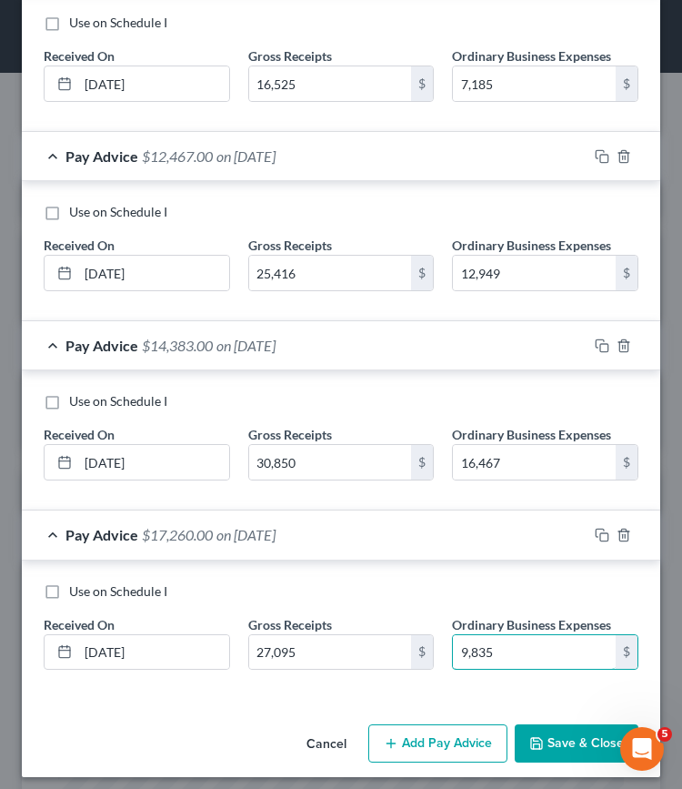
type input "9,835"
click at [412, 736] on button "Add Pay Advice" at bounding box center [437, 743] width 139 height 38
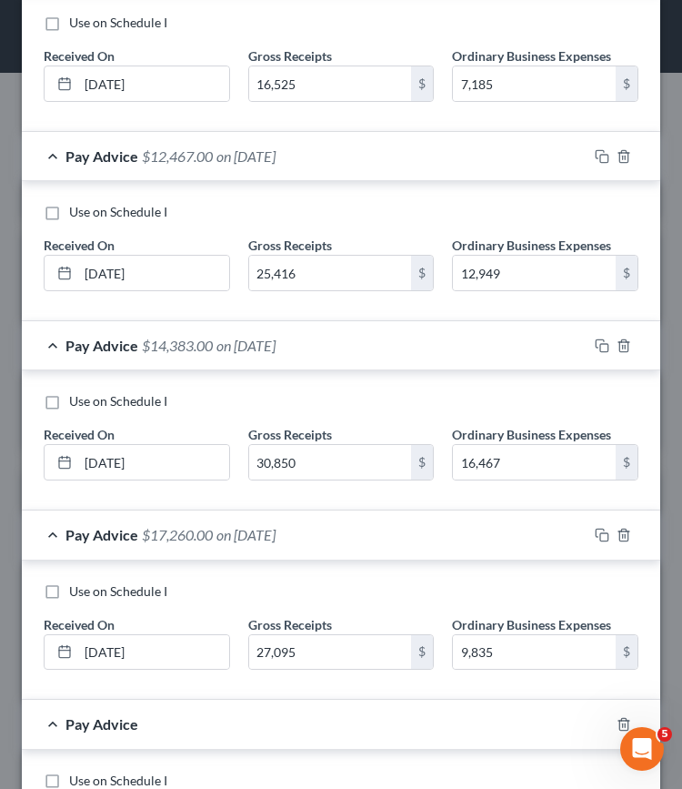
scroll to position [1214, 0]
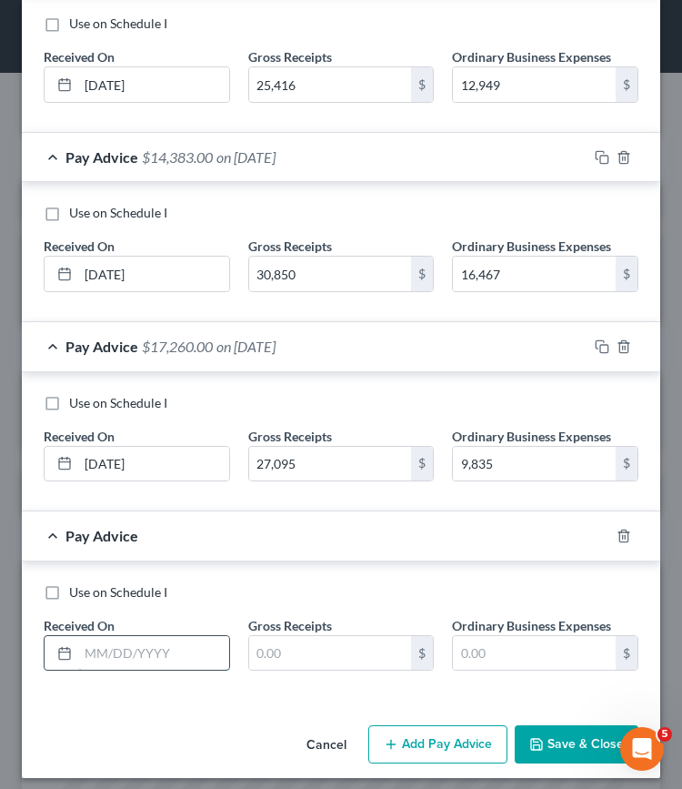
click at [123, 638] on input "text" at bounding box center [153, 653] width 151 height 35
type input "06/01/2025"
type input "2,6140"
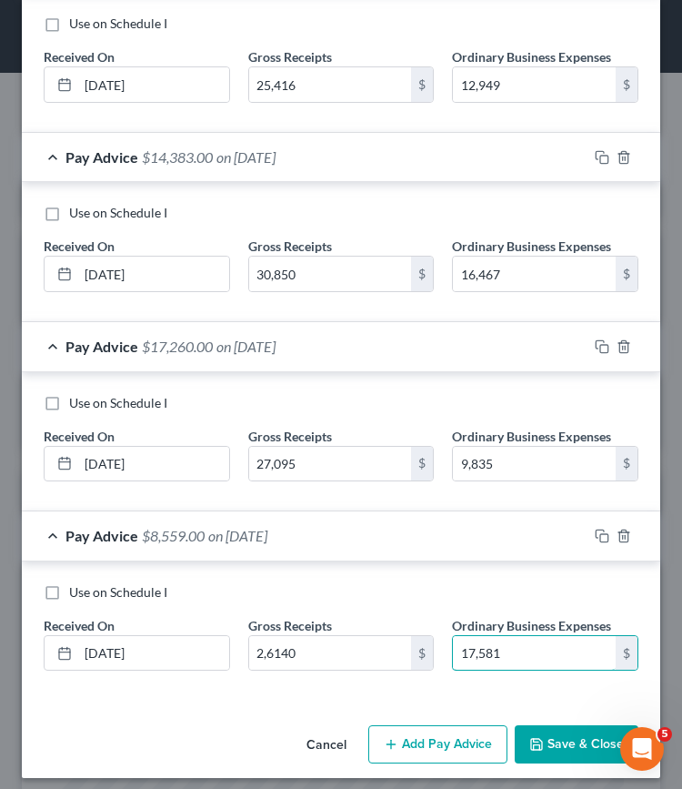
type input "17,581"
click at [386, 737] on icon "button" at bounding box center [391, 744] width 15 height 15
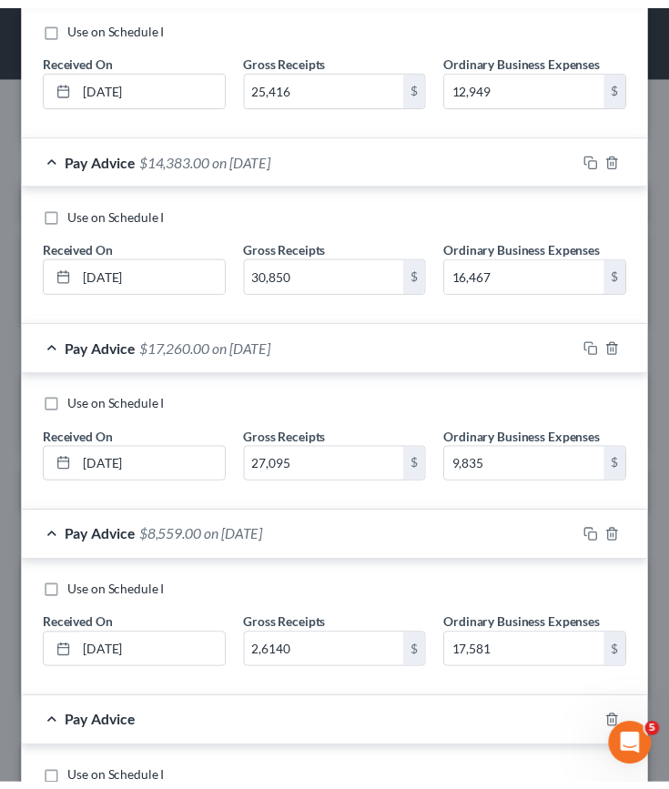
scroll to position [1403, 0]
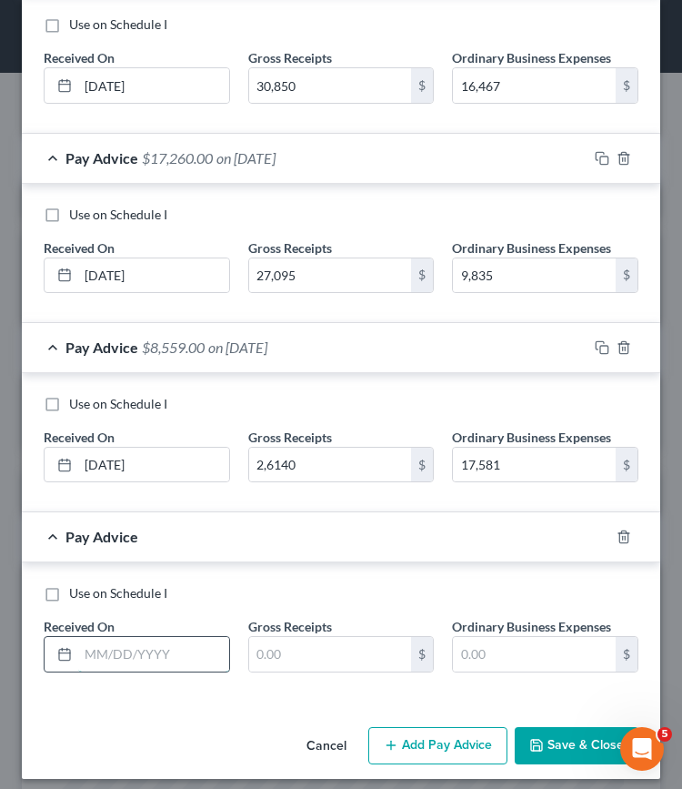
click at [111, 642] on input "text" at bounding box center [153, 654] width 151 height 35
type input "07/01/2025"
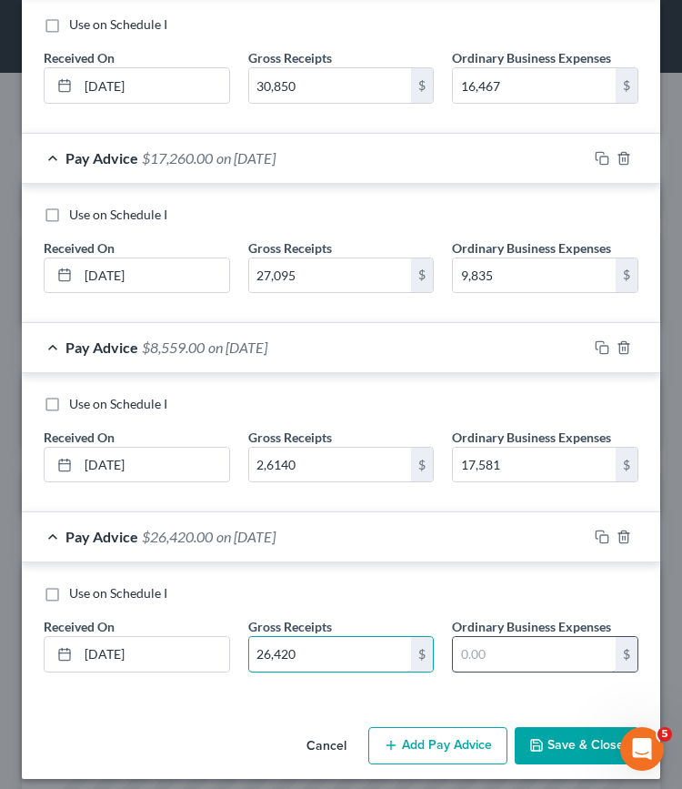
type input "26,420"
click at [480, 639] on input "text" at bounding box center [534, 654] width 163 height 35
type input "13,559"
click at [571, 729] on button "Save & Close" at bounding box center [577, 746] width 124 height 38
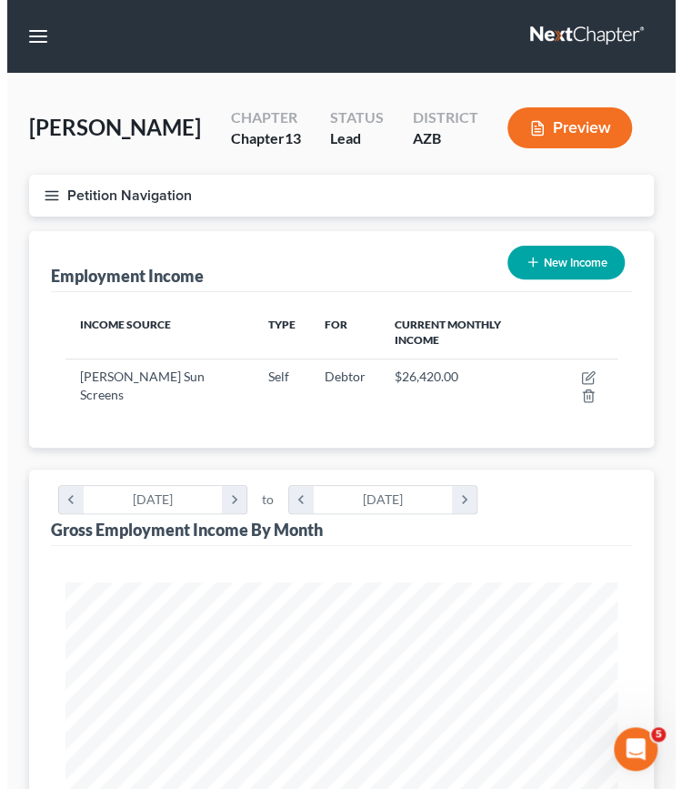
scroll to position [909341, 909029]
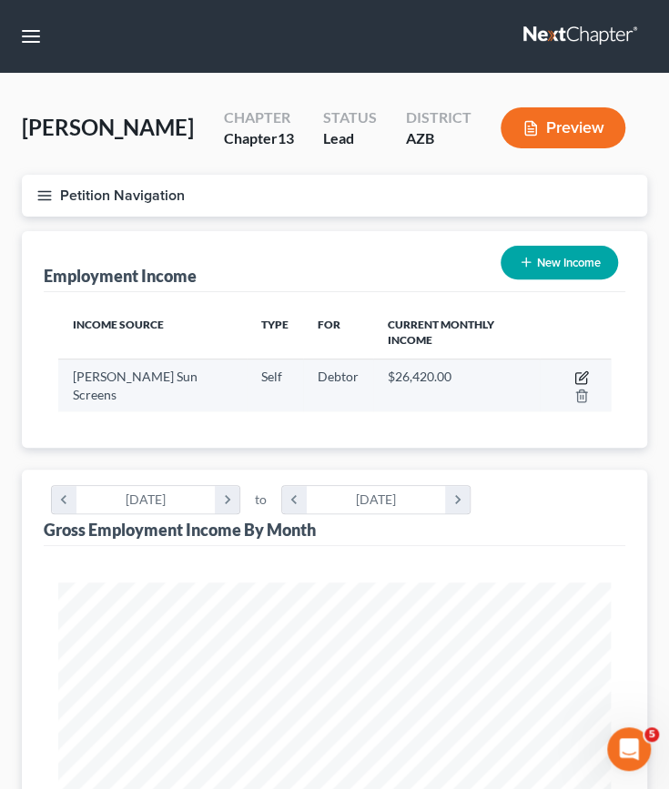
click at [579, 371] on icon "button" at bounding box center [583, 375] width 8 height 8
select select "1"
select select "3"
select select "0"
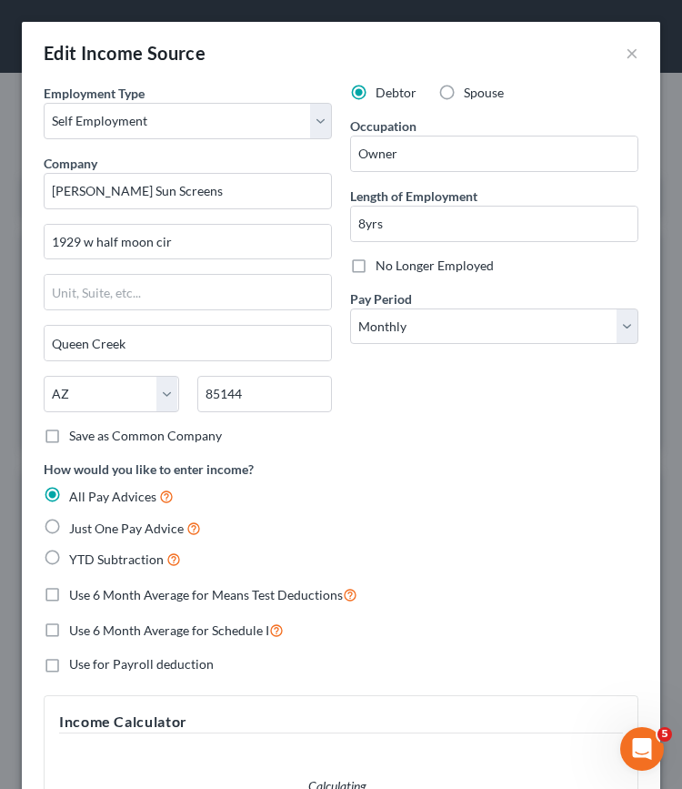
scroll to position [282, 602]
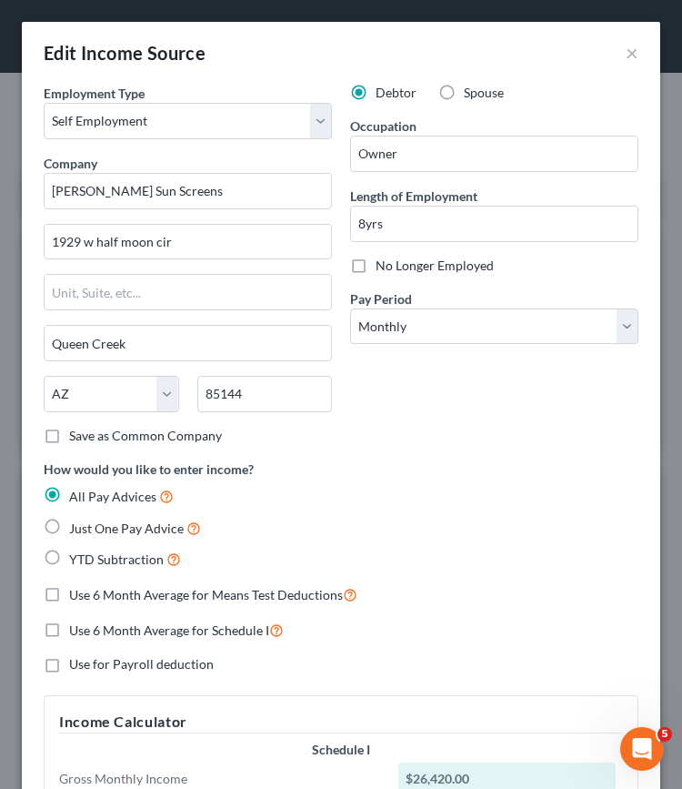
click at [69, 623] on label "Use 6 Month Average for Schedule I" at bounding box center [176, 629] width 215 height 21
click at [76, 623] on input "Use 6 Month Average for Schedule I" at bounding box center [82, 625] width 12 height 12
checkbox input "true"
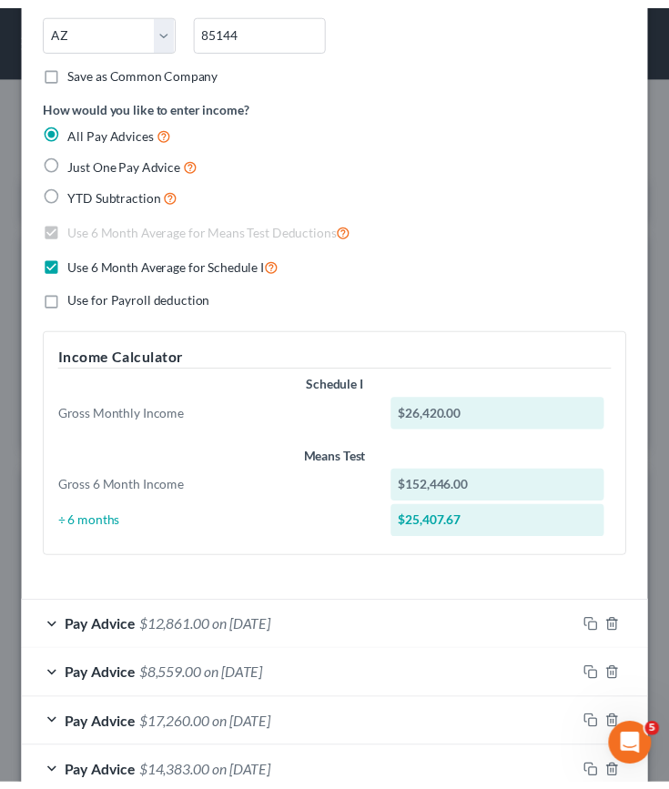
scroll to position [569, 0]
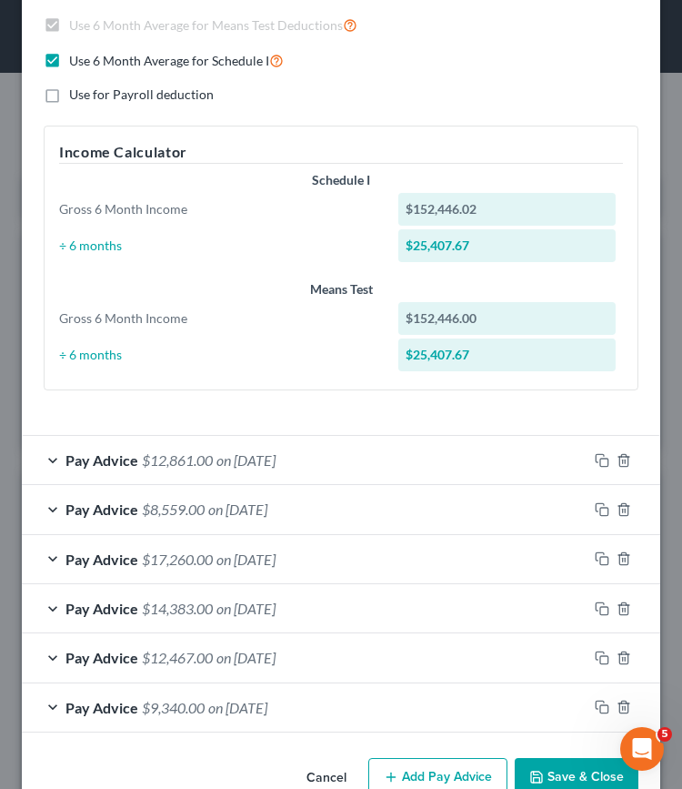
click at [549, 772] on button "Save & Close" at bounding box center [577, 777] width 124 height 38
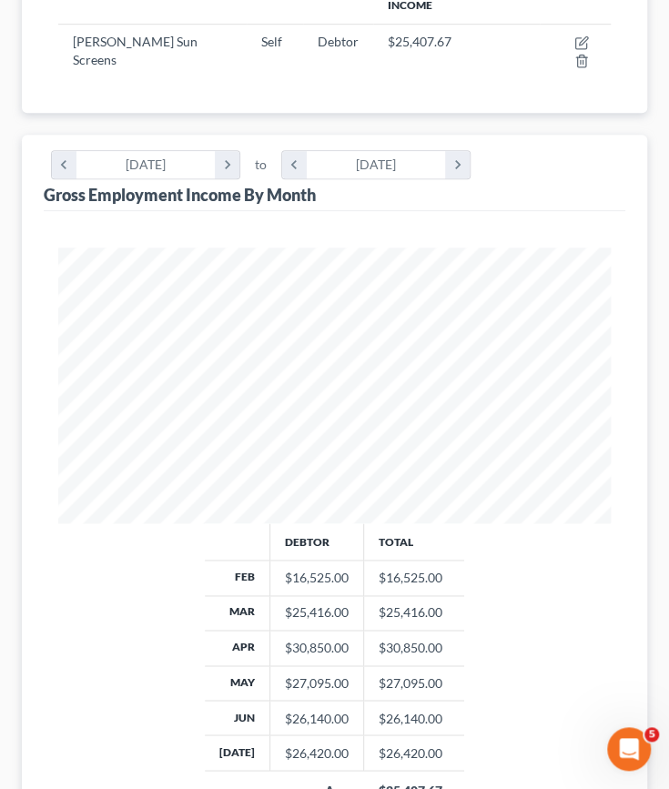
scroll to position [0, 0]
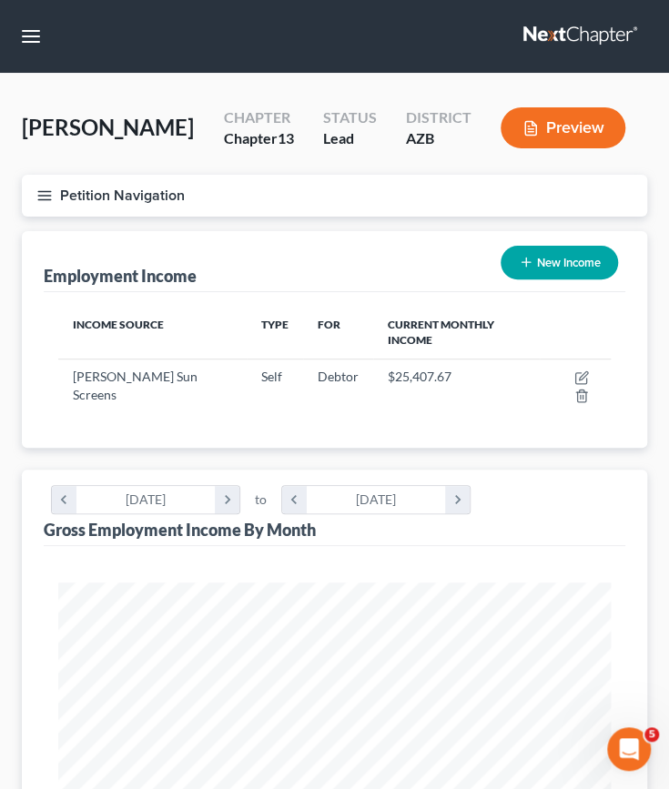
click at [44, 192] on icon "button" at bounding box center [44, 195] width 16 height 16
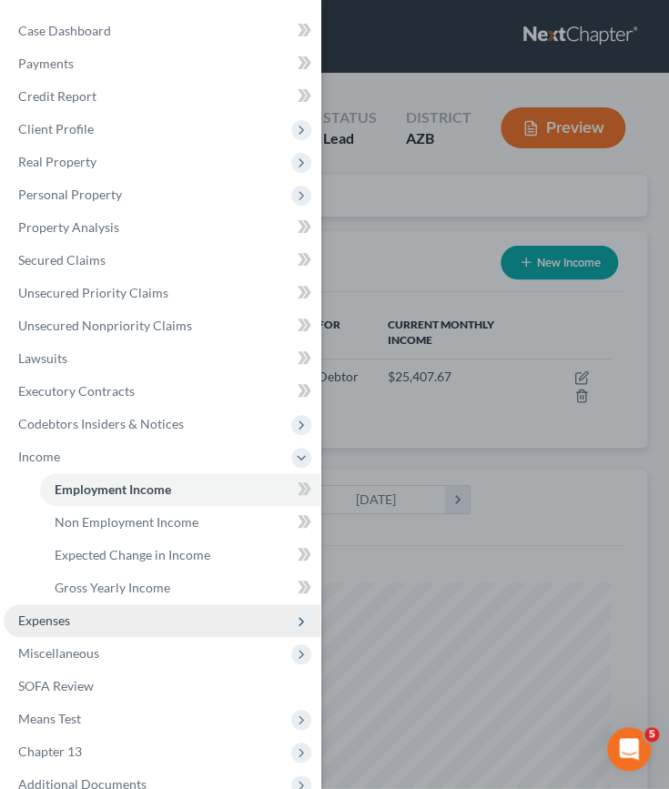
click at [55, 620] on span "Expenses" at bounding box center [44, 619] width 52 height 15
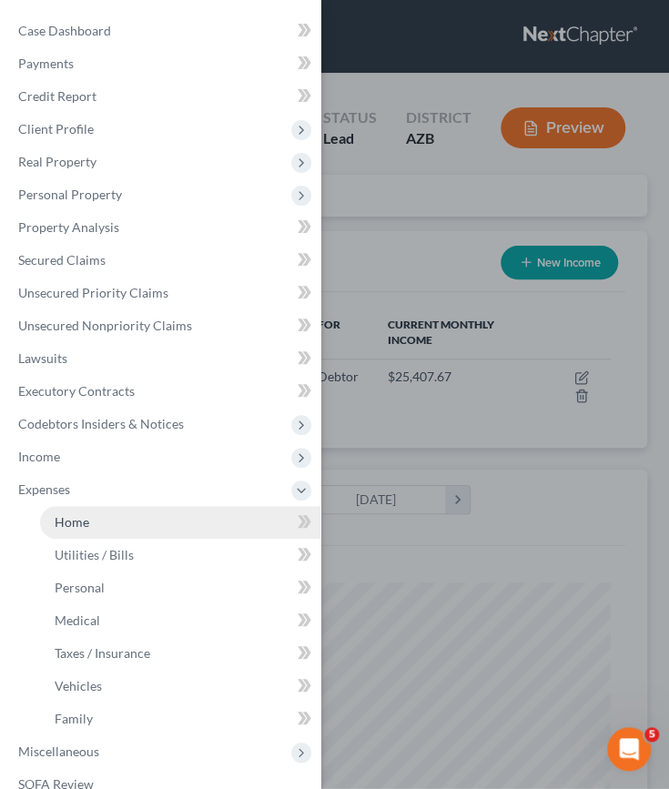
click at [69, 521] on span "Home" at bounding box center [72, 521] width 35 height 15
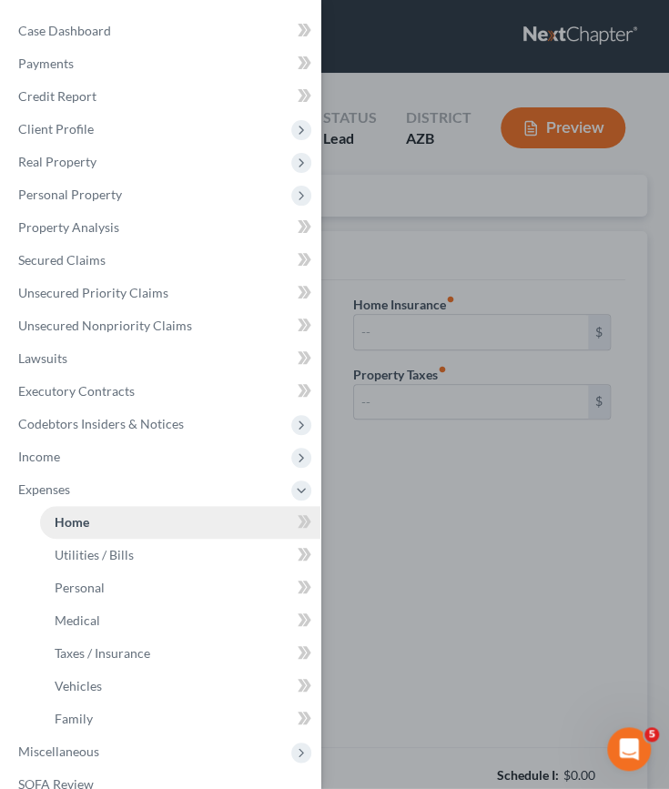
type input "2,650.00"
type input "0.00"
radio input "true"
type input "25.00"
type input "0.00"
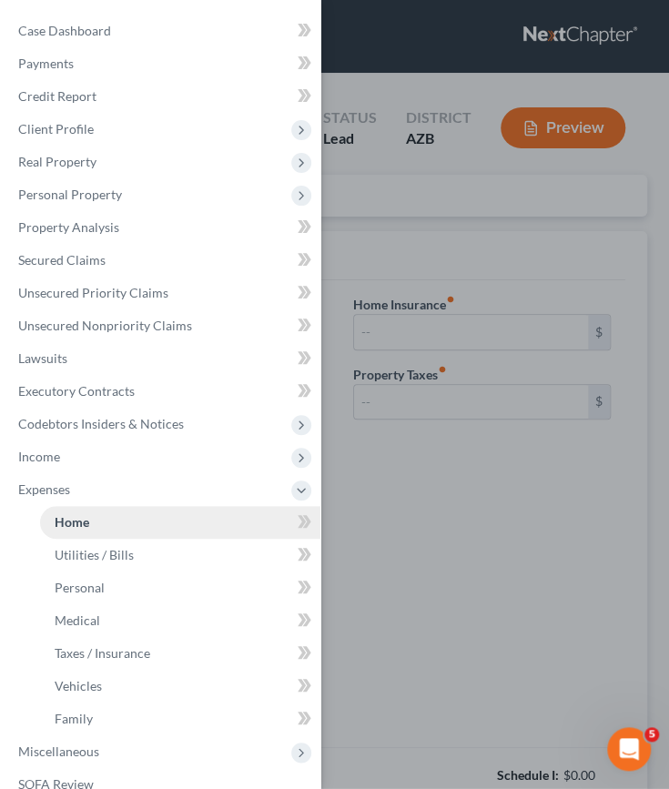
type input "0.00"
click at [426, 556] on div "Case Dashboard Payments Invoices Payments Payments Credit Report Client Profile" at bounding box center [334, 394] width 669 height 789
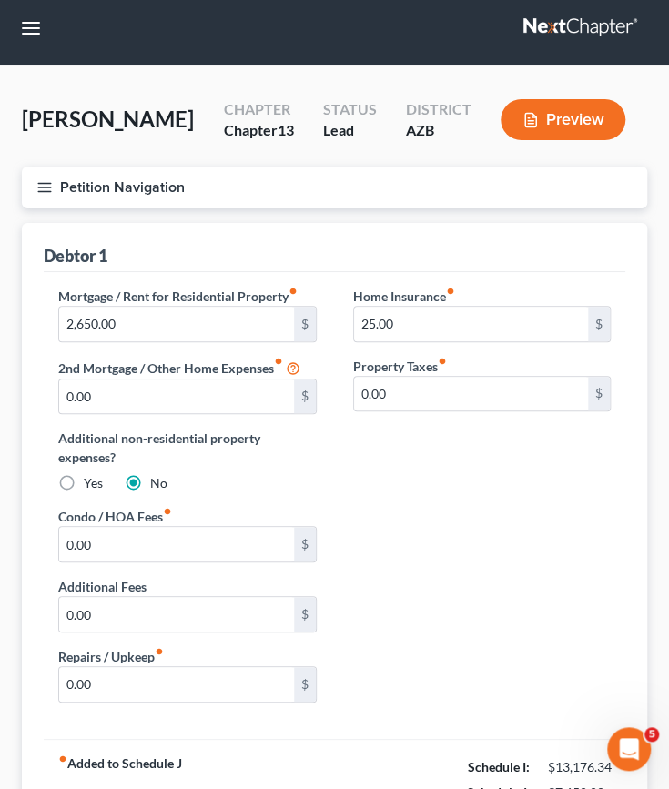
scroll to position [187, 0]
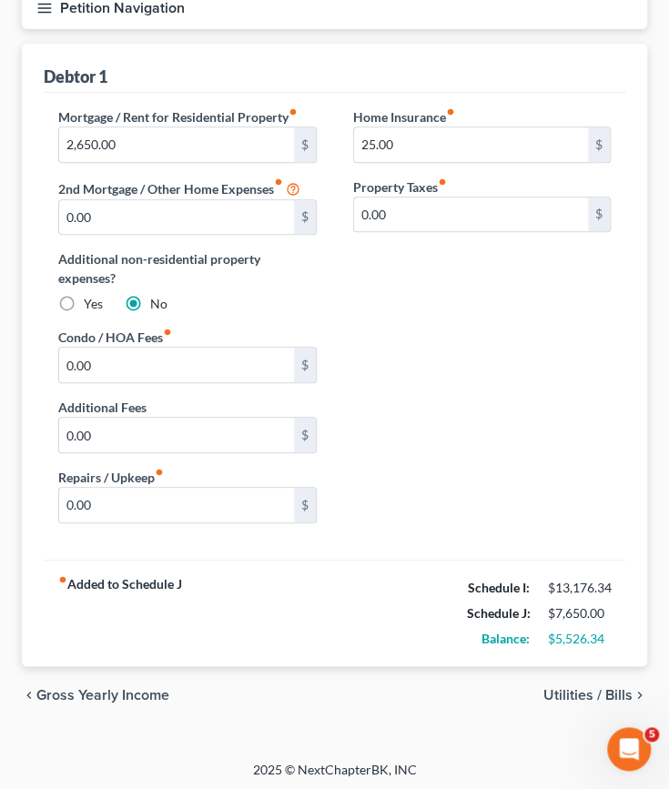
click at [589, 699] on span "Utilities / Bills" at bounding box center [587, 695] width 89 height 15
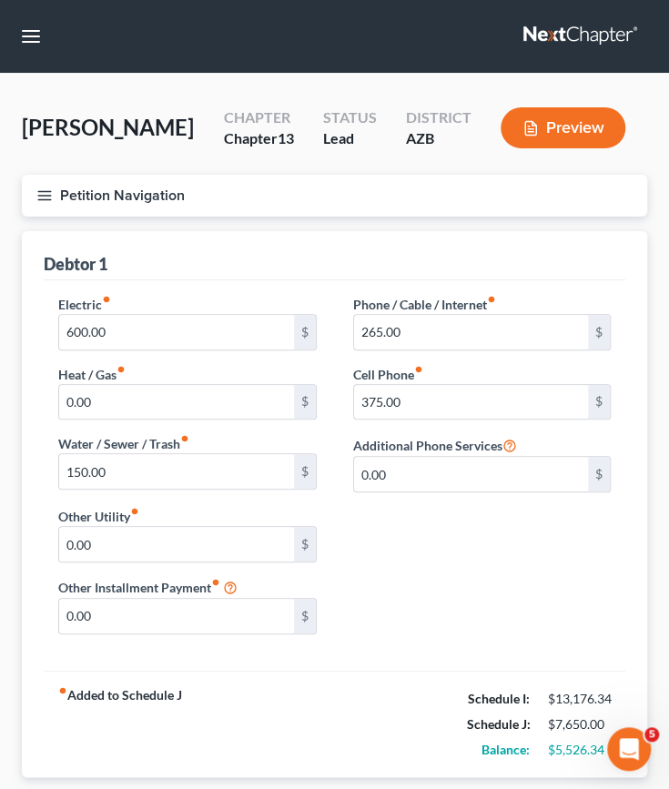
click at [93, 191] on button "Petition Navigation" at bounding box center [334, 196] width 625 height 42
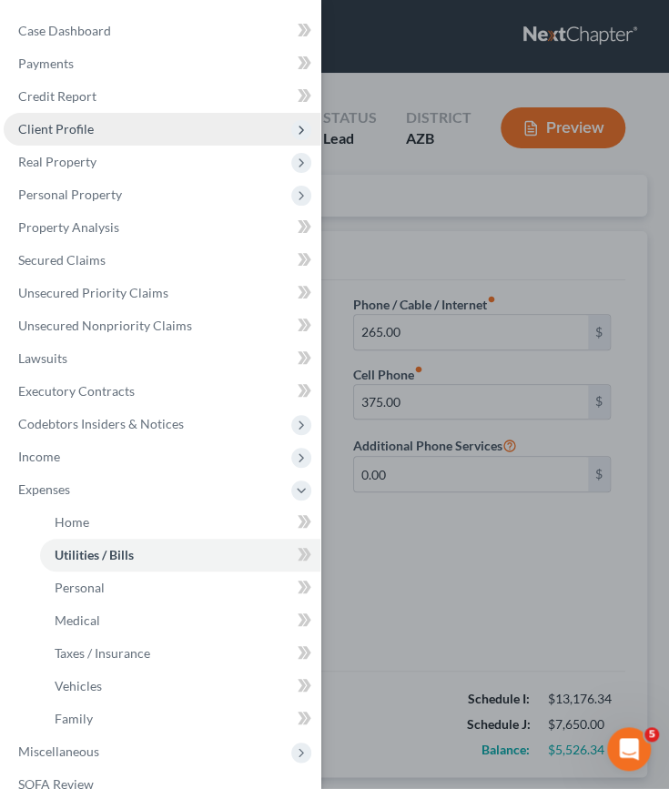
click at [58, 130] on span "Client Profile" at bounding box center [55, 128] width 75 height 15
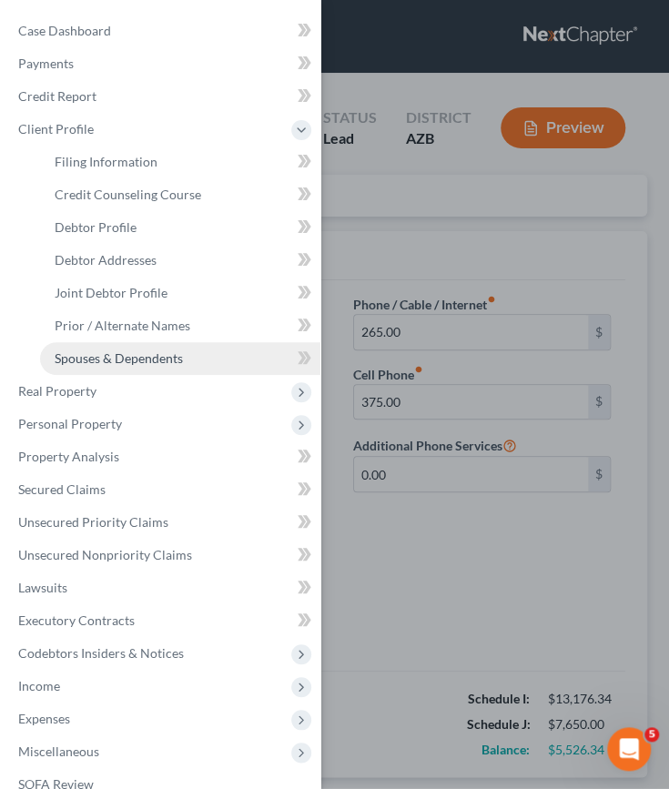
click at [146, 356] on span "Spouses & Dependents" at bounding box center [119, 357] width 128 height 15
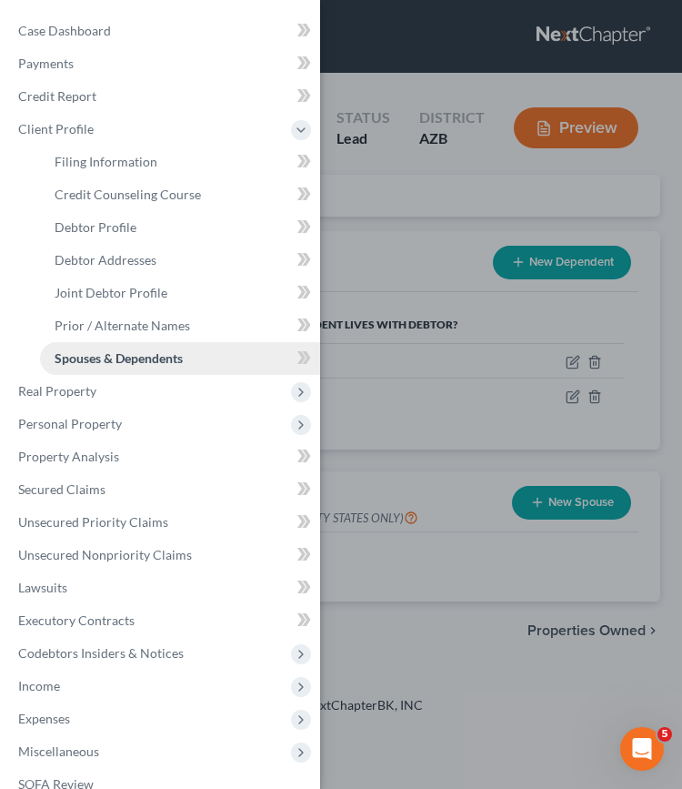
click at [146, 356] on span "Spouses & Dependents" at bounding box center [119, 357] width 128 height 15
click at [382, 404] on div "Case Dashboard Payments Invoices Payments Payments Credit Report Client Profile" at bounding box center [341, 394] width 682 height 789
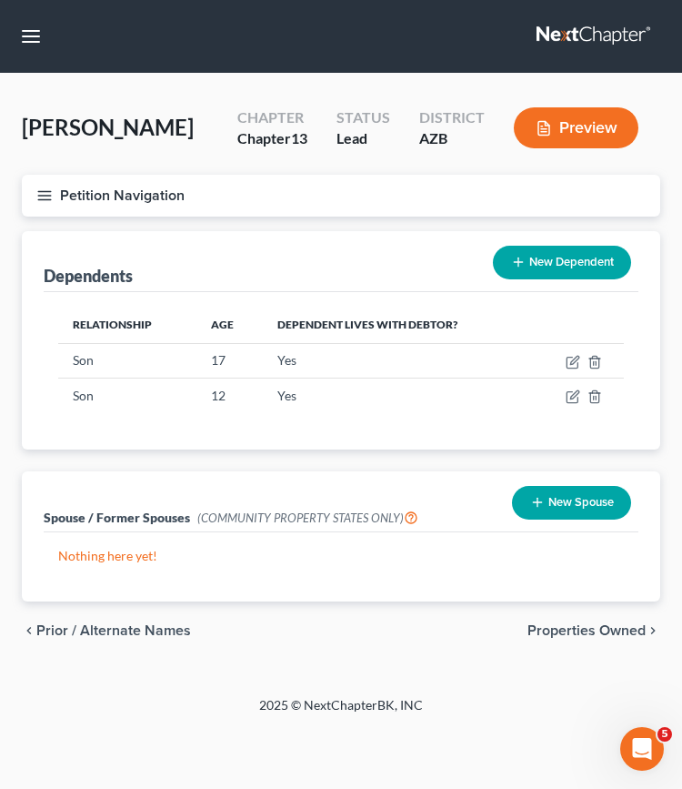
click at [31, 190] on button "Petition Navigation" at bounding box center [341, 196] width 639 height 42
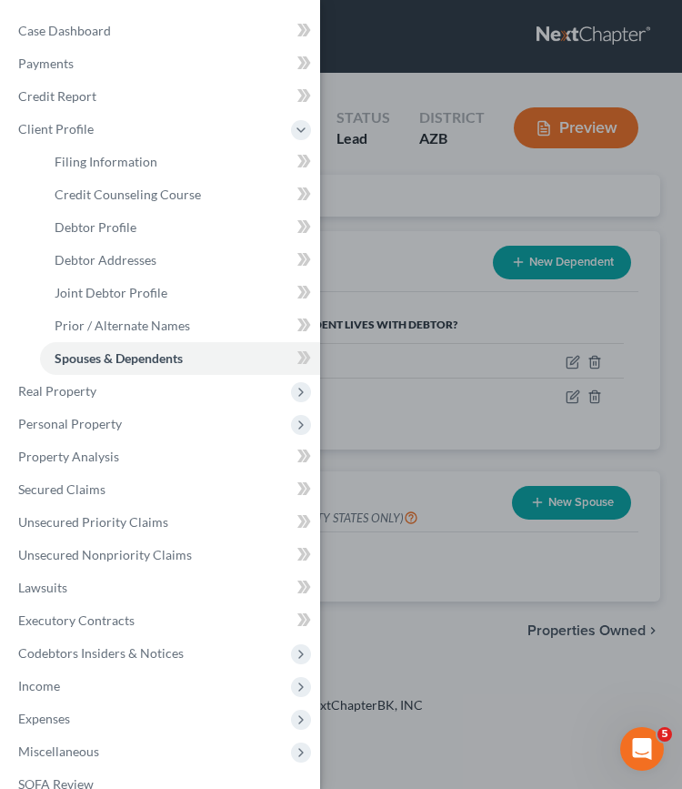
click at [432, 589] on div "Case Dashboard Payments Invoices Payments Payments Credit Report Client Profile" at bounding box center [341, 394] width 682 height 789
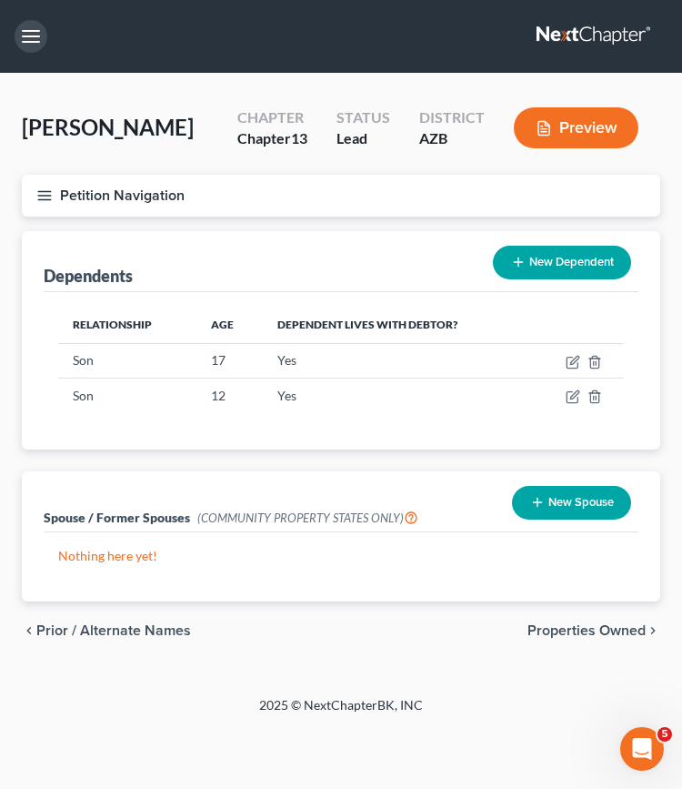
click at [24, 35] on button "button" at bounding box center [31, 36] width 33 height 33
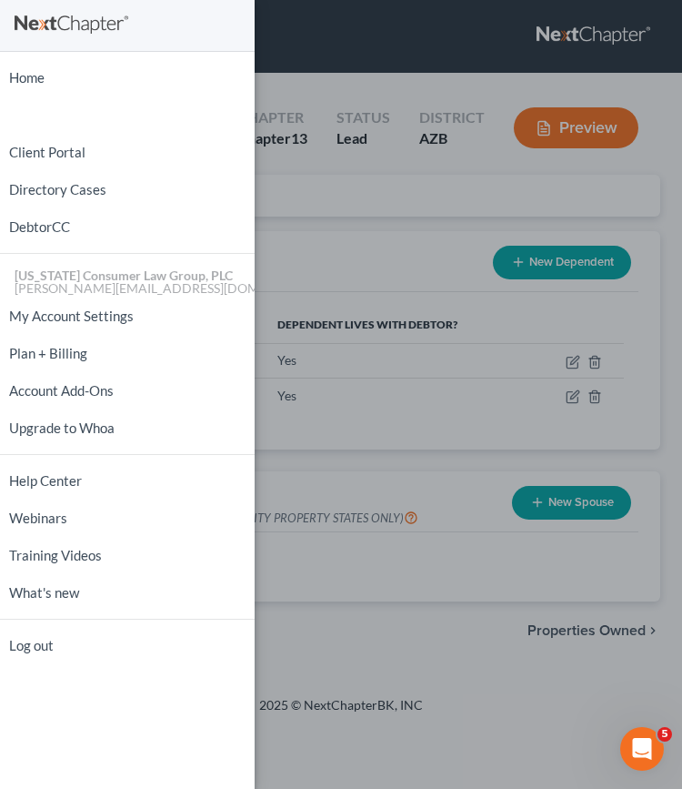
click at [297, 231] on div "Home New Case Client Portal Directory Cases DebtorCC [US_STATE] Consumer Law Gr…" at bounding box center [341, 394] width 682 height 789
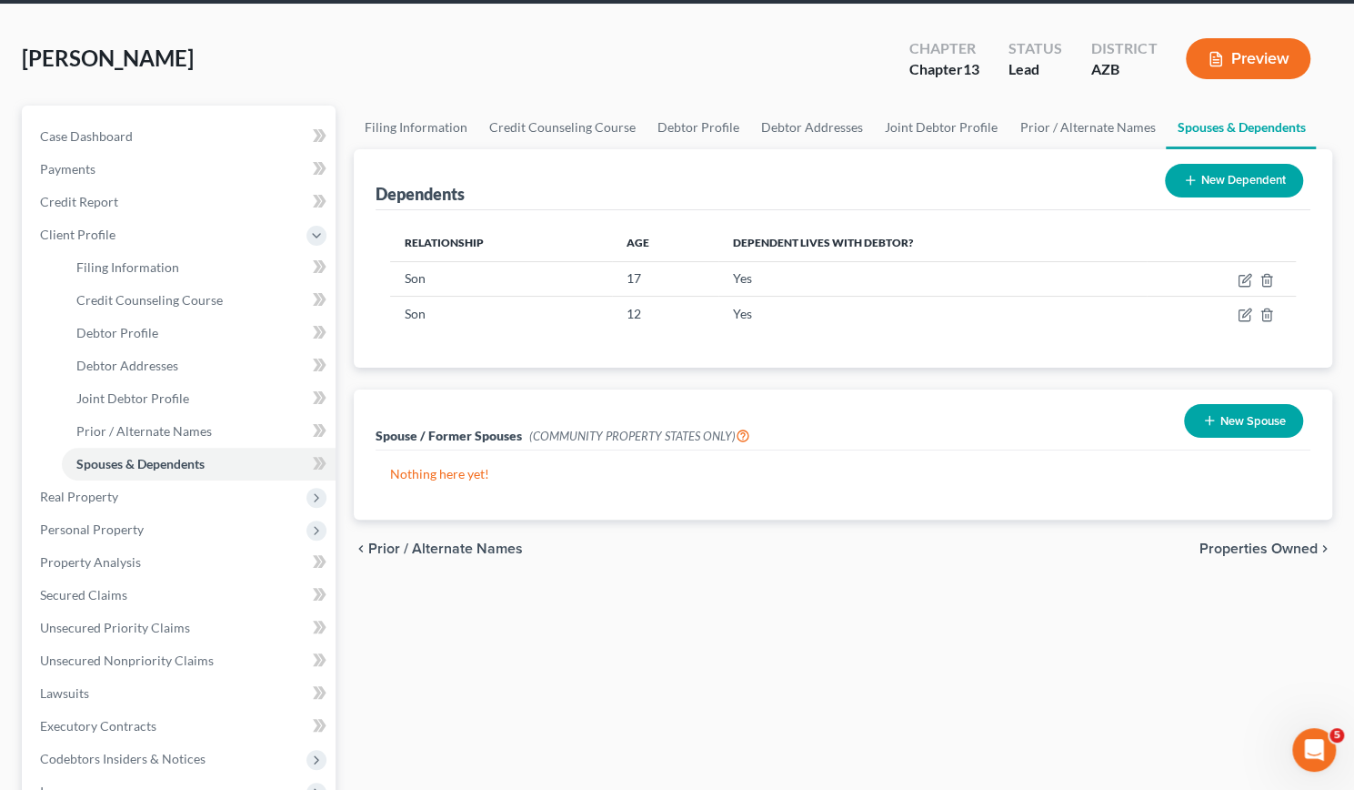
scroll to position [69, 0]
click at [158, 263] on span "Filing Information" at bounding box center [127, 266] width 103 height 15
select select "1"
select select "3"
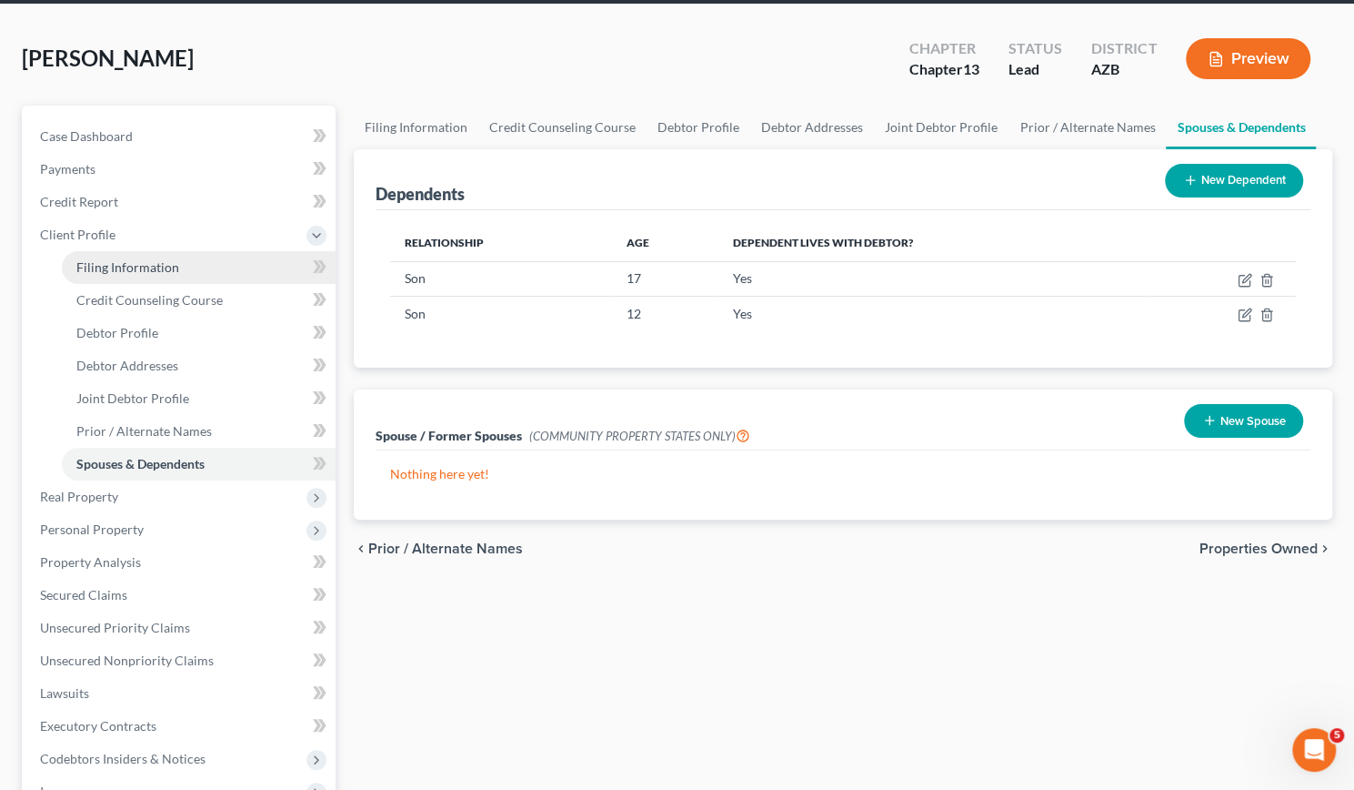
select select "4"
select select "0"
select select "3"
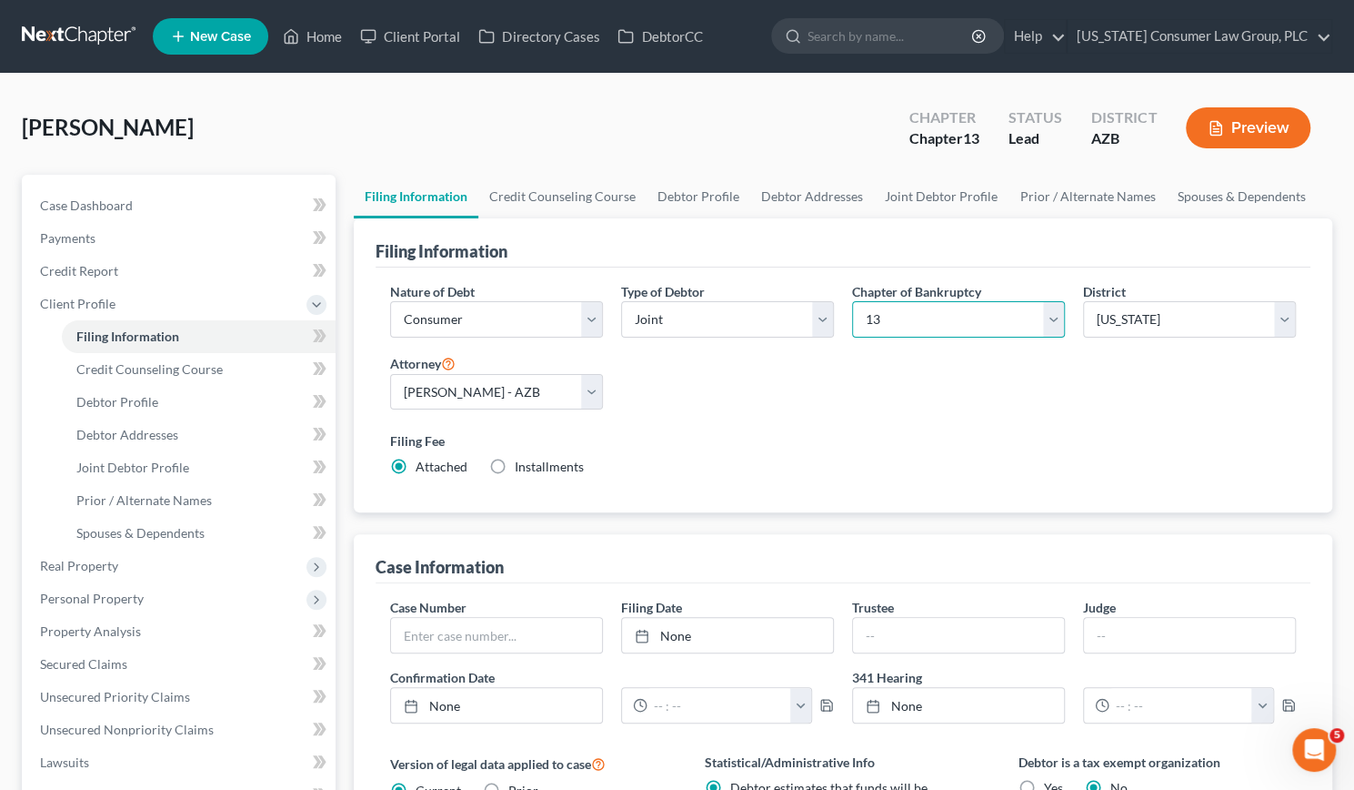
click at [1046, 316] on select "Select 7 11 12 13" at bounding box center [958, 319] width 213 height 36
select select "0"
click at [852, 301] on select "Select 7 11 12 13" at bounding box center [958, 319] width 213 height 36
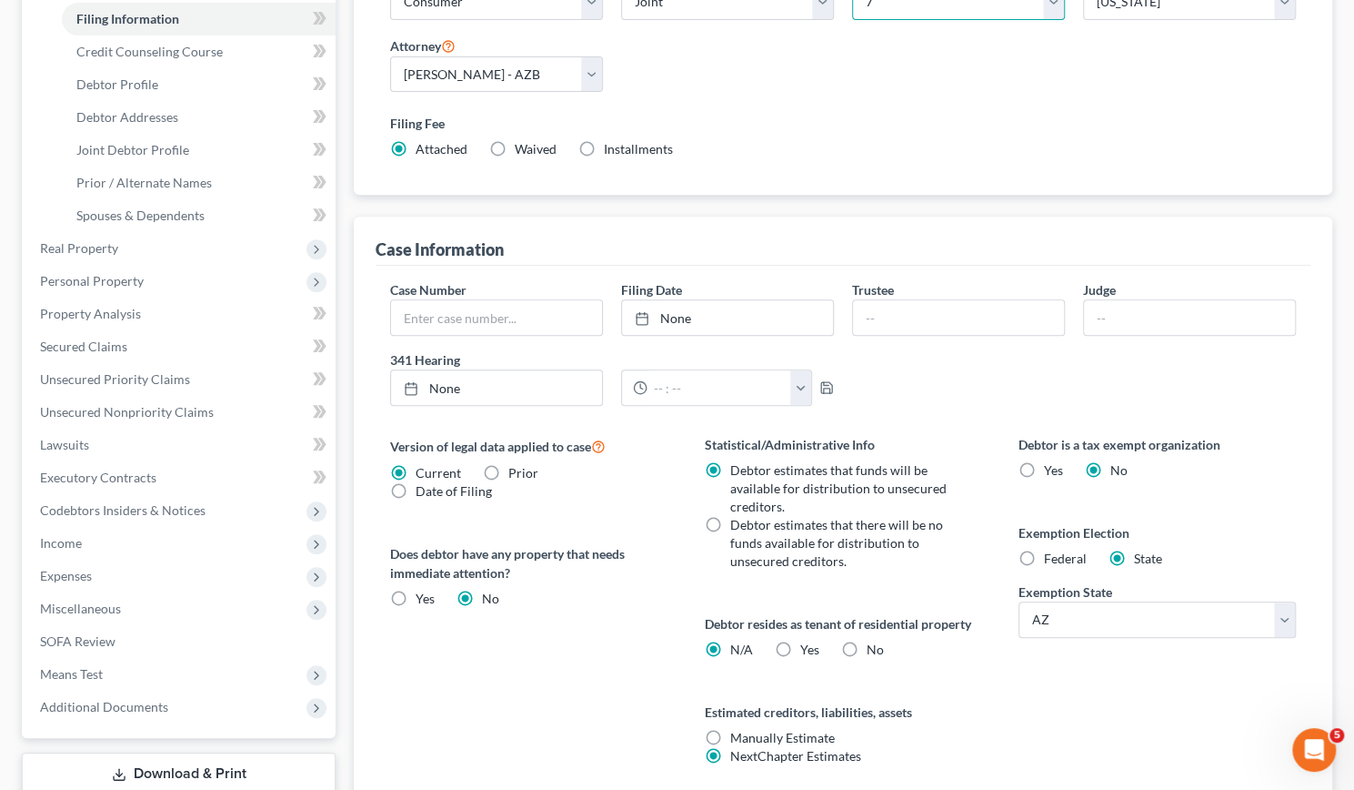
scroll to position [460, 0]
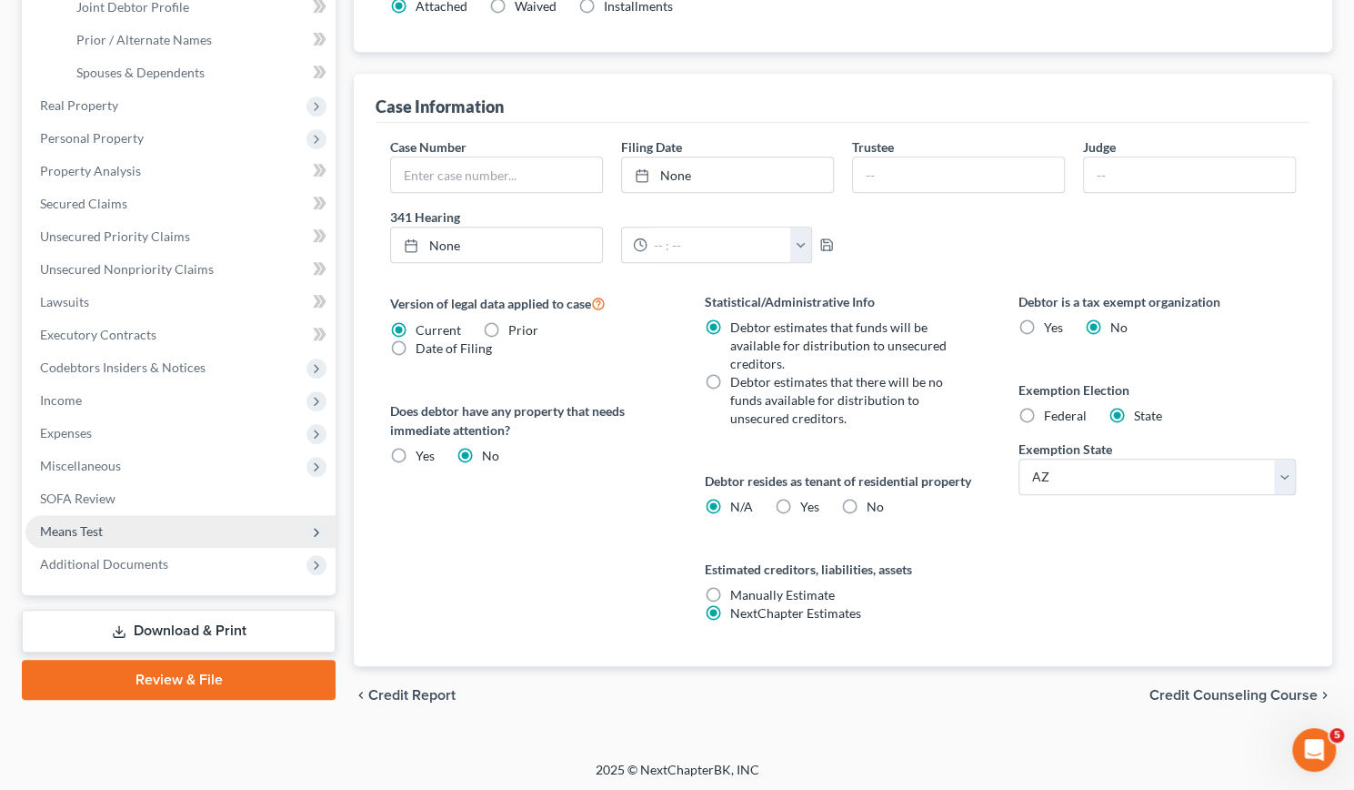
click at [101, 529] on span "Means Test" at bounding box center [71, 530] width 63 height 15
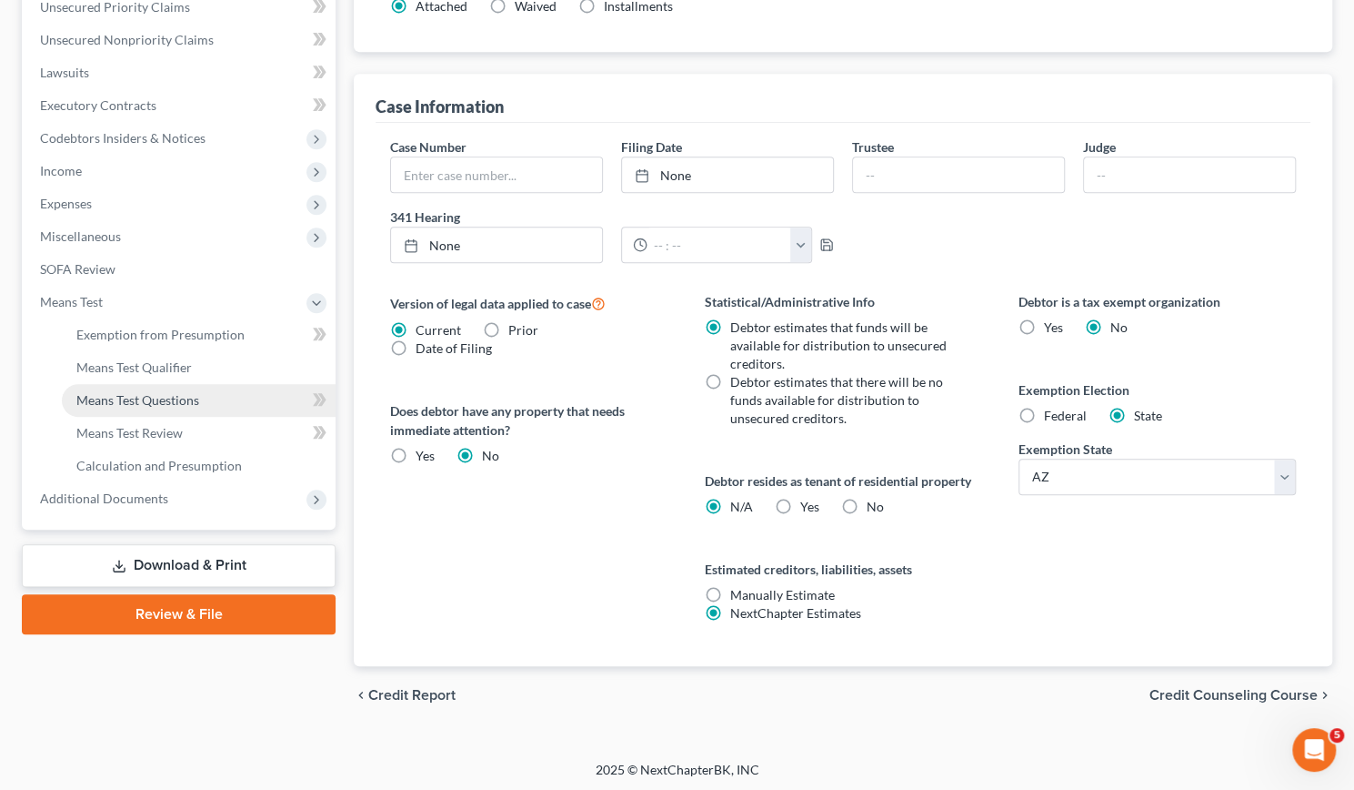
click at [138, 398] on span "Means Test Questions" at bounding box center [137, 399] width 123 height 15
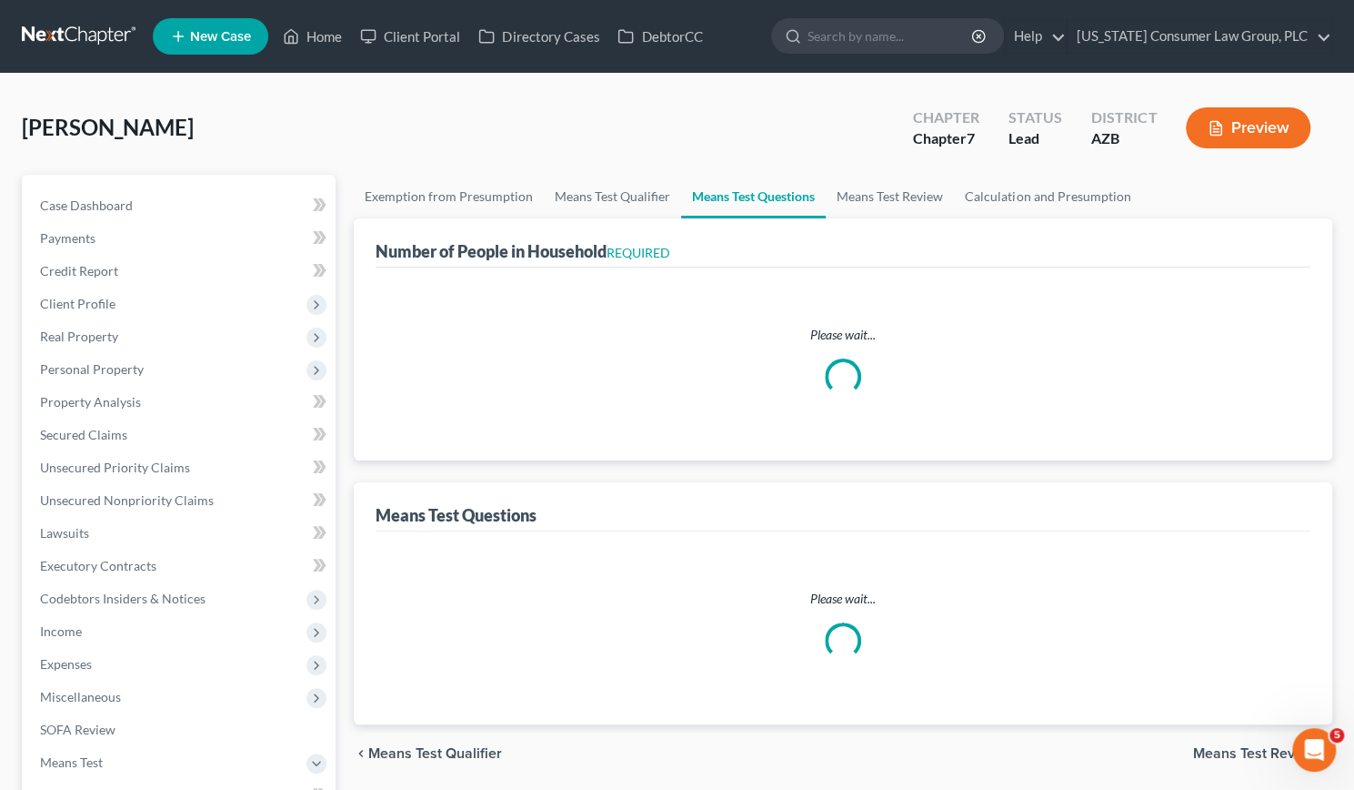
select select "1"
select select "60"
select select "1"
select select "60"
select select "1"
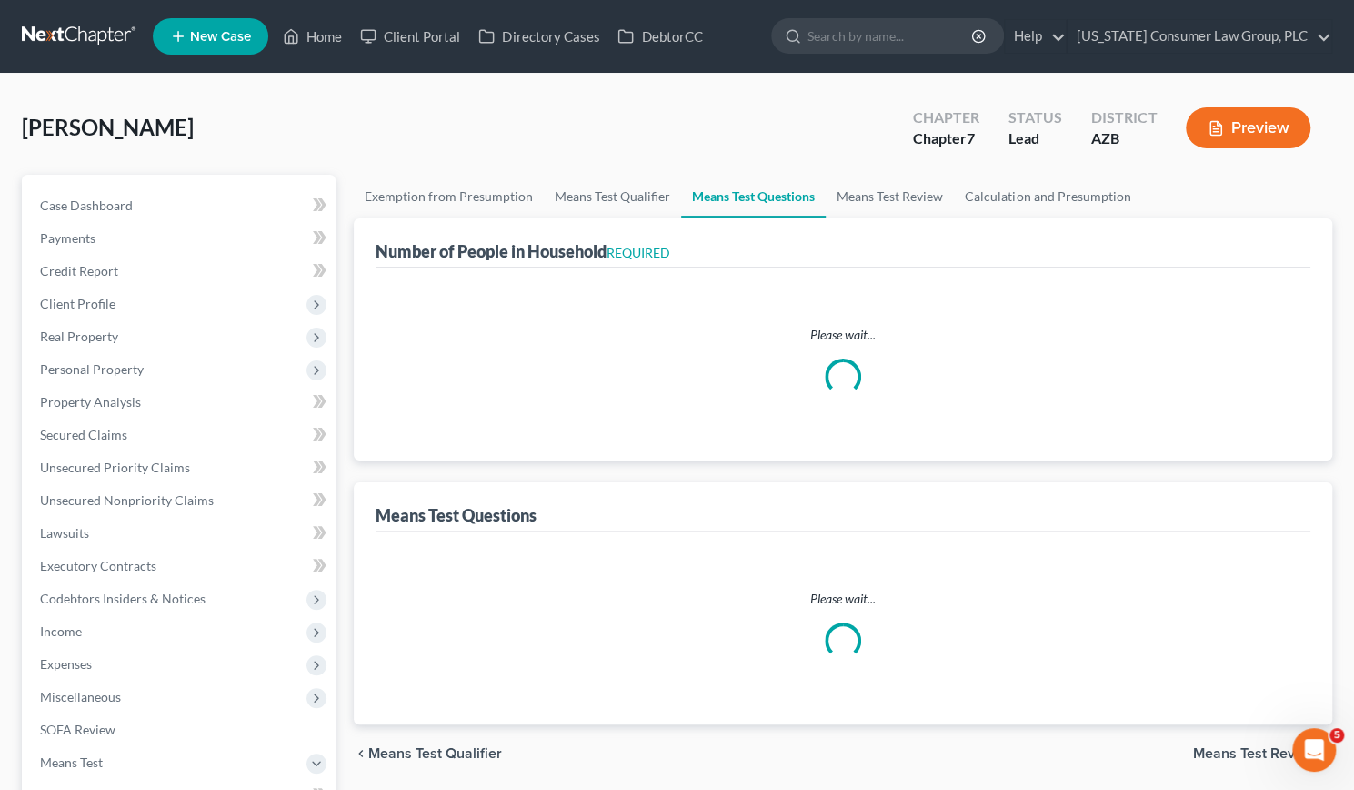
select select "60"
select select "1"
select select "60"
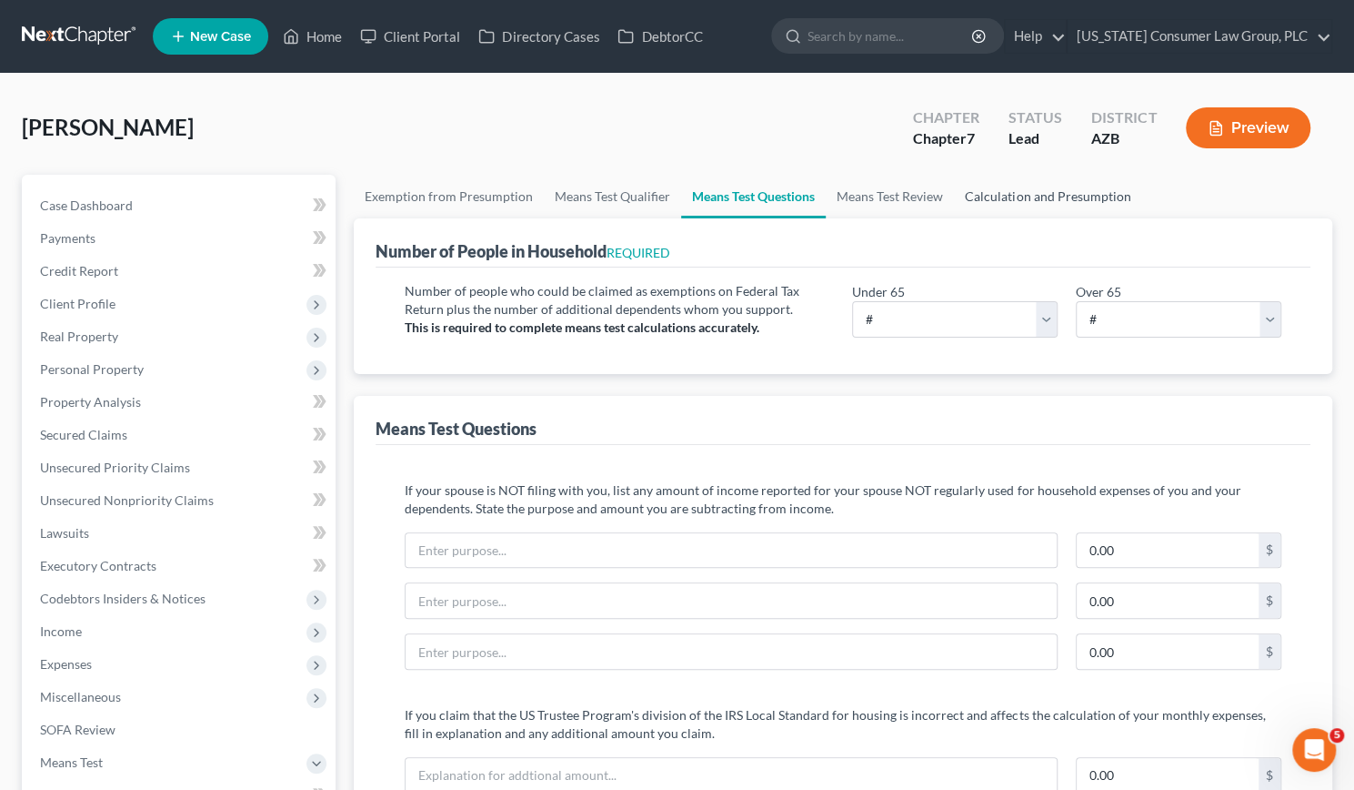
click at [1010, 196] on link "Calculation and Presumption" at bounding box center [1047, 197] width 187 height 44
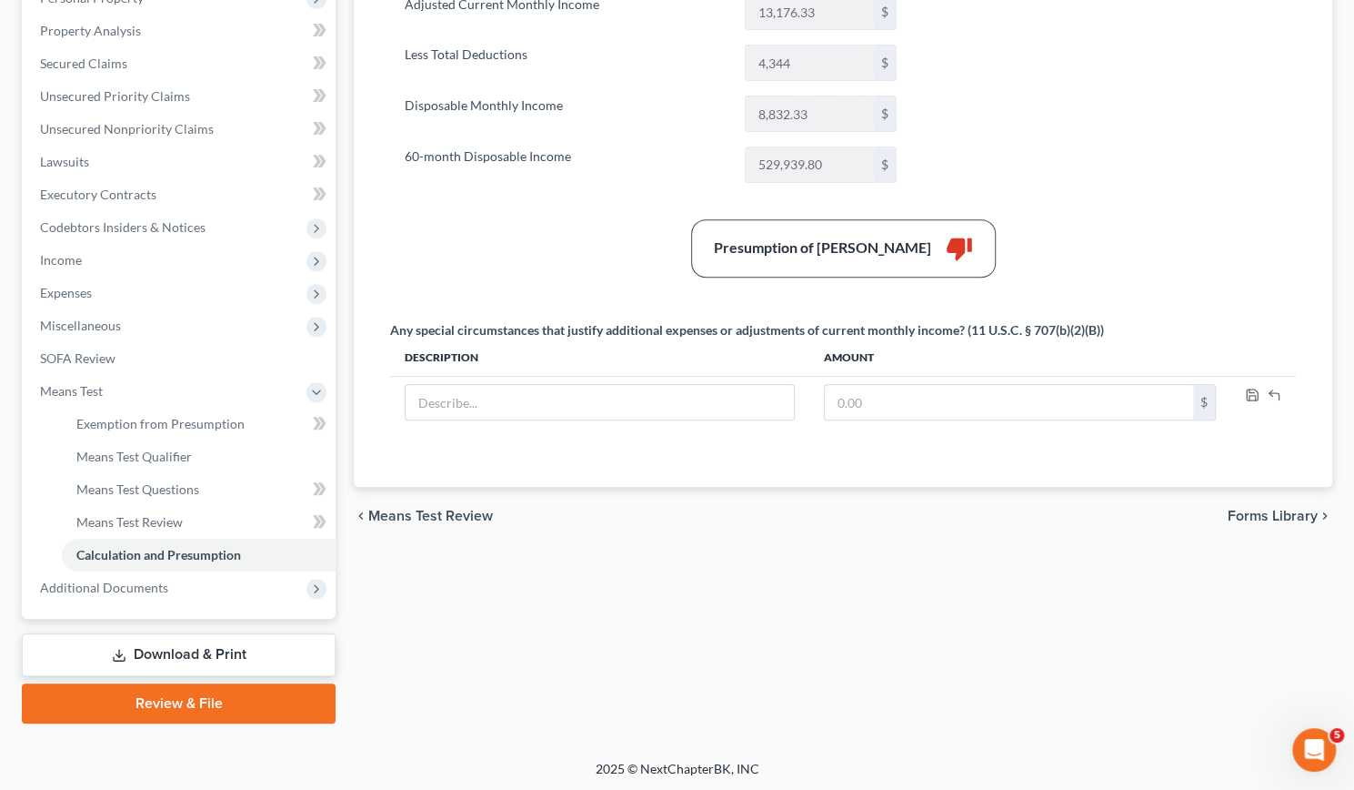
scroll to position [369, 0]
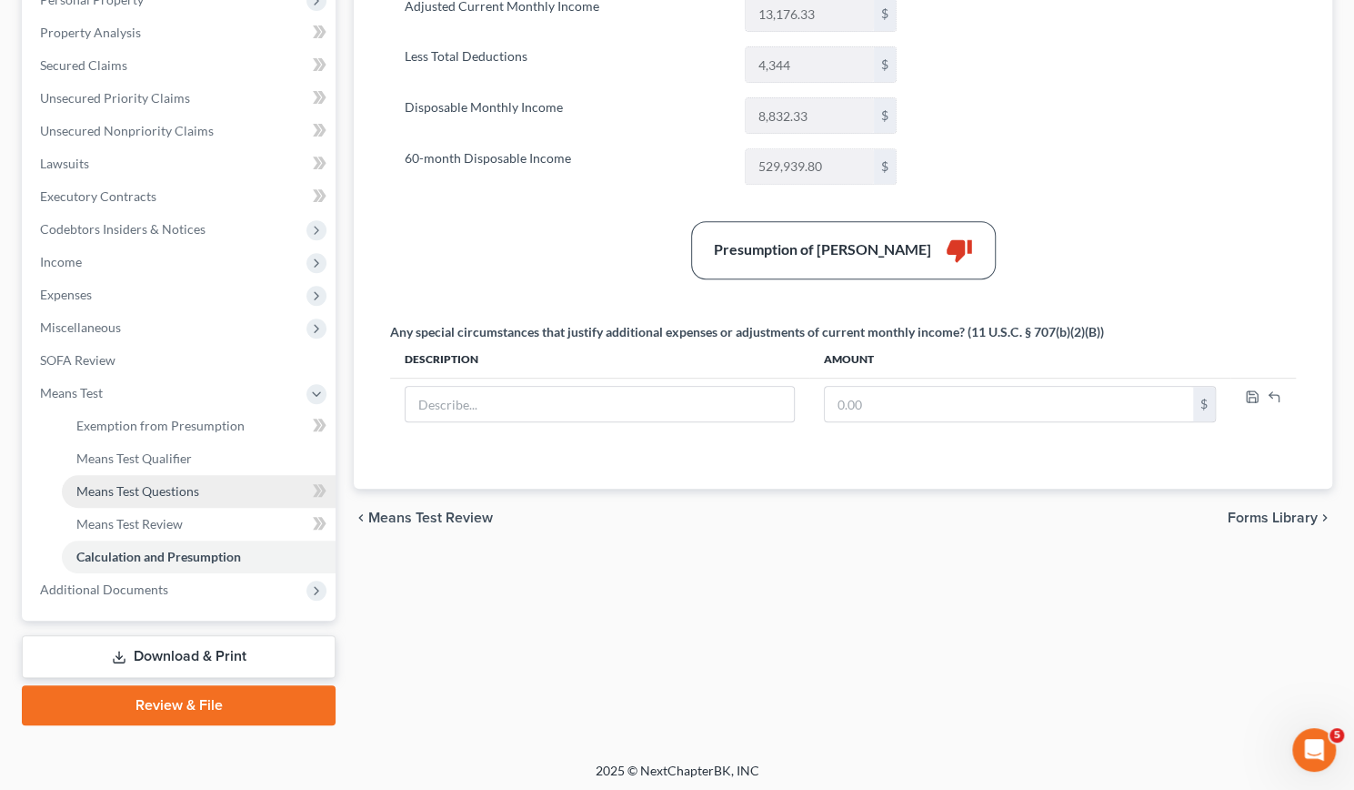
click at [192, 488] on span "Means Test Questions" at bounding box center [137, 490] width 123 height 15
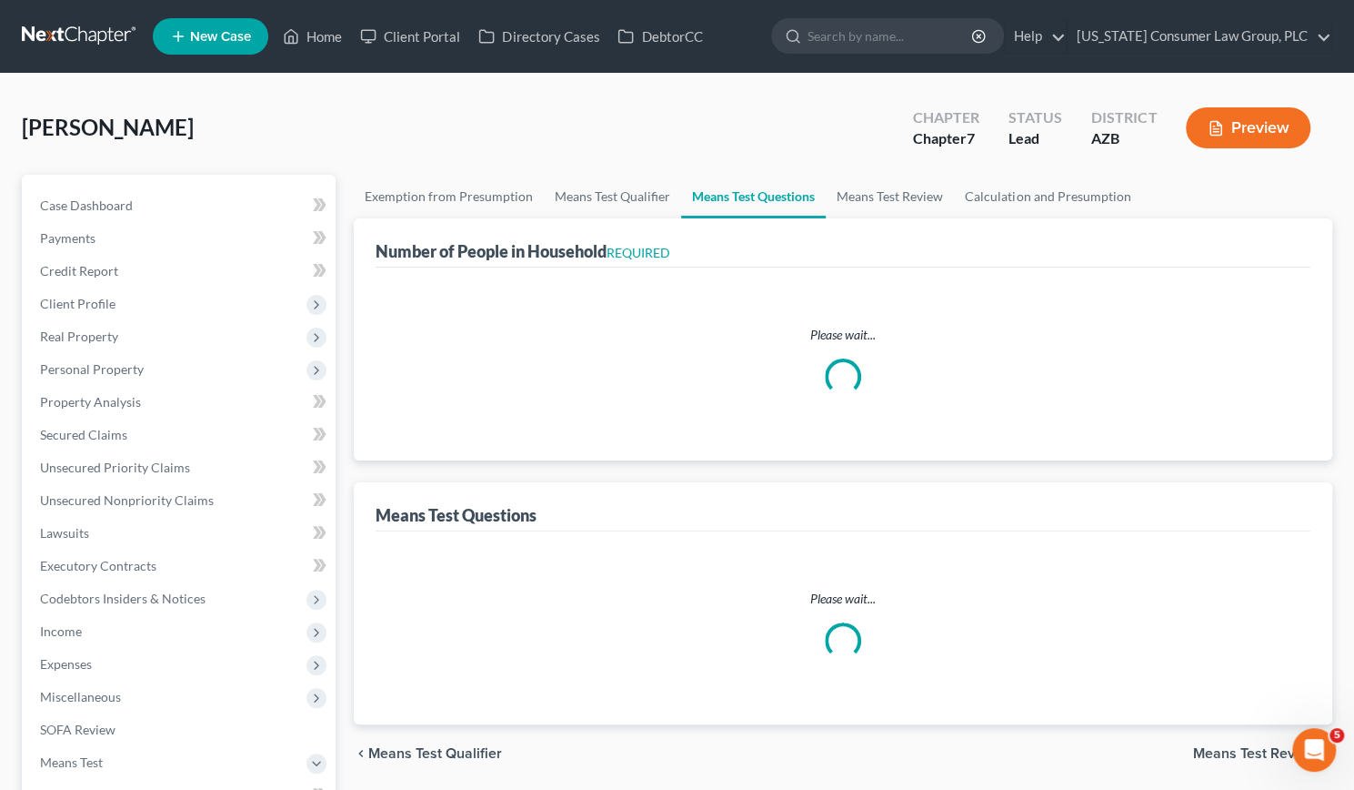
select select "1"
select select "60"
select select "1"
select select "60"
select select "1"
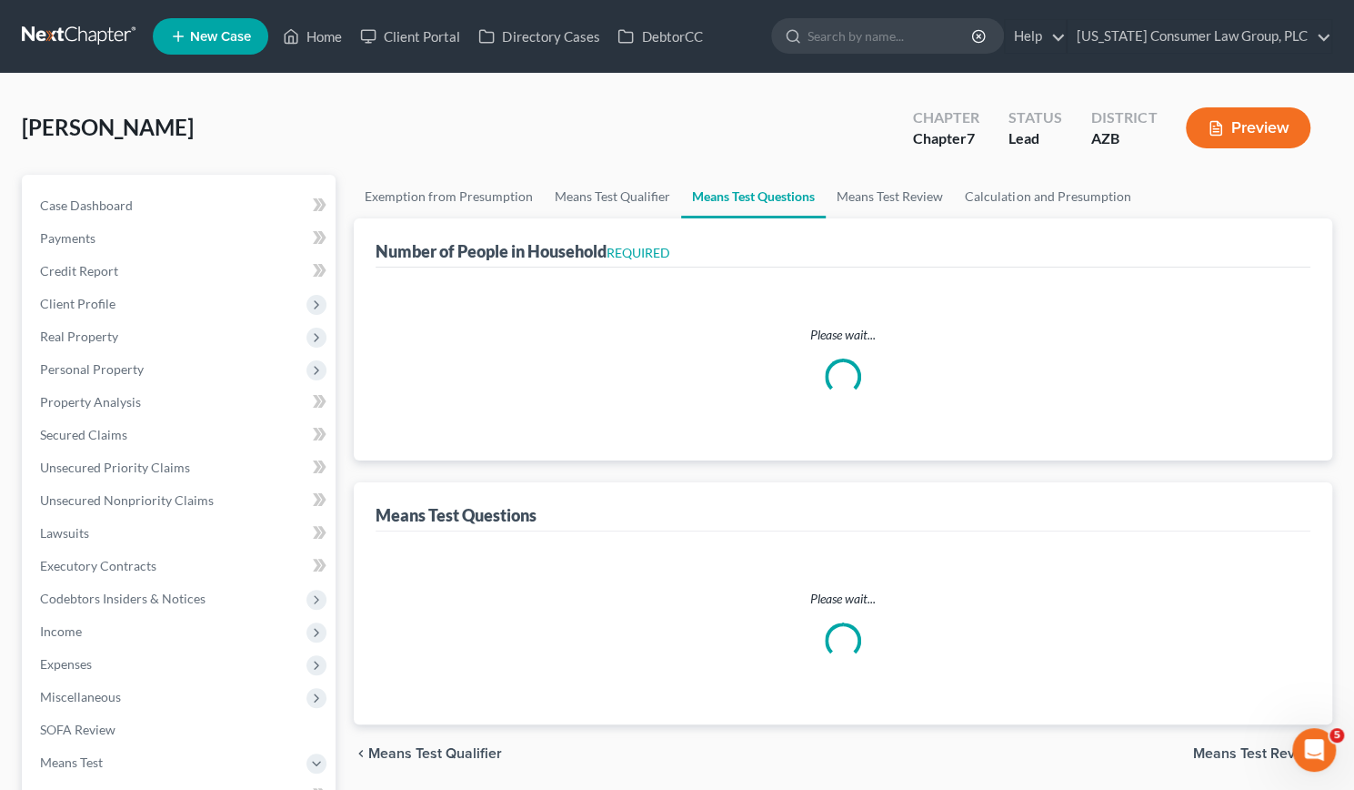
select select "60"
select select "1"
select select "60"
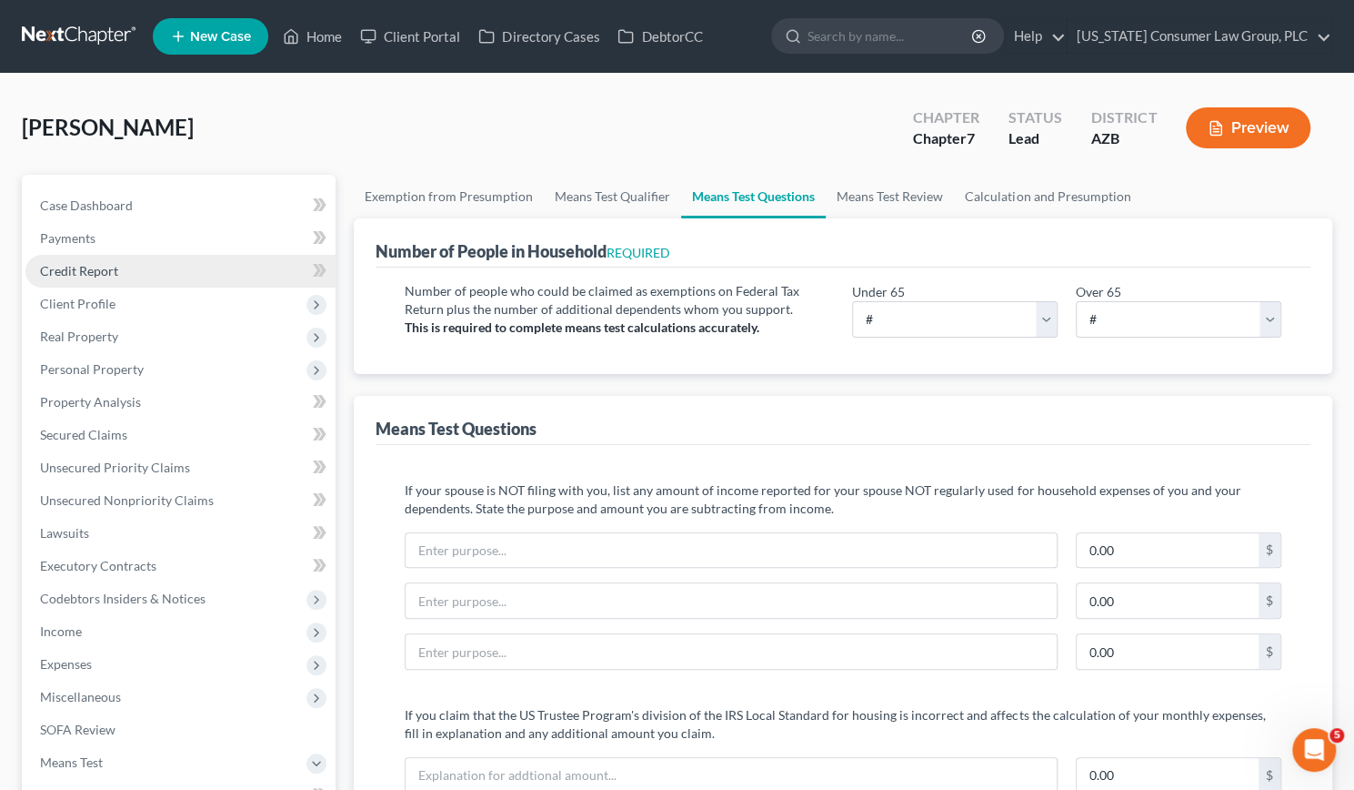
click at [90, 277] on span "Credit Report" at bounding box center [79, 270] width 78 height 15
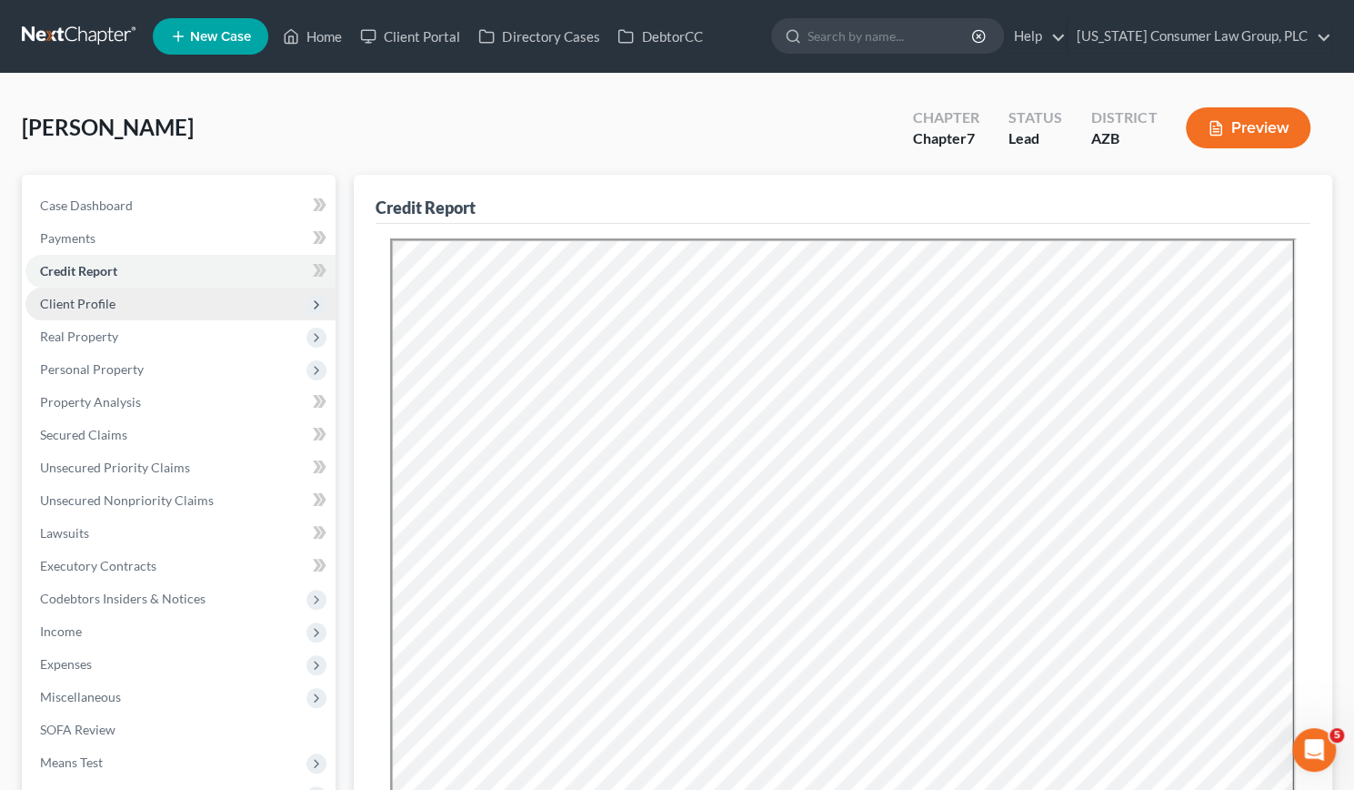
click at [78, 297] on span "Client Profile" at bounding box center [77, 303] width 75 height 15
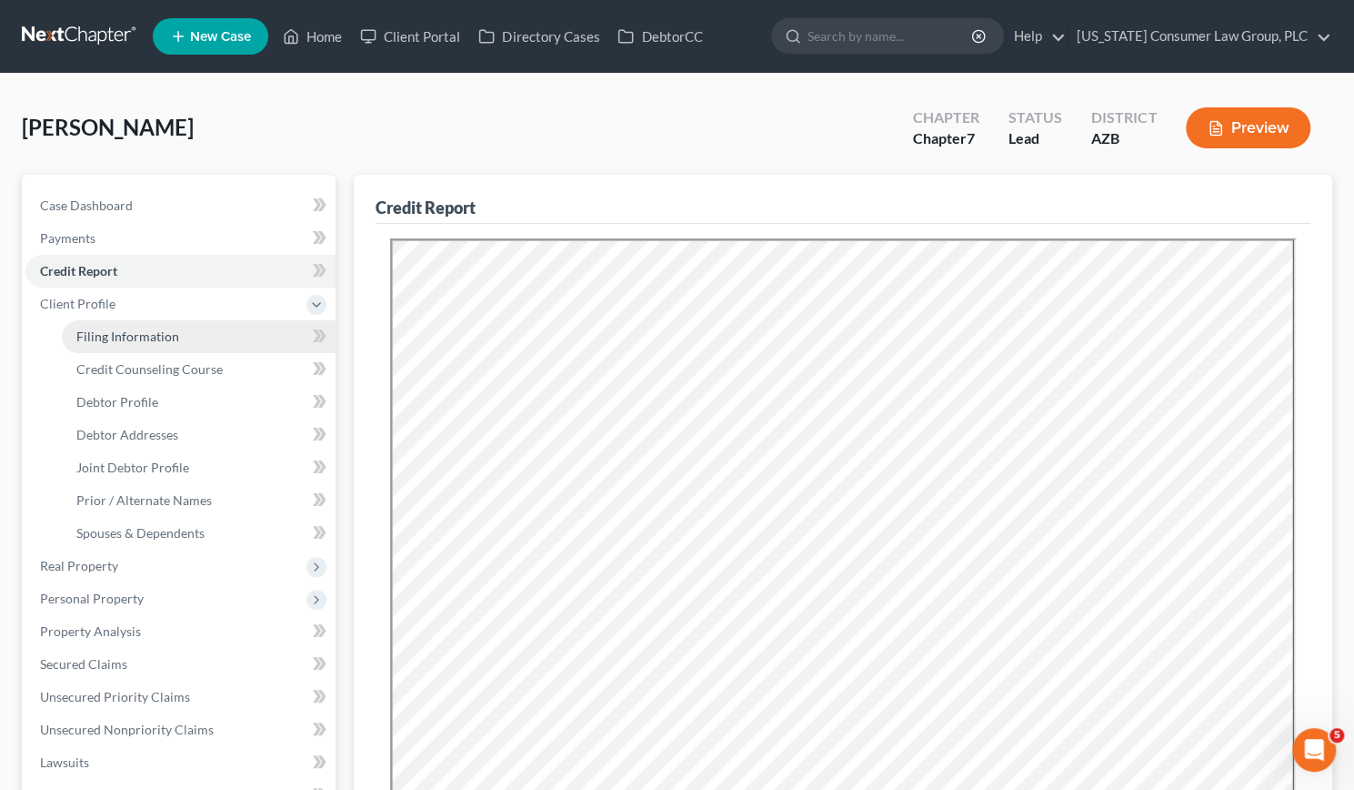
click at [96, 326] on link "Filing Information" at bounding box center [199, 336] width 274 height 33
select select "1"
select select "0"
select select "4"
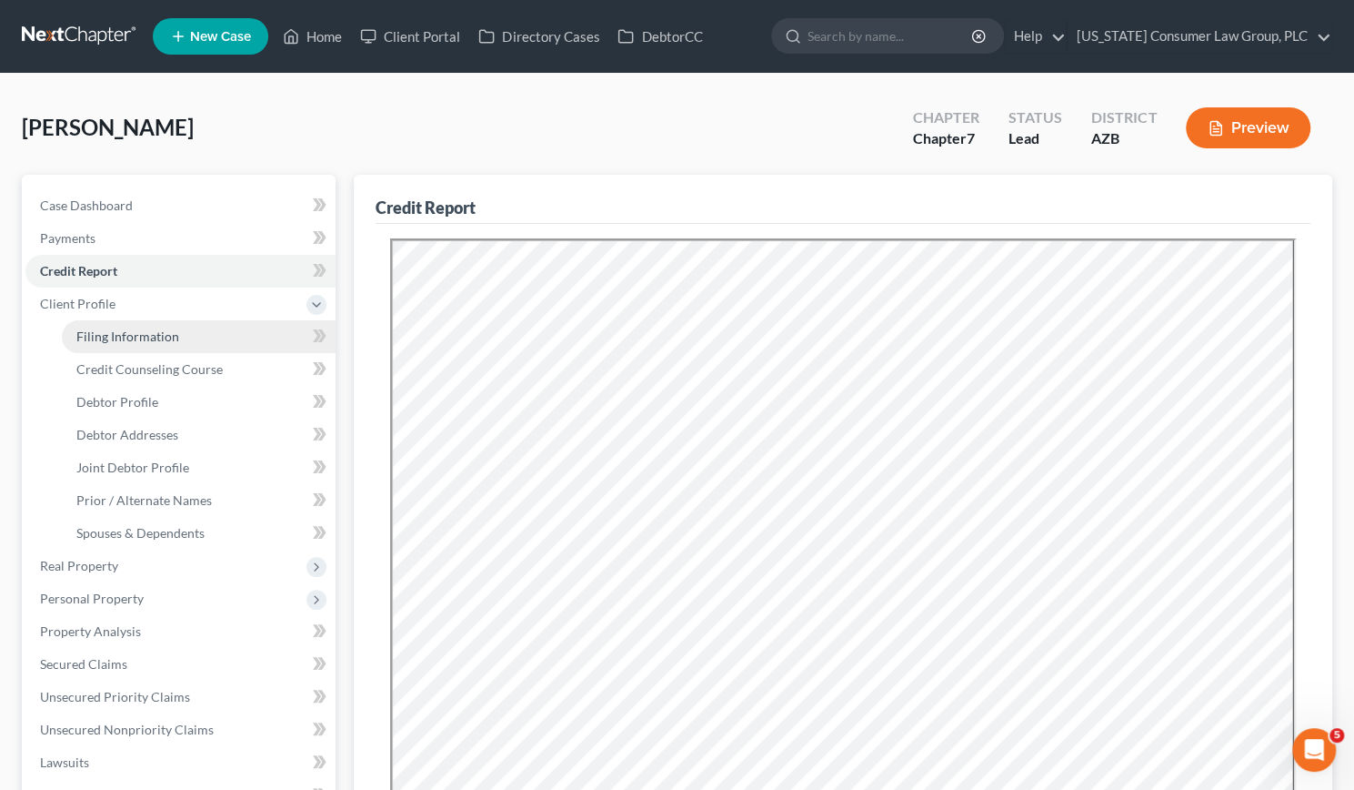
select select "0"
select select "3"
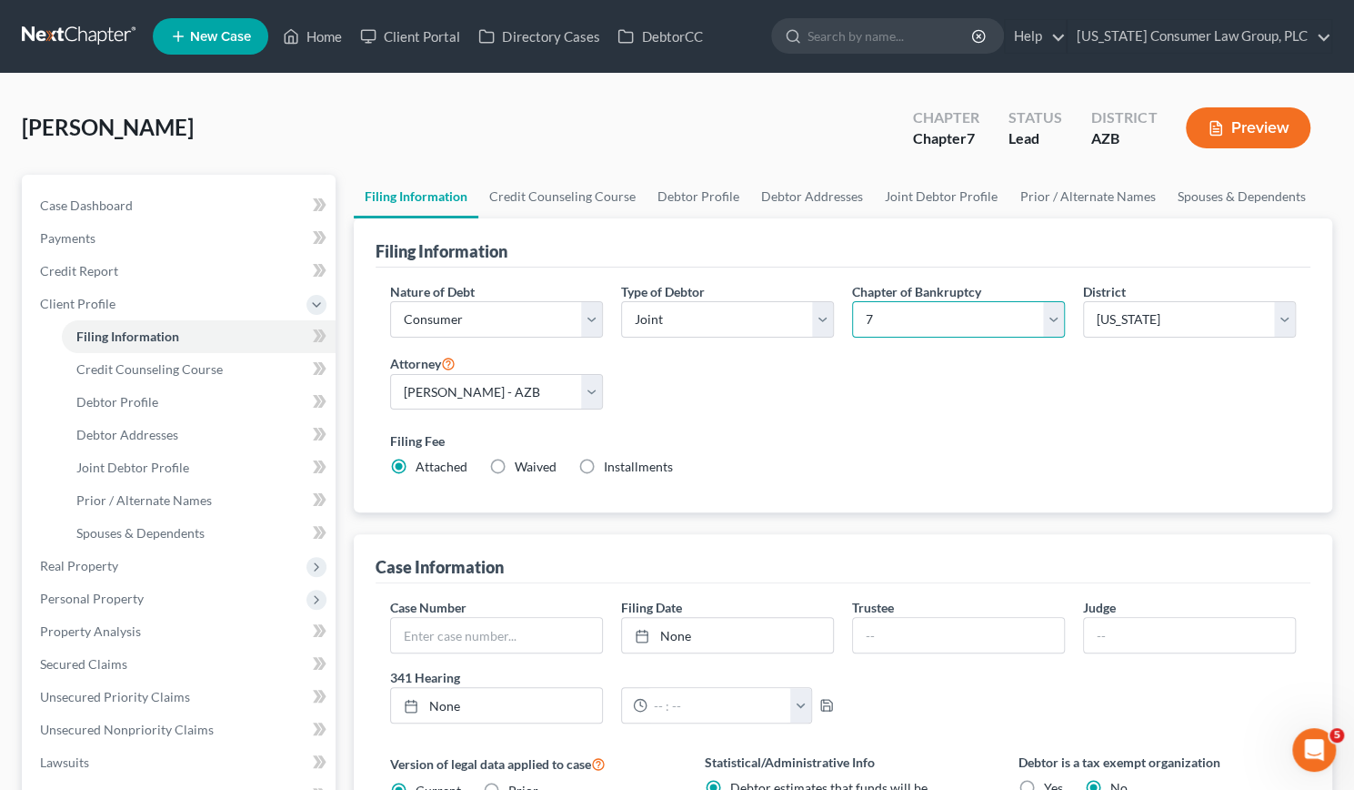
click at [1052, 314] on select "Select 7 11 12 13" at bounding box center [958, 319] width 213 height 36
select select "3"
click at [852, 301] on select "Select 7 11 12 13" at bounding box center [958, 319] width 213 height 36
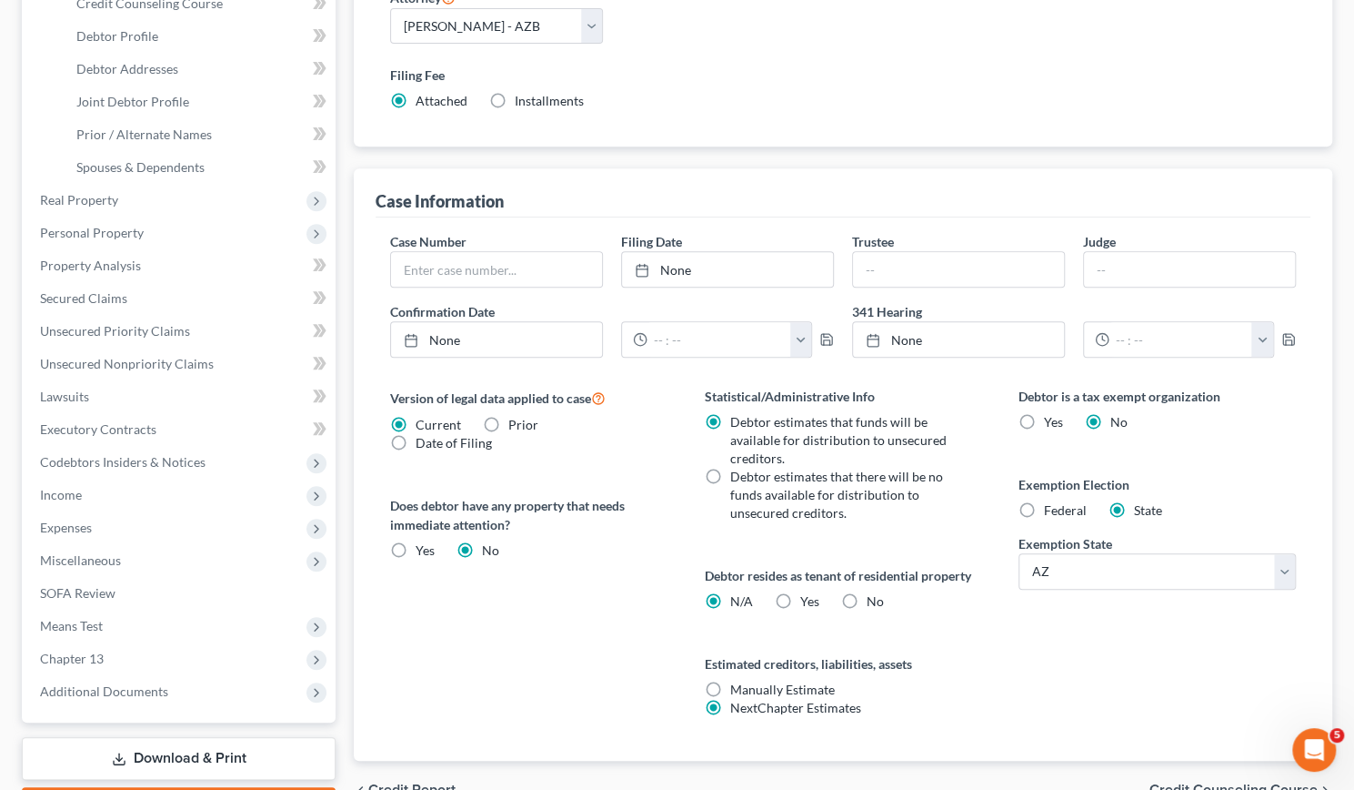
scroll to position [371, 0]
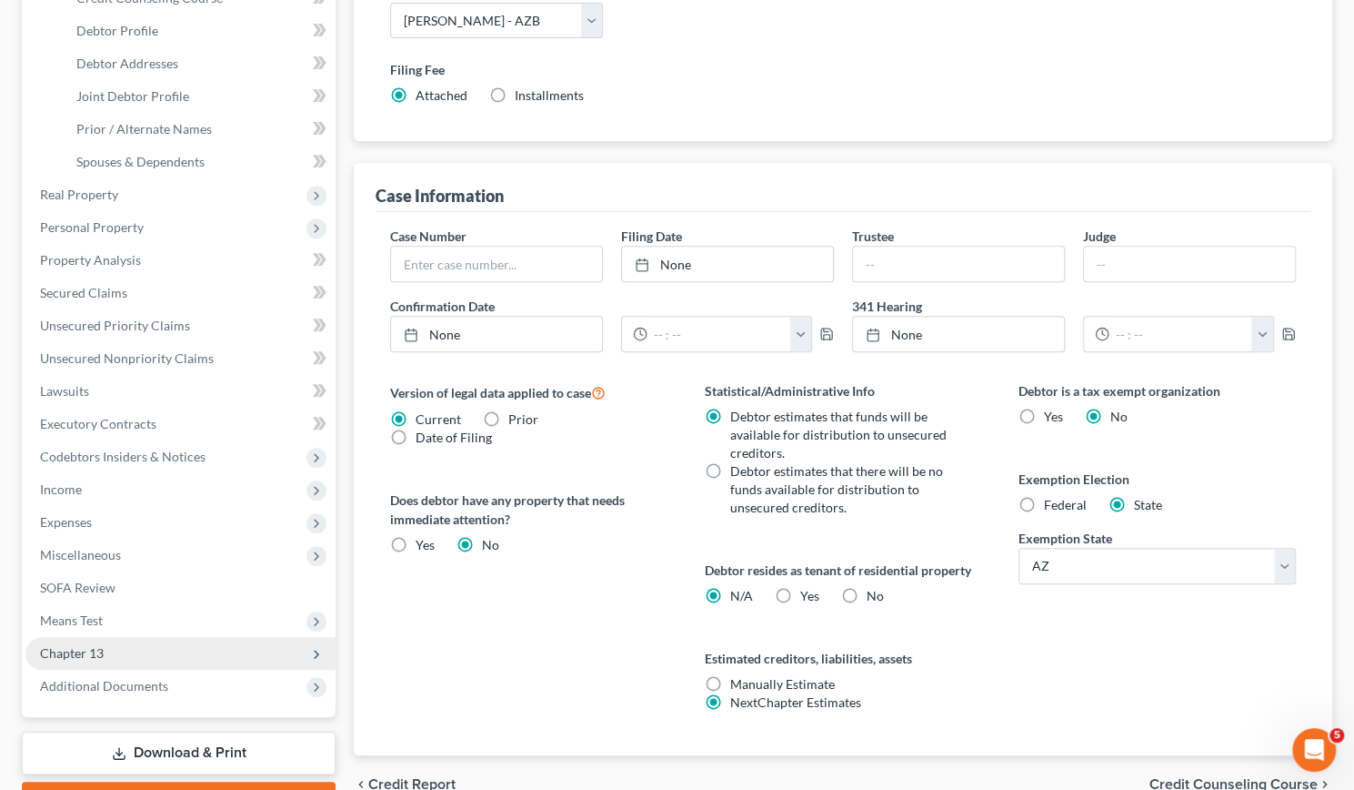
click at [118, 653] on span "Chapter 13" at bounding box center [180, 653] width 310 height 33
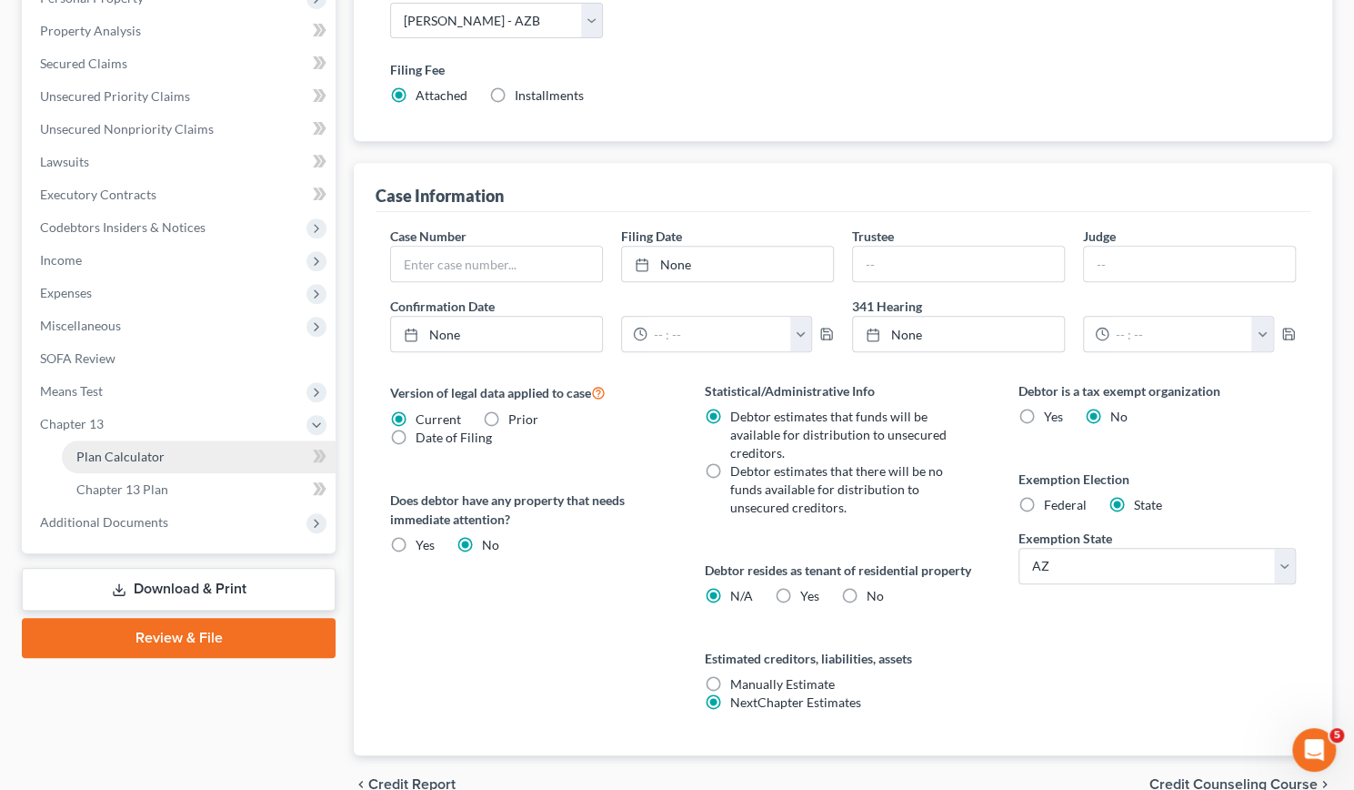
click at [124, 452] on span "Plan Calculator" at bounding box center [120, 455] width 88 height 15
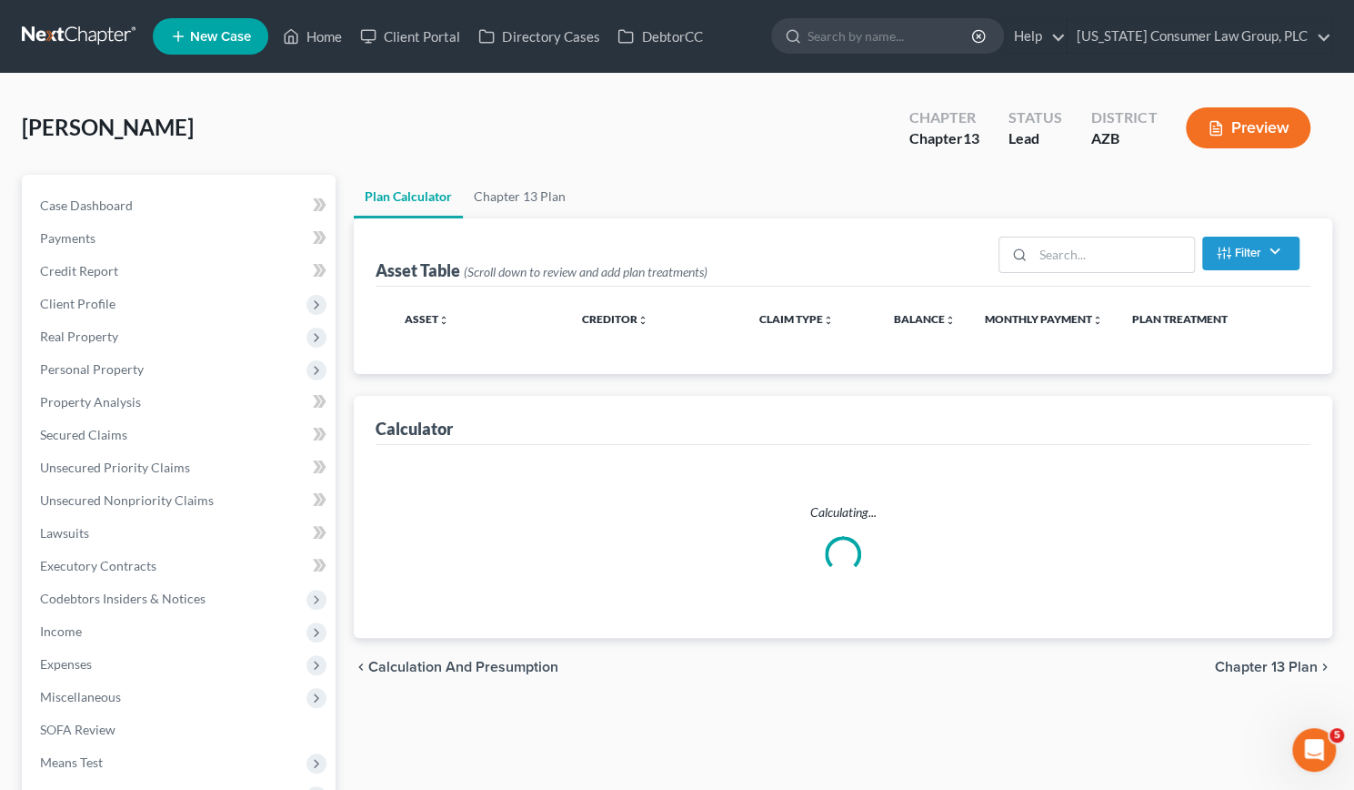
select select "59"
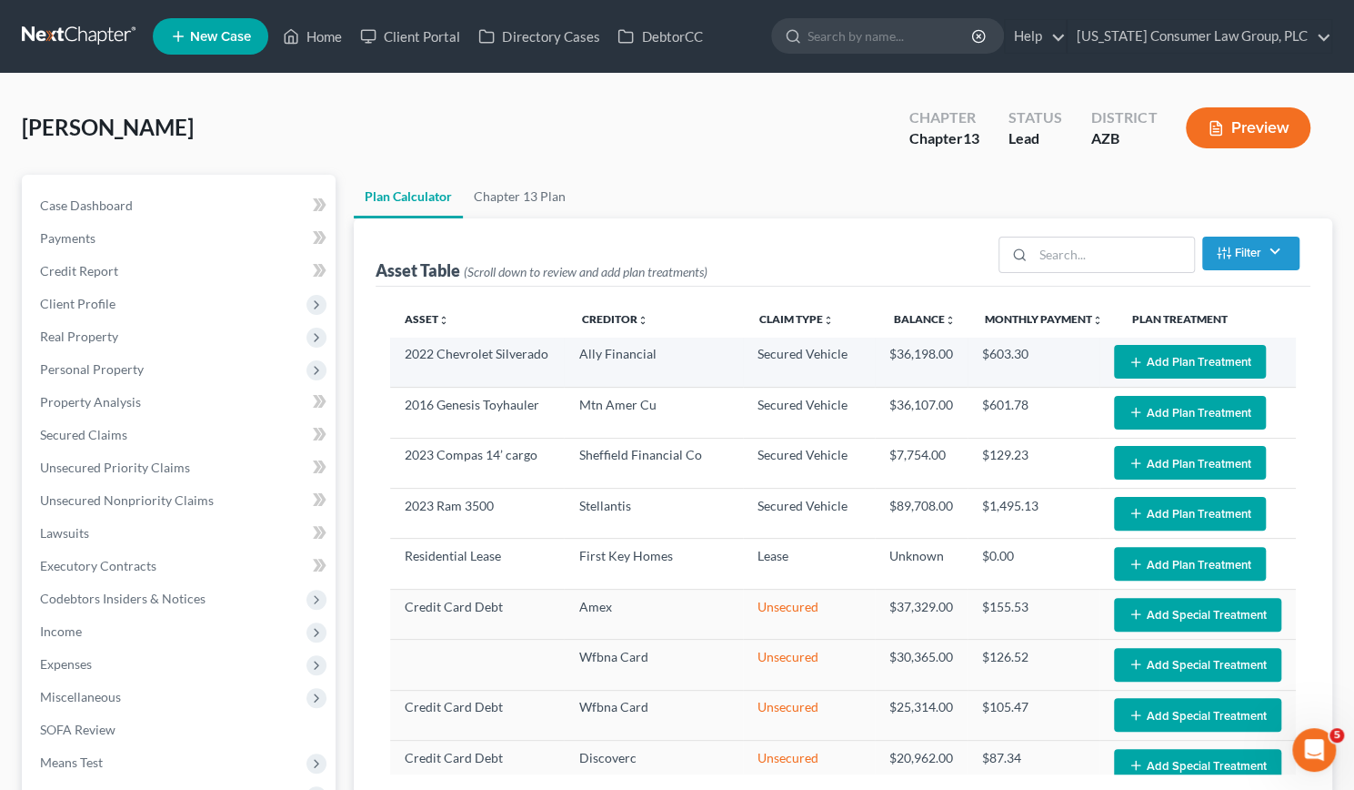
click at [1137, 359] on button "Add Plan Treatment" at bounding box center [1190, 362] width 152 height 34
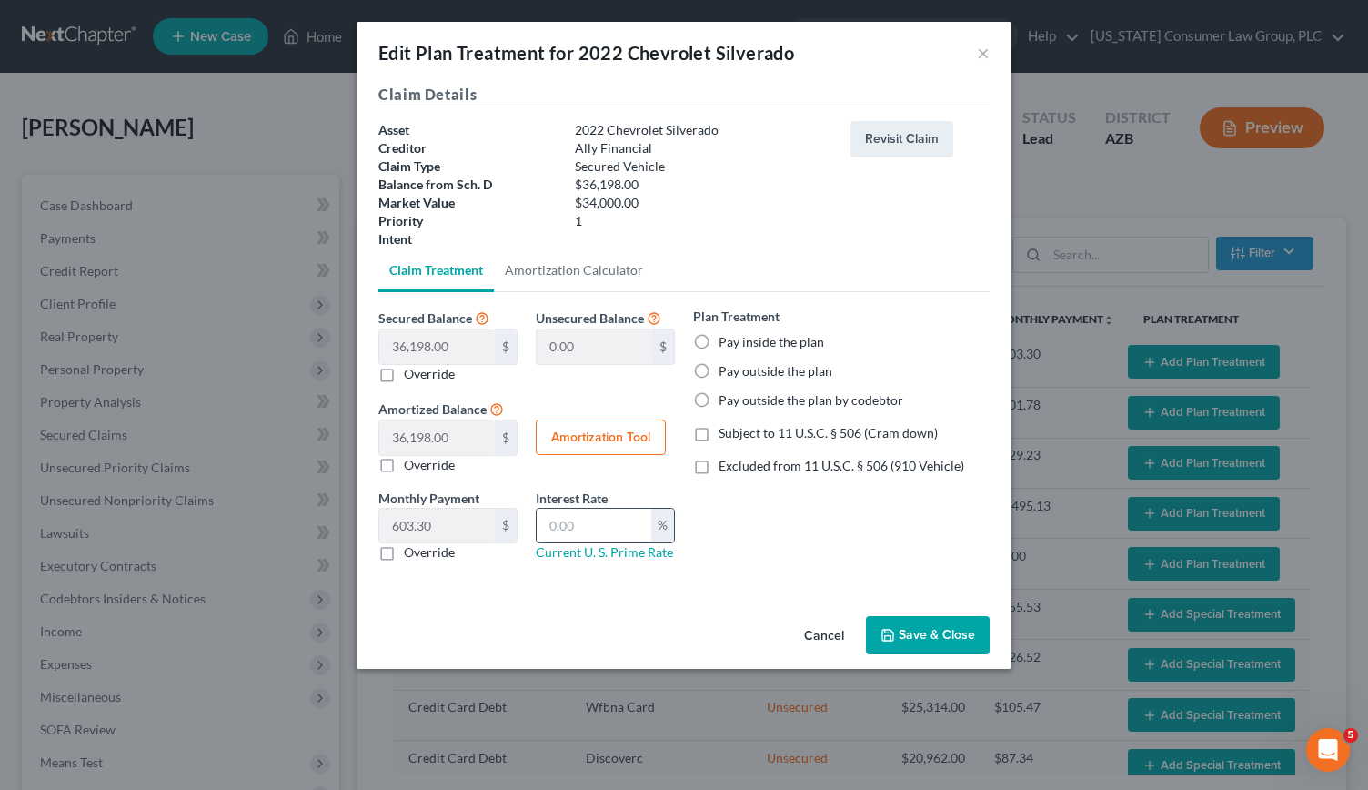
click at [584, 519] on input "text" at bounding box center [594, 525] width 115 height 35
type input "9.5"
click at [719, 342] on label "Pay inside the plan" at bounding box center [772, 342] width 106 height 18
click at [726, 342] on input "Pay inside the plan" at bounding box center [732, 339] width 12 height 12
radio input "true"
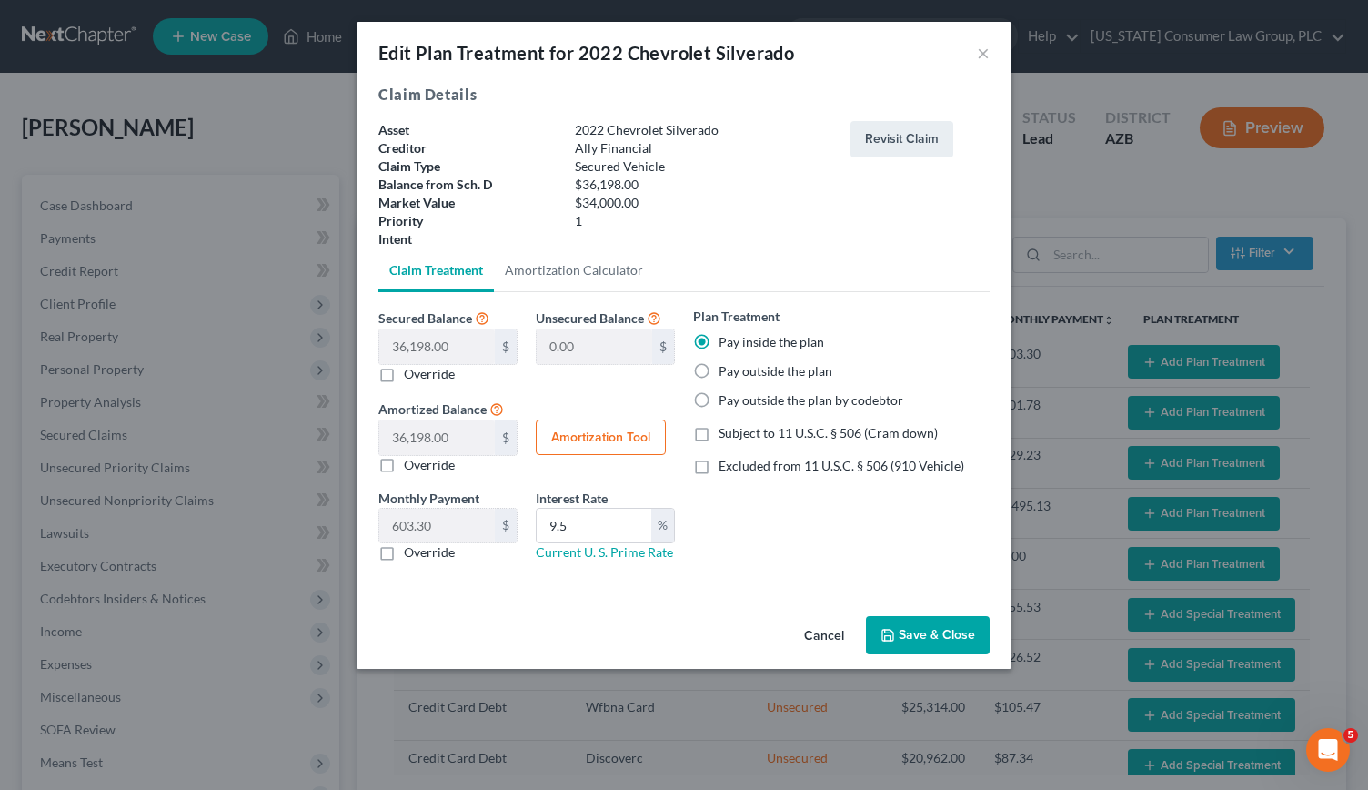
click at [912, 629] on button "Save & Close" at bounding box center [928, 635] width 124 height 38
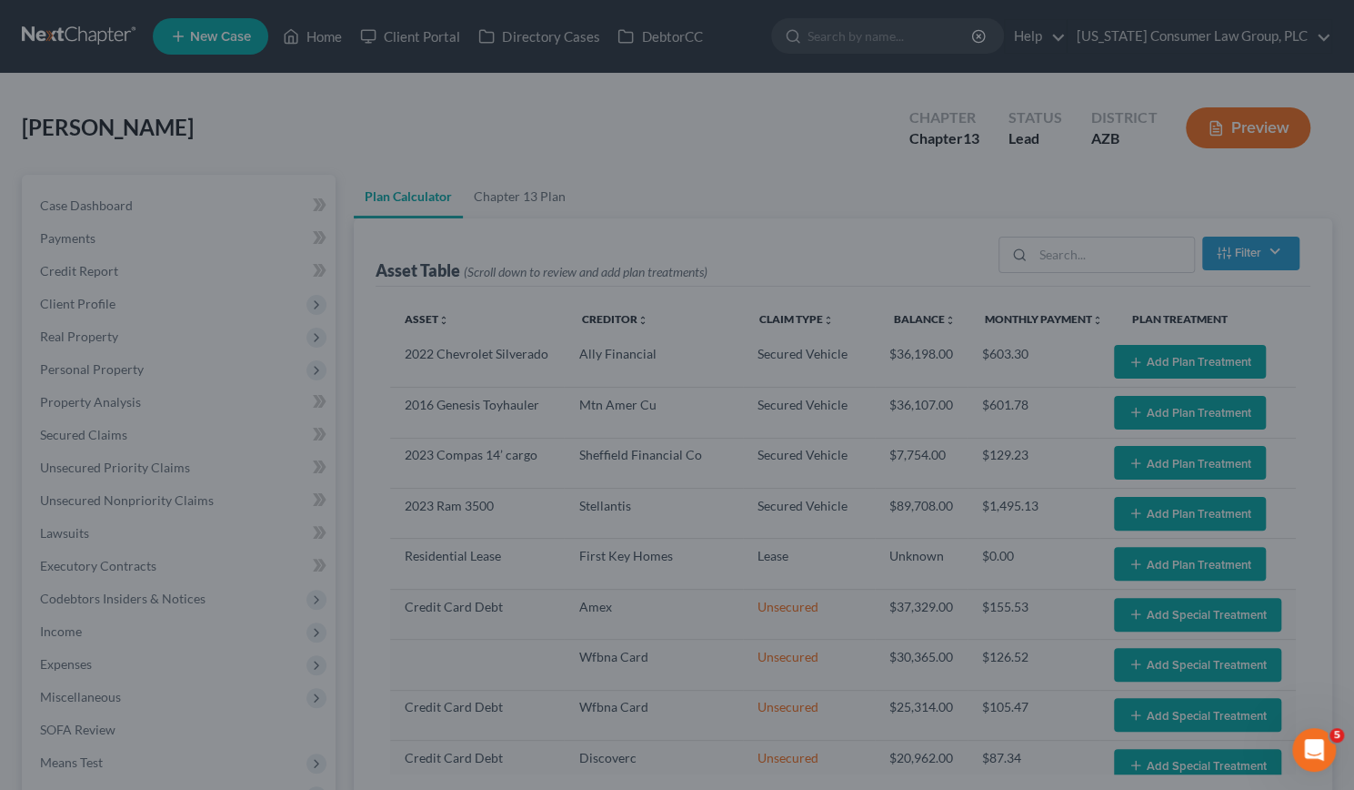
select select "59"
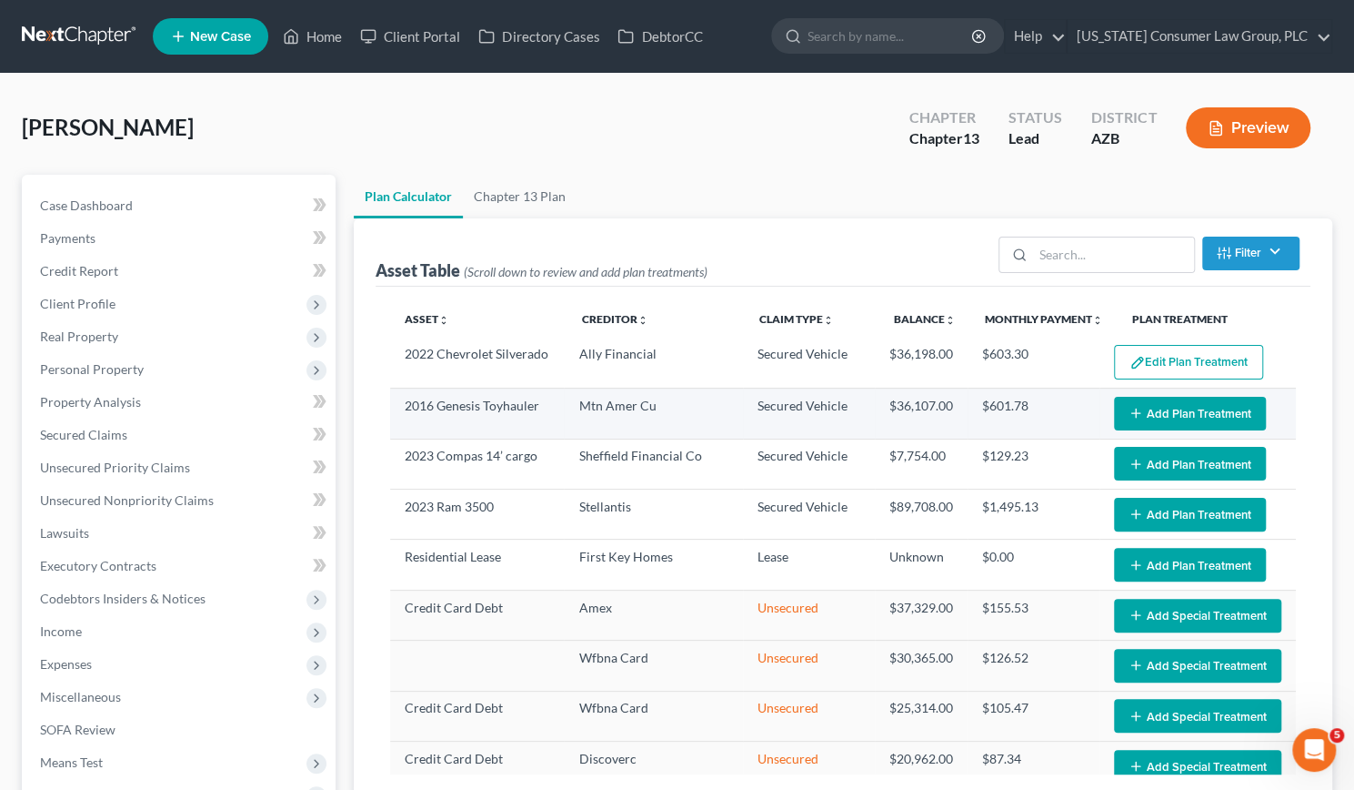
click at [1164, 411] on button "Add Plan Treatment" at bounding box center [1190, 414] width 152 height 34
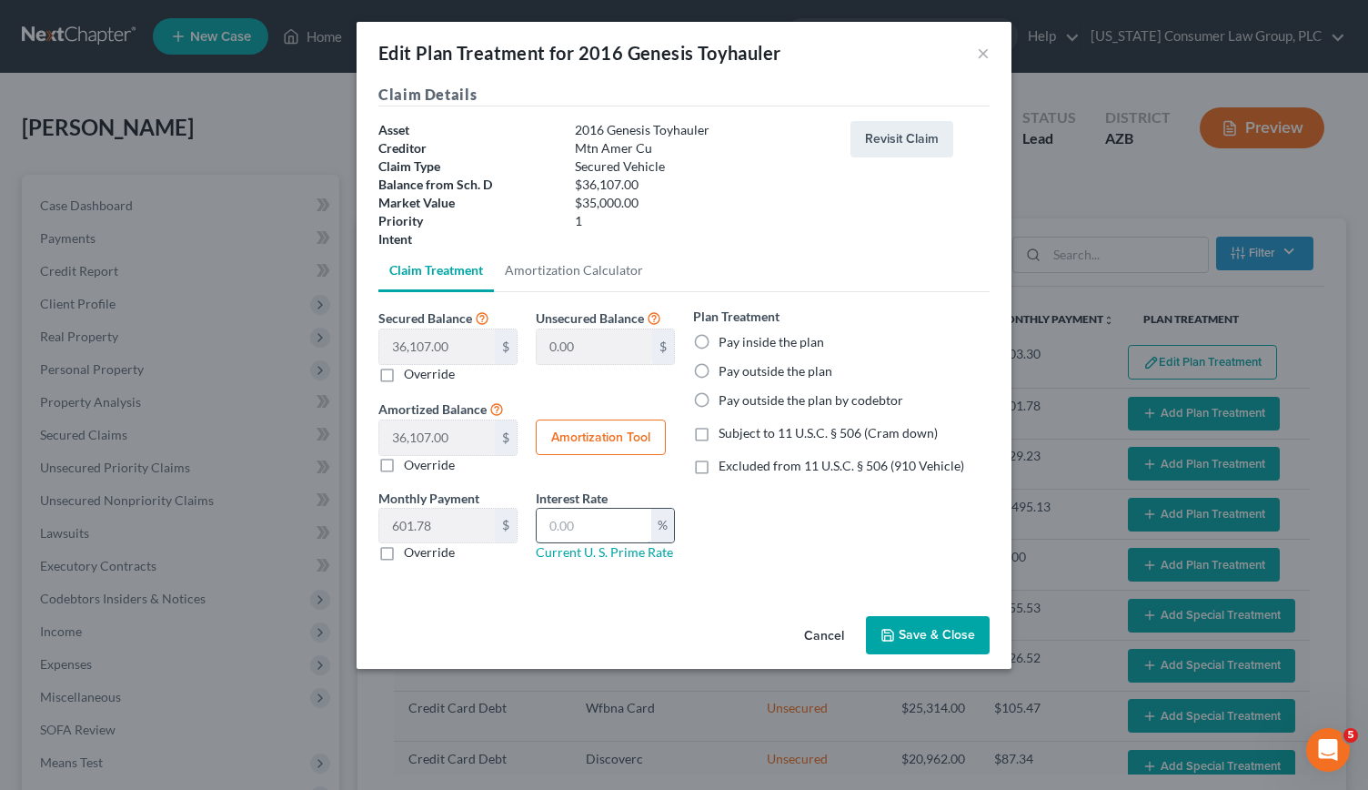
click at [602, 528] on input "text" at bounding box center [594, 525] width 115 height 35
type input "9.5"
click at [719, 347] on label "Pay inside the plan" at bounding box center [772, 342] width 106 height 18
click at [726, 345] on input "Pay inside the plan" at bounding box center [732, 339] width 12 height 12
radio input "true"
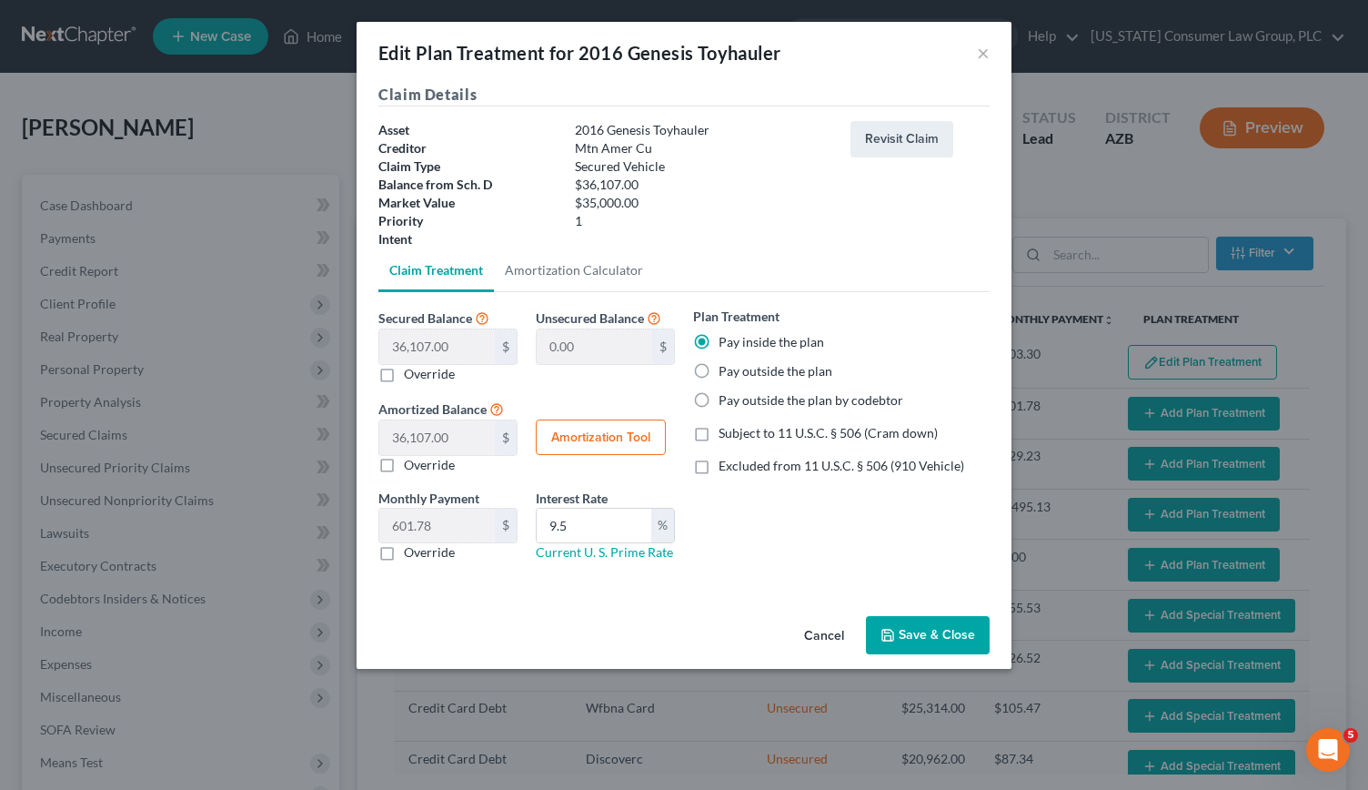
click at [939, 635] on button "Save & Close" at bounding box center [928, 635] width 124 height 38
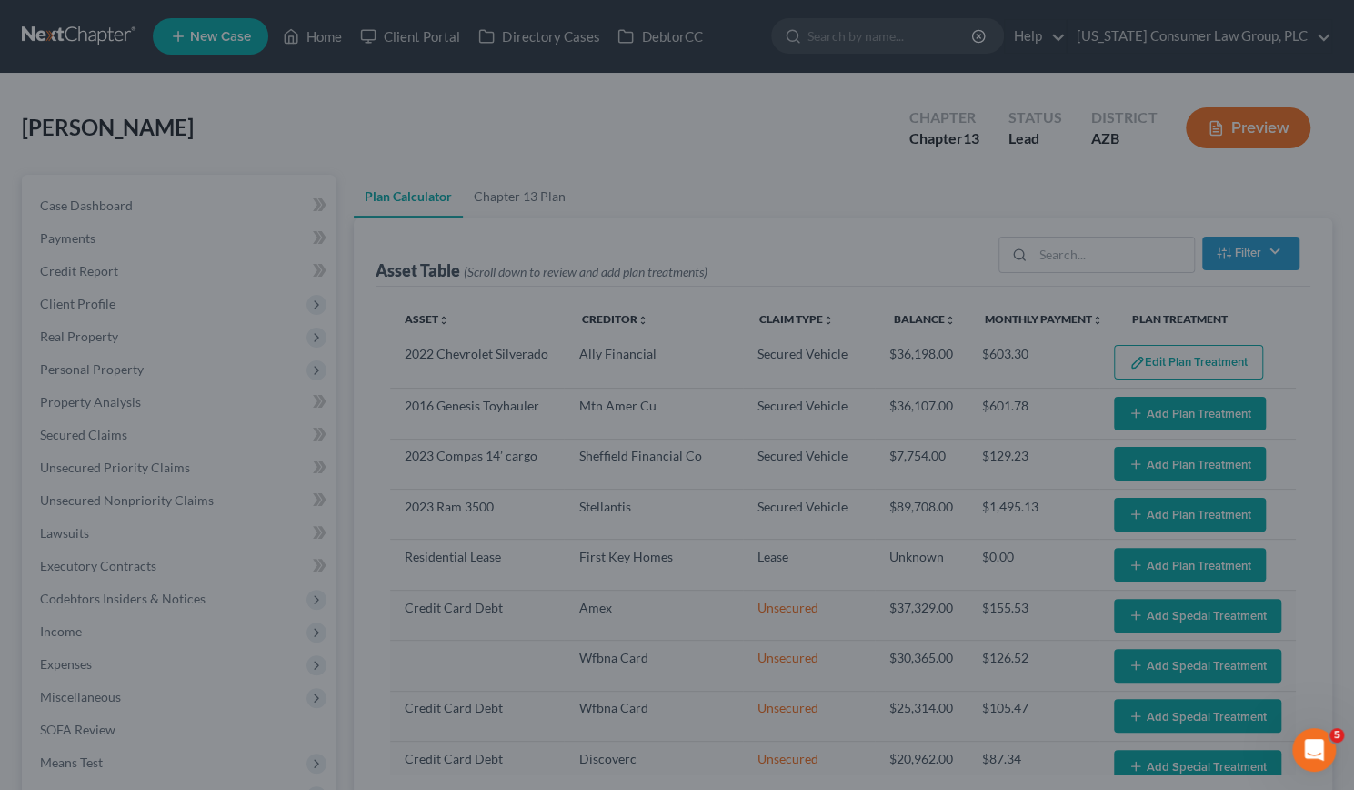
select select "59"
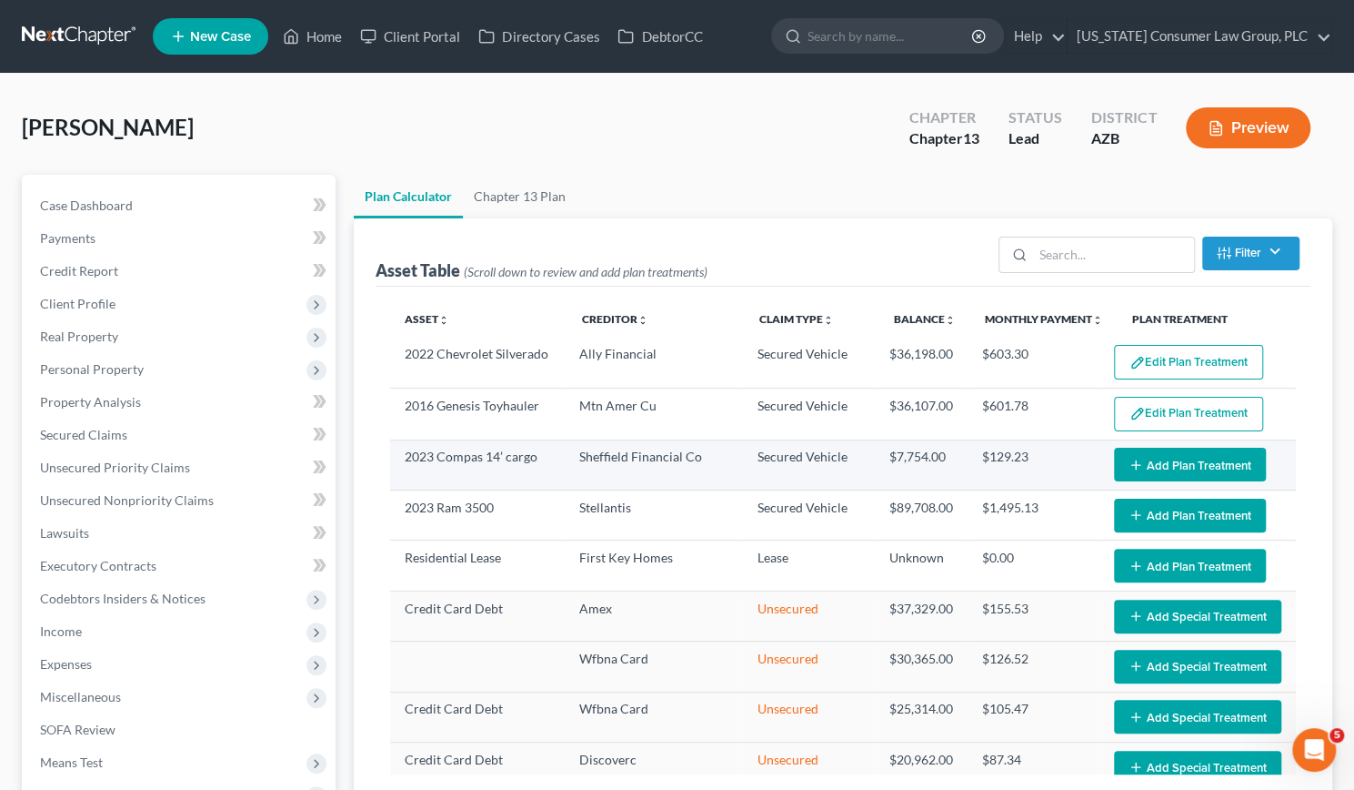
click at [1174, 463] on button "Add Plan Treatment" at bounding box center [1190, 465] width 152 height 34
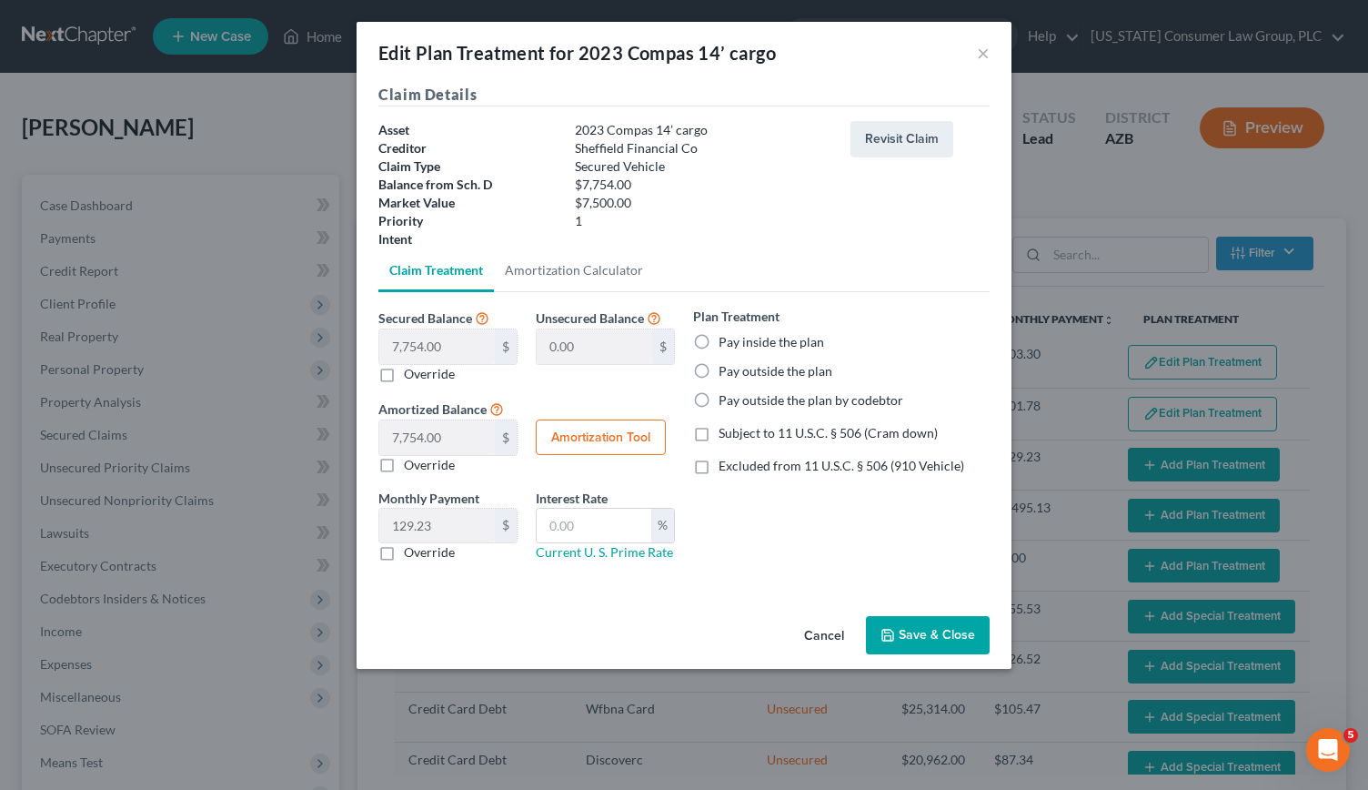
click at [719, 341] on label "Pay inside the plan" at bounding box center [772, 342] width 106 height 18
click at [726, 341] on input "Pay inside the plan" at bounding box center [732, 339] width 12 height 12
radio input "true"
click at [555, 513] on input "text" at bounding box center [594, 525] width 115 height 35
type input "9.5"
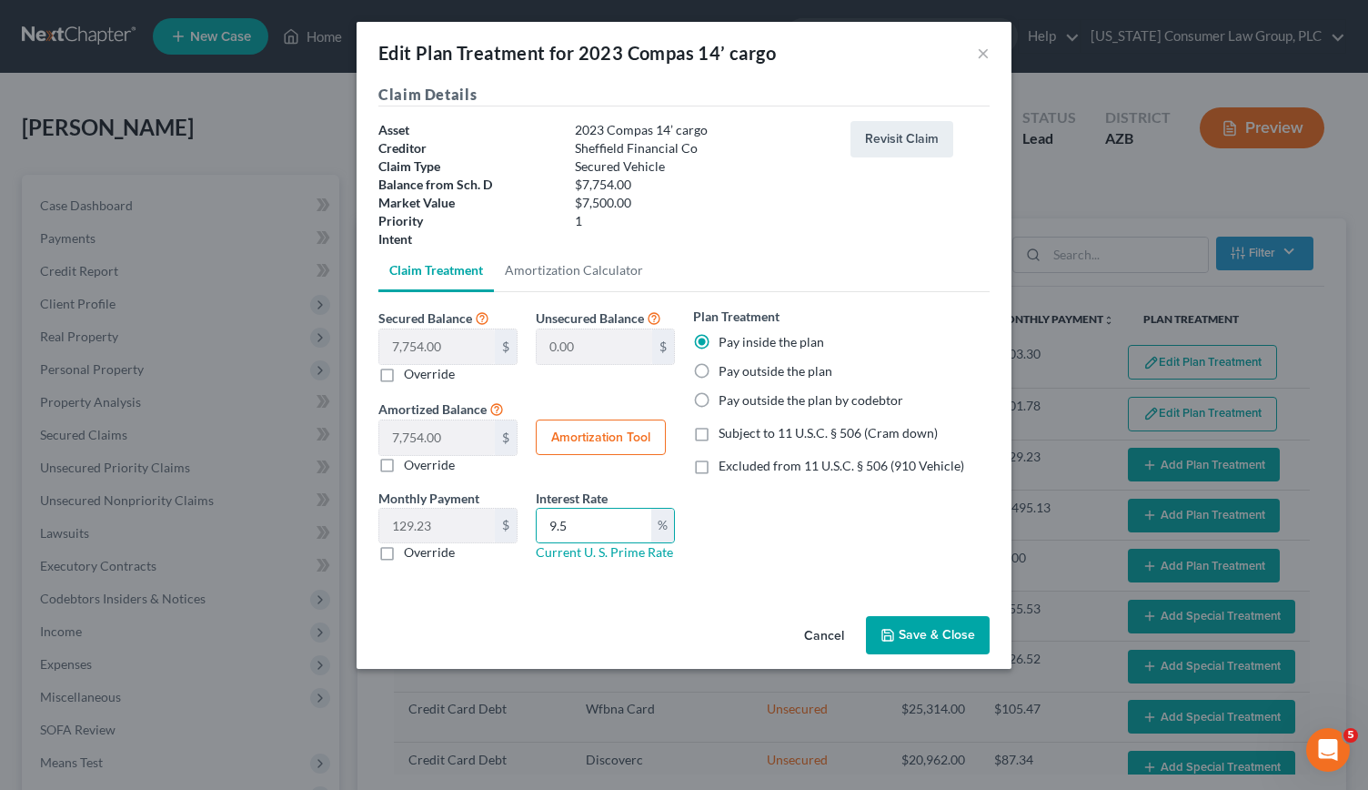
click at [942, 636] on button "Save & Close" at bounding box center [928, 635] width 124 height 38
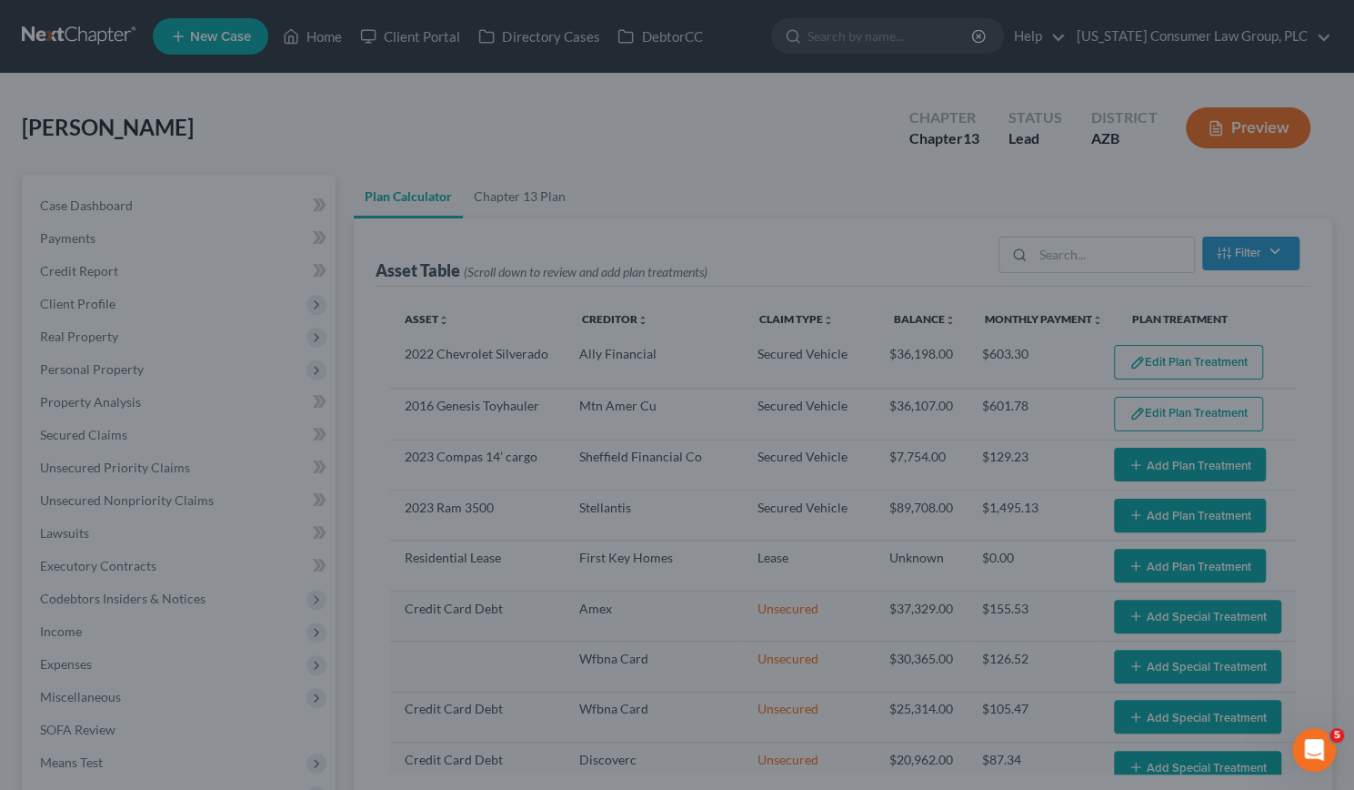
select select "59"
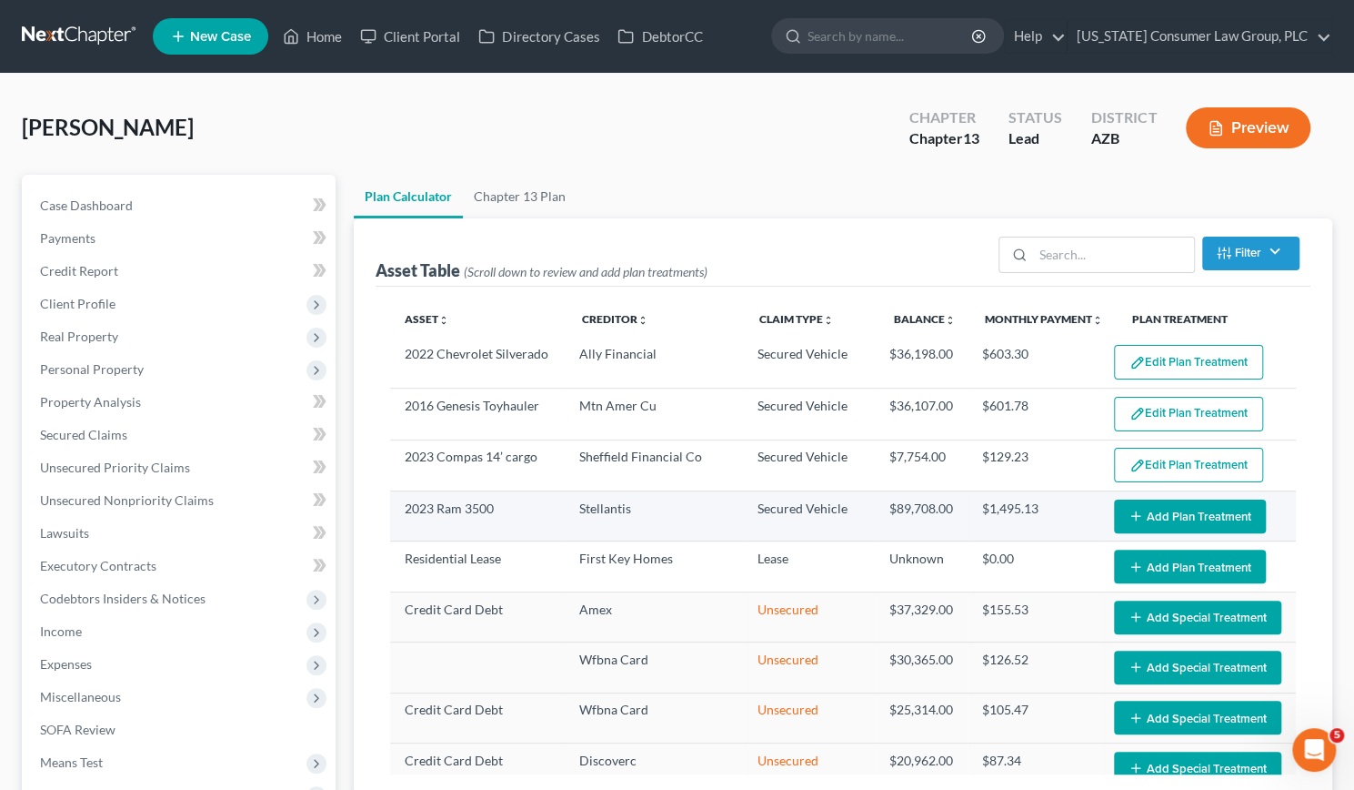
click at [1129, 514] on icon "button" at bounding box center [1136, 515] width 15 height 15
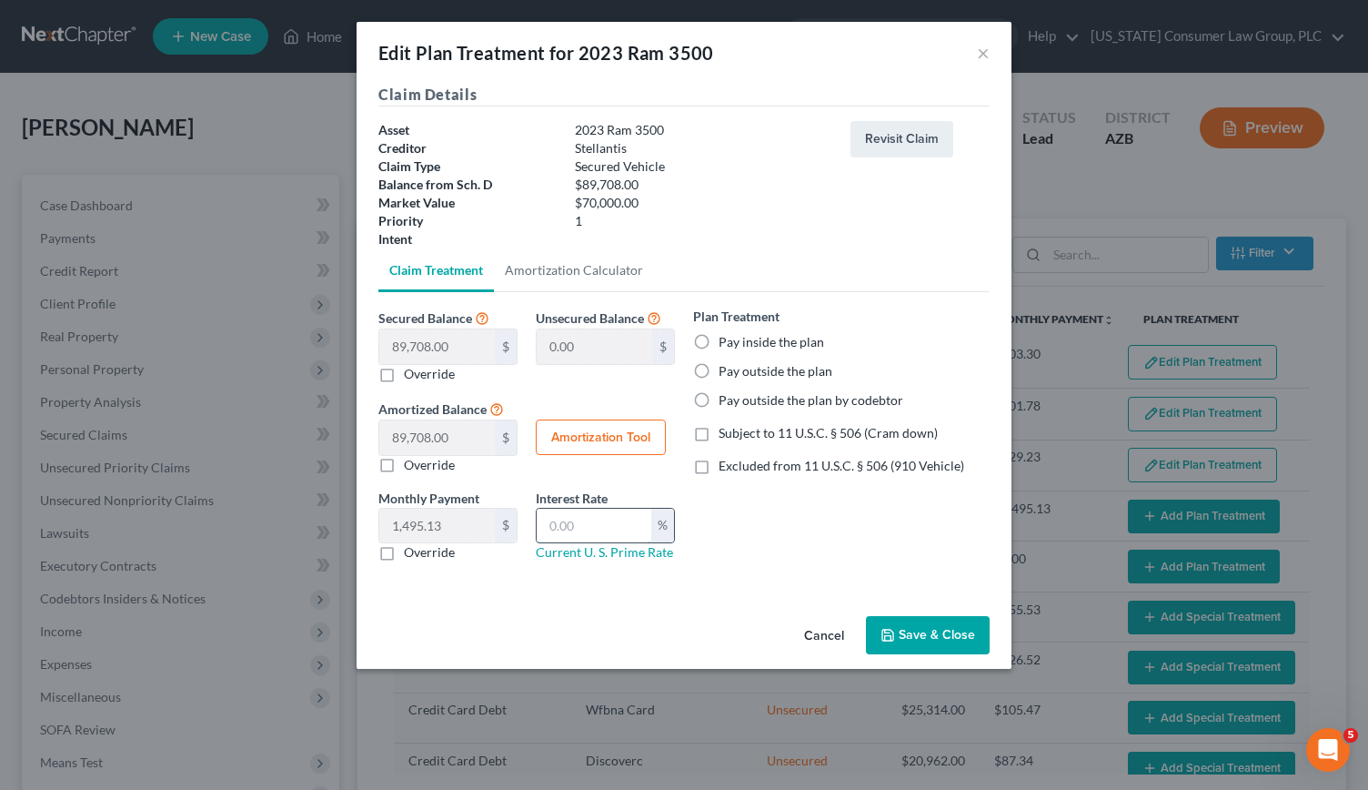
click at [580, 528] on input "text" at bounding box center [594, 525] width 115 height 35
type input "9.5"
click at [719, 339] on label "Pay inside the plan" at bounding box center [772, 342] width 106 height 18
click at [726, 339] on input "Pay inside the plan" at bounding box center [732, 339] width 12 height 12
radio input "true"
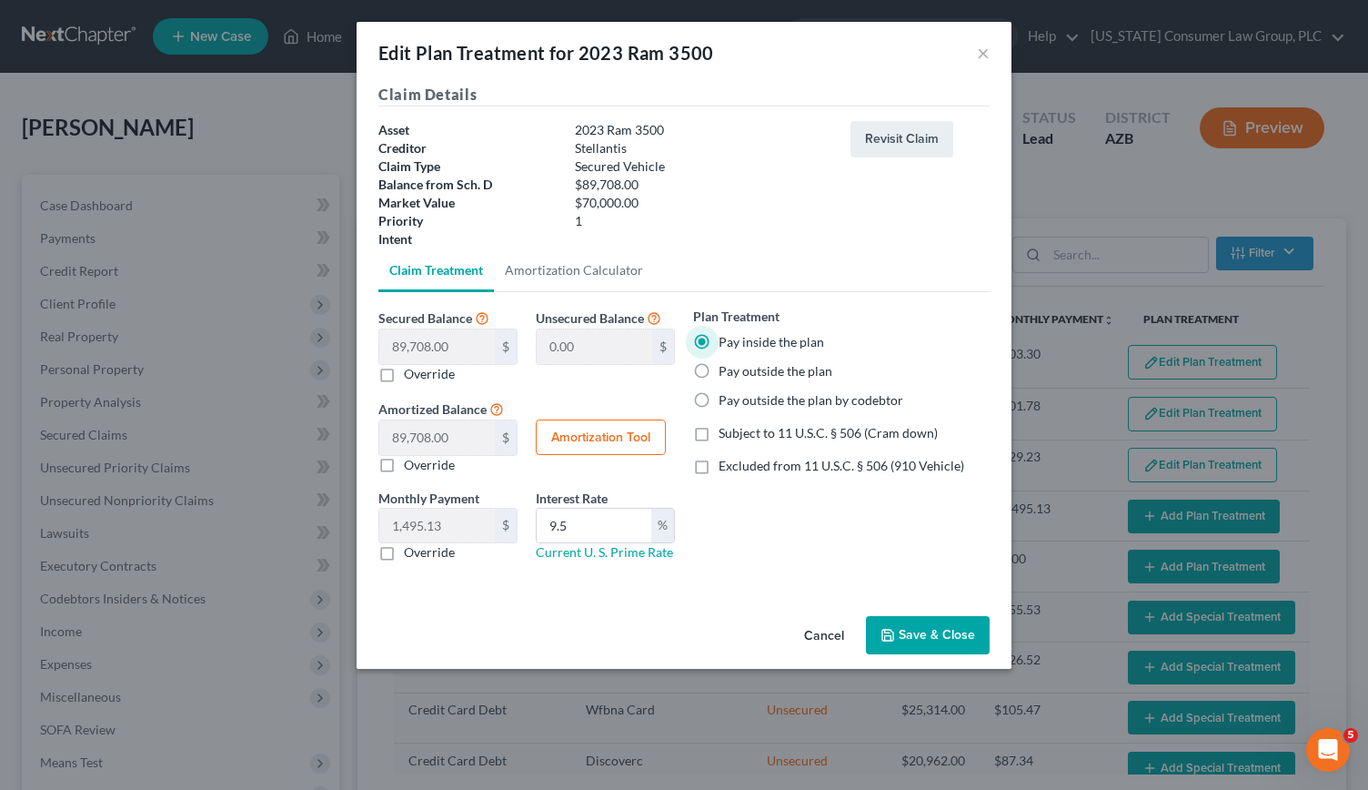
click at [894, 623] on button "Save & Close" at bounding box center [928, 635] width 124 height 38
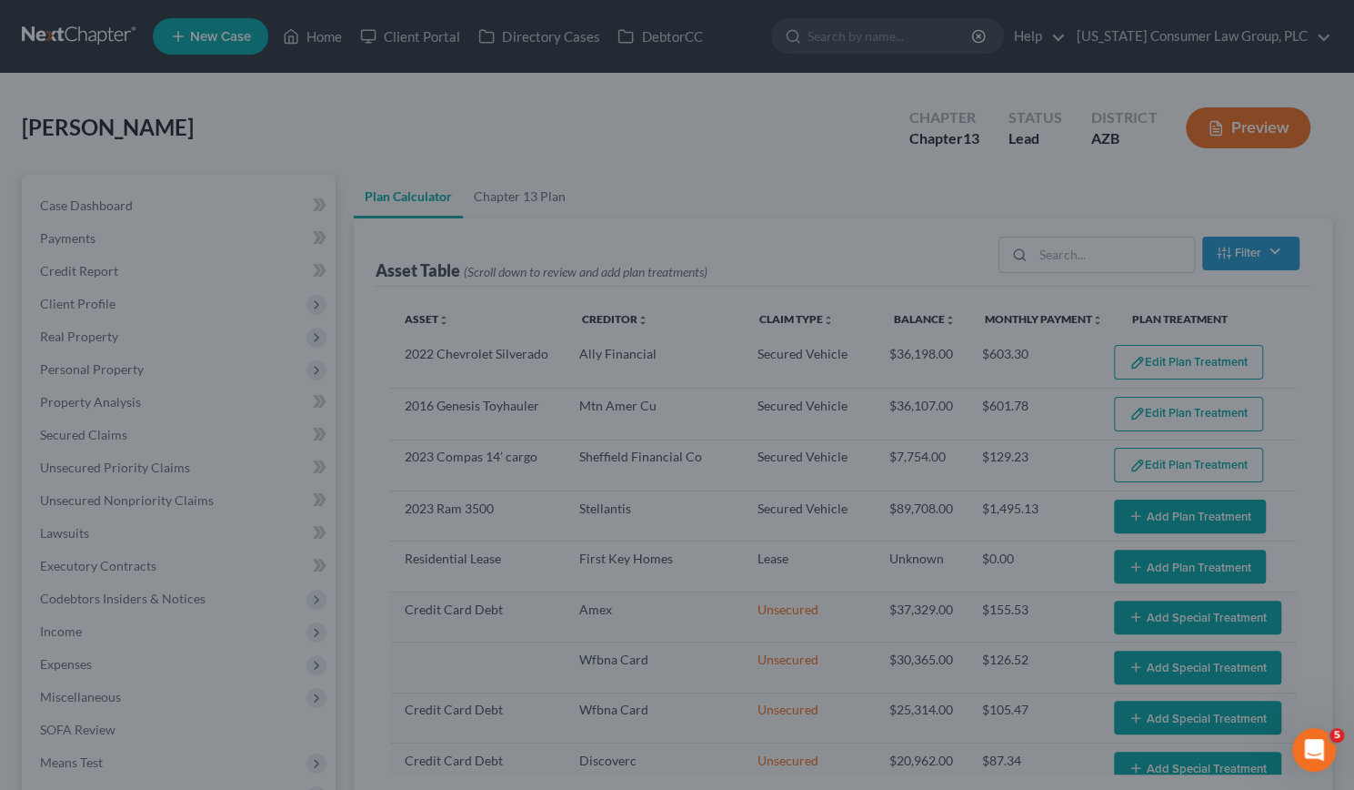
select select "59"
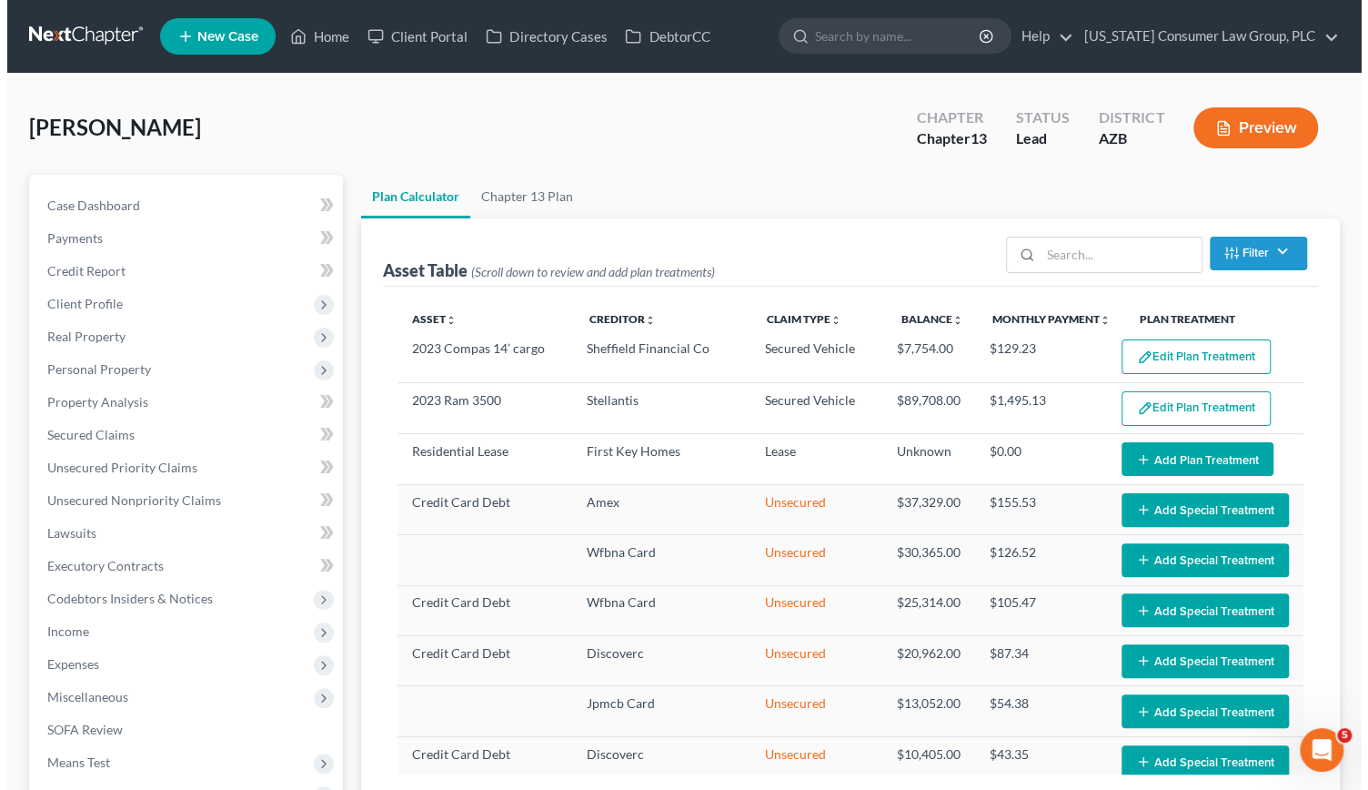
scroll to position [109, 0]
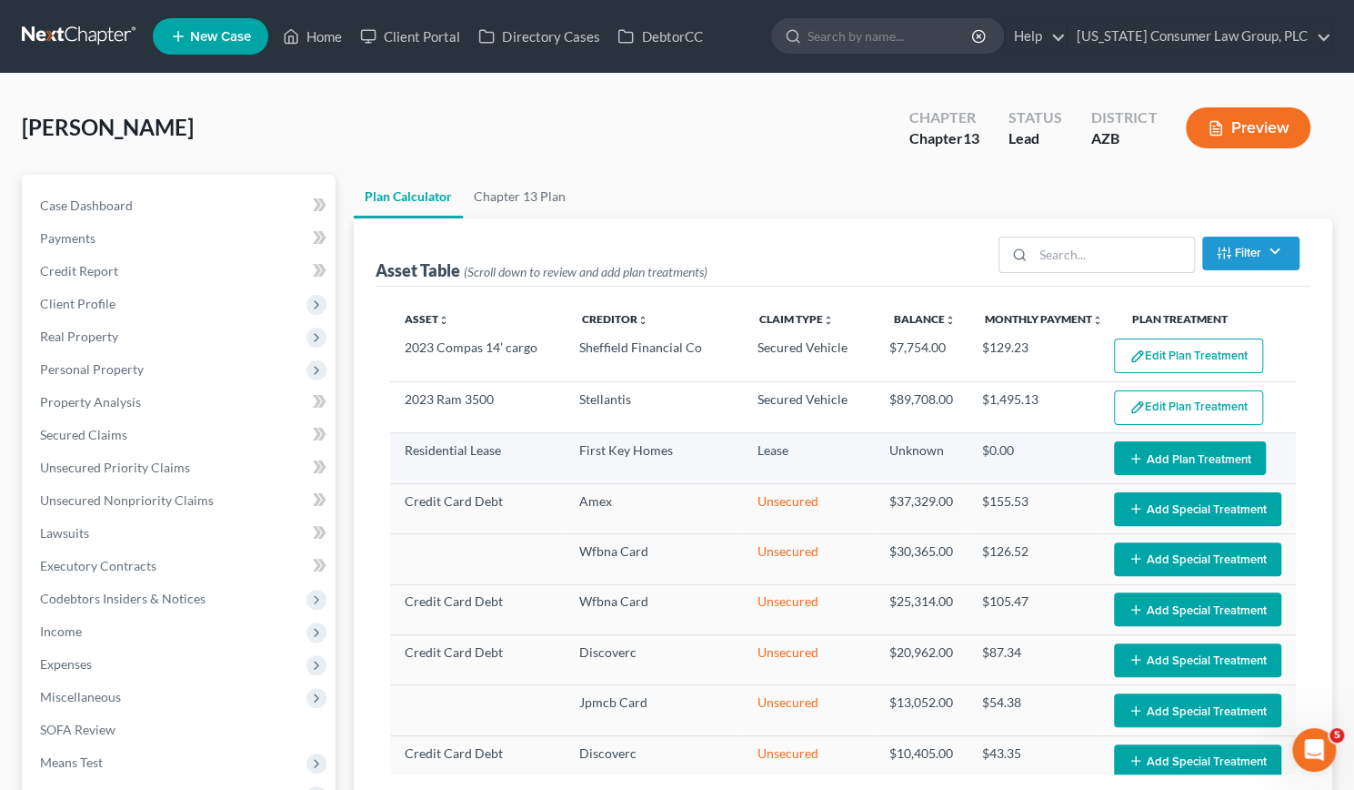
click at [1170, 459] on button "Add Plan Treatment" at bounding box center [1190, 458] width 152 height 34
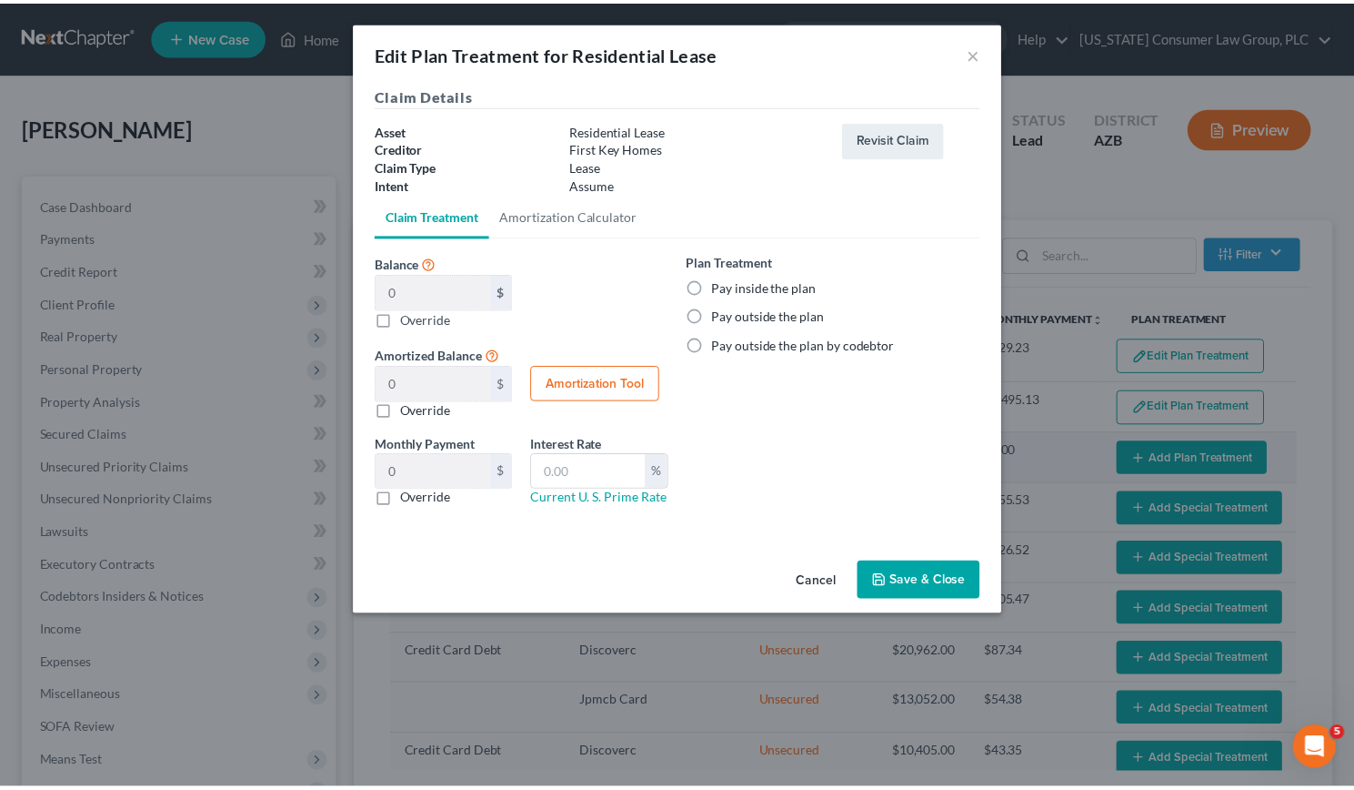
scroll to position [106, 0]
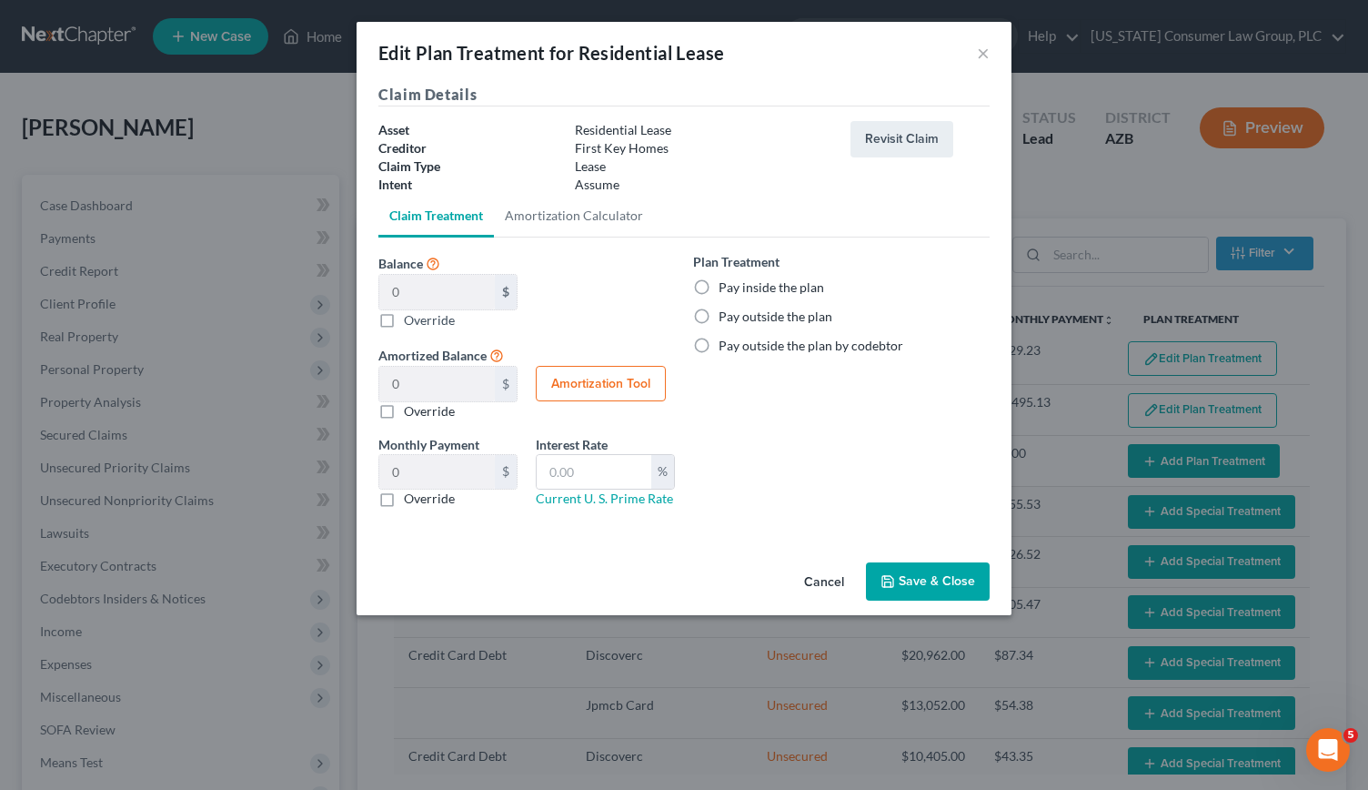
click at [719, 317] on label "Pay outside the plan" at bounding box center [776, 316] width 114 height 18
click at [726, 317] on input "Pay outside the plan" at bounding box center [732, 313] width 12 height 12
radio input "true"
click at [919, 579] on button "Save & Close" at bounding box center [928, 581] width 124 height 38
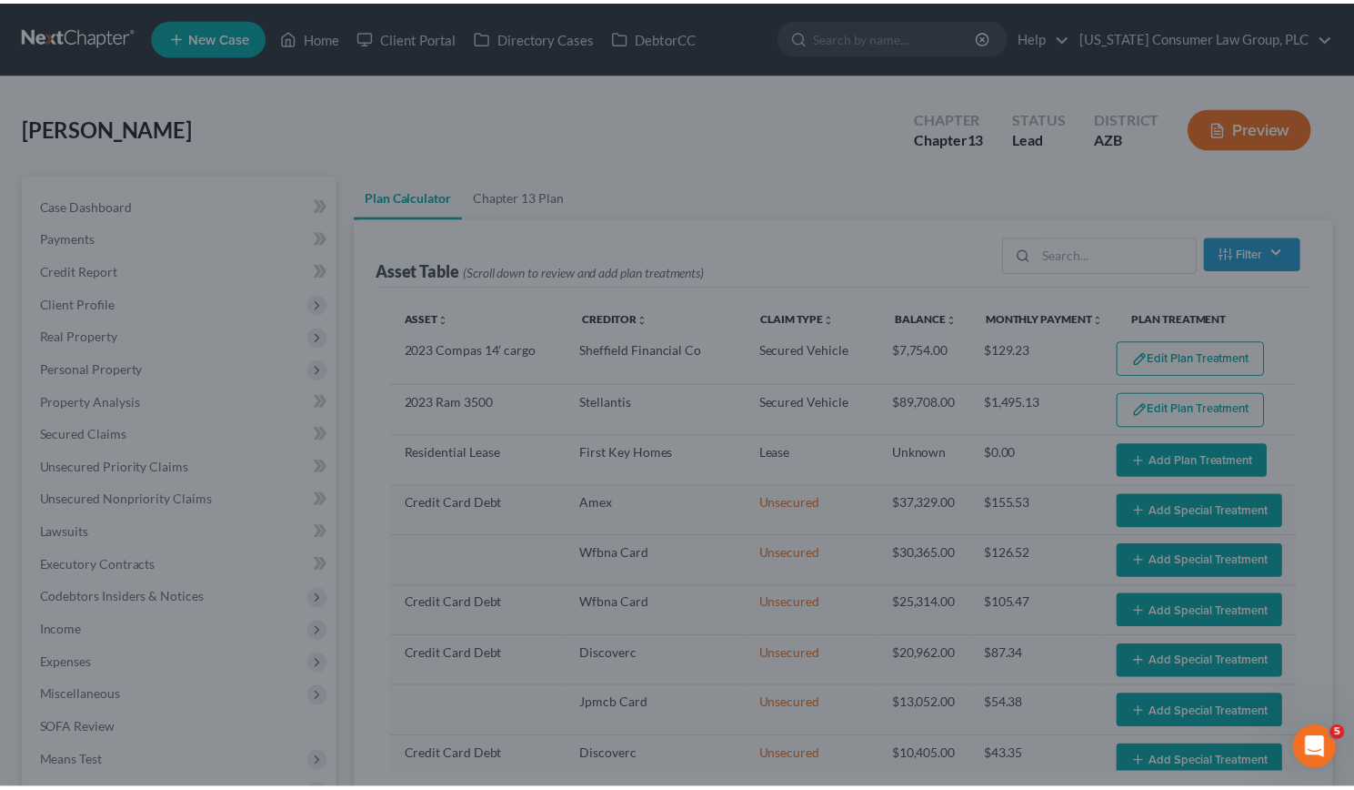
scroll to position [109, 0]
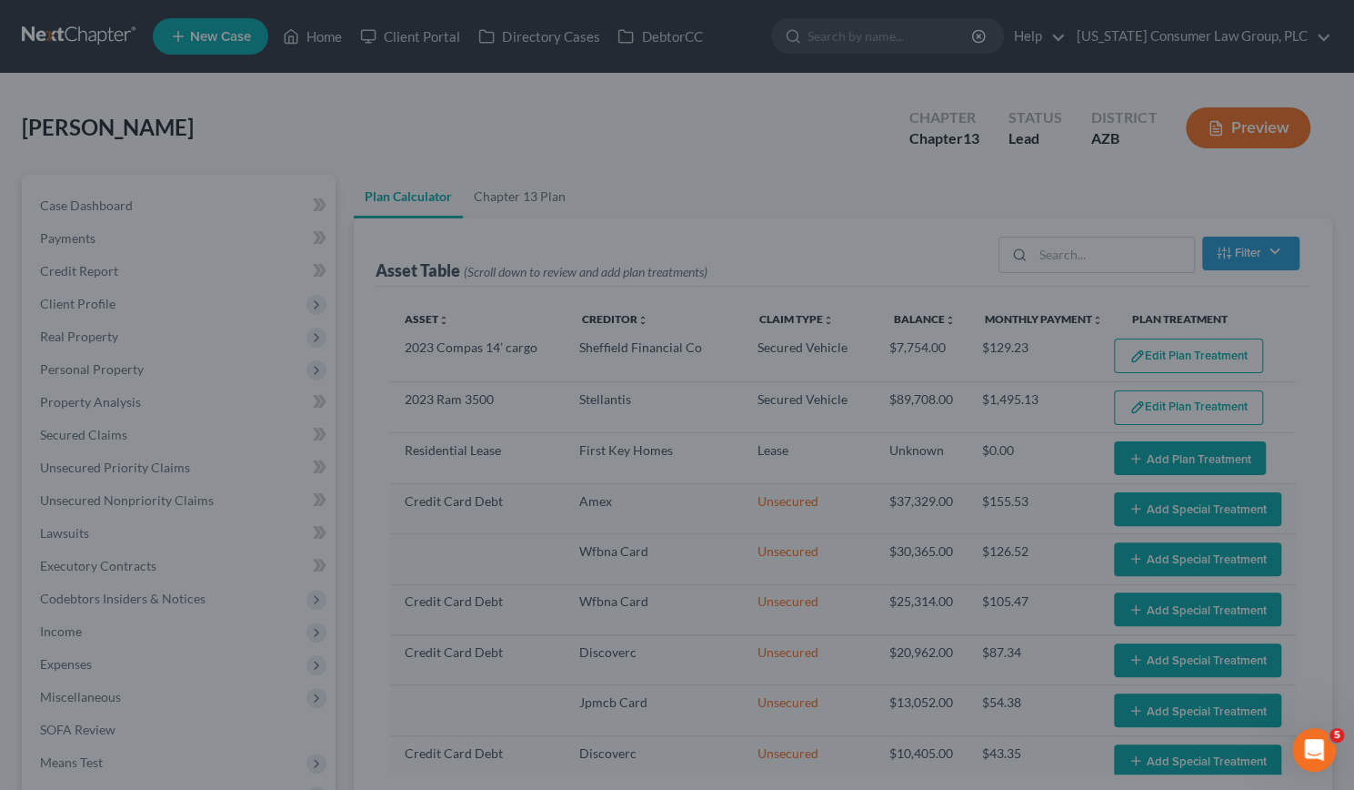
select select "59"
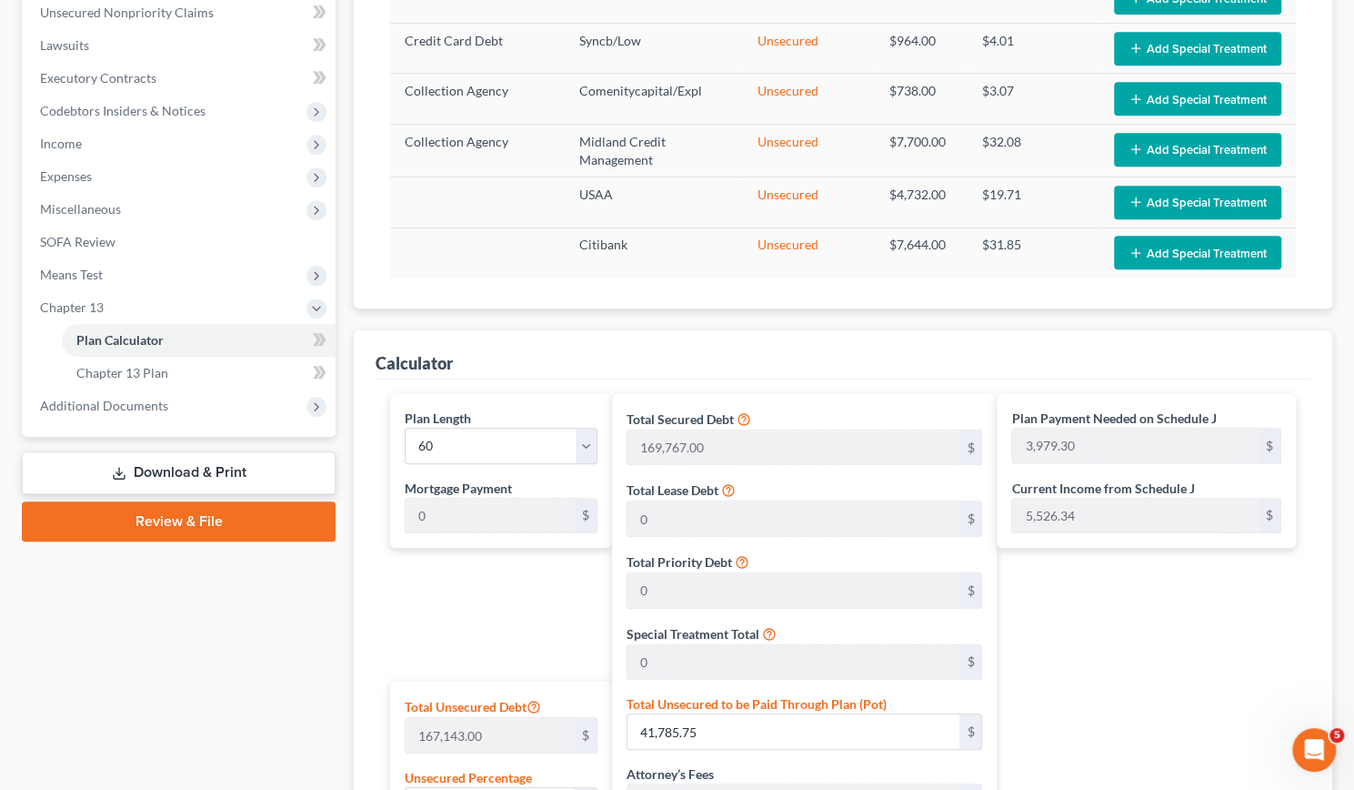
scroll to position [488, 0]
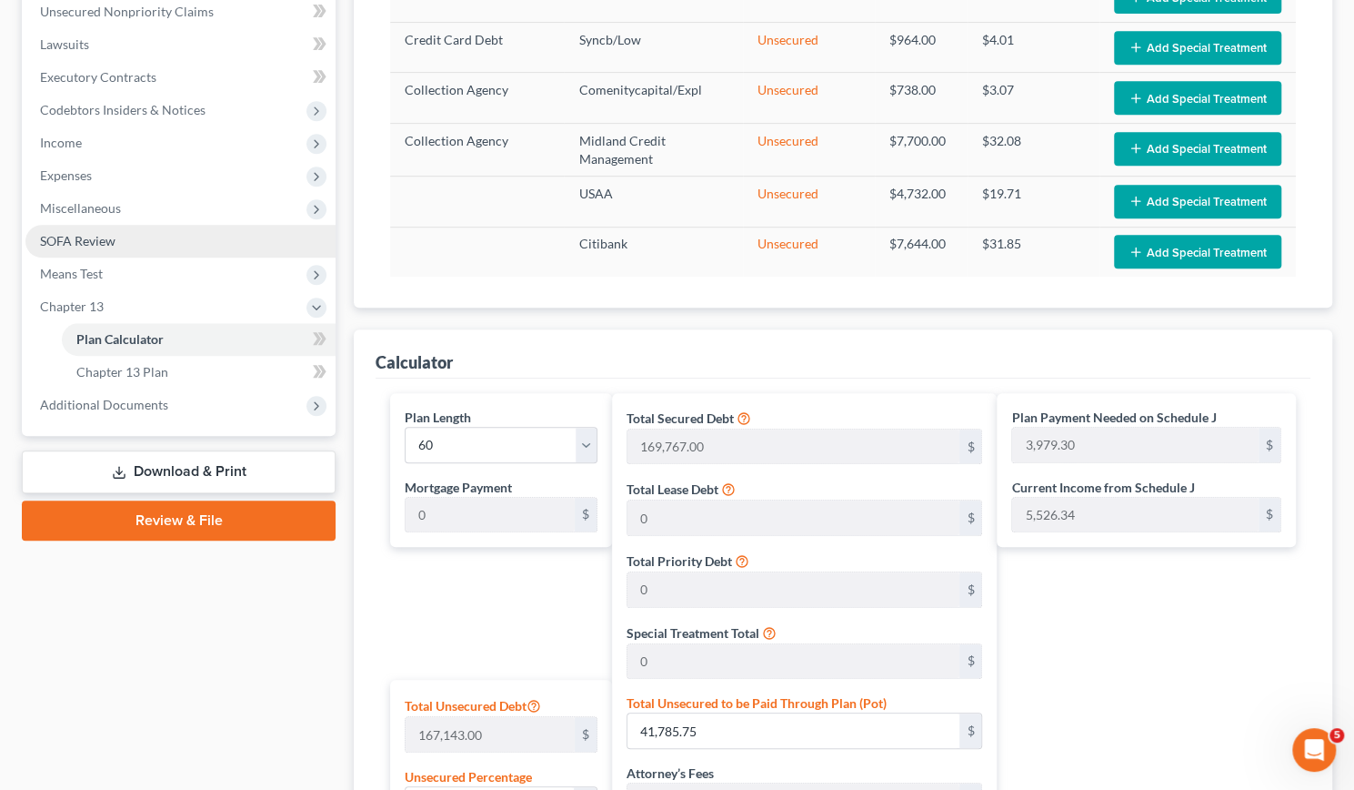
click at [83, 234] on span "SOFA Review" at bounding box center [77, 240] width 75 height 15
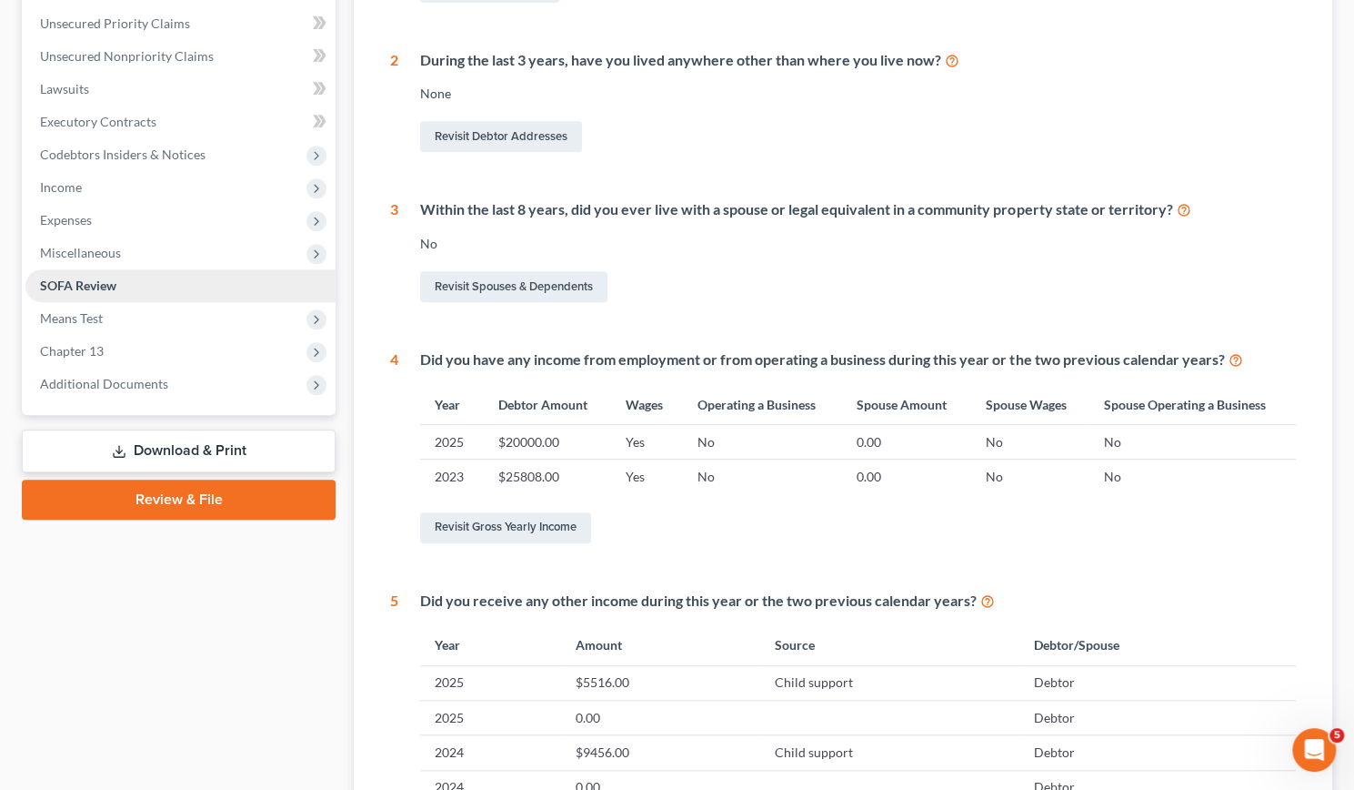
scroll to position [473, 0]
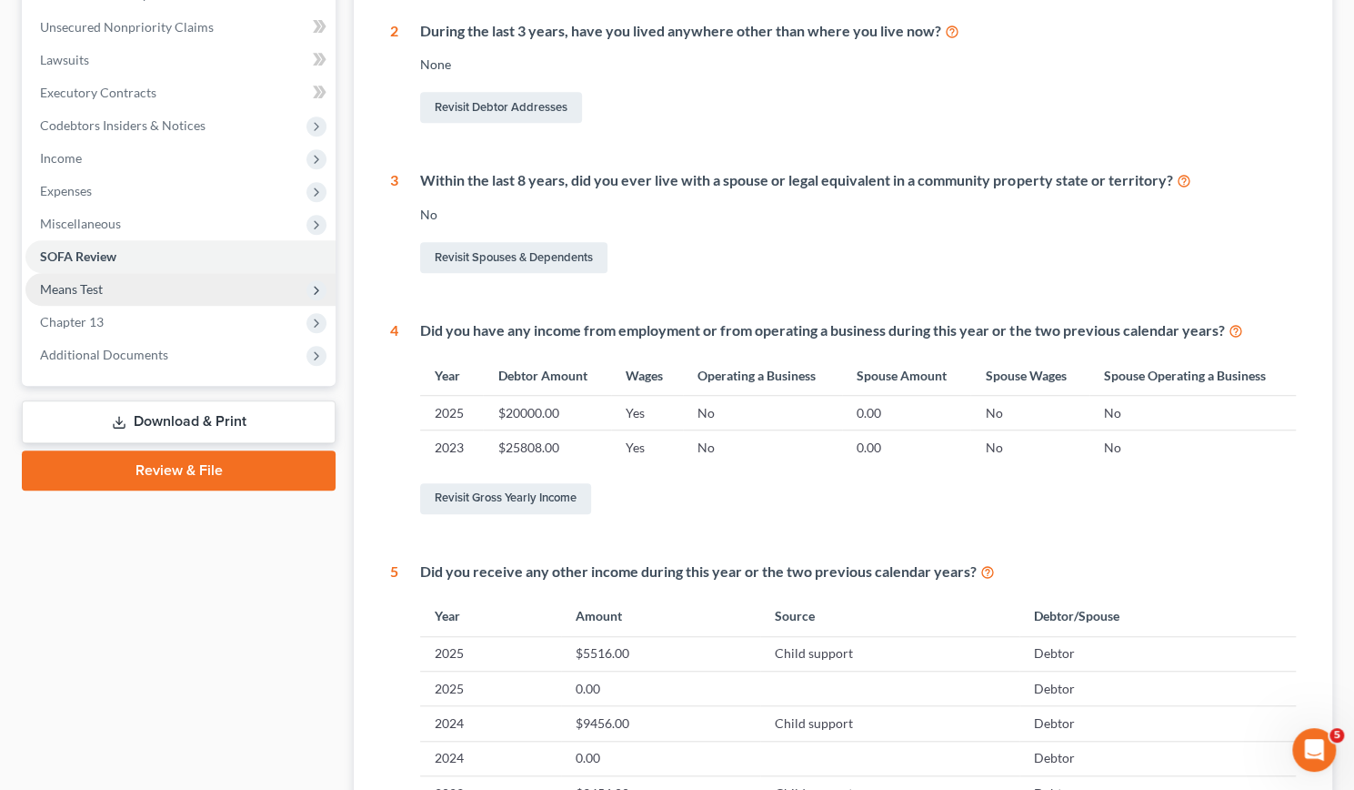
click at [61, 294] on span "Means Test" at bounding box center [71, 288] width 63 height 15
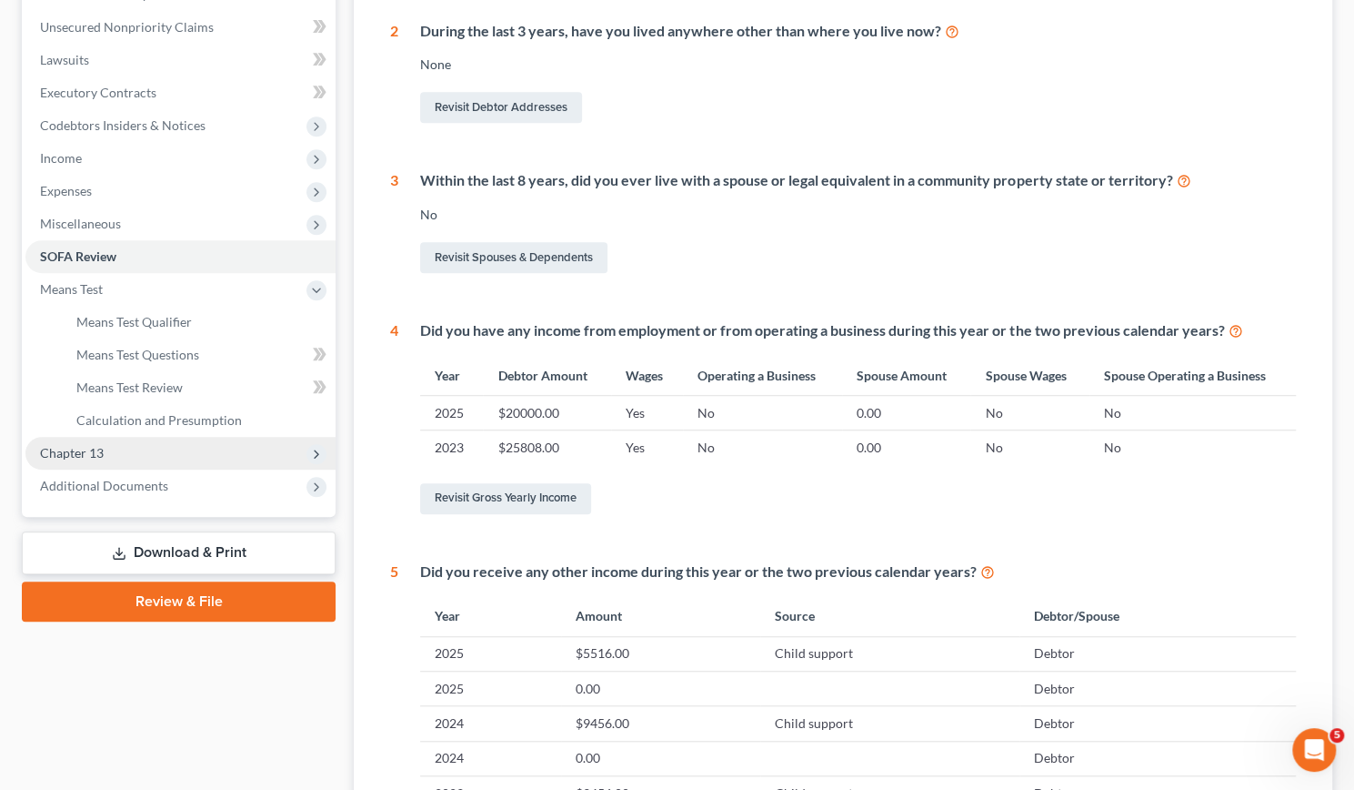
click at [76, 453] on span "Chapter 13" at bounding box center [72, 452] width 64 height 15
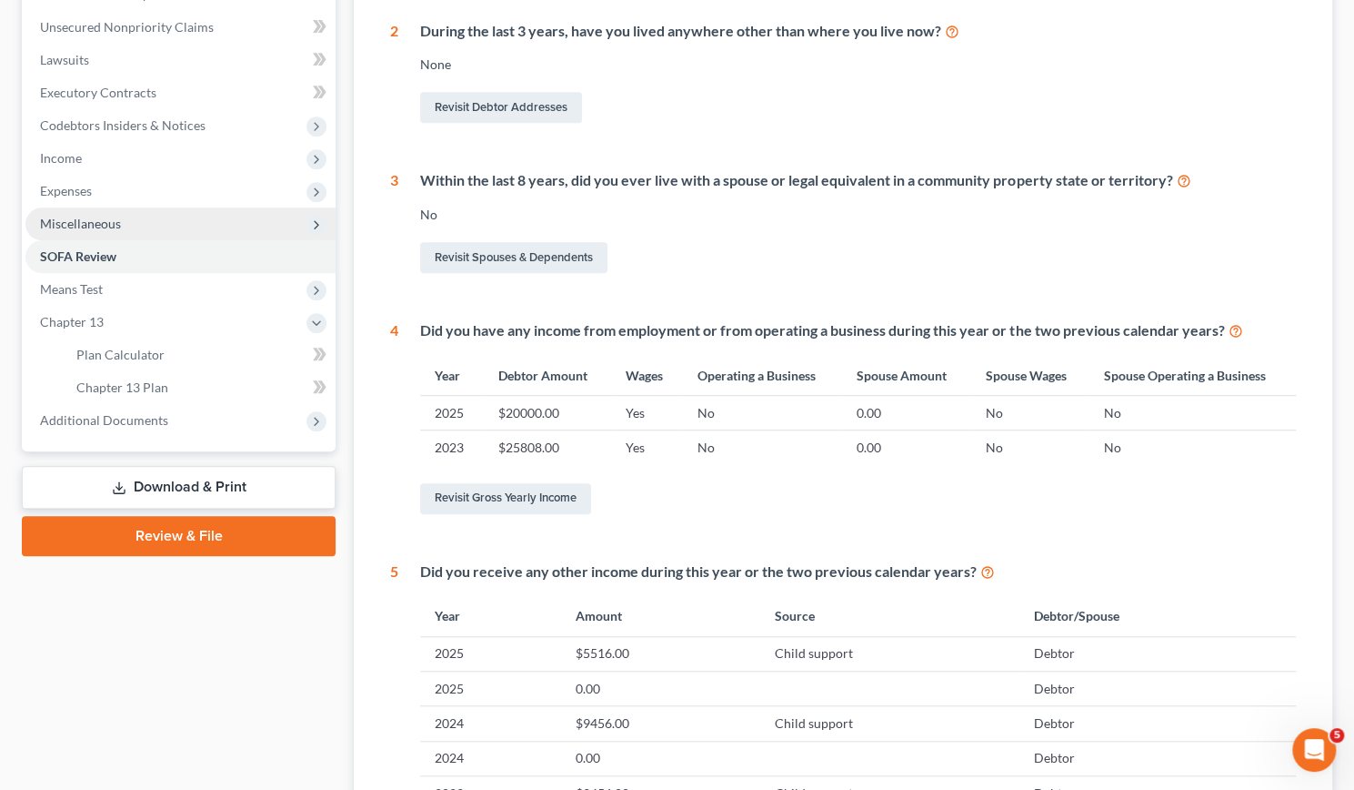
click at [83, 226] on span "Miscellaneous" at bounding box center [80, 223] width 81 height 15
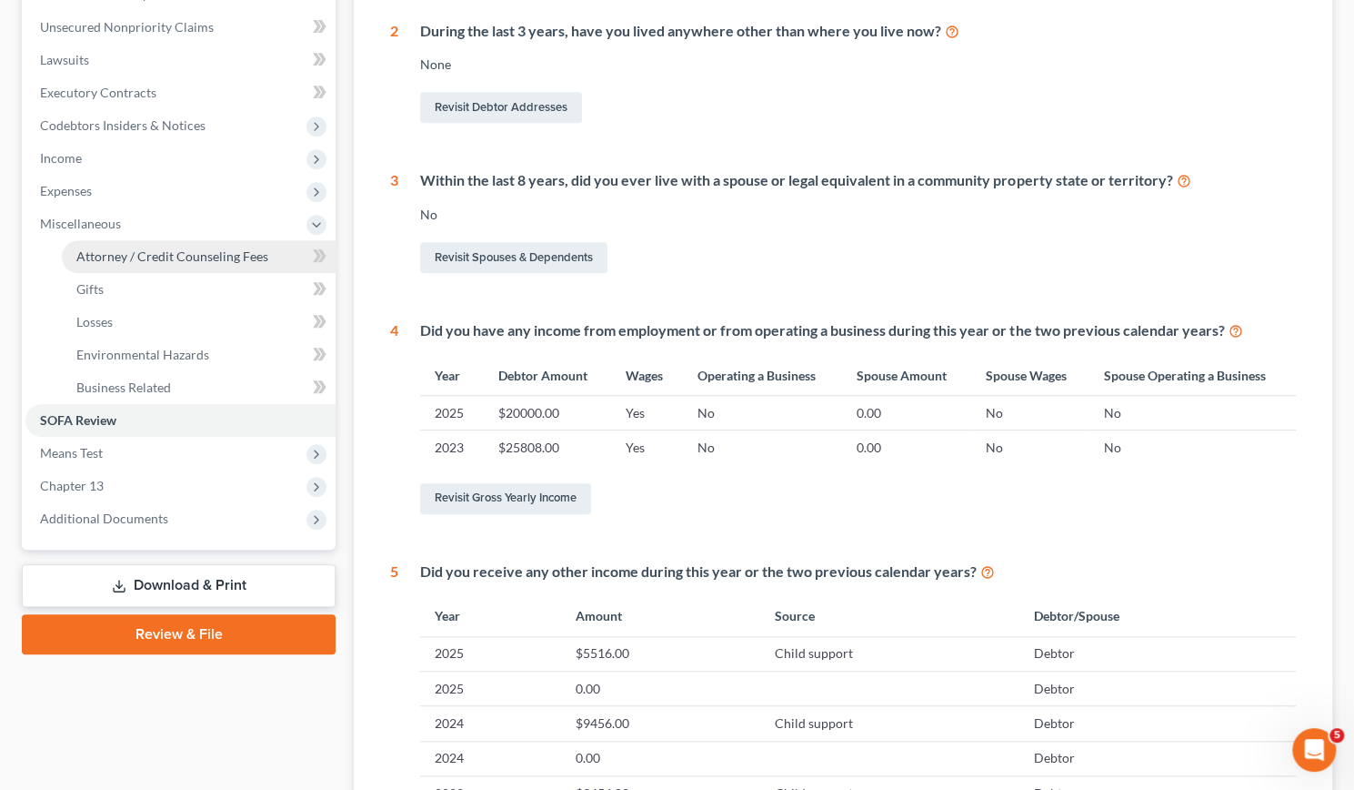
click at [89, 257] on span "Attorney / Credit Counseling Fees" at bounding box center [172, 255] width 192 height 15
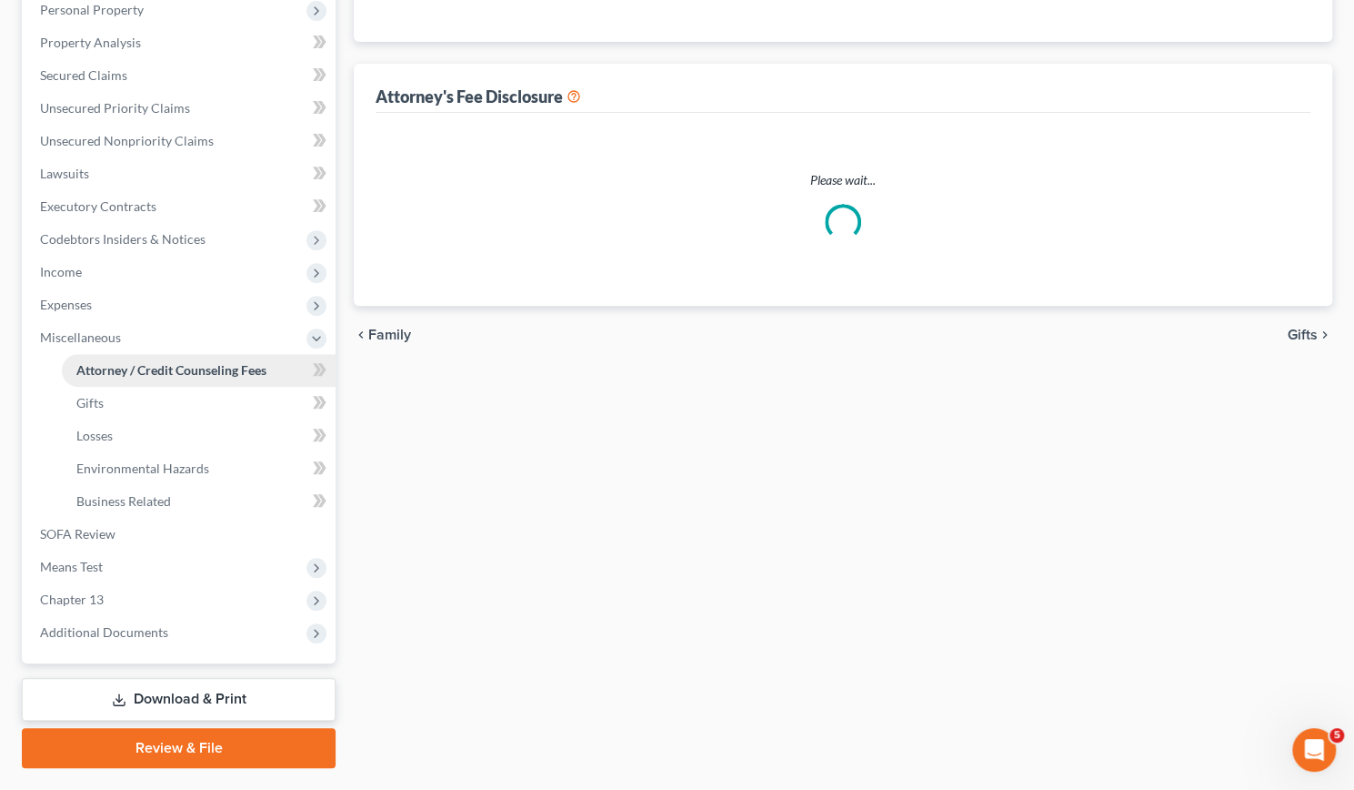
scroll to position [42, 0]
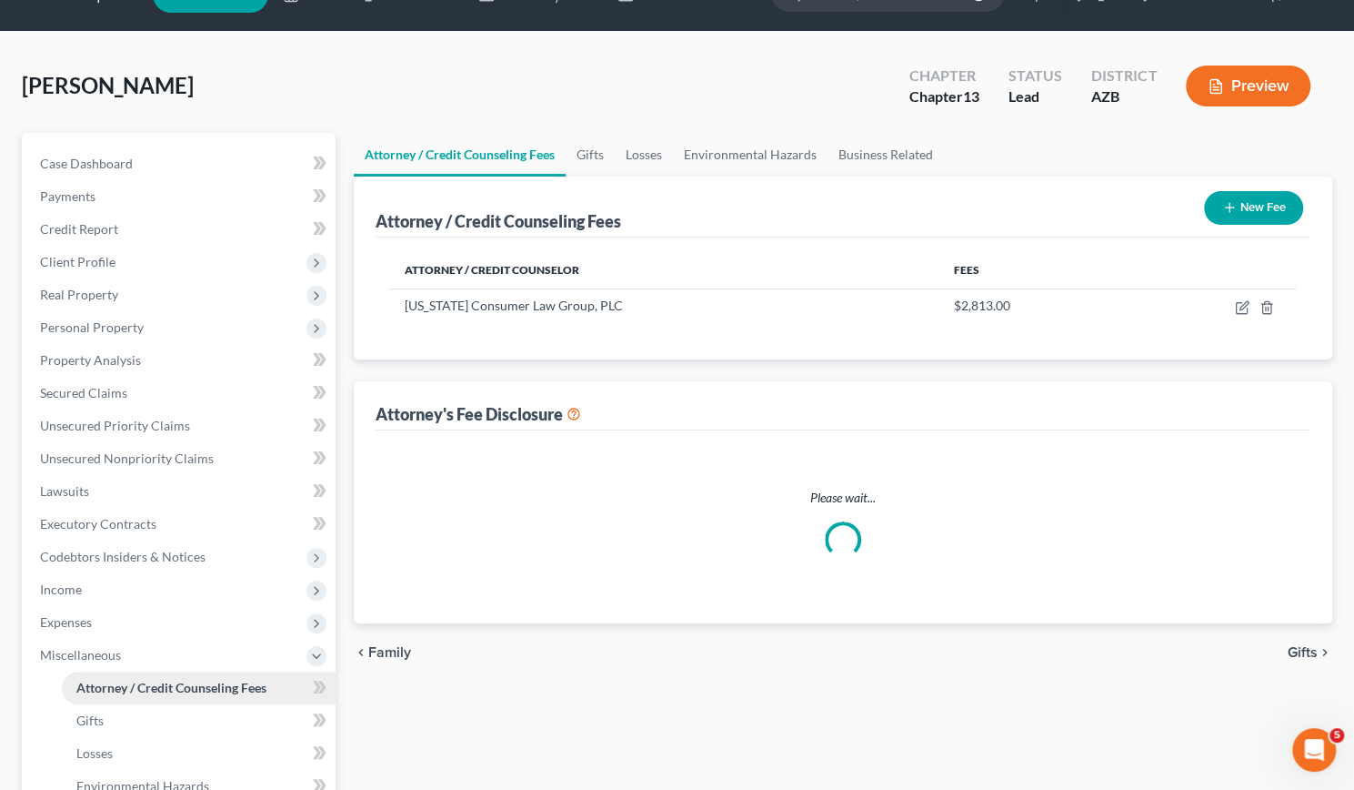
select select "18"
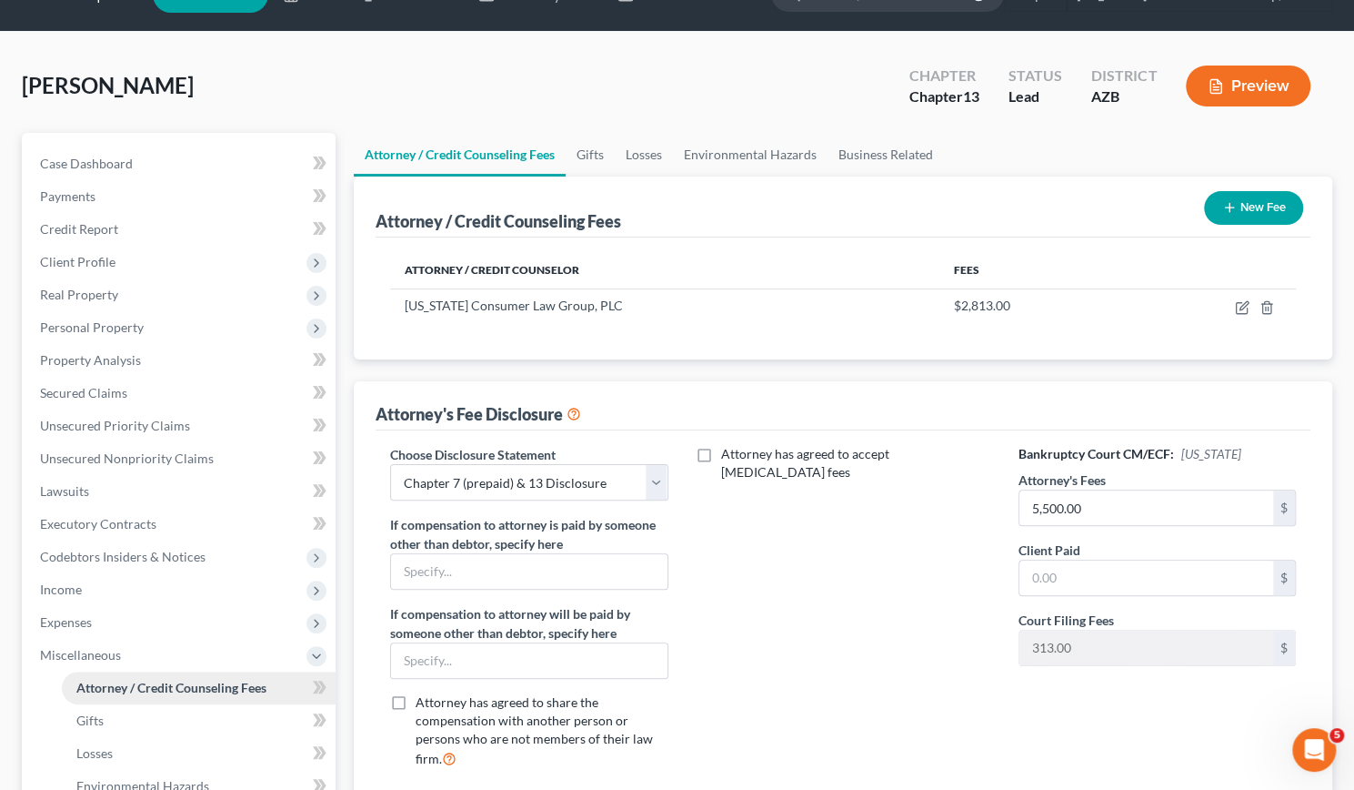
scroll to position [0, 0]
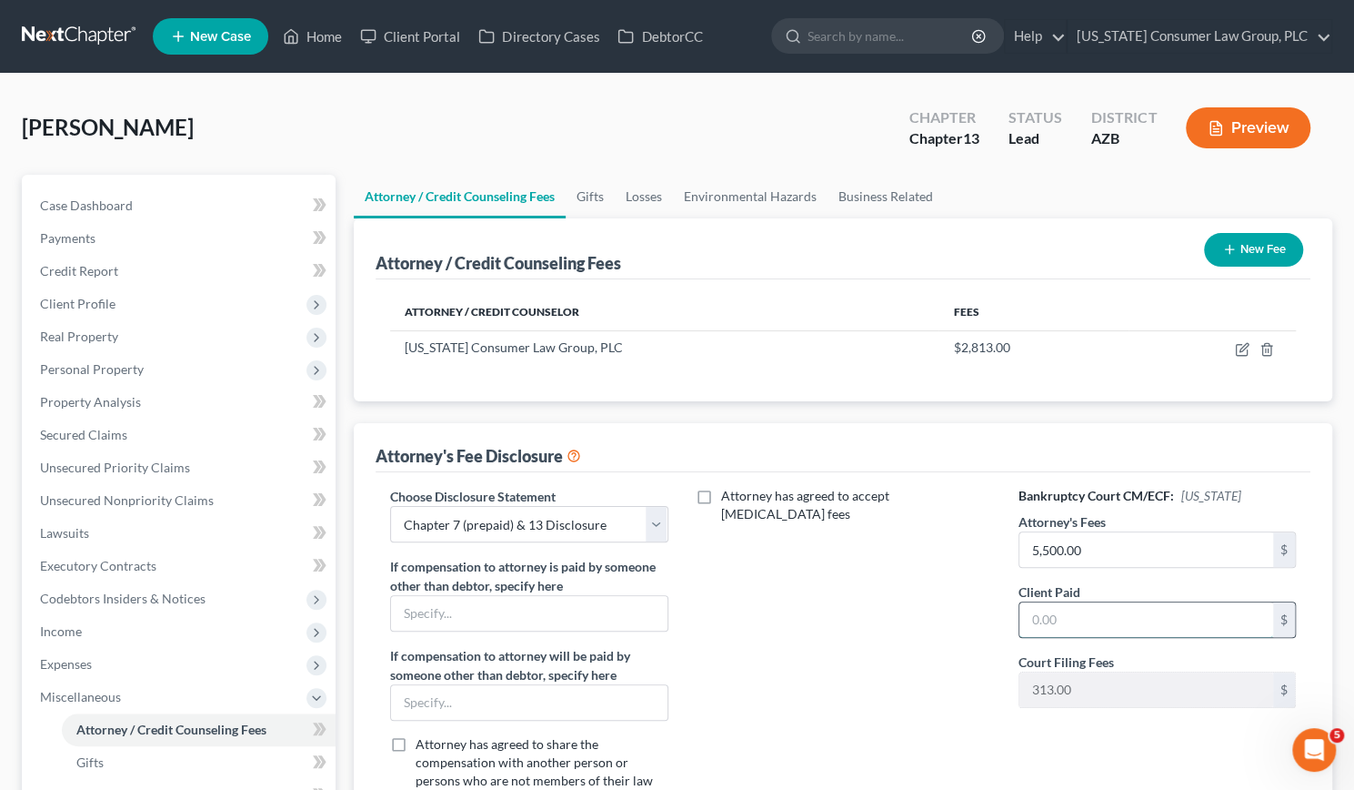
click at [1064, 616] on input "text" at bounding box center [1147, 619] width 254 height 35
type input "2,500"
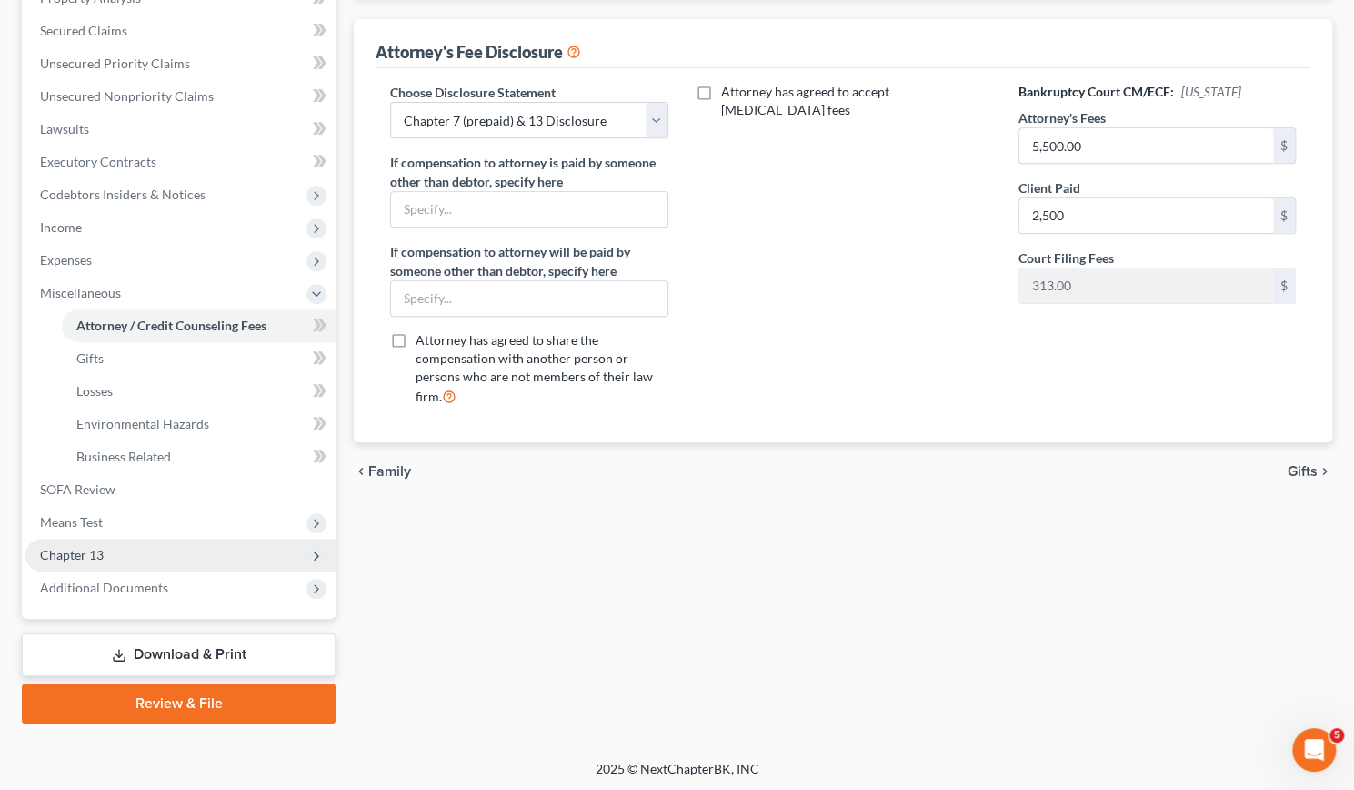
click at [80, 549] on span "Chapter 13" at bounding box center [72, 554] width 64 height 15
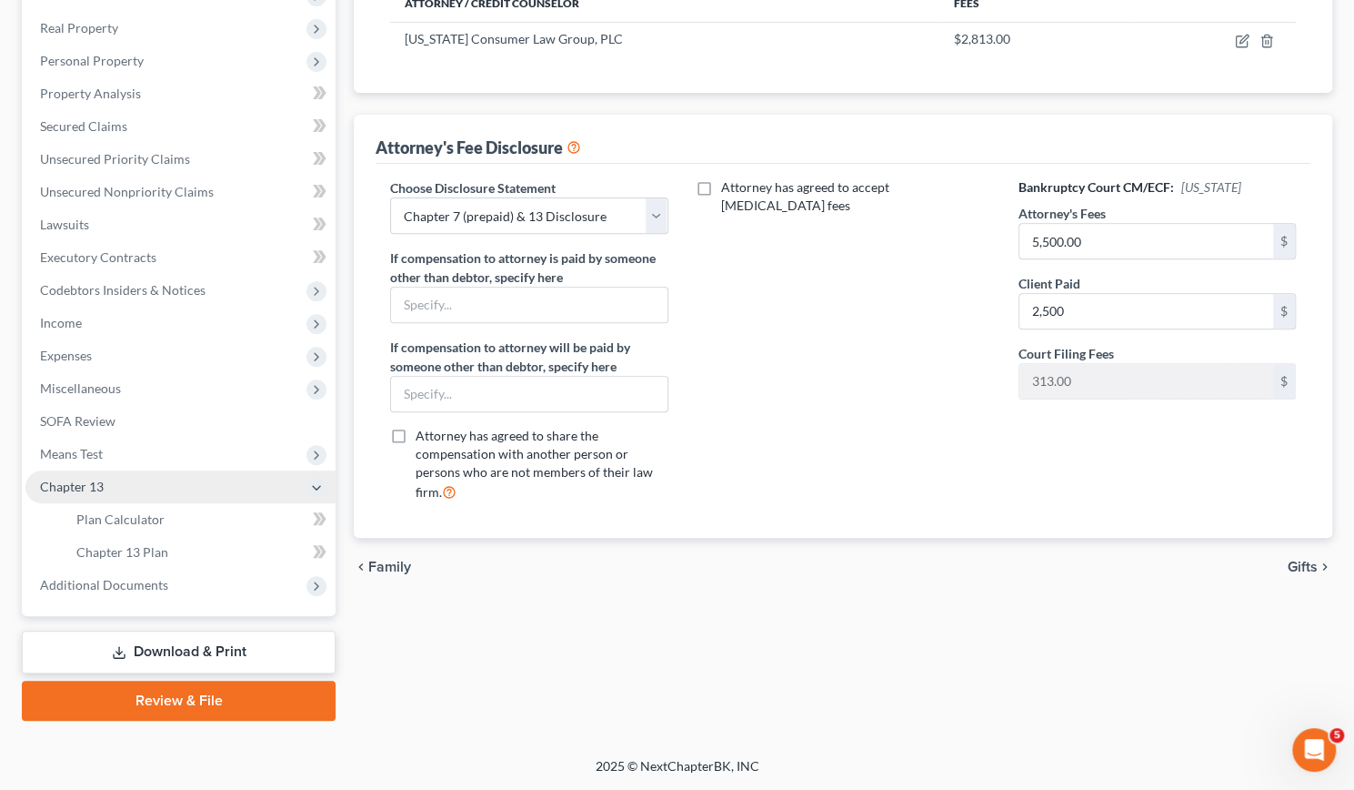
scroll to position [306, 0]
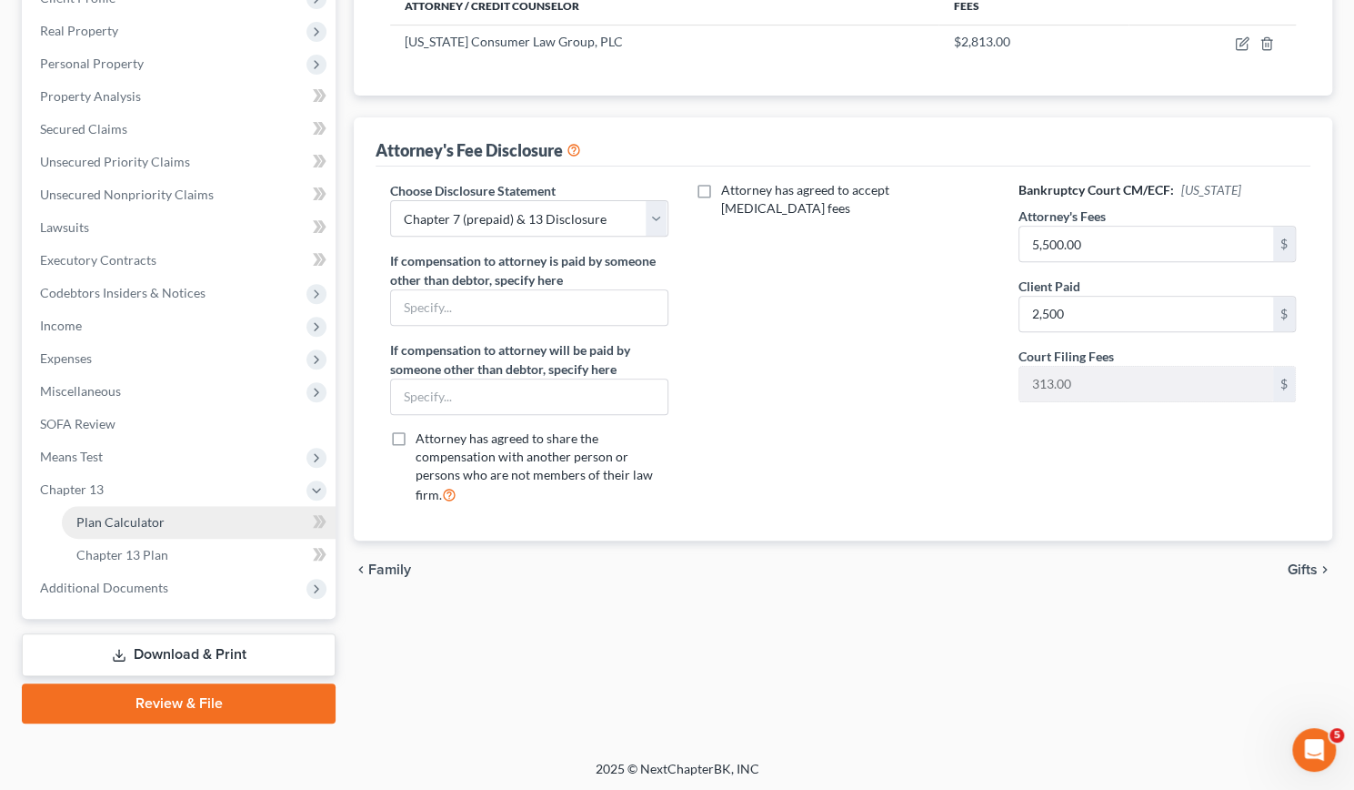
click at [91, 523] on span "Plan Calculator" at bounding box center [120, 521] width 88 height 15
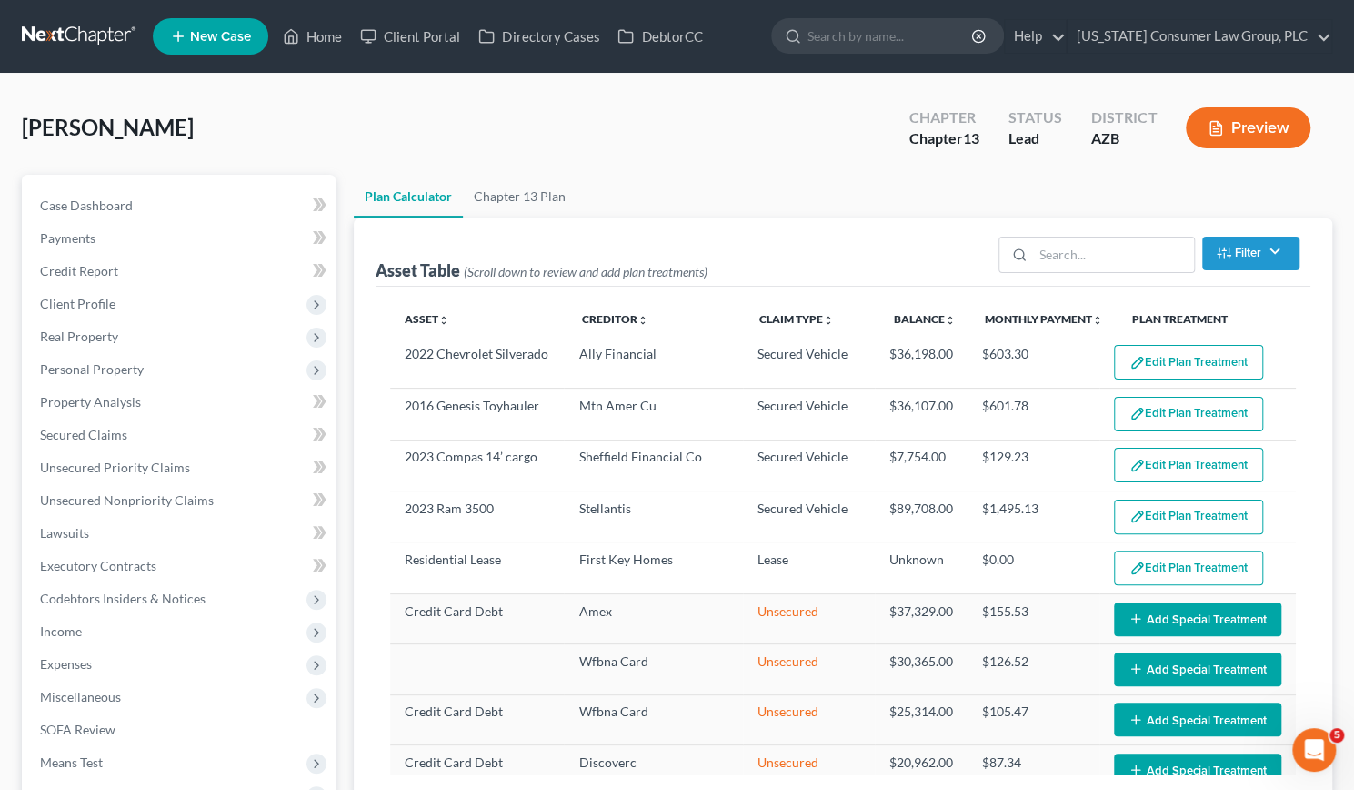
select select "59"
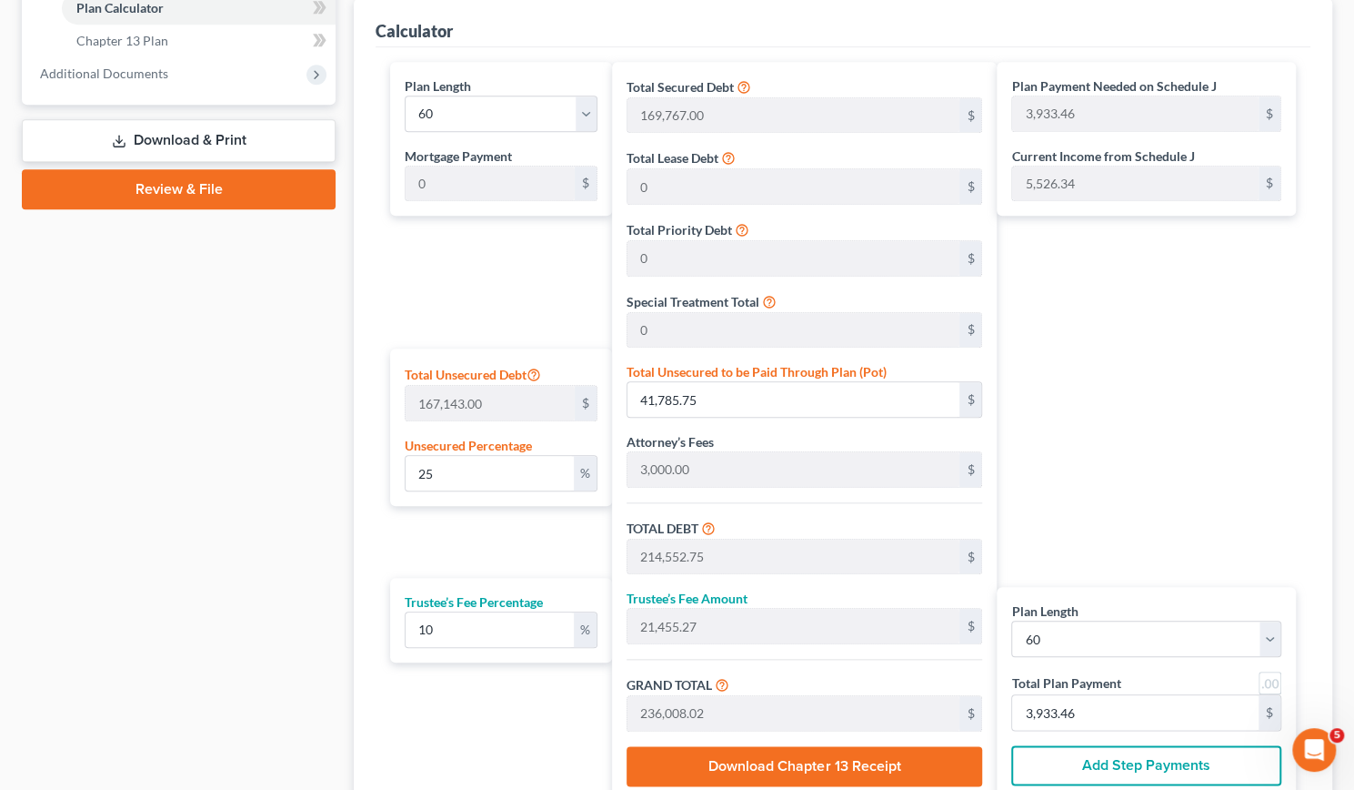
scroll to position [820, 0]
type input "0"
type input "218.18"
type input "21.81"
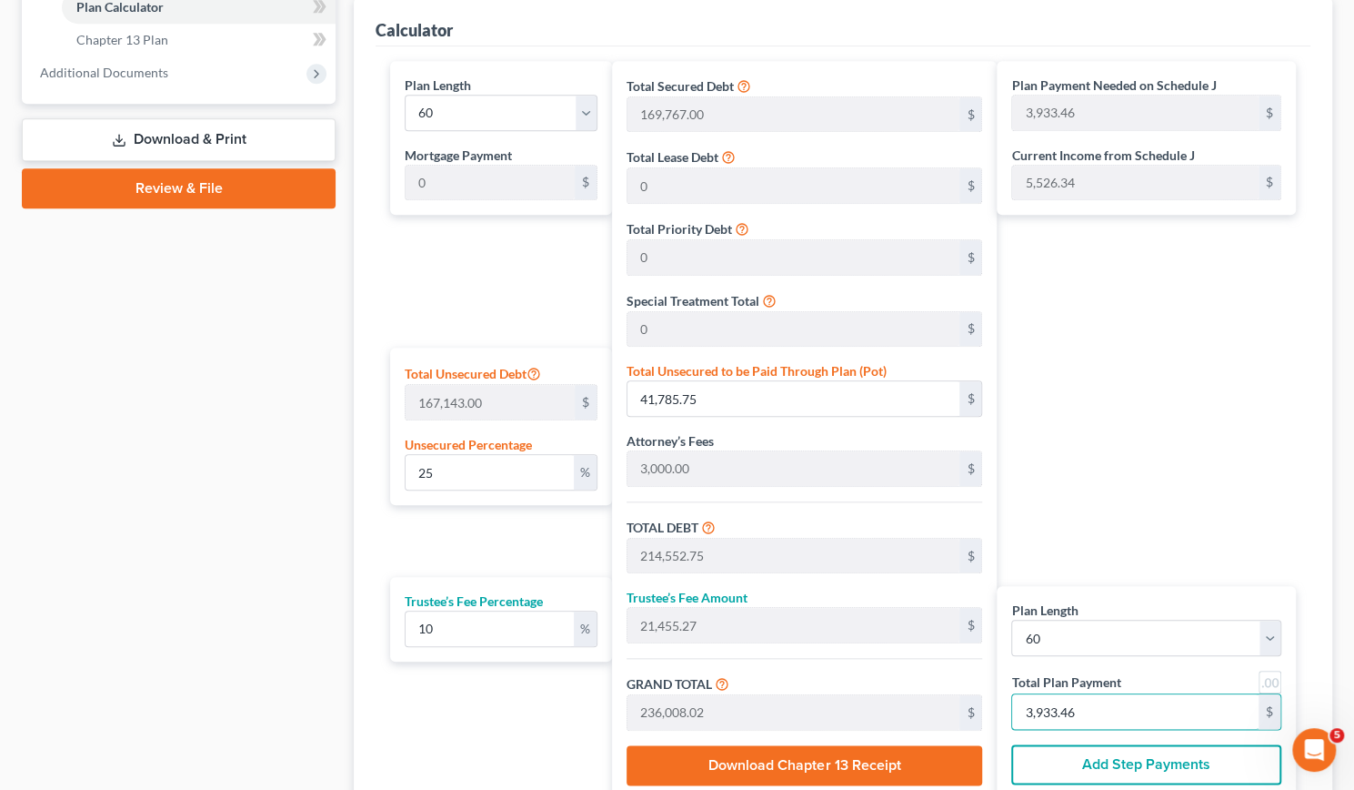
type input "240.00"
type input "4"
type input "2,236.36"
type input "223.63"
type input "2,460.00"
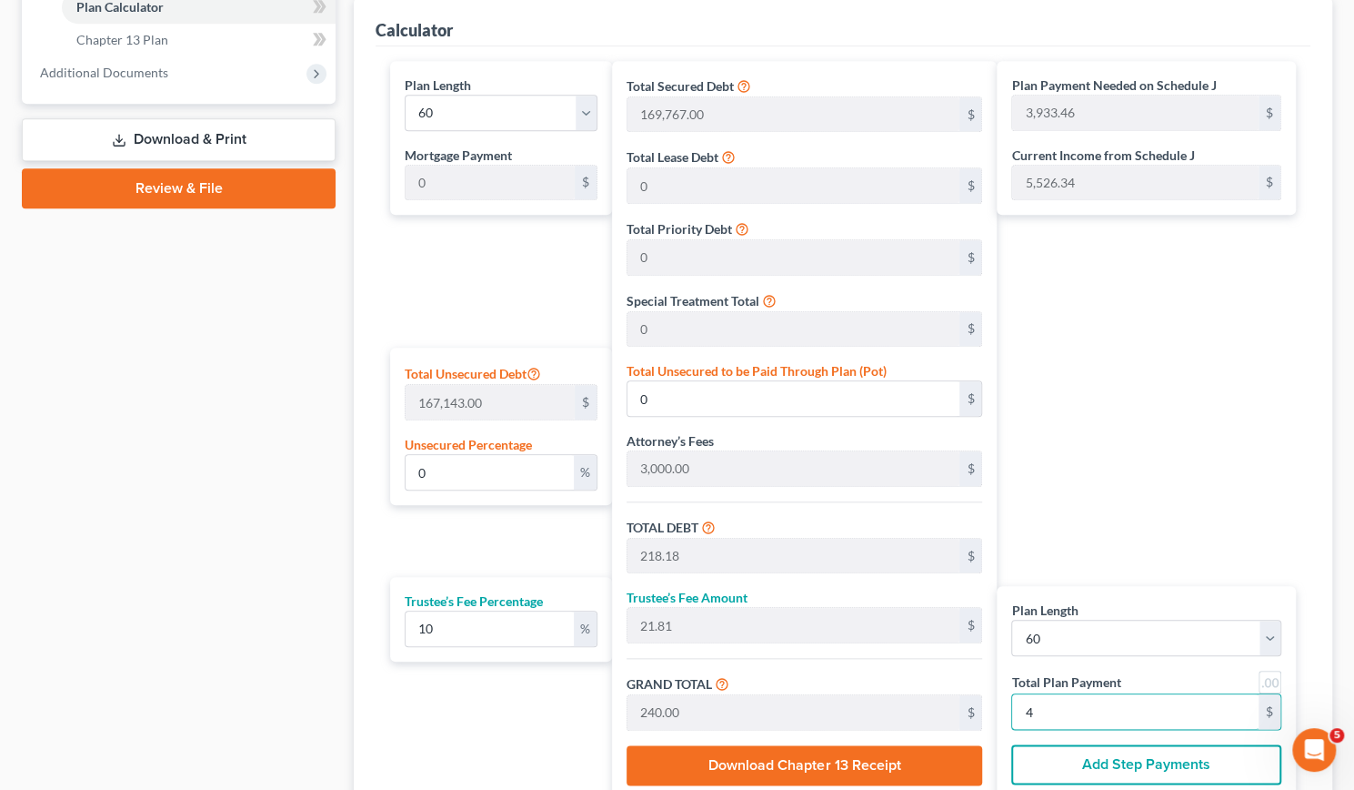
type input "41"
type input "22,363.63"
type input "2,236.36"
type input "24,600.00"
click at [1253, 399] on div "Plan Payment Needed on Schedule J 3,933.46 $ Current Income from Schedule J 5,5…" at bounding box center [1151, 430] width 308 height 739
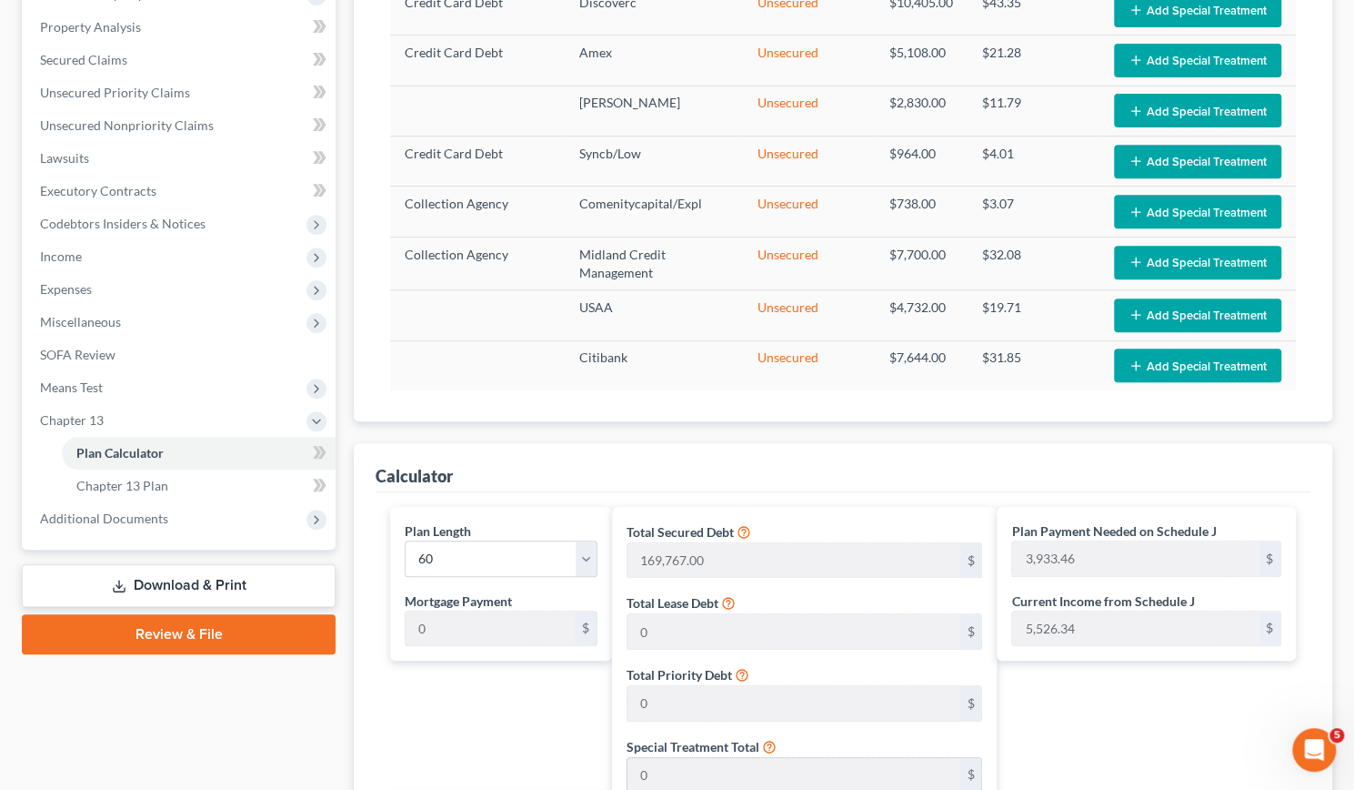
scroll to position [356, 0]
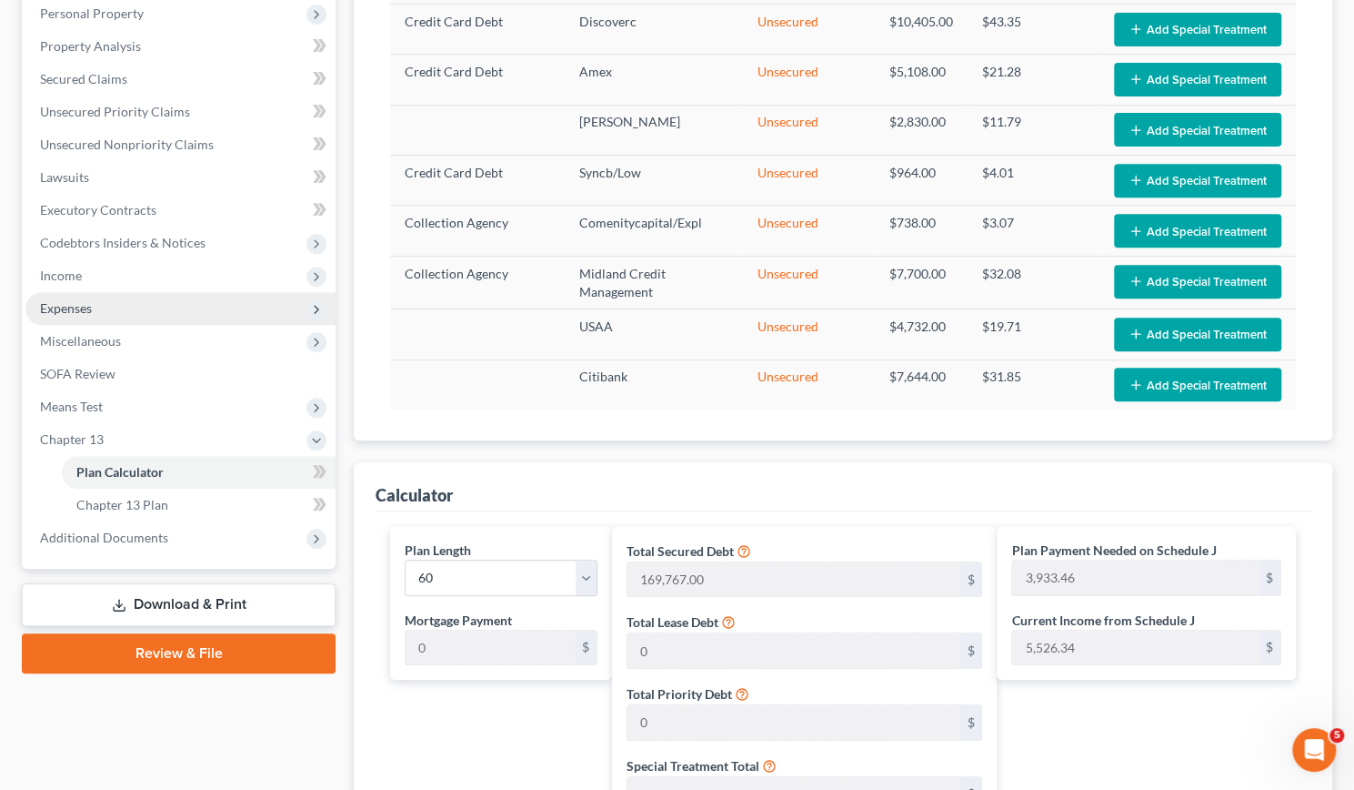
click at [79, 307] on span "Expenses" at bounding box center [66, 307] width 52 height 15
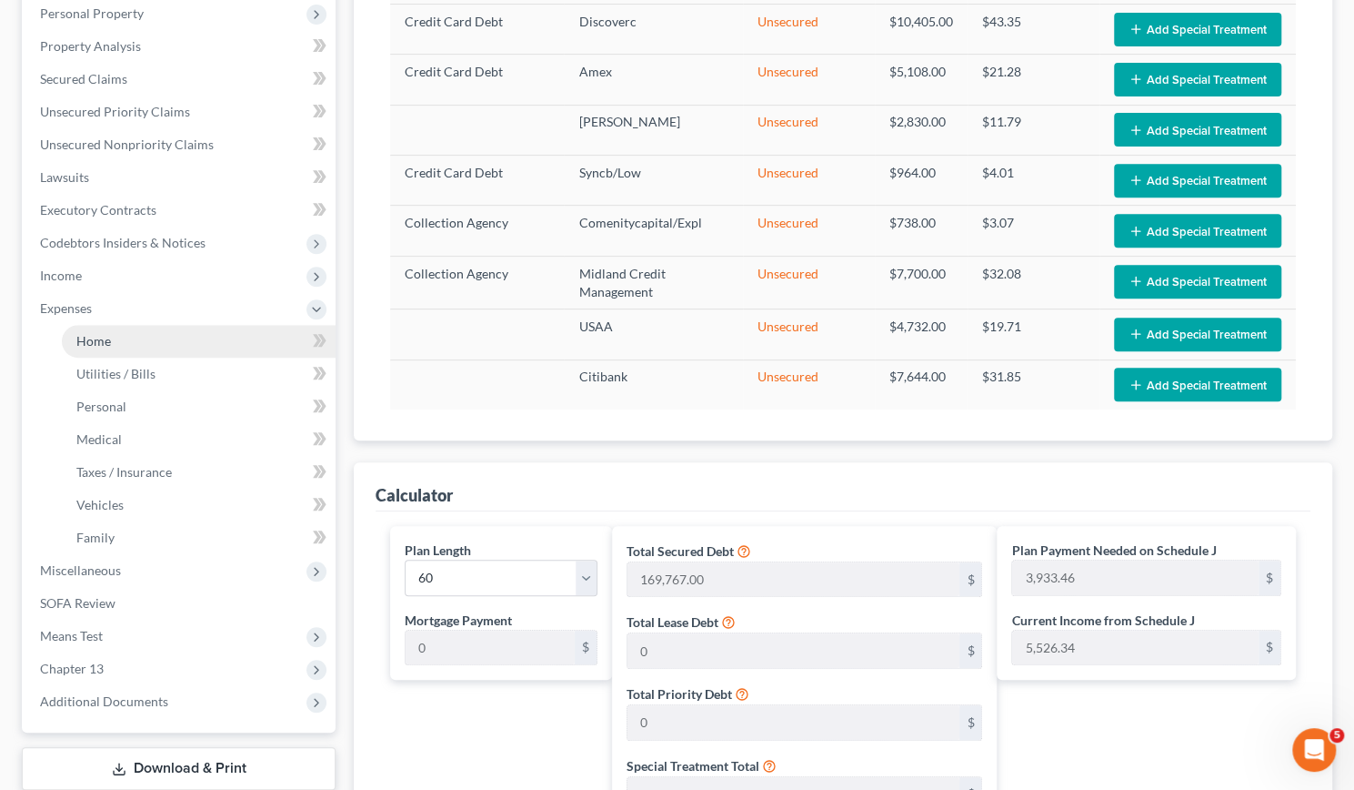
click at [89, 334] on span "Home" at bounding box center [93, 340] width 35 height 15
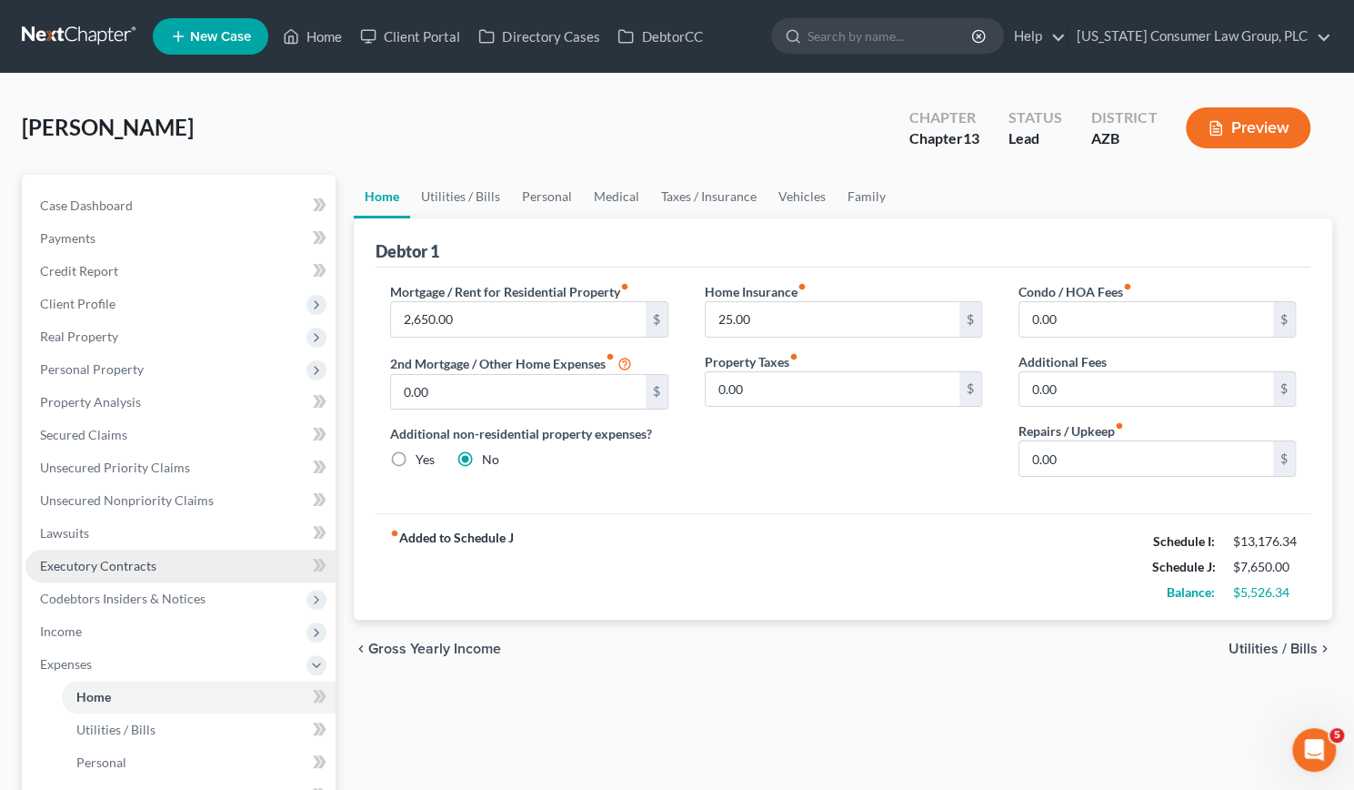
click at [80, 566] on span "Executory Contracts" at bounding box center [98, 565] width 116 height 15
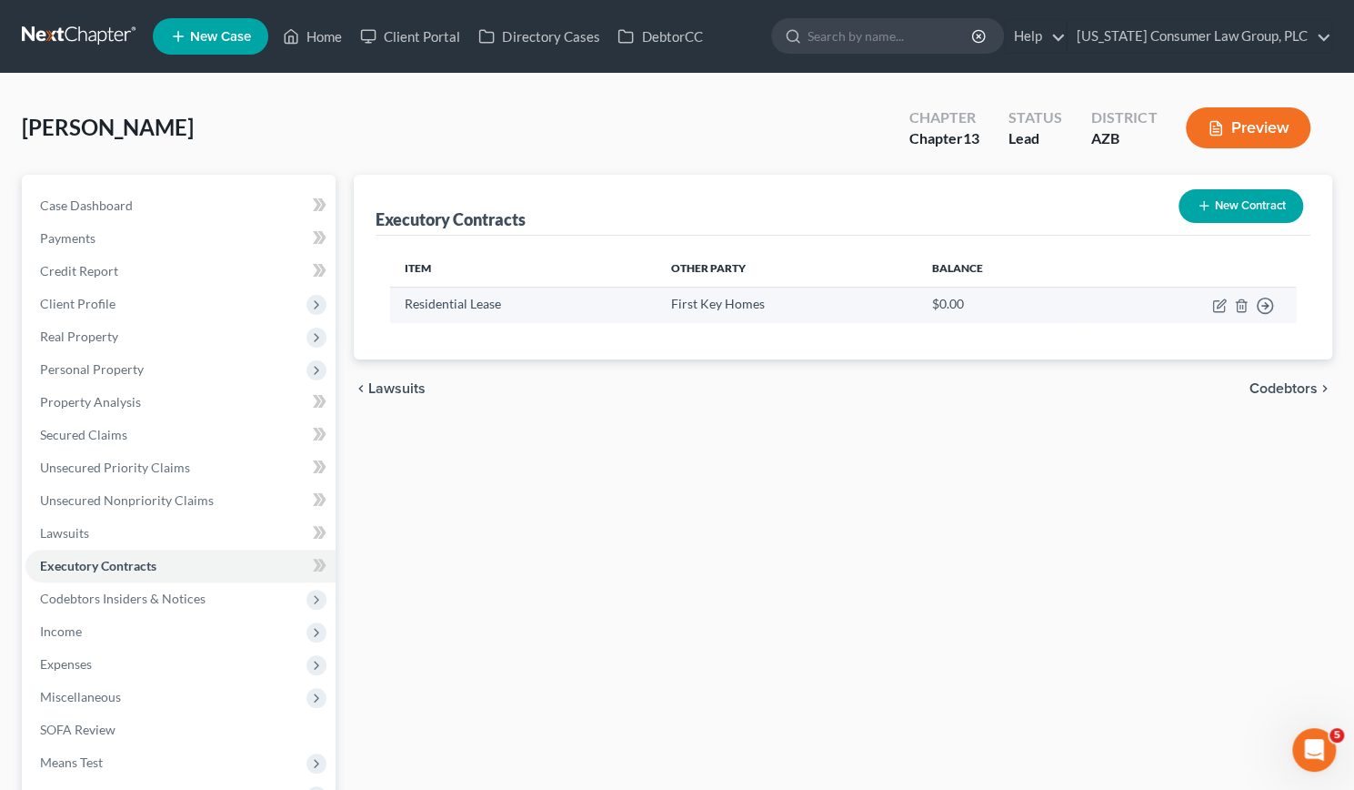
click at [1213, 295] on td "Move to D Move to E Move to F Move to Notice Only" at bounding box center [1192, 304] width 208 height 35
click at [1223, 305] on icon "button" at bounding box center [1220, 305] width 15 height 15
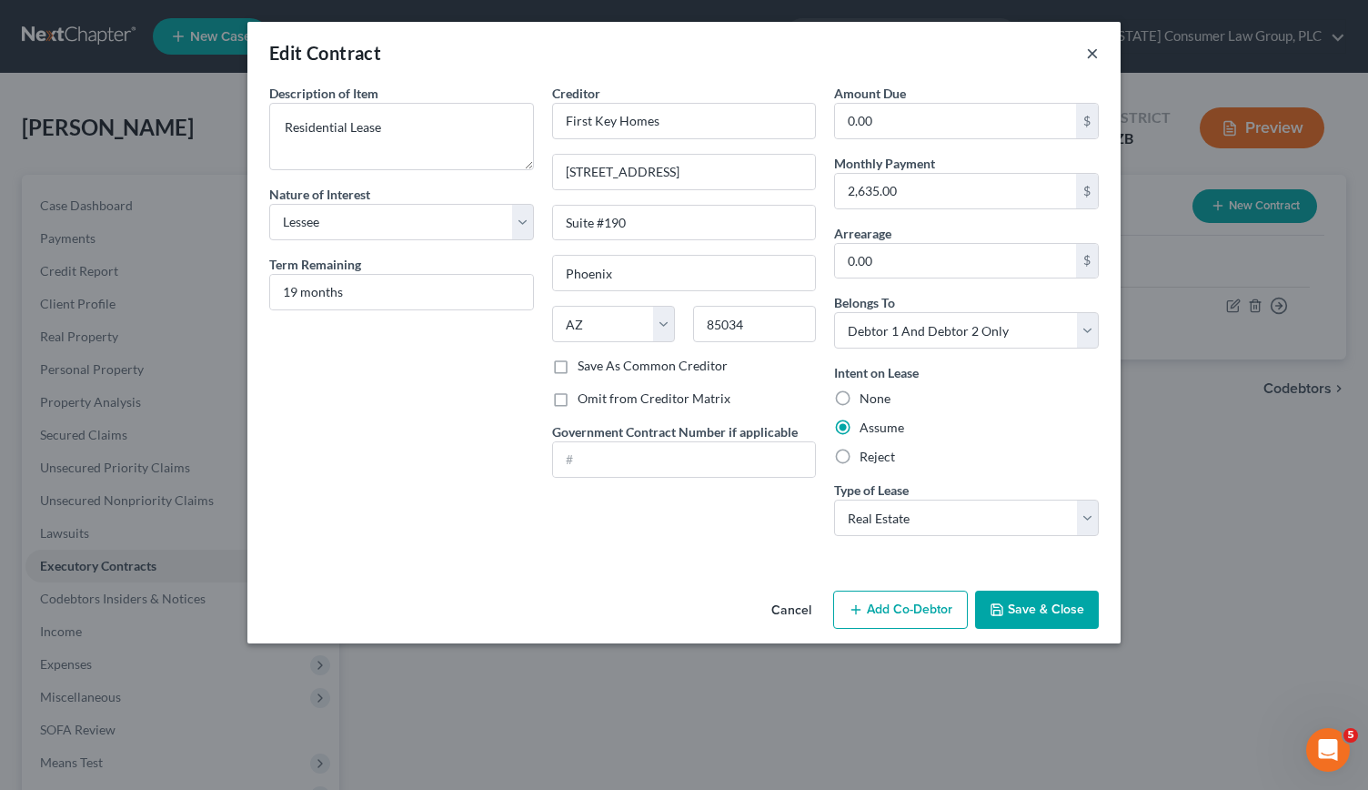
click at [1093, 53] on button "×" at bounding box center [1092, 53] width 13 height 22
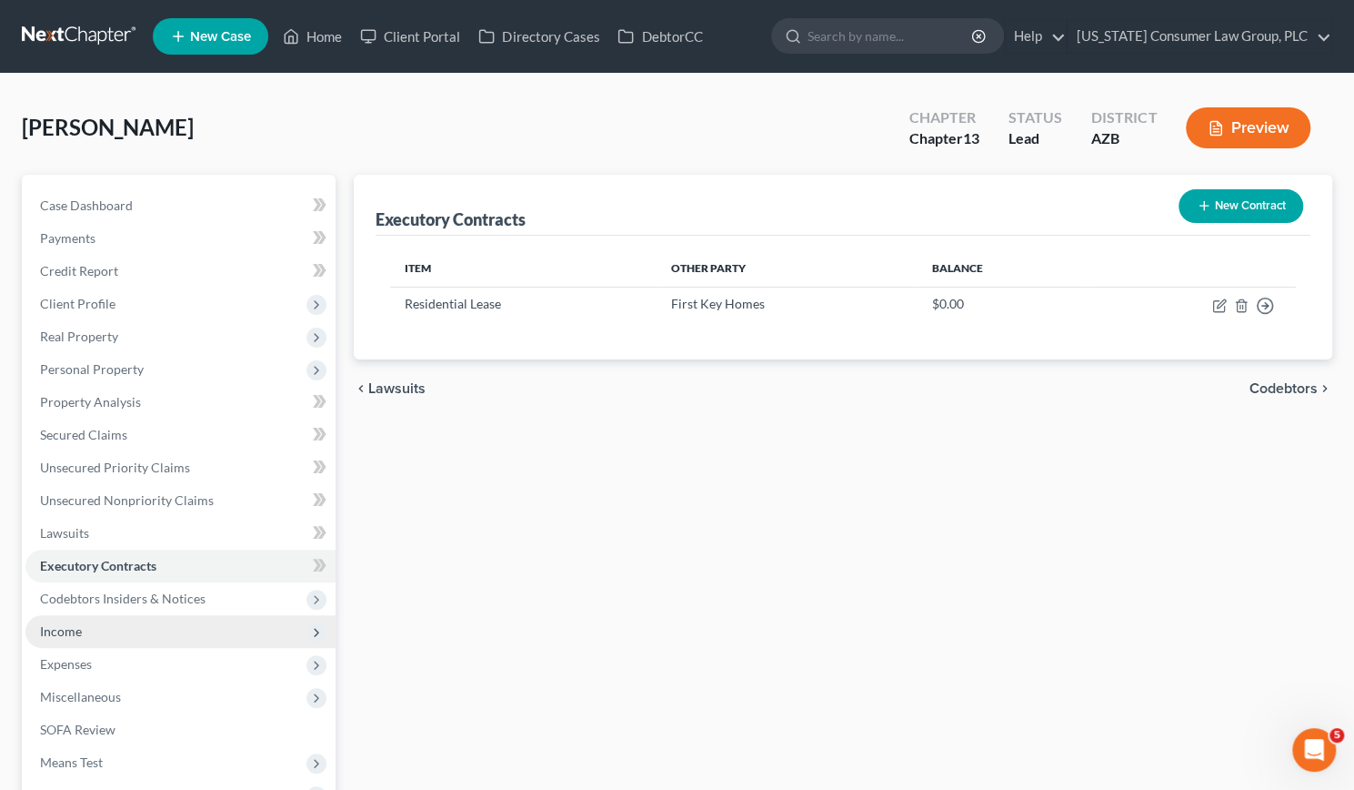
click at [116, 638] on span "Income" at bounding box center [180, 631] width 310 height 33
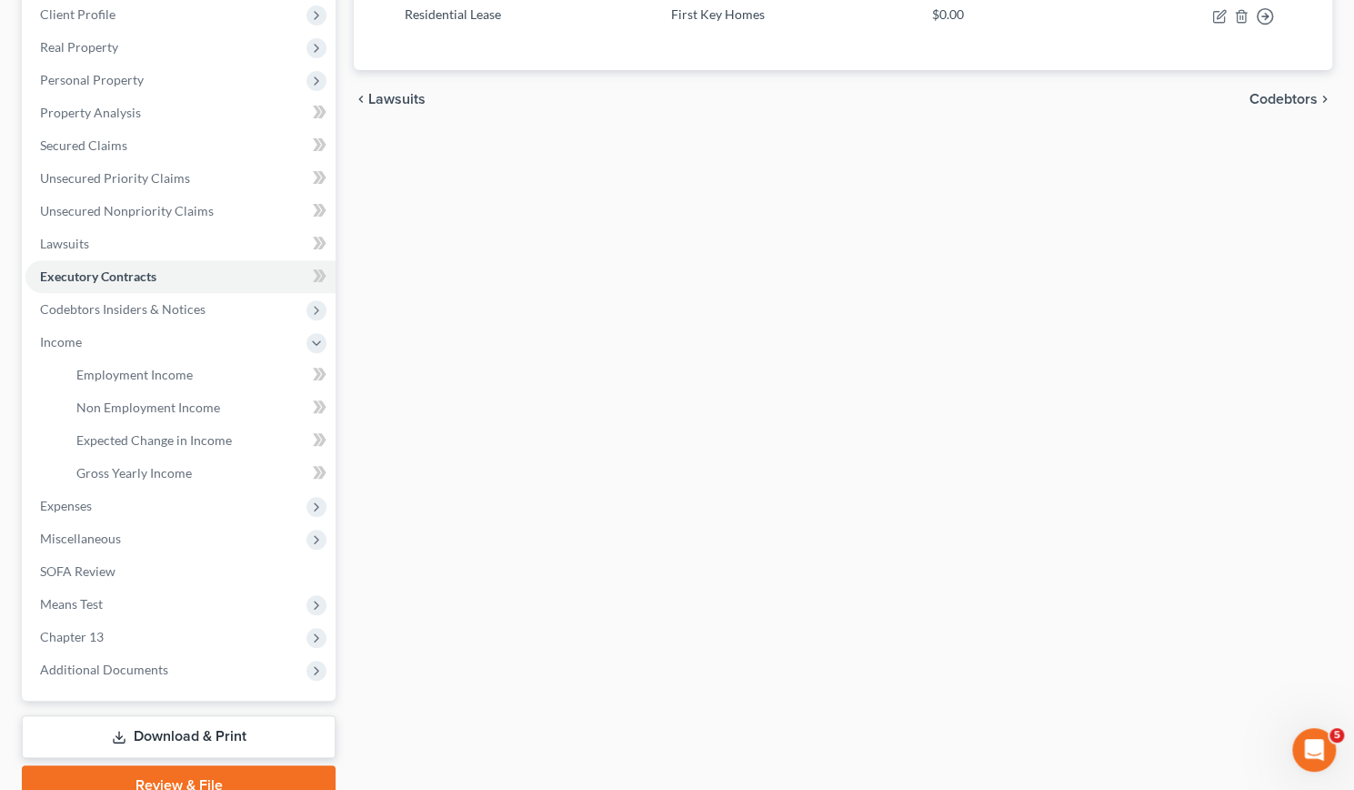
scroll to position [318, 0]
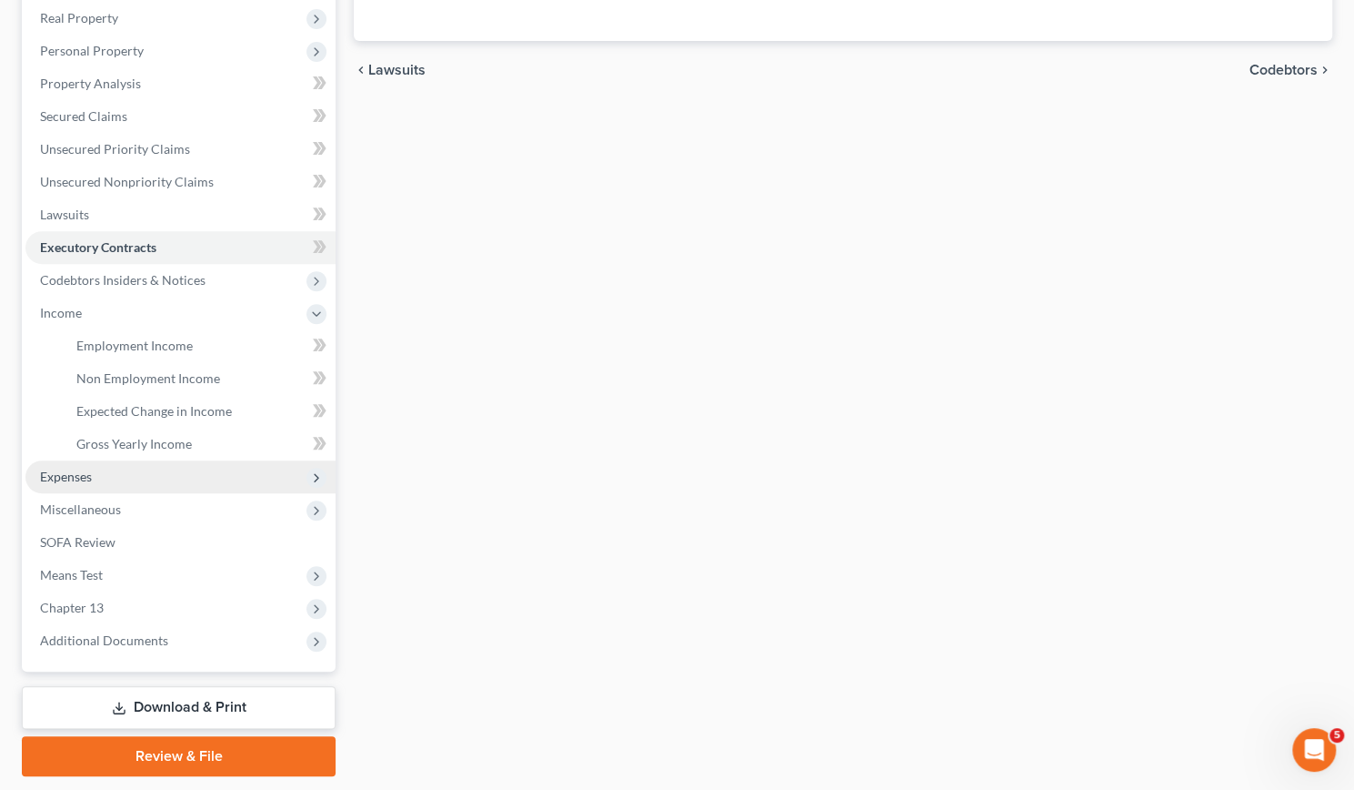
click at [55, 467] on span "Expenses" at bounding box center [180, 476] width 310 height 33
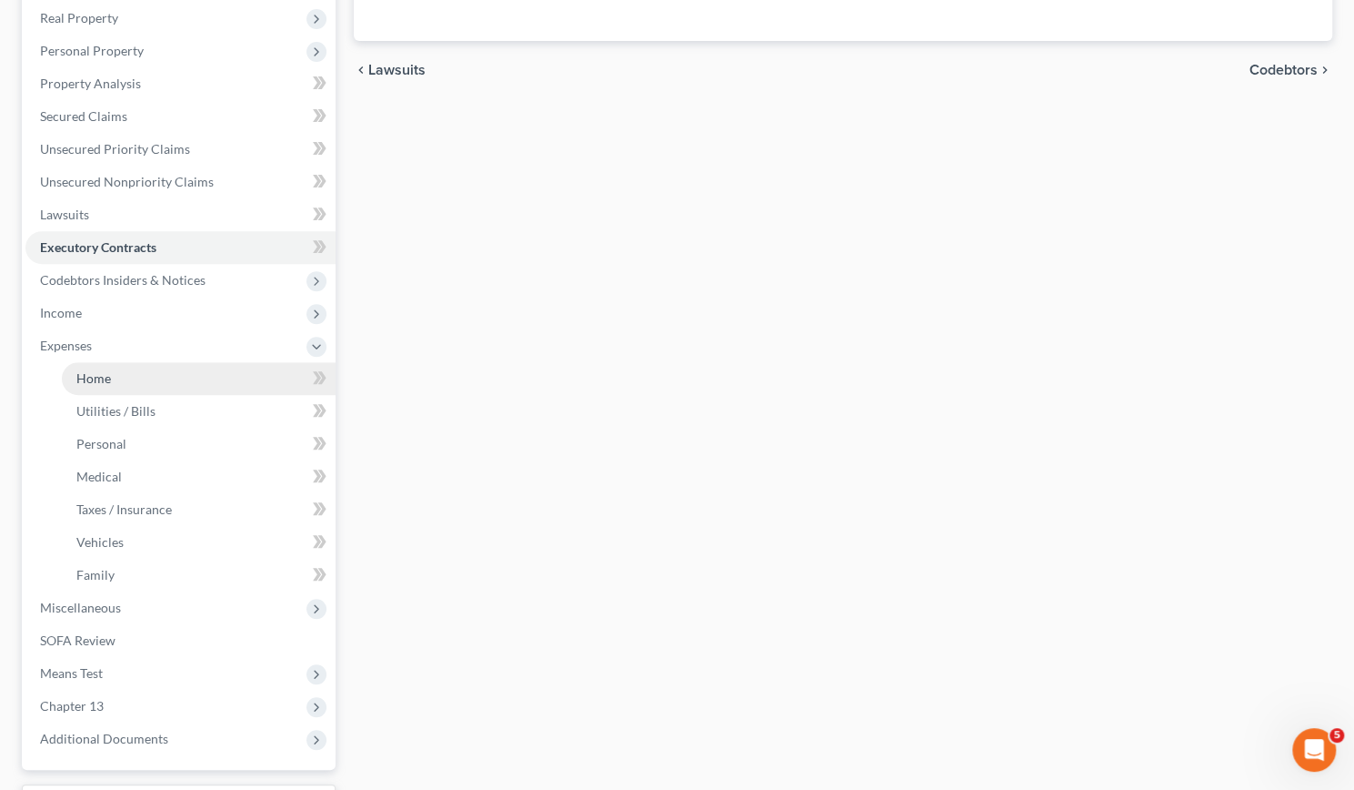
click at [114, 369] on link "Home" at bounding box center [199, 378] width 274 height 33
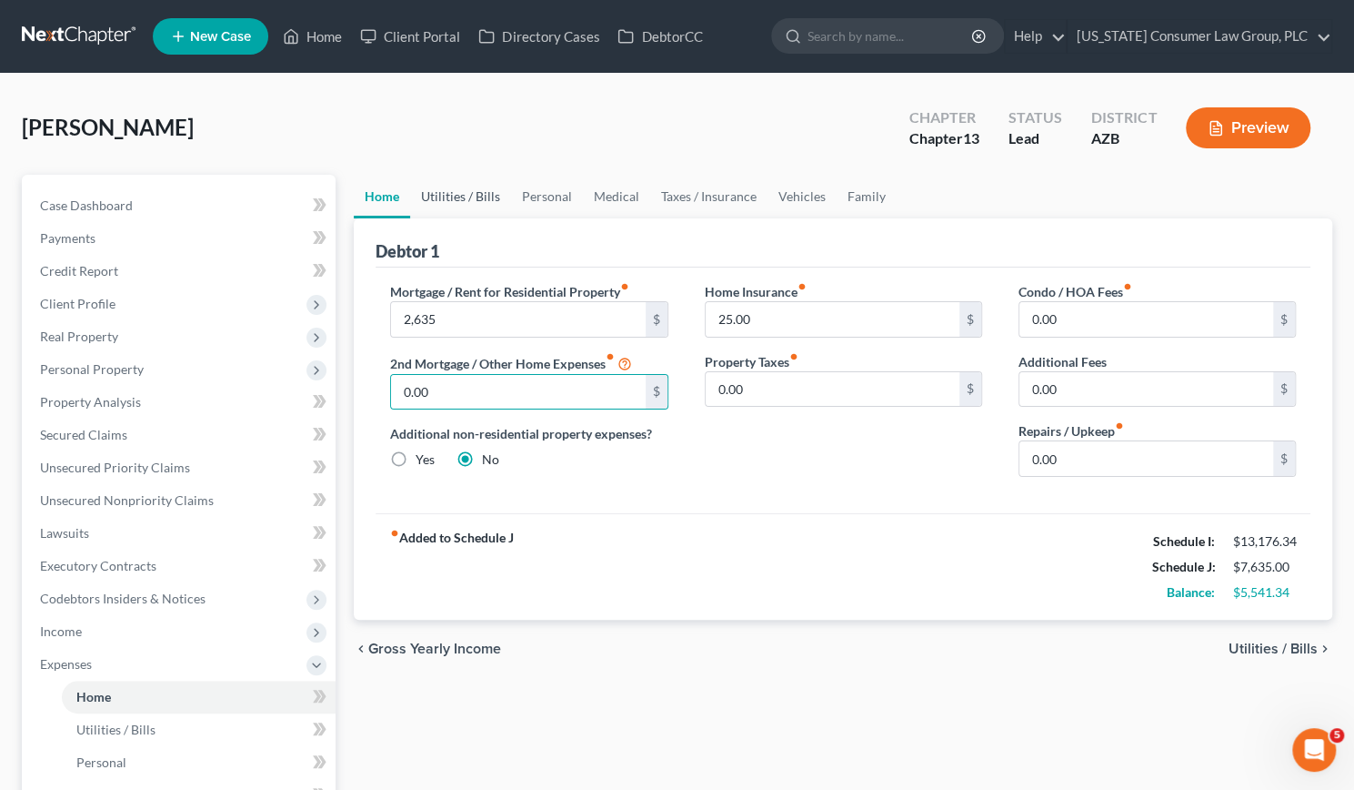
click at [460, 192] on link "Utilities / Bills" at bounding box center [460, 197] width 101 height 44
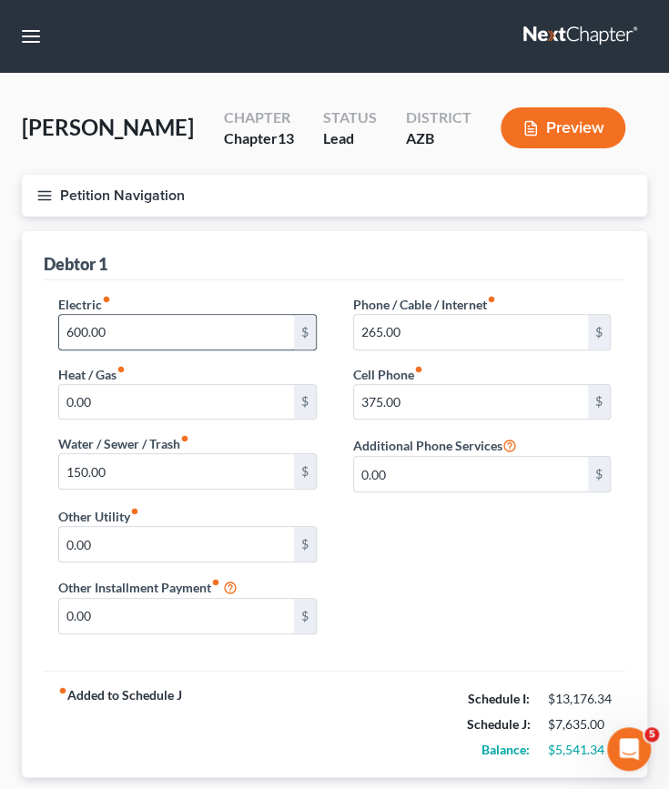
click at [133, 332] on input "600.00" at bounding box center [176, 332] width 235 height 35
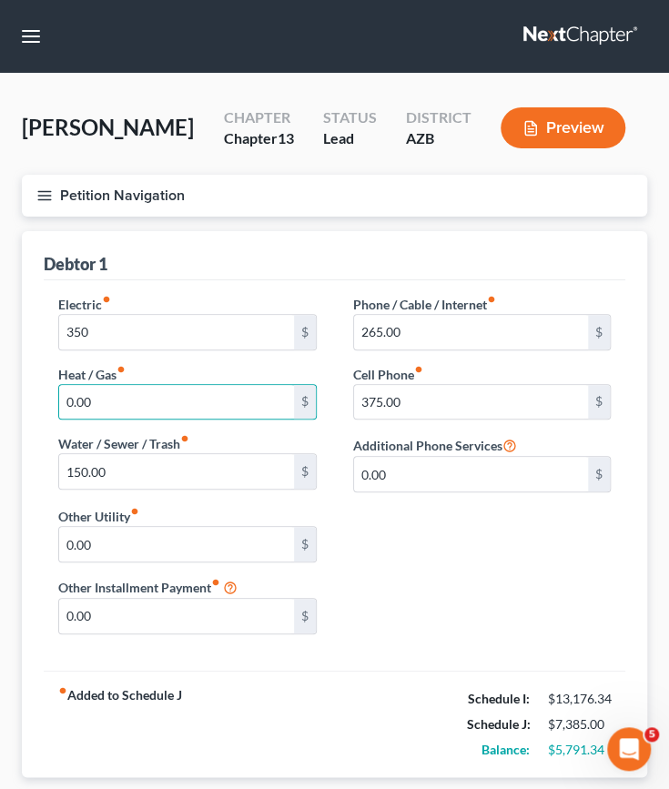
click at [347, 455] on div "Phone / Cable / Internet fiber_manual_record 265.00 $ Cell Phone fiber_manual_r…" at bounding box center [482, 401] width 295 height 212
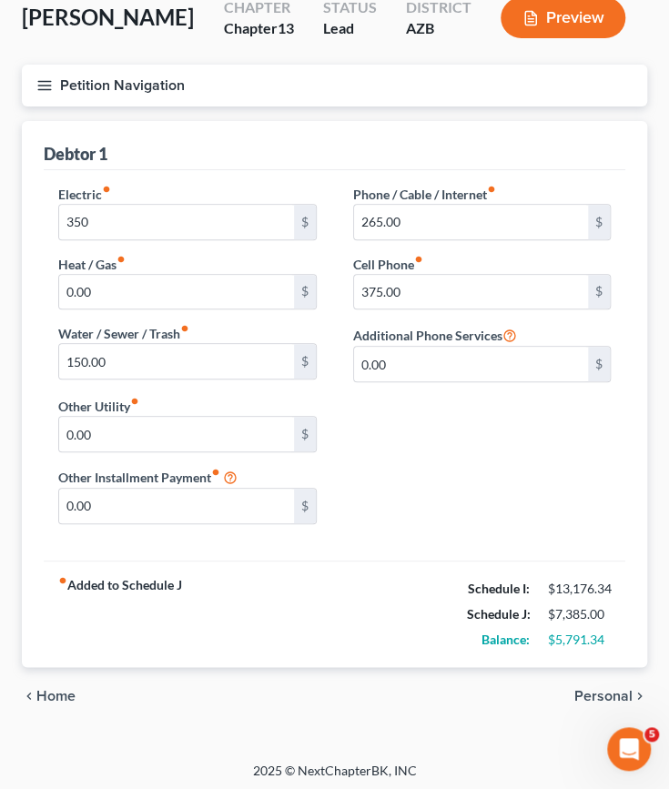
click at [604, 691] on span "Personal" at bounding box center [603, 696] width 58 height 15
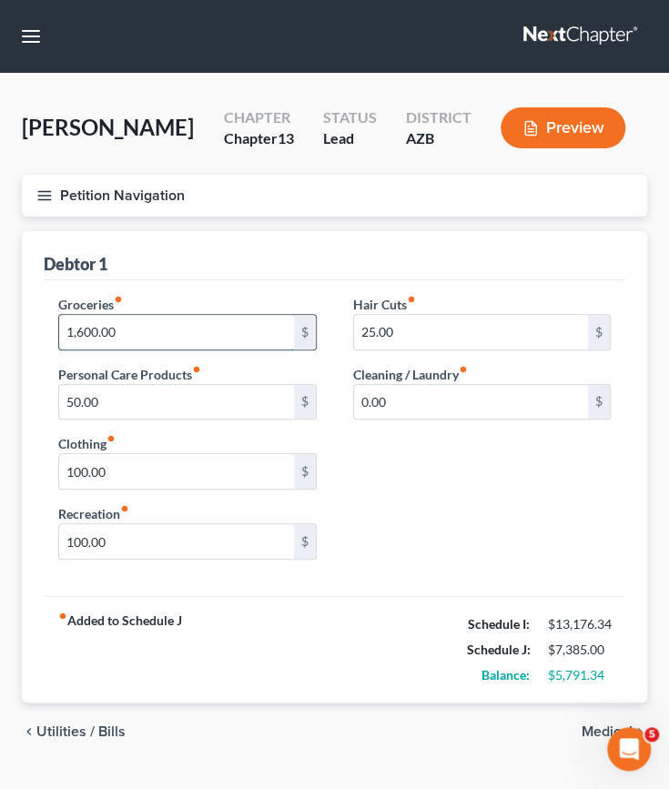
click at [159, 338] on input "1,600.00" at bounding box center [176, 332] width 235 height 35
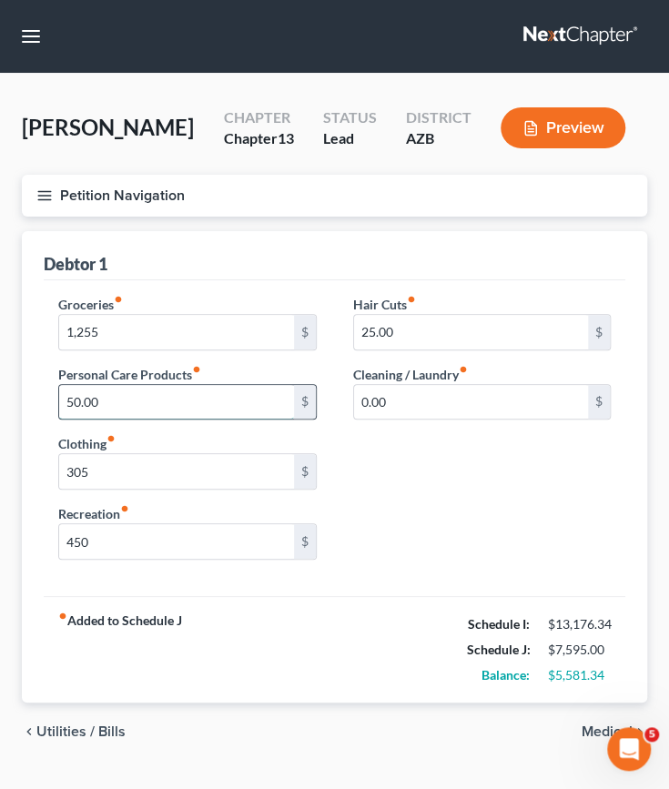
click at [112, 403] on input "50.00" at bounding box center [176, 402] width 235 height 35
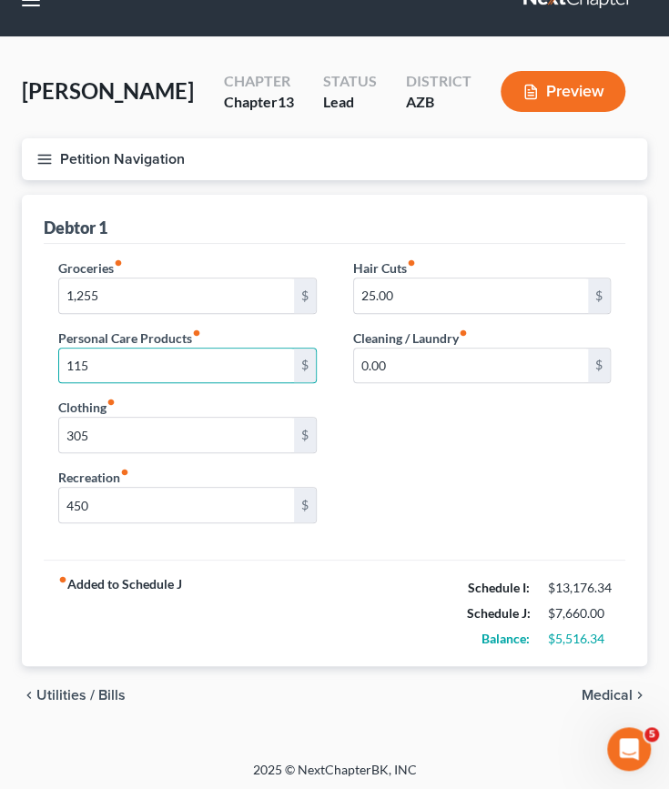
click at [604, 688] on span "Medical" at bounding box center [606, 695] width 51 height 15
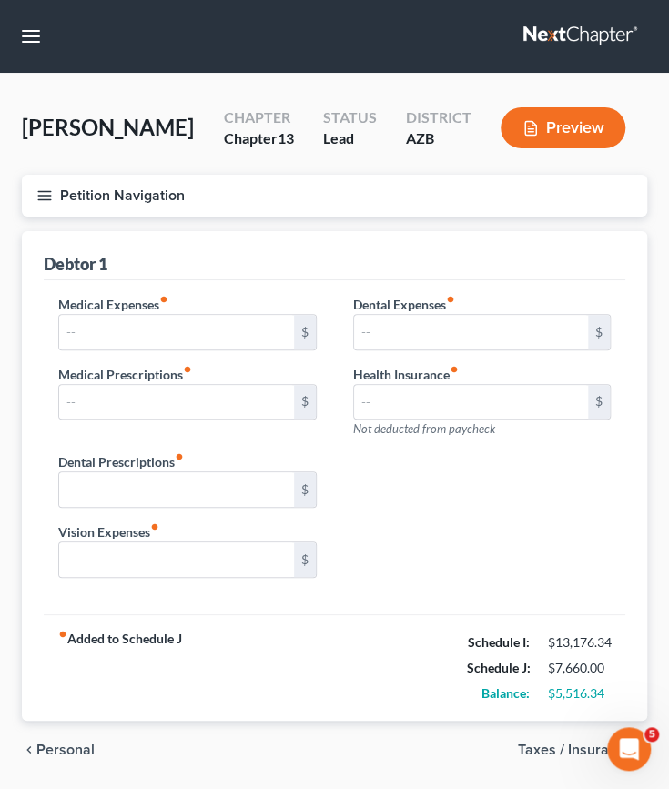
scroll to position [55, 0]
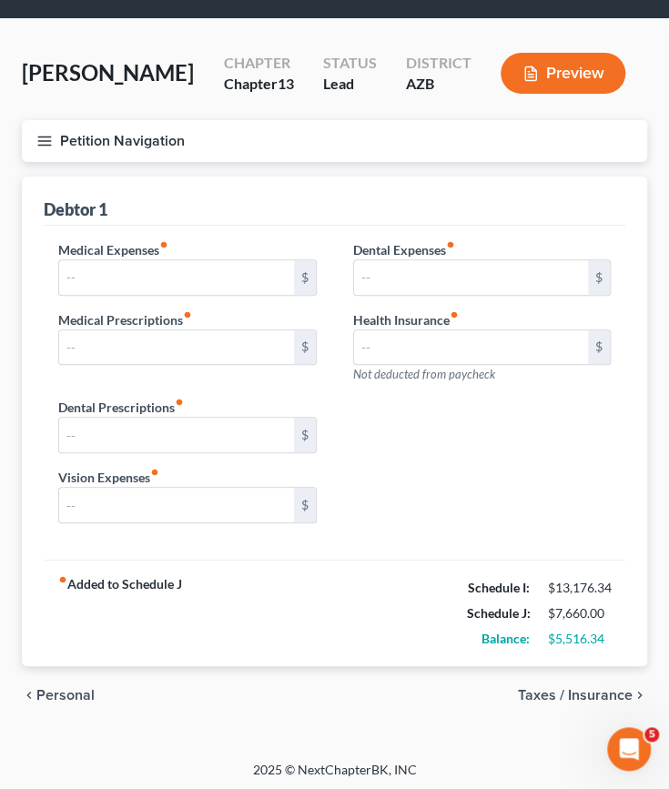
click at [577, 698] on span "Taxes / Insurance" at bounding box center [575, 695] width 115 height 15
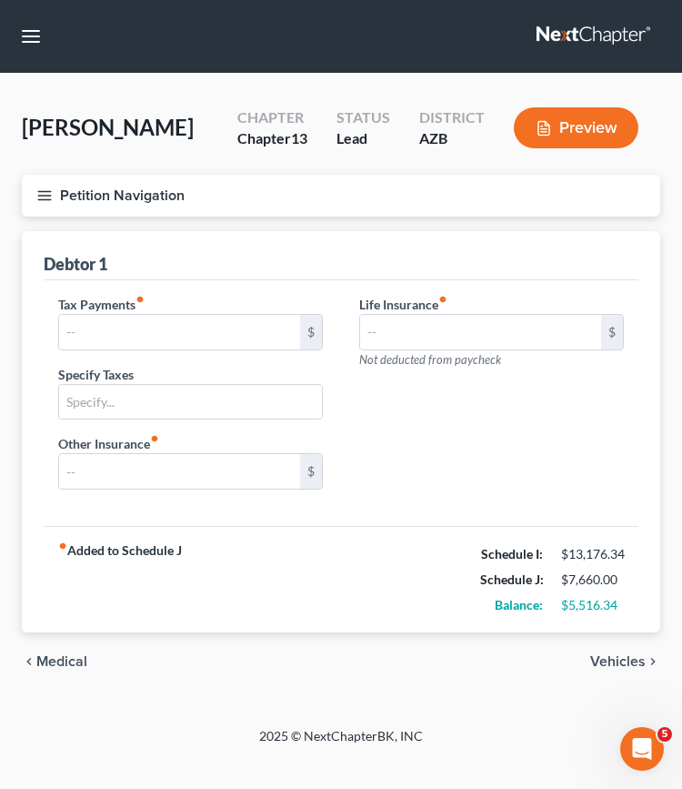
click at [624, 661] on span "Vehicles" at bounding box center [617, 661] width 55 height 15
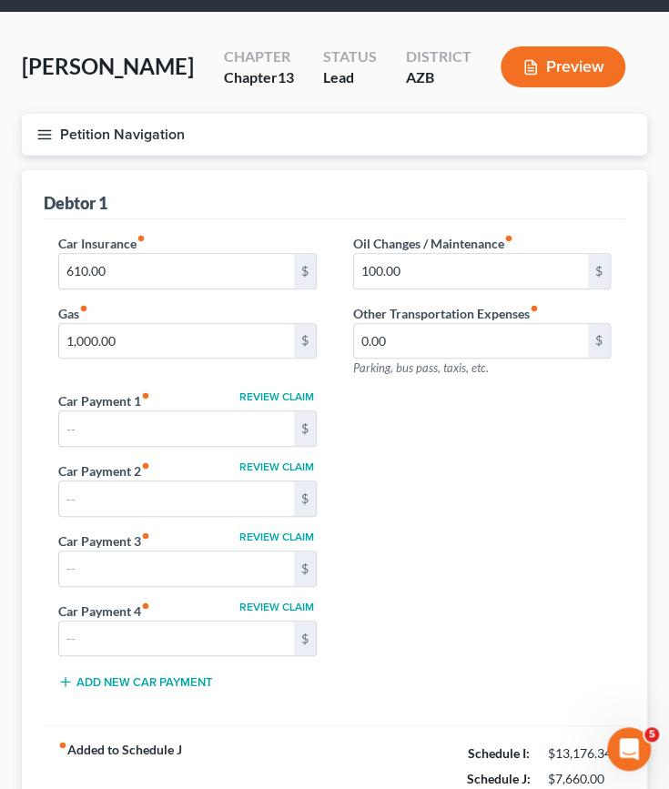
scroll to position [226, 0]
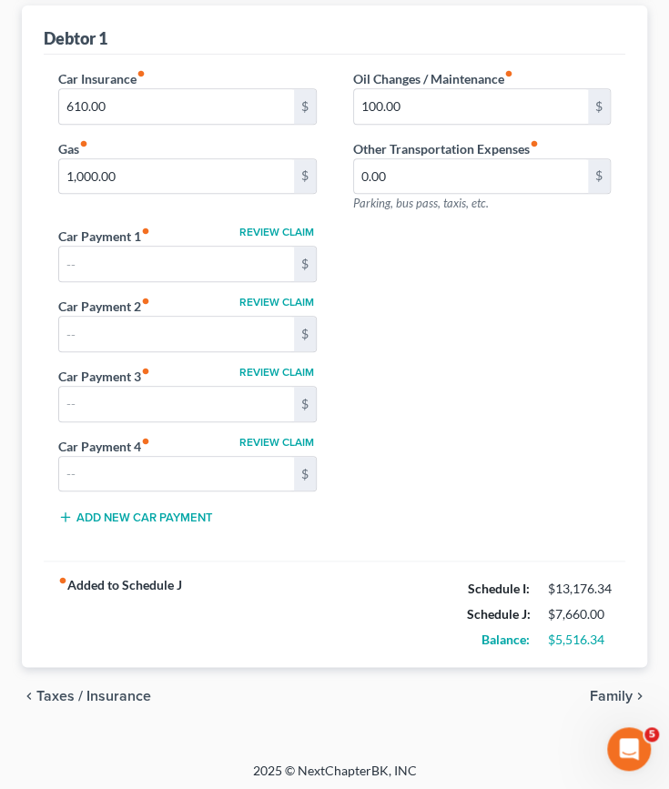
click at [622, 689] on span "Family" at bounding box center [610, 696] width 43 height 15
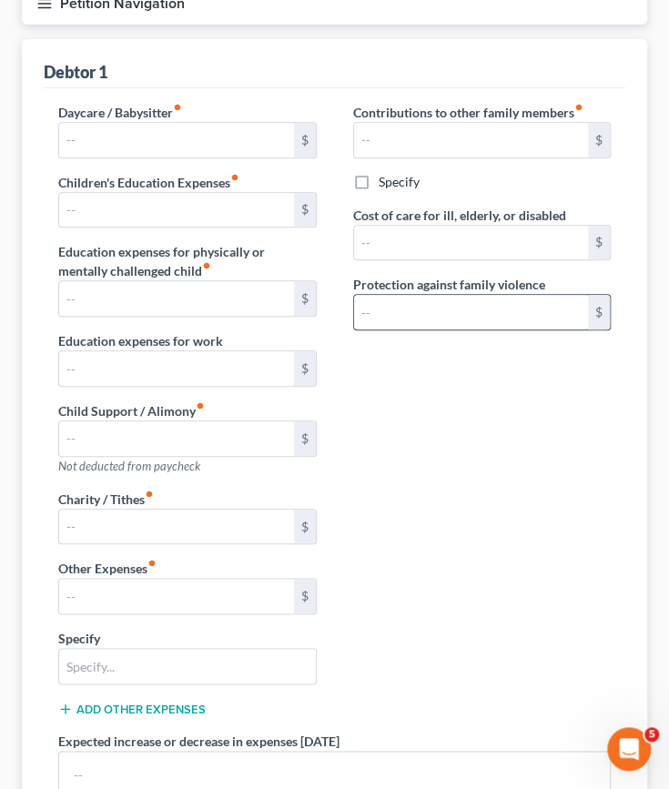
scroll to position [193, 0]
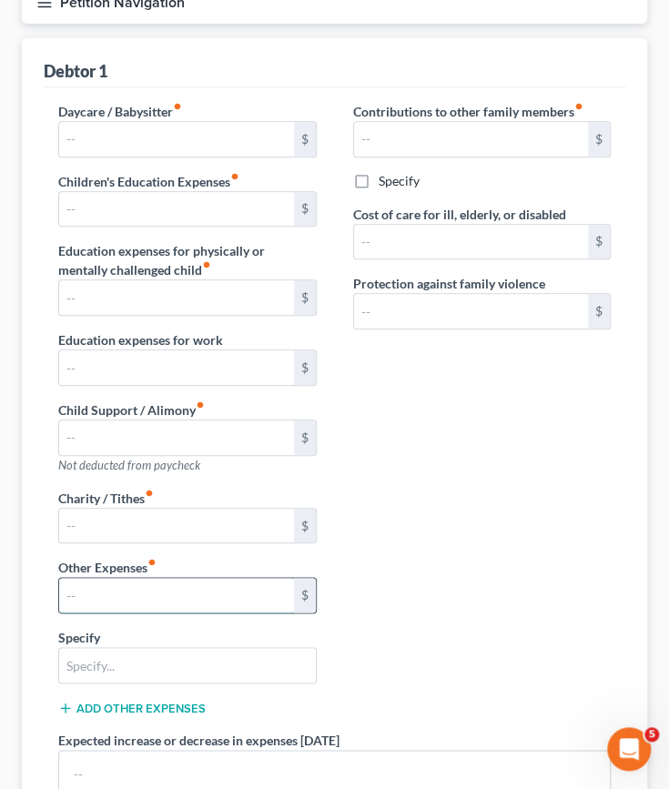
click at [154, 596] on input "text" at bounding box center [176, 595] width 235 height 35
click at [116, 601] on input "text" at bounding box center [176, 595] width 235 height 35
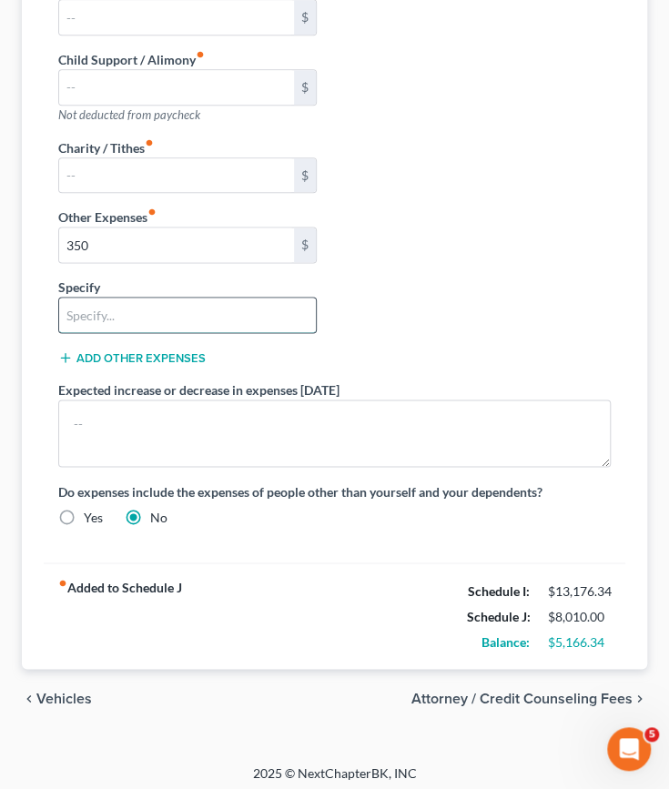
click at [127, 300] on input "text" at bounding box center [187, 314] width 257 height 35
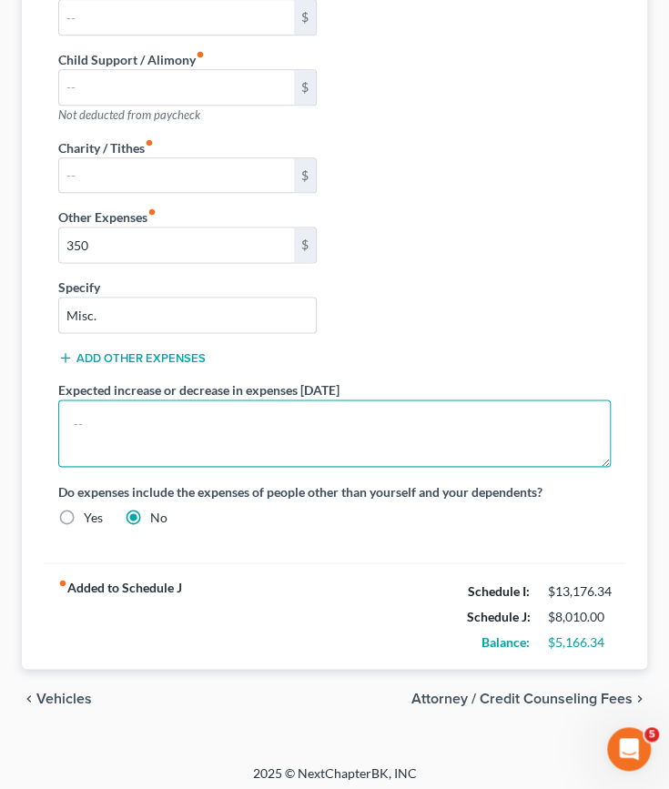
click at [269, 415] on textarea at bounding box center [334, 432] width 552 height 67
click at [302, 418] on textarea "Spouse will lose child support in" at bounding box center [334, 432] width 552 height 67
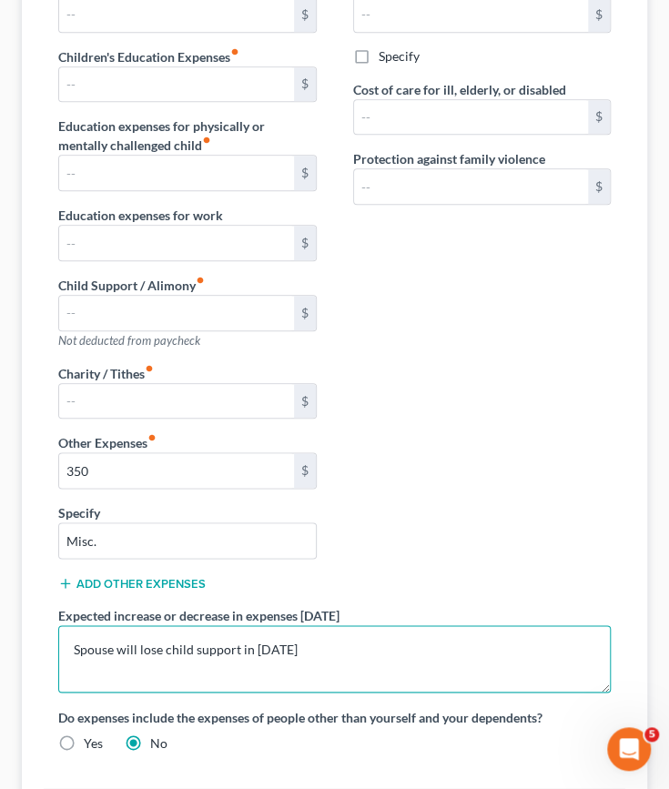
scroll to position [318, 0]
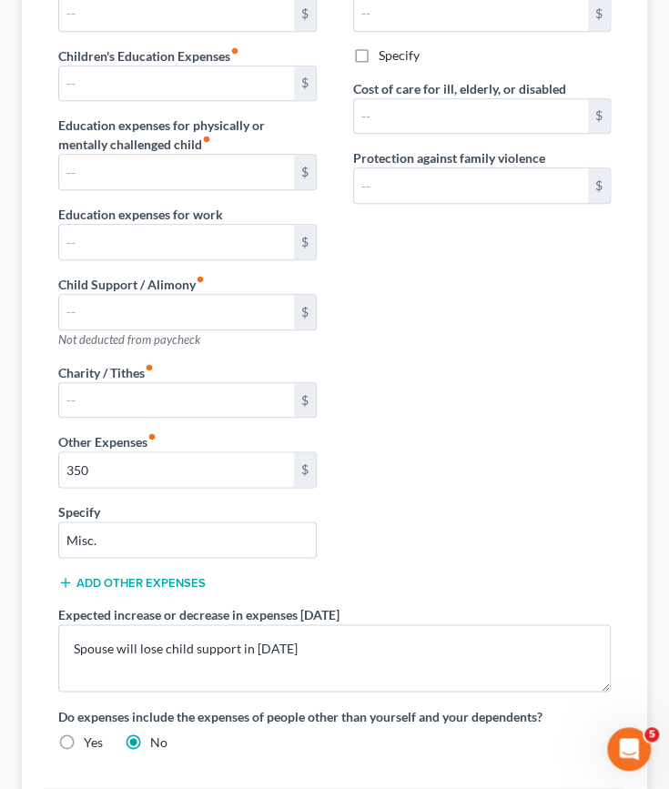
click at [328, 396] on div "Charity / Tithes fiber_manual_record $ Other Expenses fiber_manual_record 350 $…" at bounding box center [187, 484] width 295 height 242
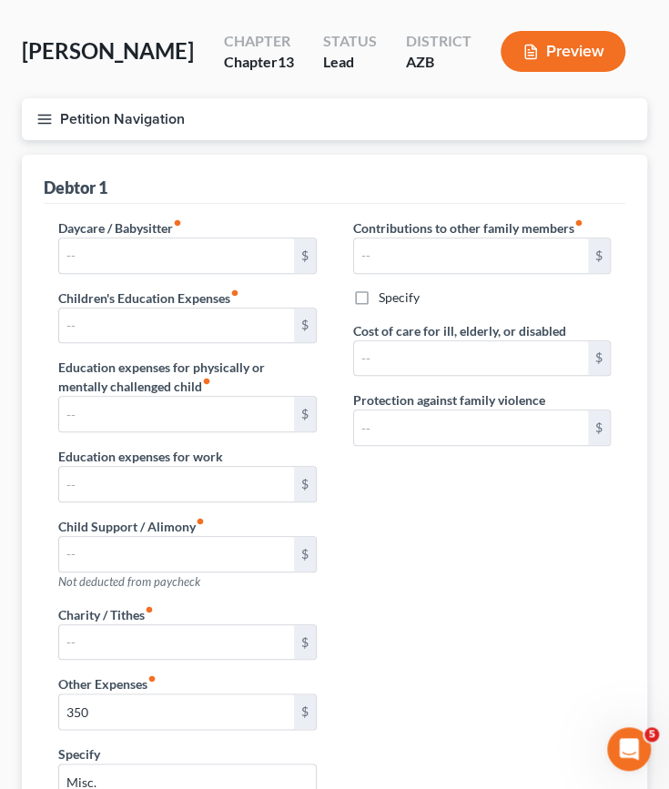
scroll to position [0, 0]
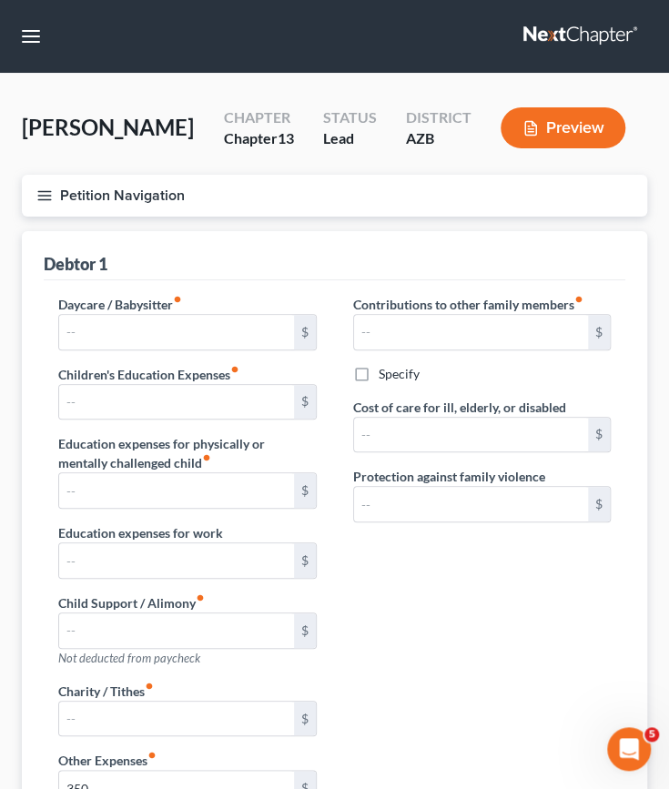
click at [121, 194] on button "Petition Navigation" at bounding box center [334, 196] width 625 height 42
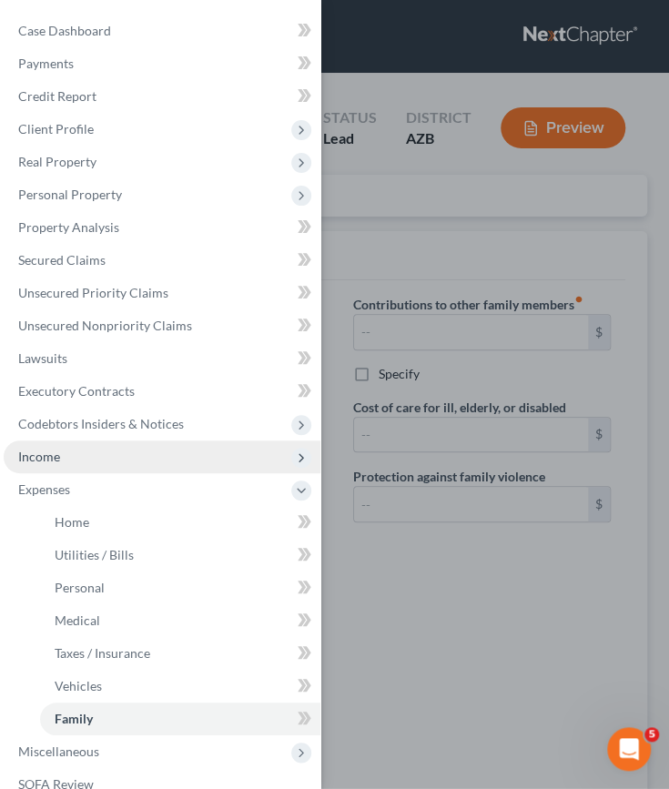
click at [65, 454] on span "Income" at bounding box center [162, 456] width 317 height 33
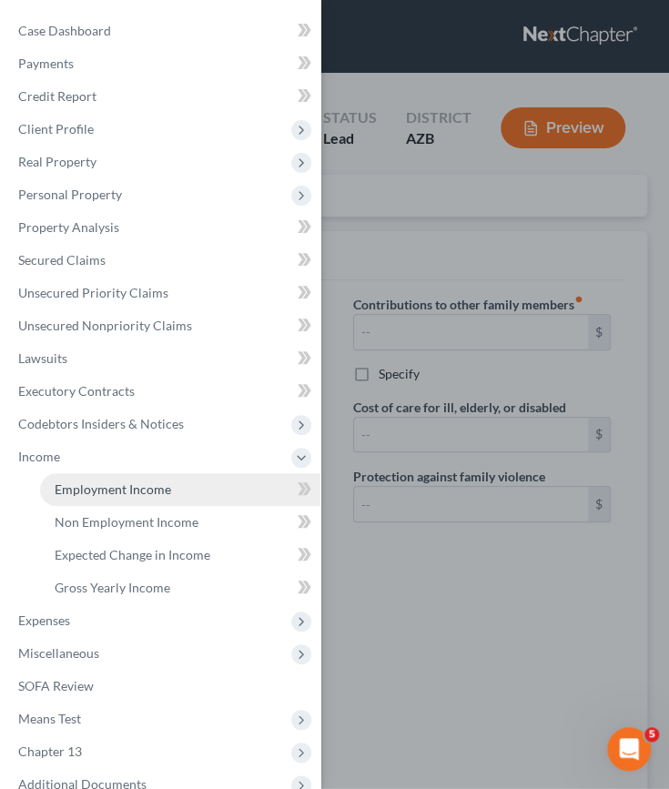
click at [88, 488] on span "Employment Income" at bounding box center [113, 488] width 116 height 15
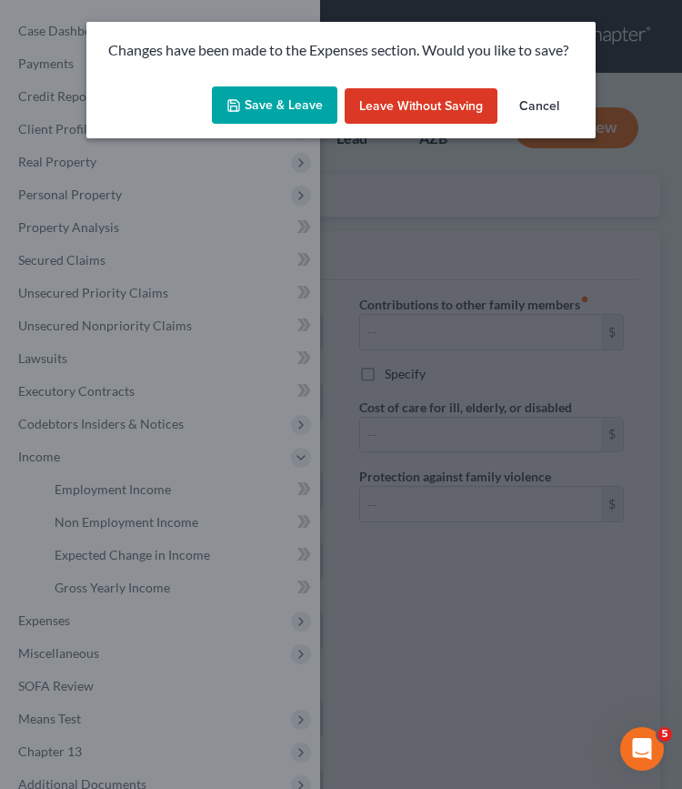
click at [275, 107] on button "Save & Leave" at bounding box center [275, 105] width 126 height 38
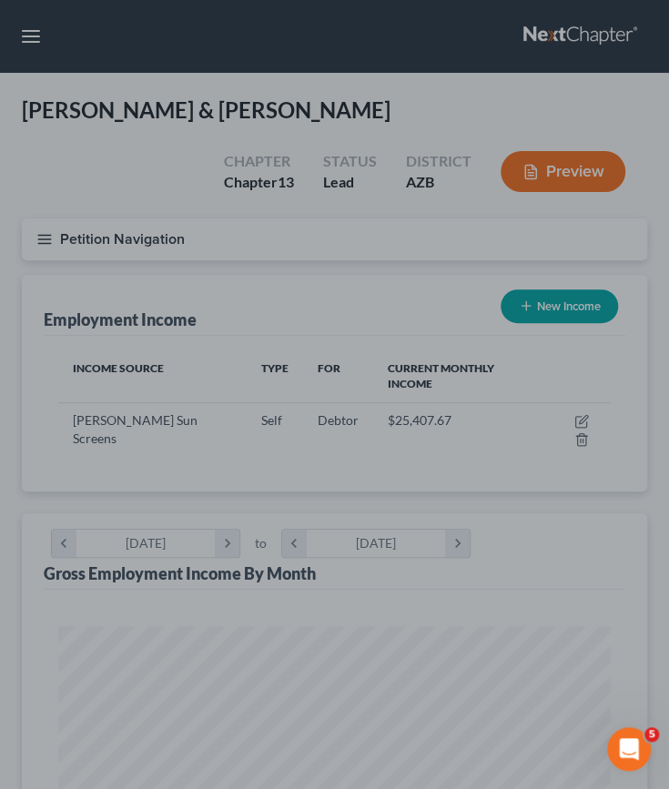
scroll to position [275, 588]
click at [112, 241] on div at bounding box center [334, 394] width 669 height 789
click at [40, 233] on div at bounding box center [334, 394] width 669 height 789
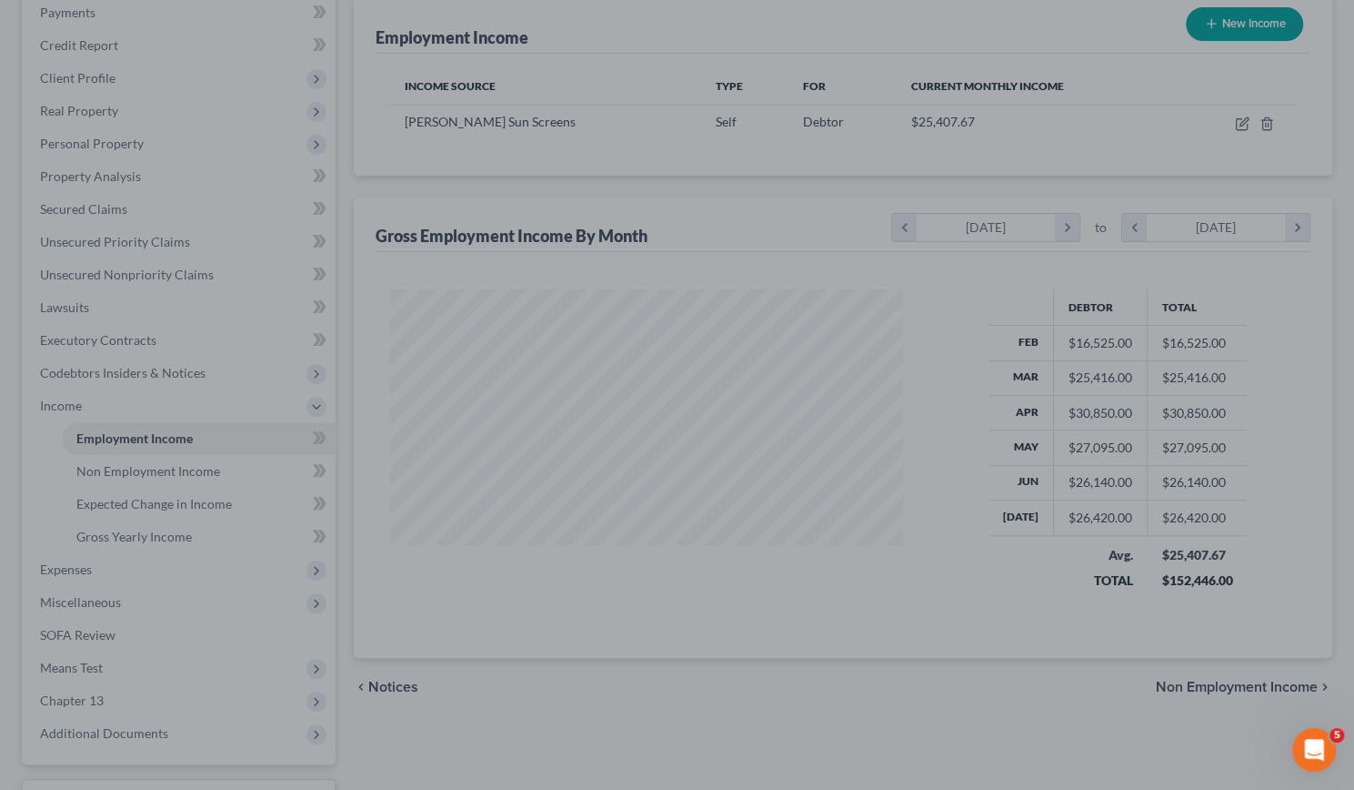
scroll to position [0, 0]
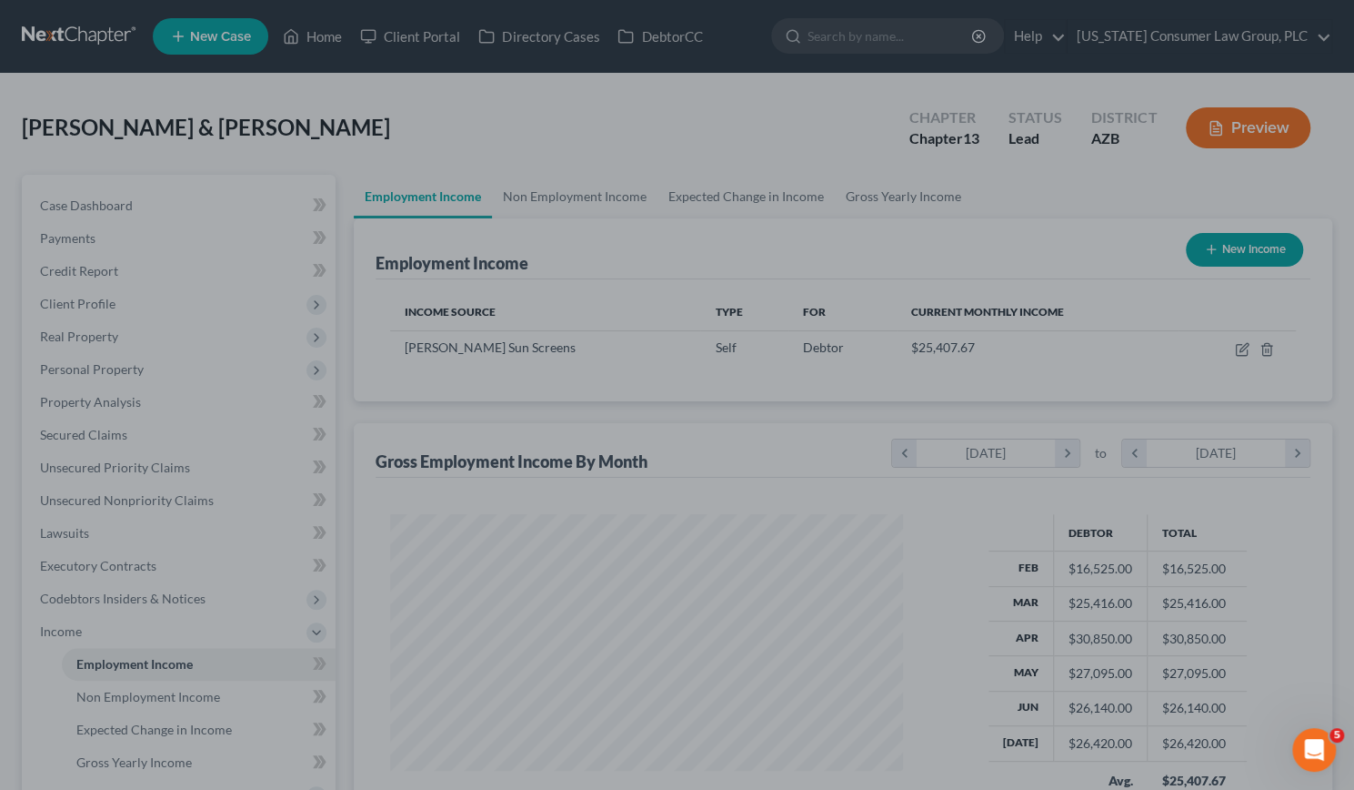
click at [623, 263] on div at bounding box center [677, 395] width 1354 height 790
click at [577, 188] on div at bounding box center [677, 395] width 1354 height 790
click at [970, 312] on div at bounding box center [677, 395] width 1354 height 790
click at [225, 160] on div at bounding box center [677, 395] width 1354 height 790
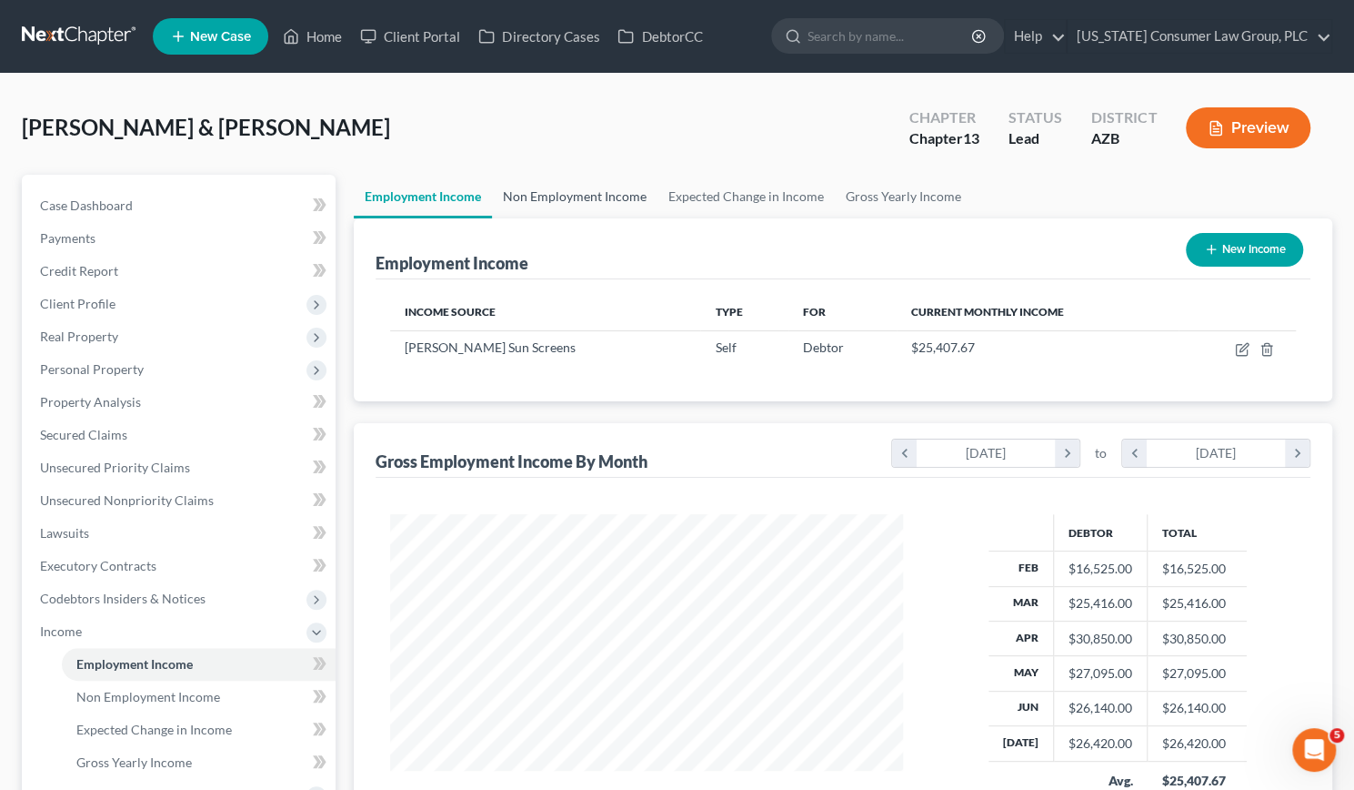
click at [521, 194] on link "Non Employment Income" at bounding box center [575, 197] width 166 height 44
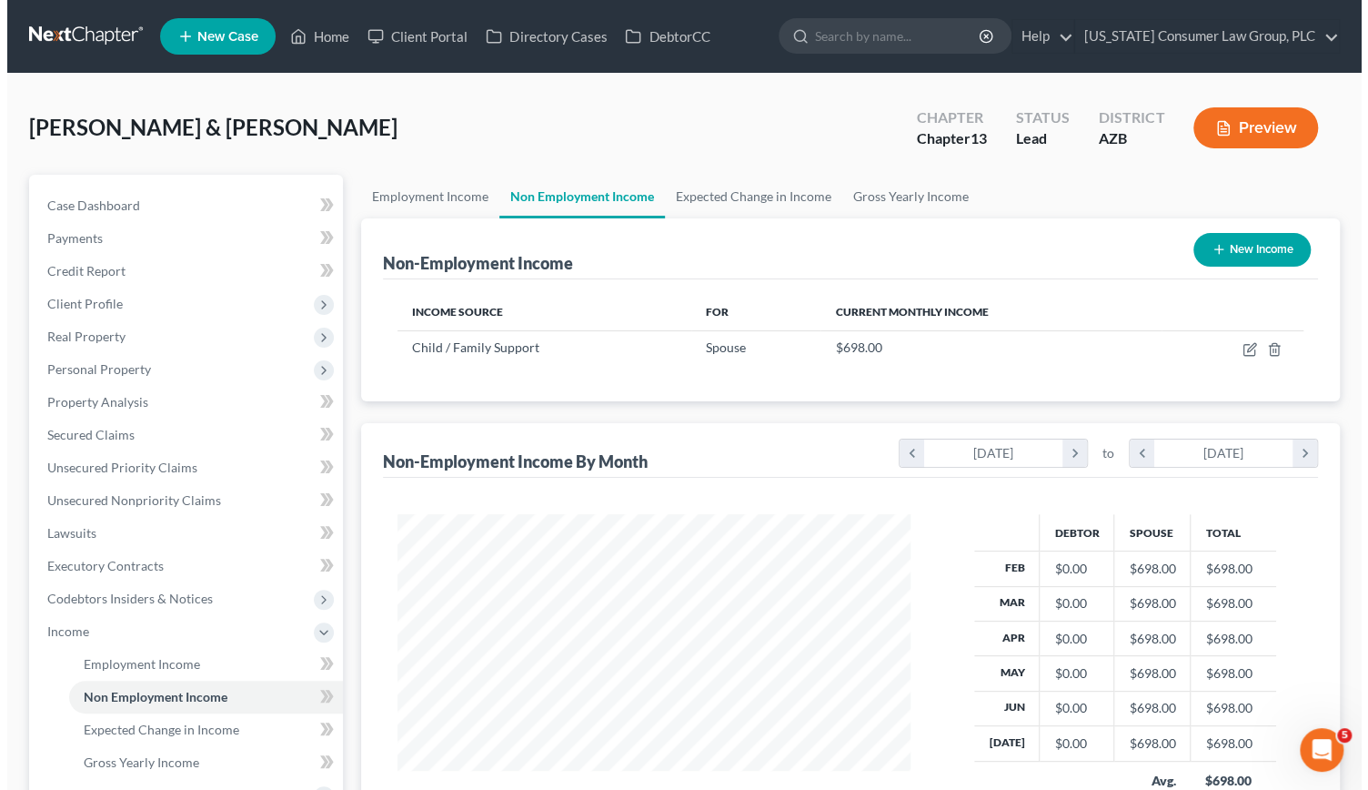
scroll to position [324, 549]
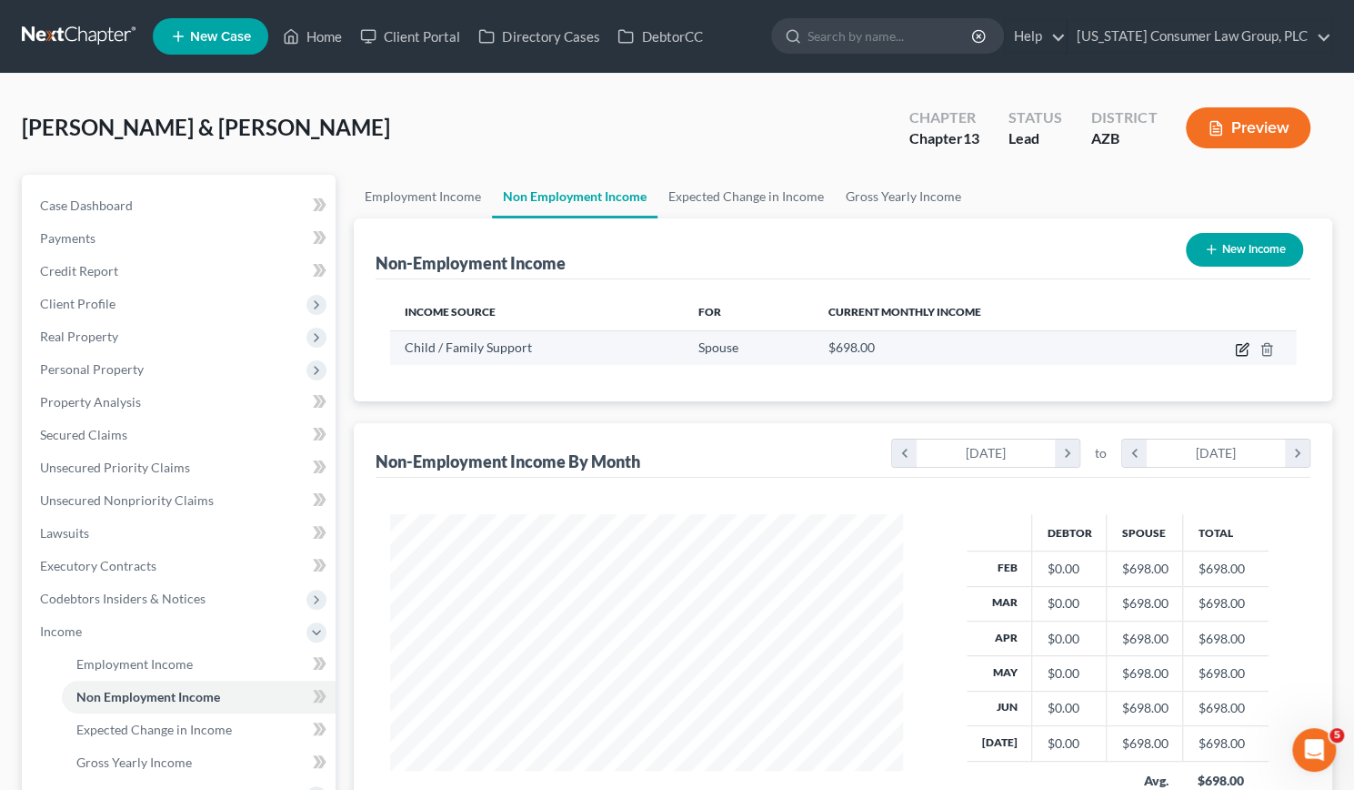
click at [1244, 346] on icon "button" at bounding box center [1242, 349] width 15 height 15
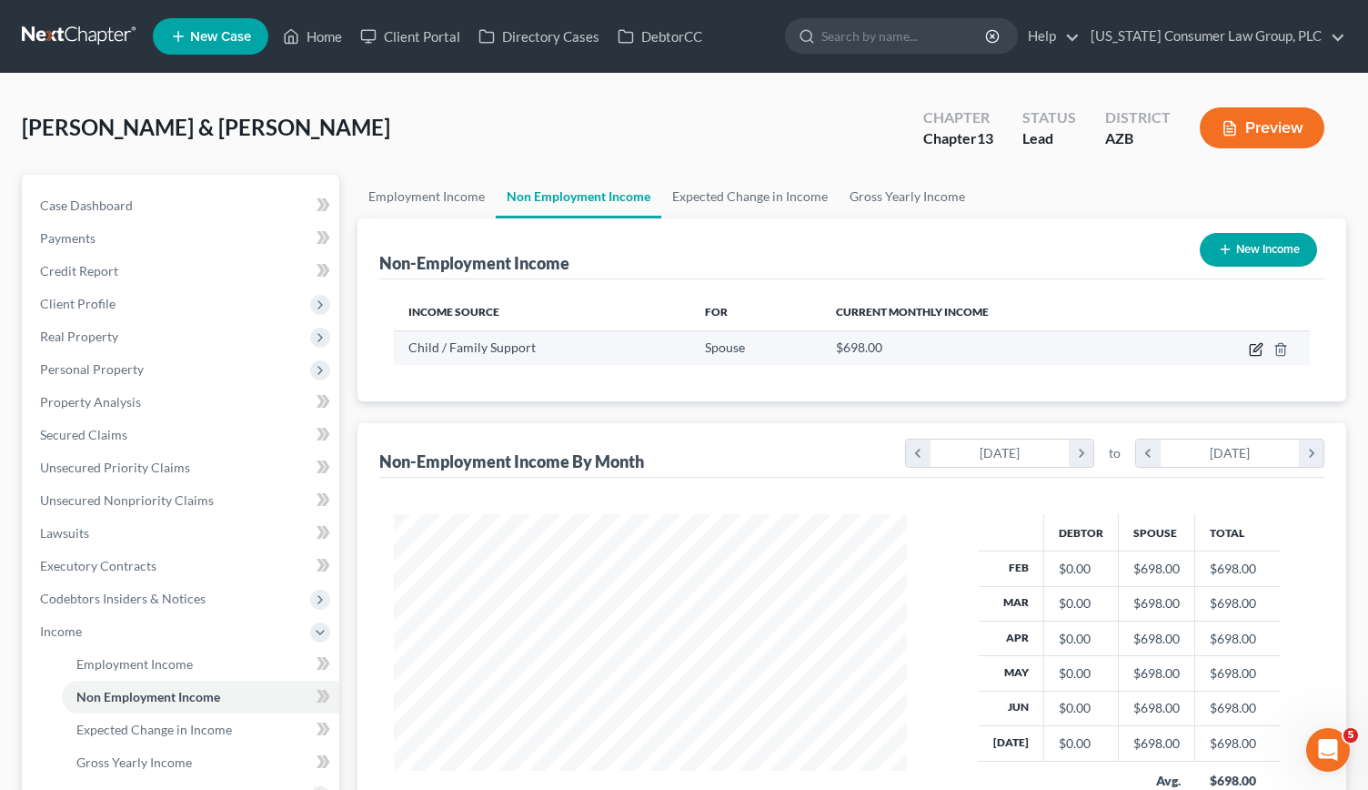
select select "7"
select select "0"
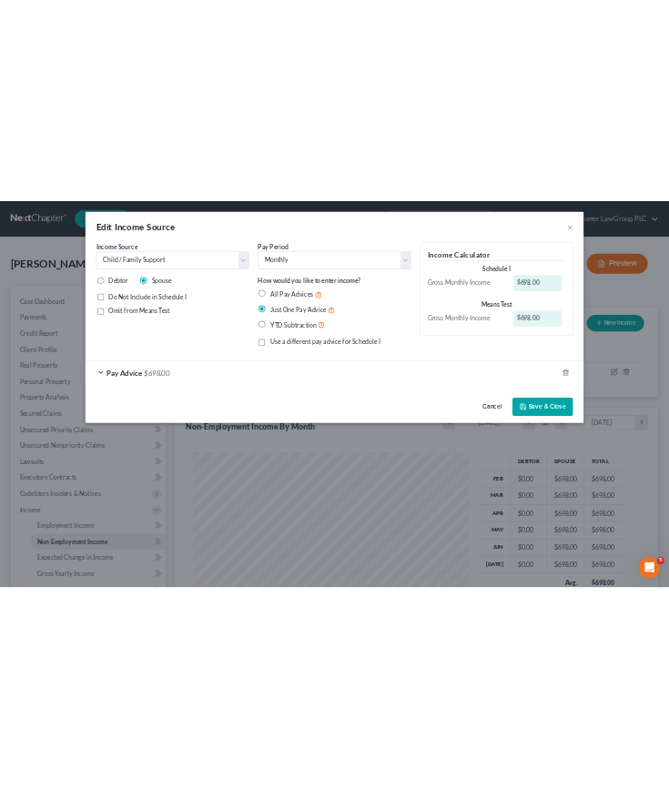
scroll to position [282, 602]
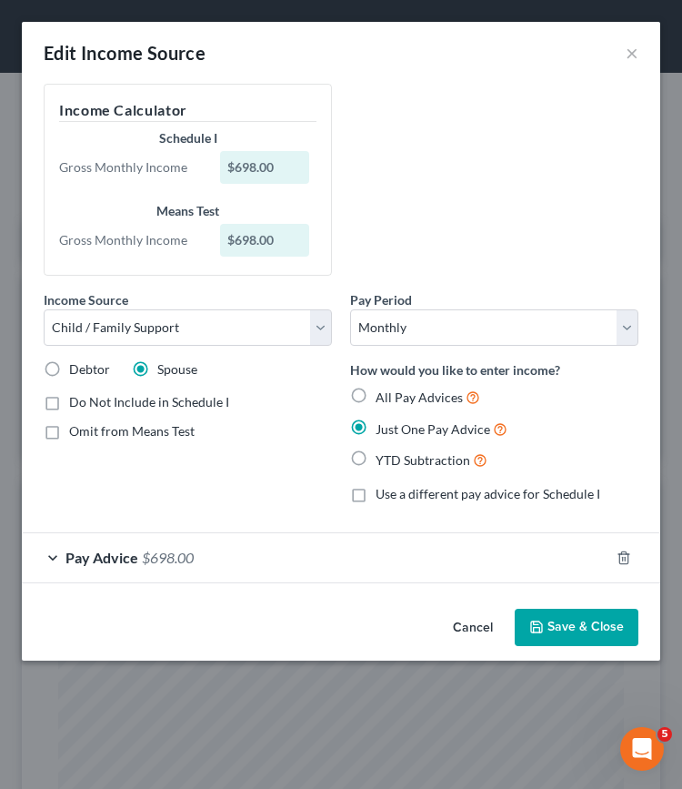
click at [176, 552] on span "$698.00" at bounding box center [168, 556] width 52 height 17
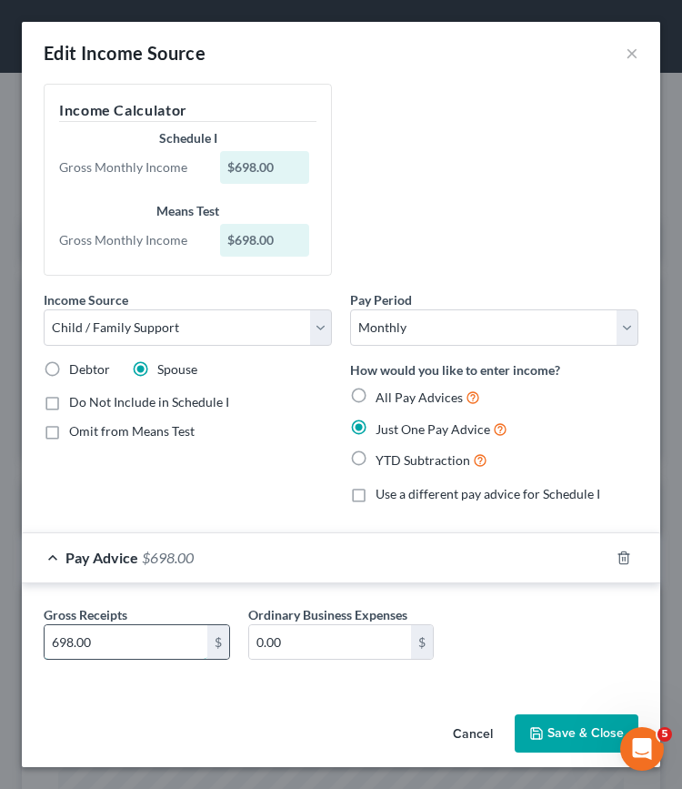
click at [144, 640] on input "698.00" at bounding box center [126, 642] width 163 height 35
type input "788"
click at [542, 733] on icon "button" at bounding box center [536, 733] width 15 height 15
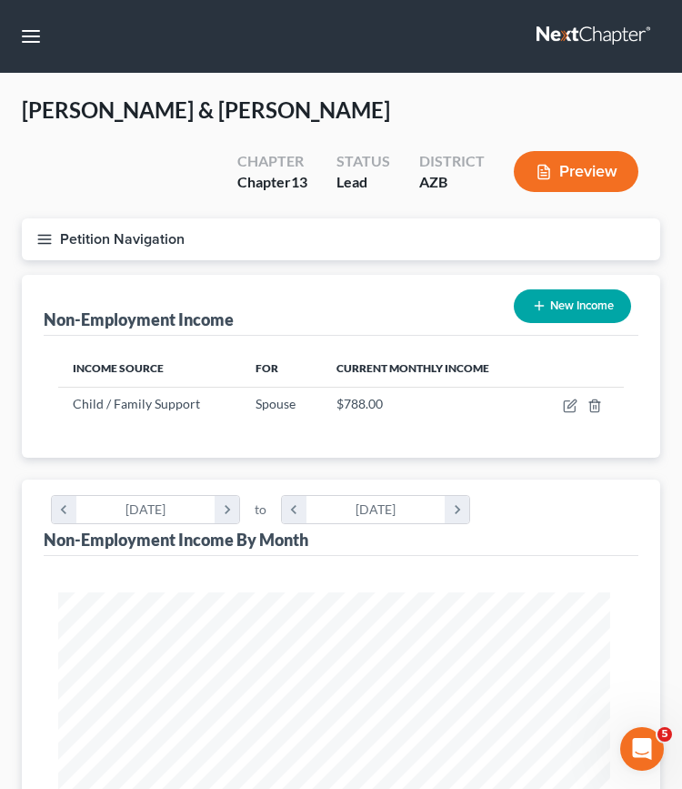
scroll to position [909341, 909029]
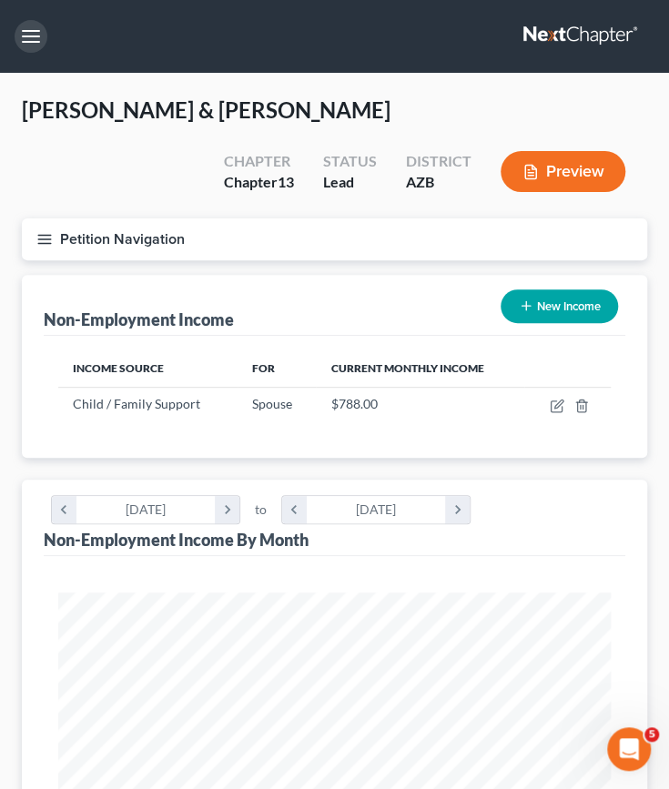
click at [25, 41] on button "button" at bounding box center [31, 36] width 33 height 33
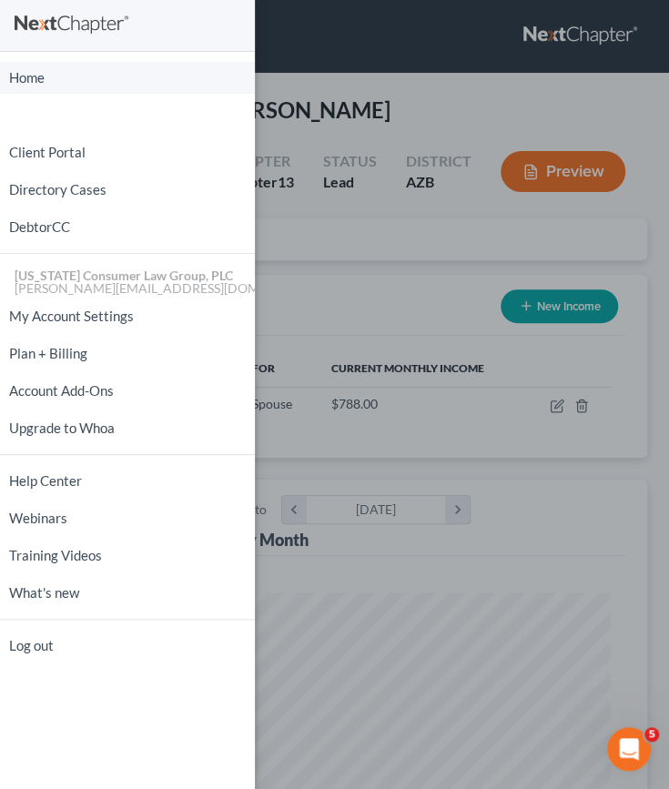
click at [25, 66] on link "Home" at bounding box center [127, 78] width 255 height 32
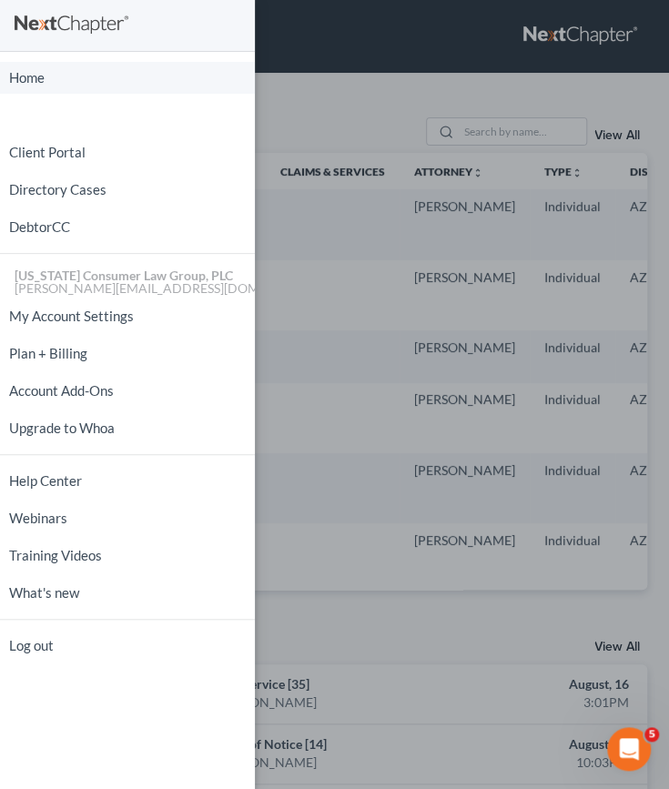
click at [53, 70] on link "Home" at bounding box center [127, 78] width 255 height 32
click at [304, 292] on div "Home New Case Client Portal Directory Cases DebtorCC [US_STATE] Consumer Law Gr…" at bounding box center [334, 394] width 669 height 789
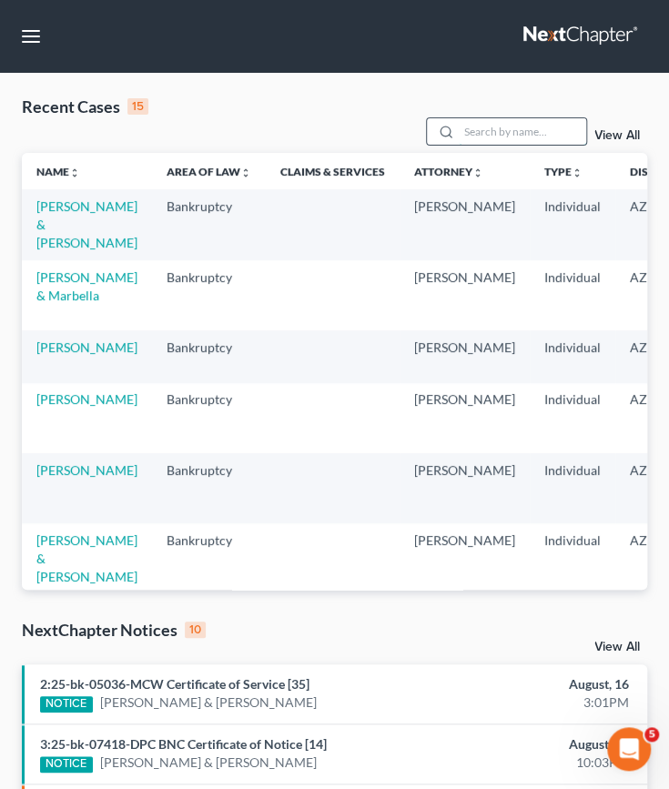
click at [480, 137] on input "search" at bounding box center [521, 131] width 127 height 26
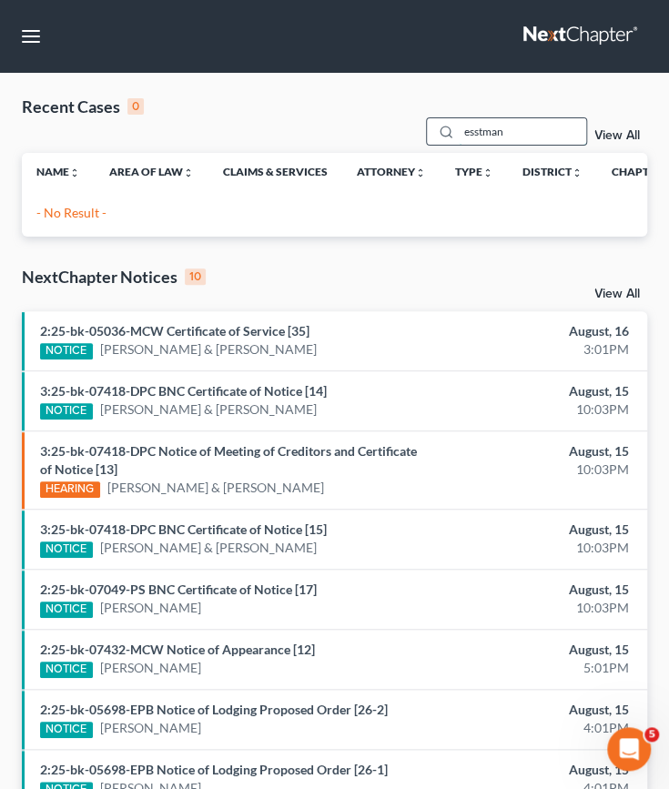
click at [513, 141] on input "esstman" at bounding box center [521, 131] width 127 height 26
type input "[PERSON_NAME]"
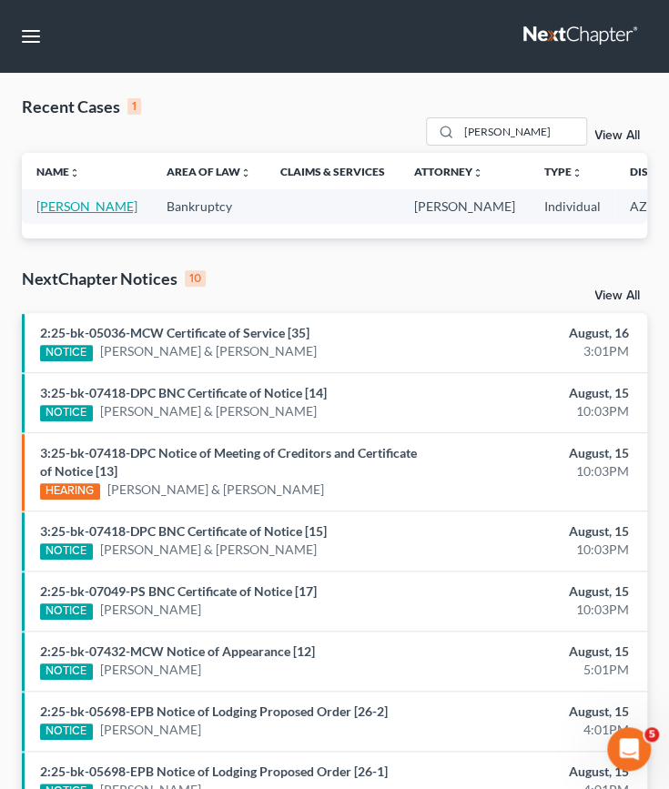
click at [64, 206] on link "[PERSON_NAME]" at bounding box center [86, 205] width 101 height 15
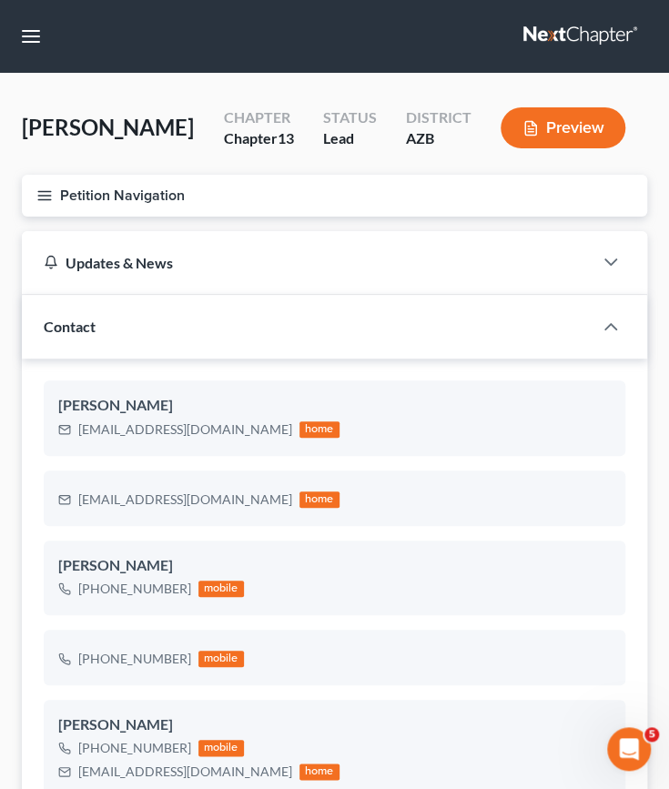
click at [40, 196] on line "button" at bounding box center [44, 196] width 13 height 0
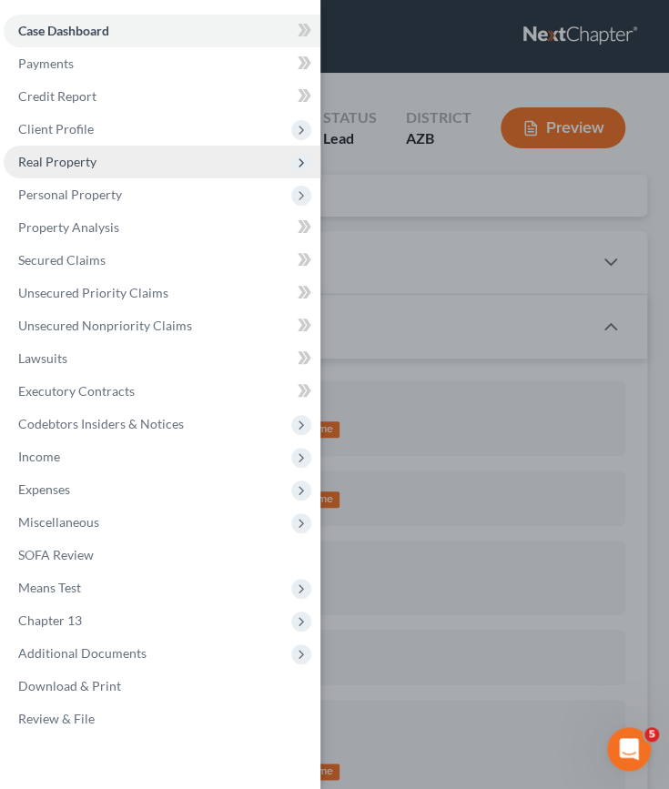
click at [64, 163] on span "Real Property" at bounding box center [57, 161] width 78 height 15
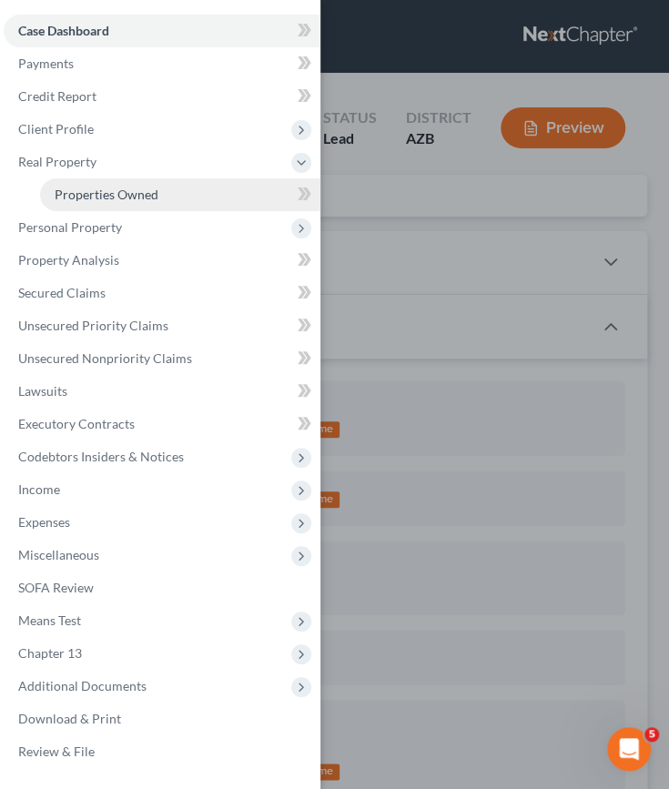
click at [80, 196] on span "Properties Owned" at bounding box center [107, 193] width 104 height 15
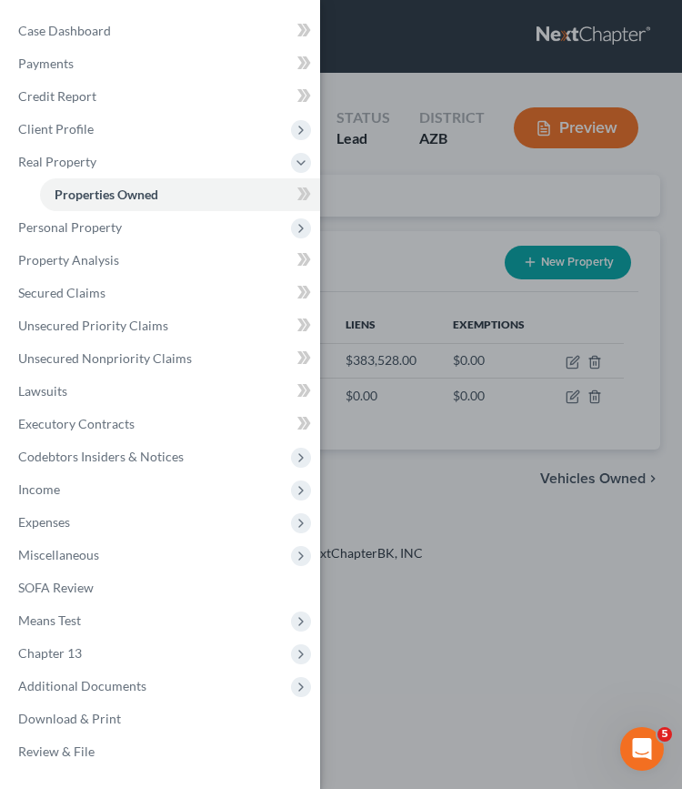
click at [408, 394] on div "Case Dashboard Payments Invoices Payments Payments Credit Report Client Profile" at bounding box center [341, 394] width 682 height 789
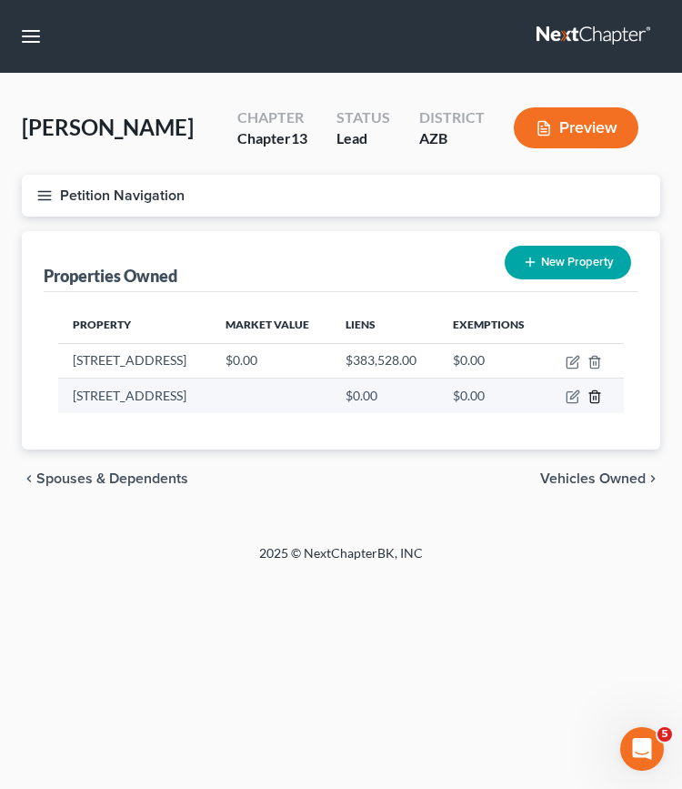
click at [600, 401] on icon "button" at bounding box center [595, 396] width 15 height 15
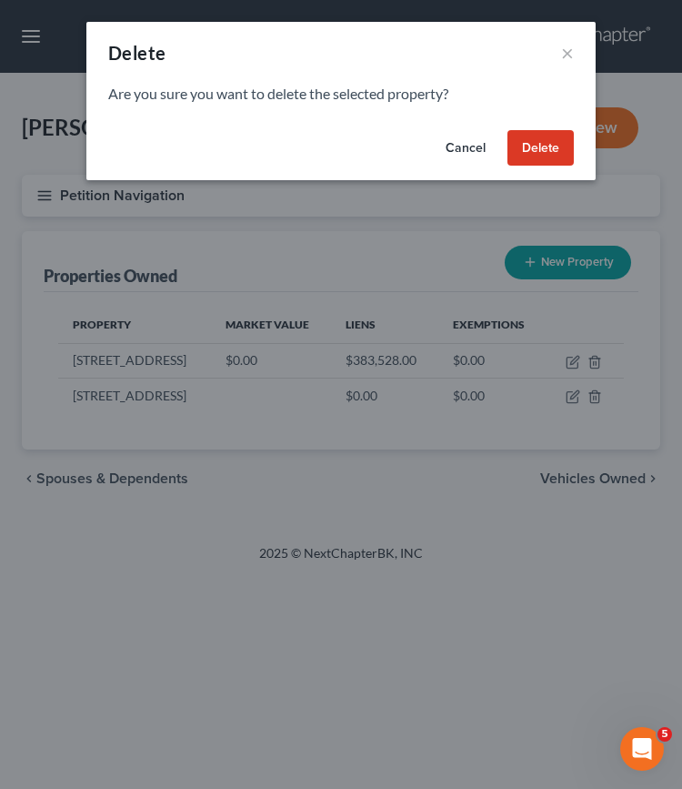
click at [537, 145] on button "Delete" at bounding box center [541, 148] width 66 height 36
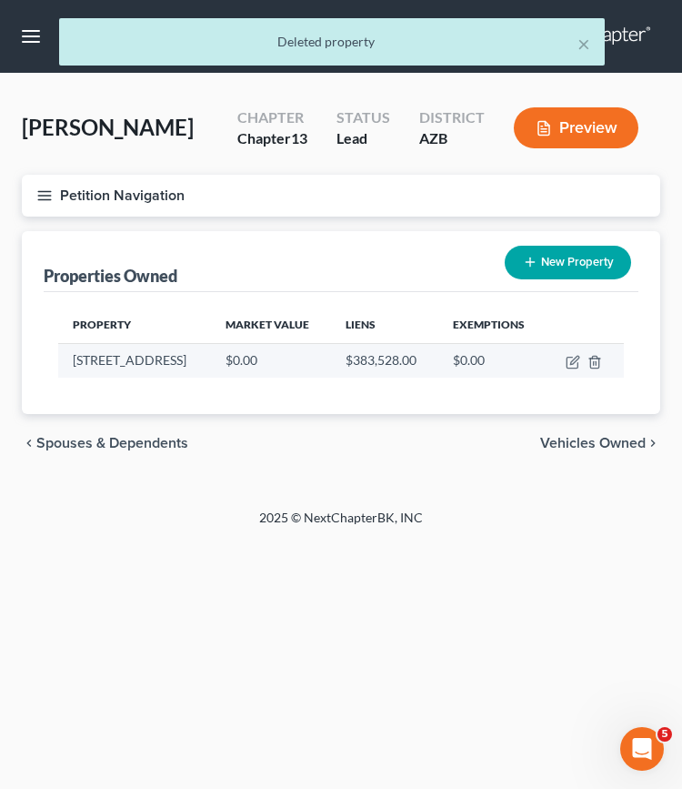
click at [140, 361] on td "[STREET_ADDRESS]" at bounding box center [134, 360] width 153 height 35
click at [562, 361] on td at bounding box center [585, 360] width 78 height 35
click at [569, 362] on icon "button" at bounding box center [573, 362] width 15 height 15
select select "3"
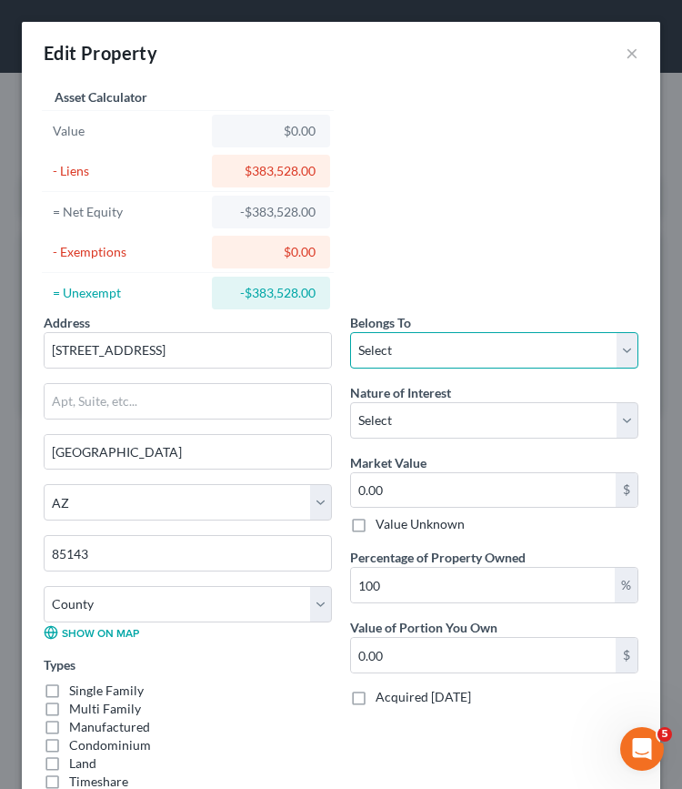
click at [610, 352] on select "Select Debtor 1 Only Debtor 2 Only Debtor 1 And Debtor 2 Only At Least One Of T…" at bounding box center [494, 350] width 288 height 36
select select "2"
click at [350, 332] on select "Select Debtor 1 Only Debtor 2 Only Debtor 1 And Debtor 2 Only At Least One Of T…" at bounding box center [494, 350] width 288 height 36
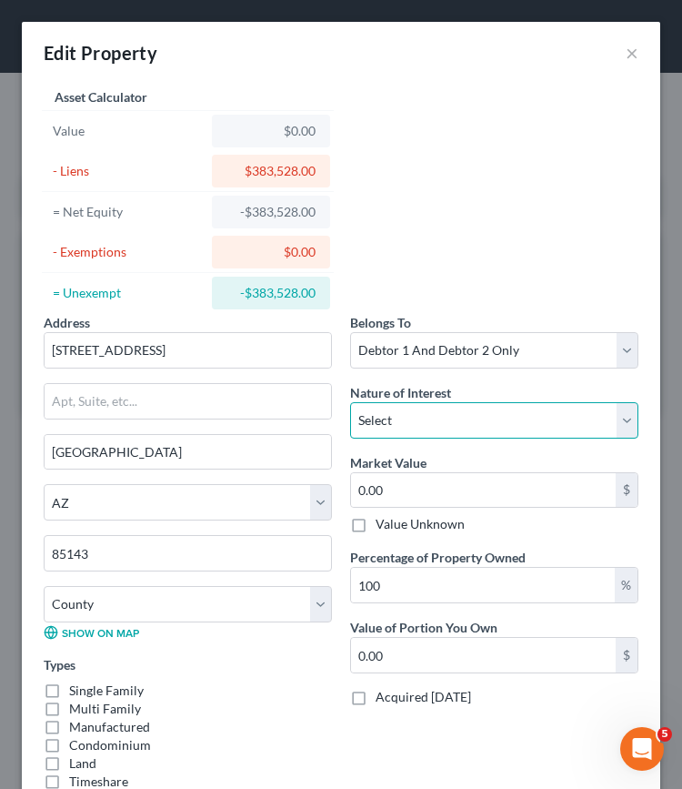
click at [435, 423] on select "Select Fee Simple Joint Tenant Life Estate Equitable Interest Future Interest T…" at bounding box center [494, 420] width 288 height 36
click at [429, 422] on select "Select Fee Simple Joint Tenant Life Estate Equitable Interest Future Interest T…" at bounding box center [494, 420] width 288 height 36
